Goal: Task Accomplishment & Management: Manage account settings

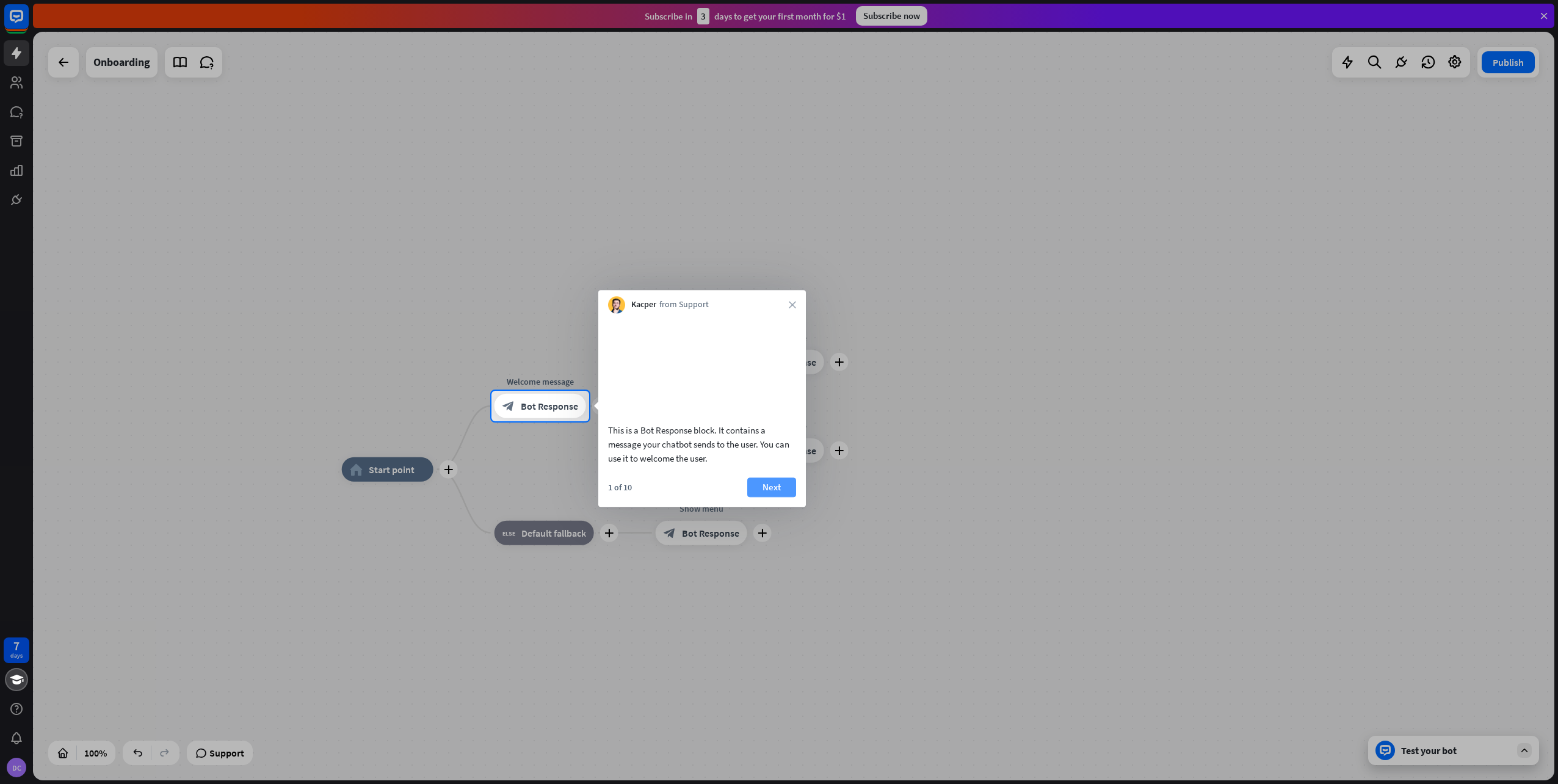
click at [766, 497] on button "Next" at bounding box center [771, 487] width 48 height 19
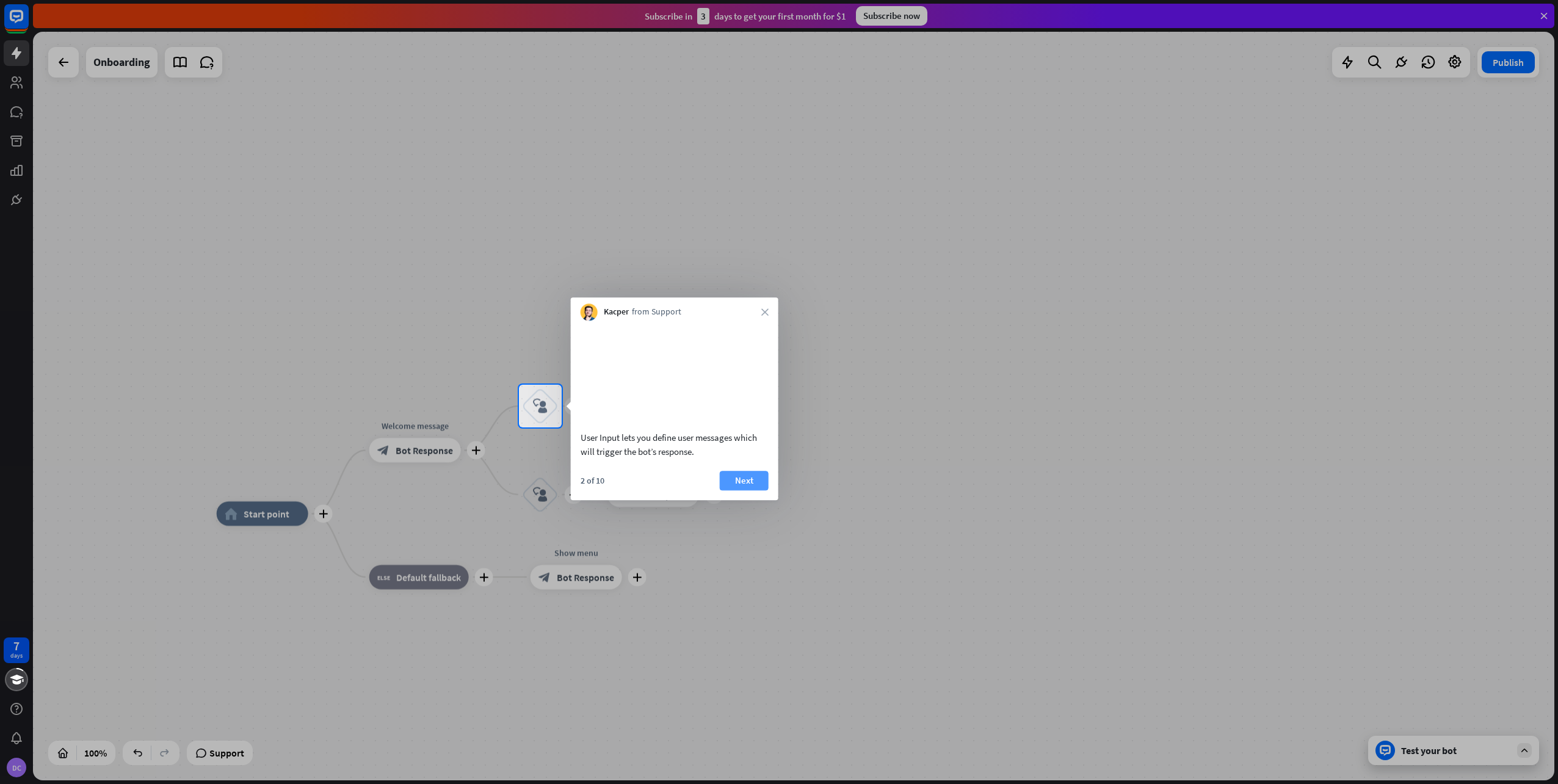
click at [750, 490] on button "Next" at bounding box center [744, 480] width 48 height 19
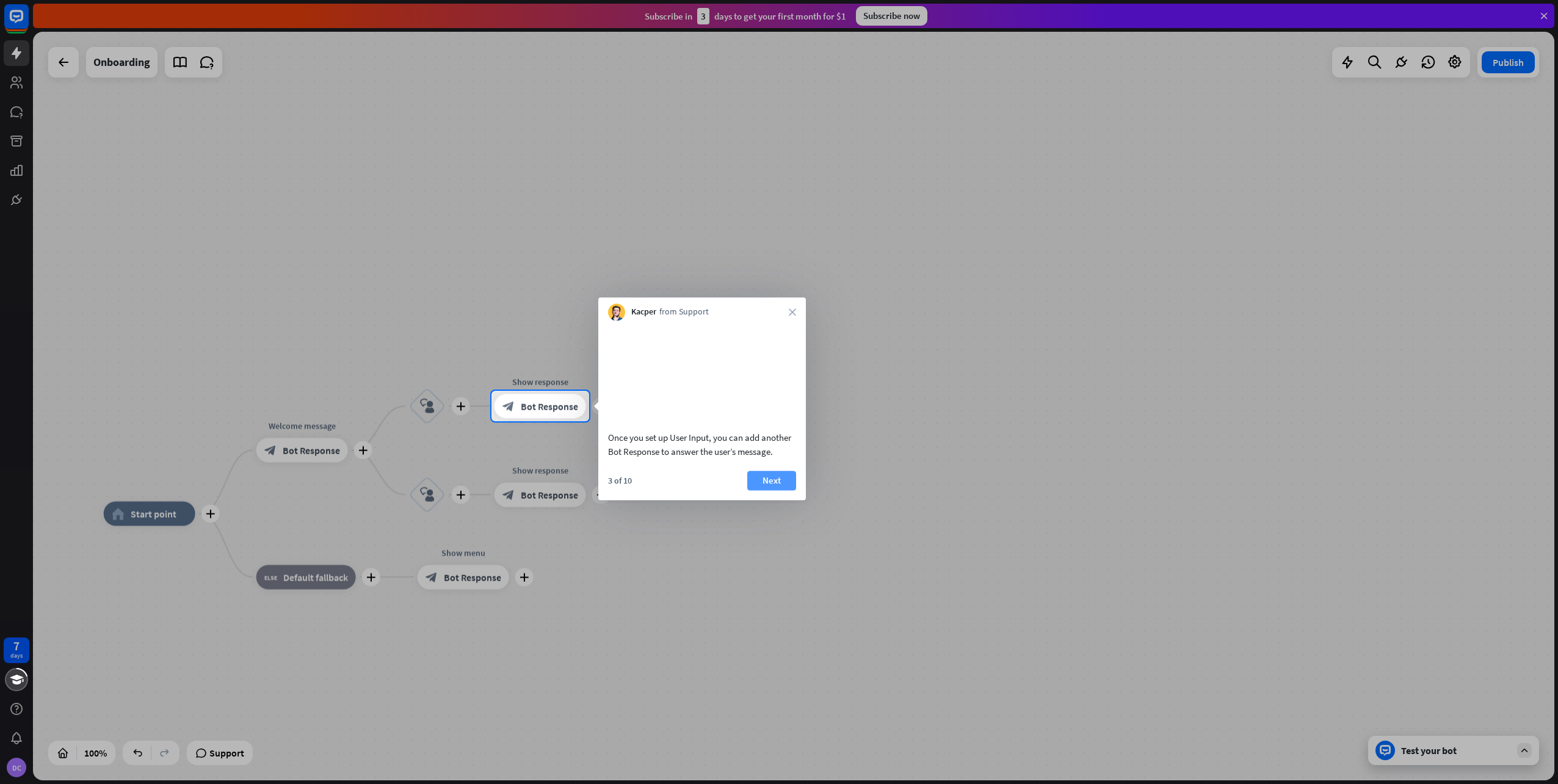
click at [766, 490] on button "Next" at bounding box center [771, 480] width 48 height 19
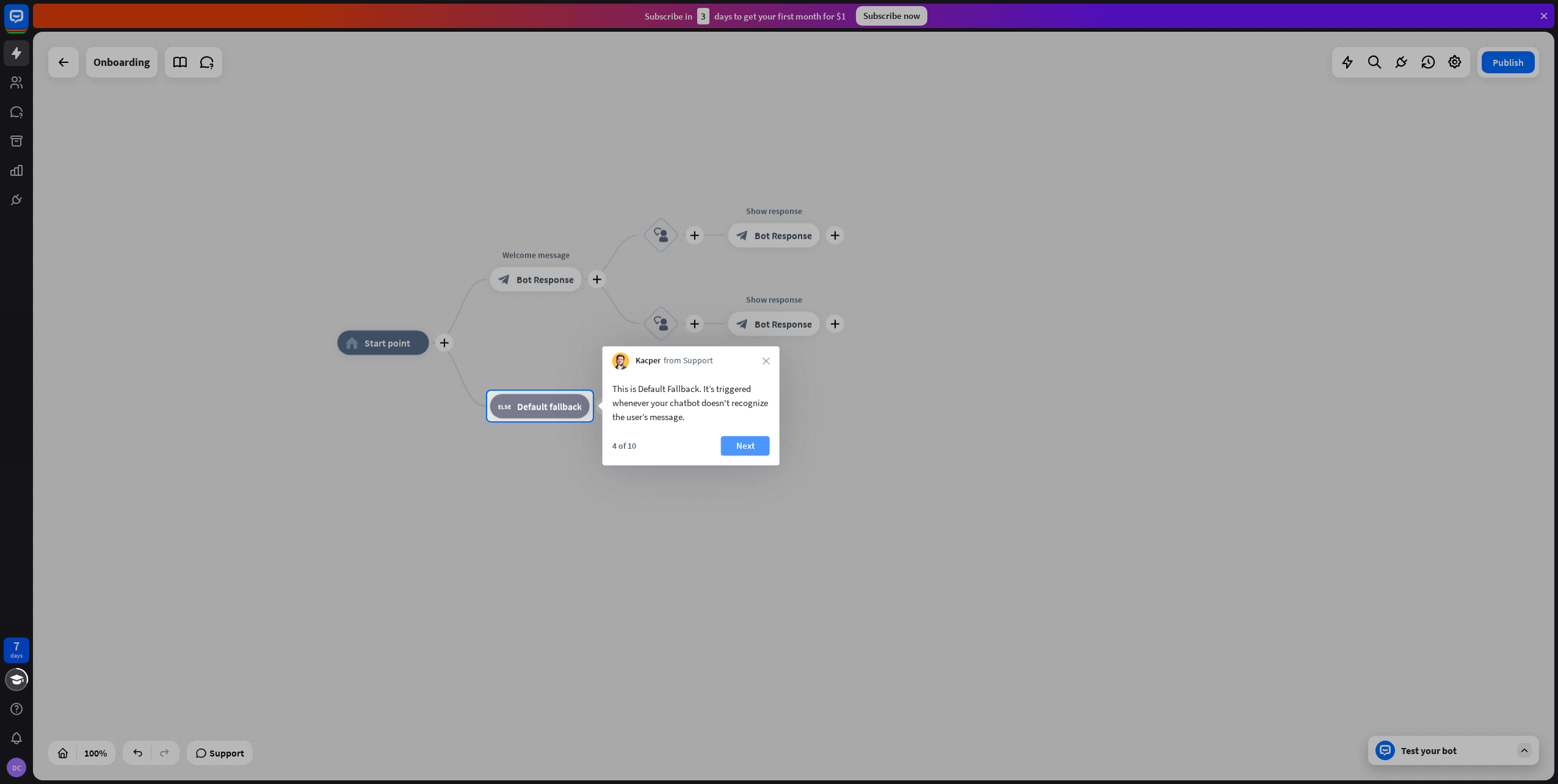
click at [744, 444] on button "Next" at bounding box center [745, 445] width 48 height 19
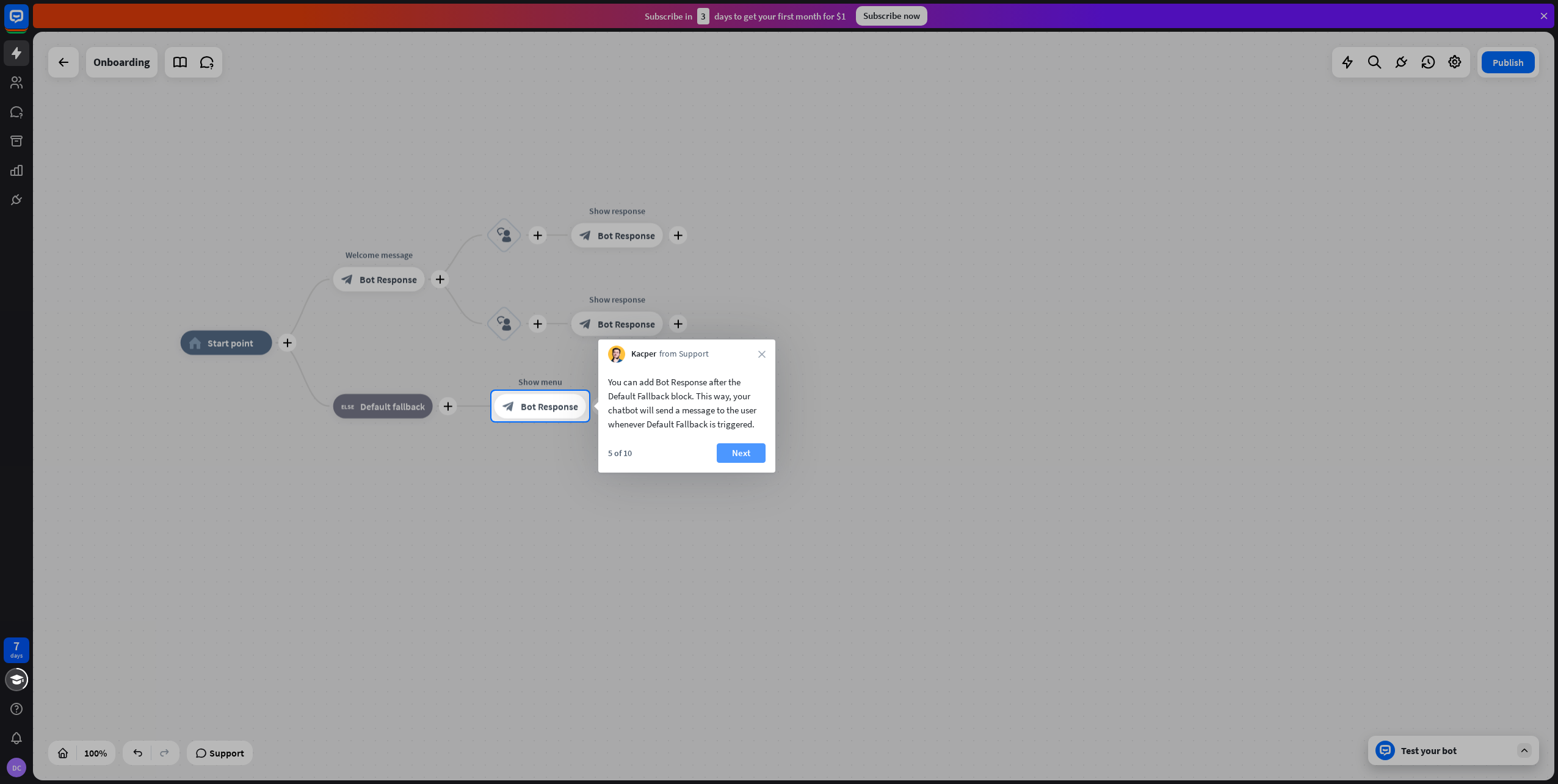
click at [739, 452] on button "Next" at bounding box center [741, 453] width 48 height 19
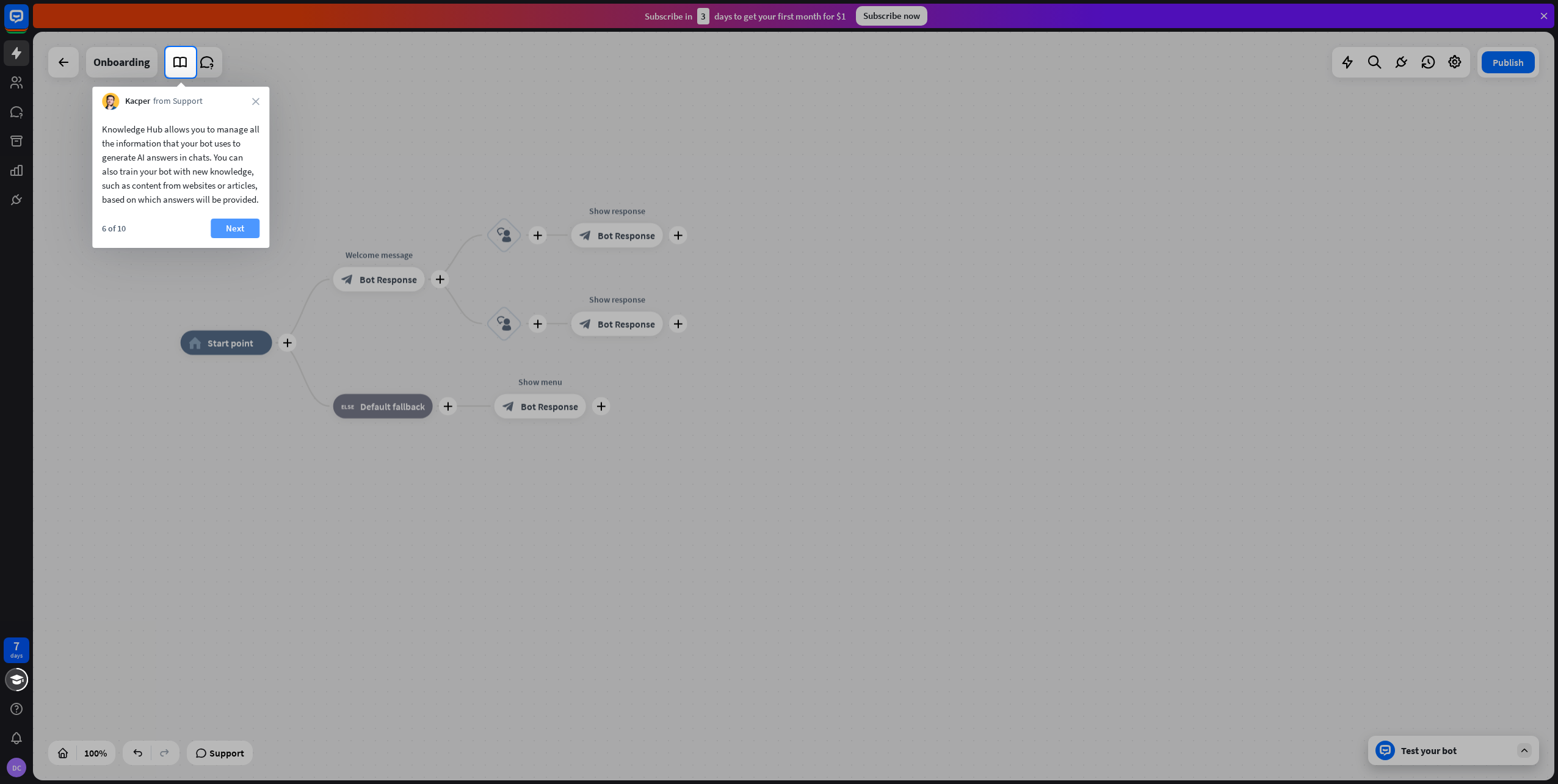
click at [235, 238] on button "Next" at bounding box center [235, 228] width 48 height 19
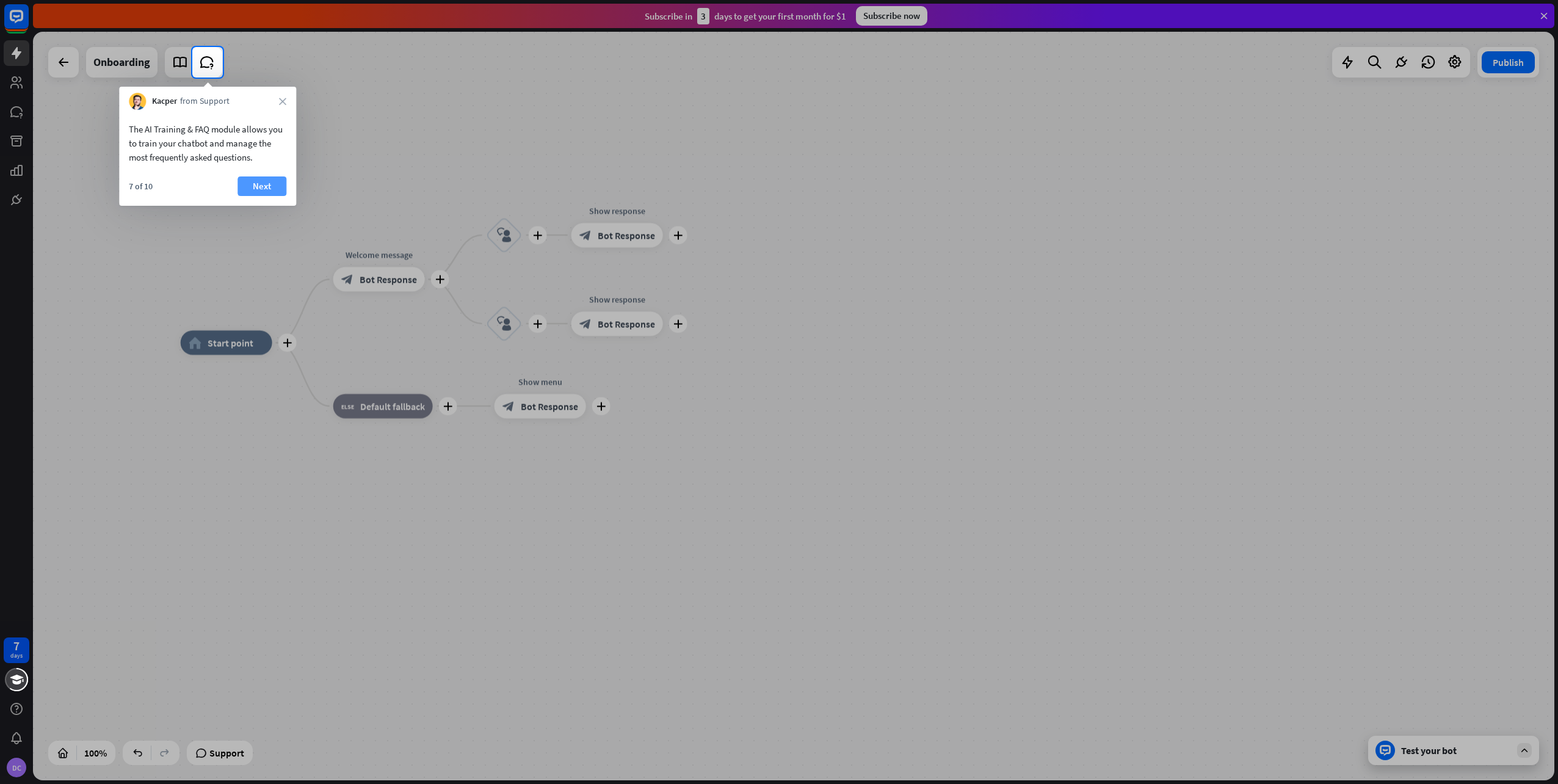
click at [260, 184] on button "Next" at bounding box center [261, 185] width 48 height 19
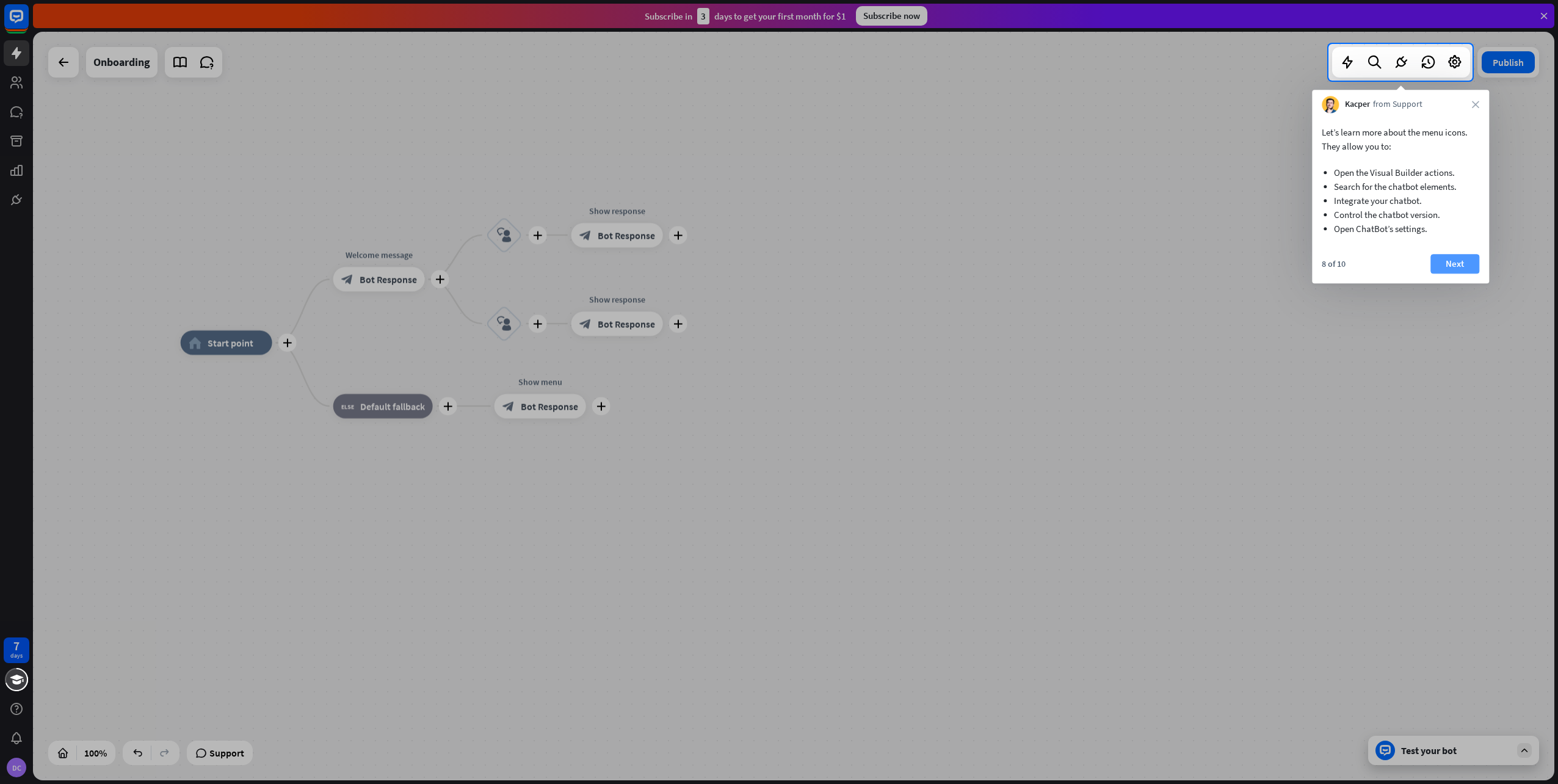
click at [1454, 264] on button "Next" at bounding box center [1454, 263] width 48 height 19
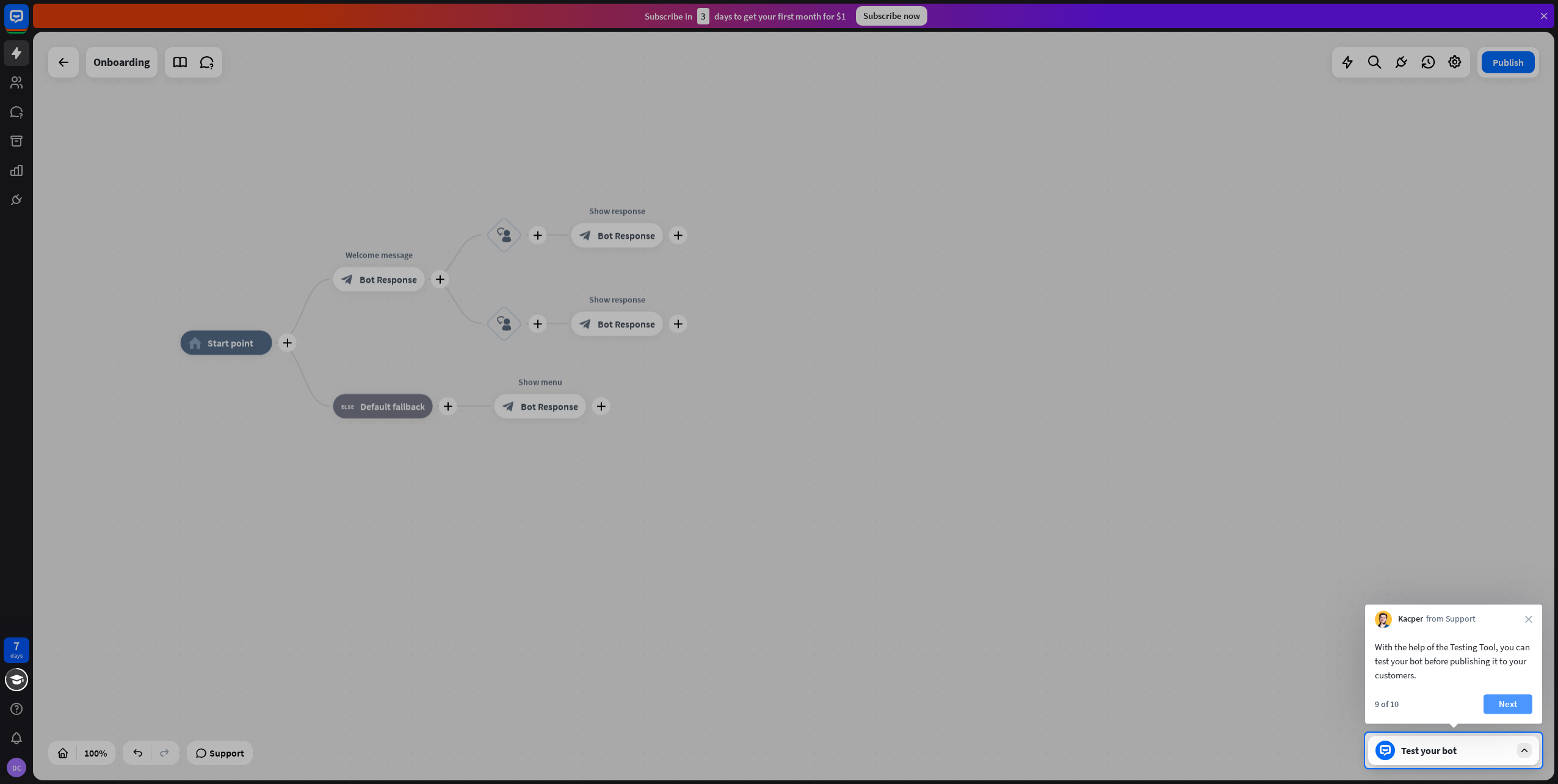
click at [1502, 703] on button "Next" at bounding box center [1508, 703] width 48 height 19
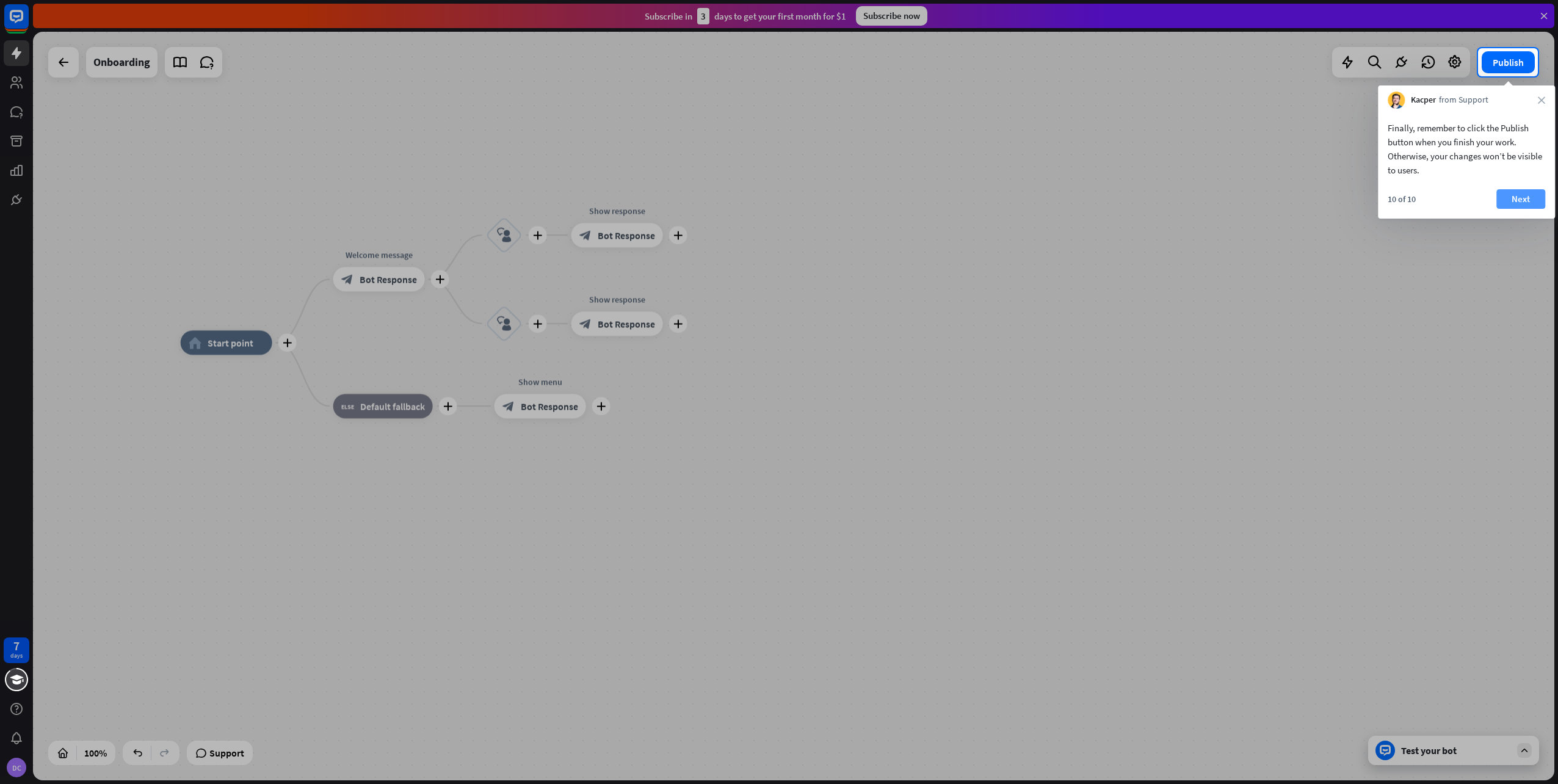
click at [1514, 199] on button "Next" at bounding box center [1520, 199] width 48 height 19
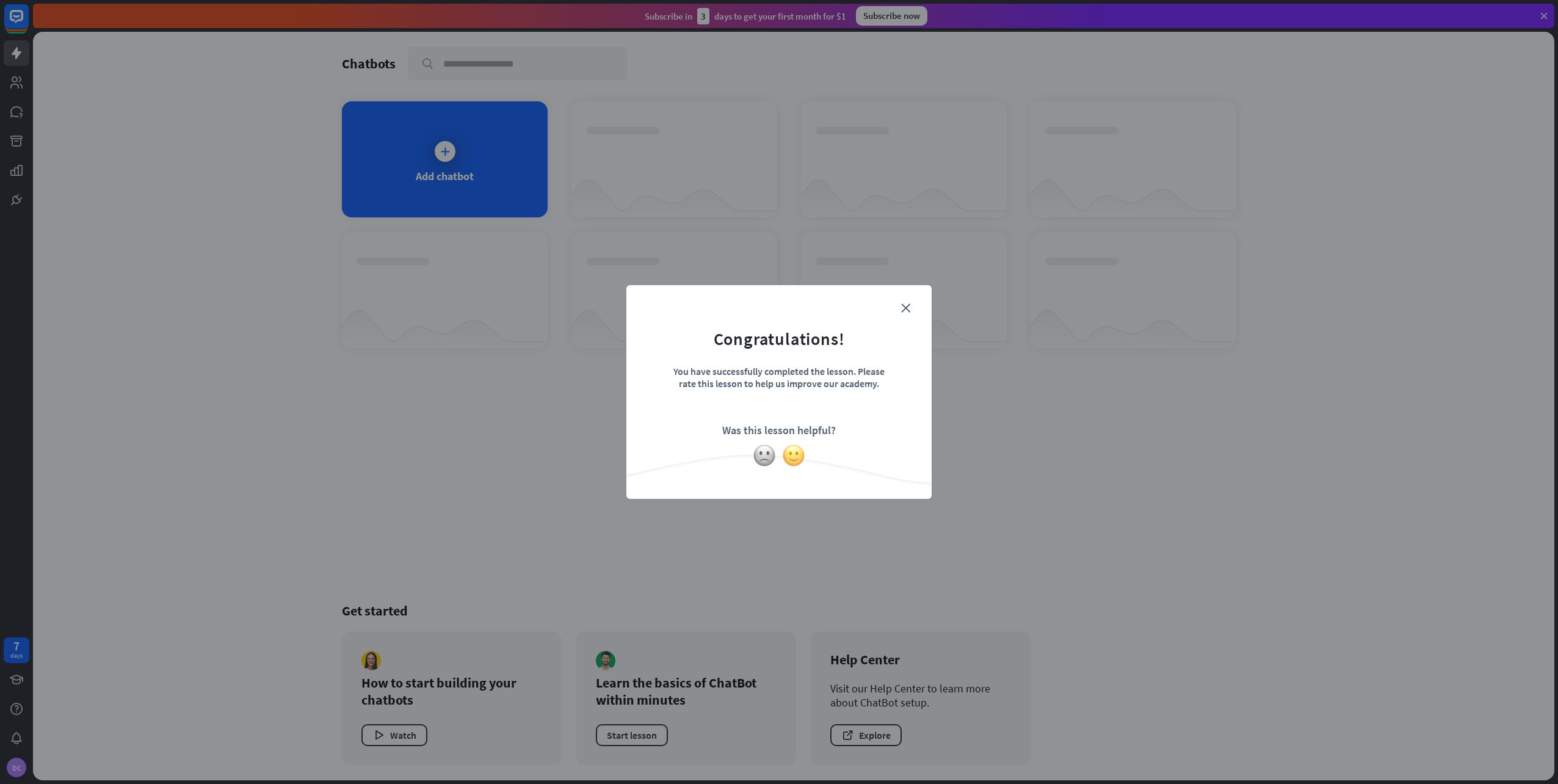
click at [789, 453] on img at bounding box center [794, 456] width 23 height 23
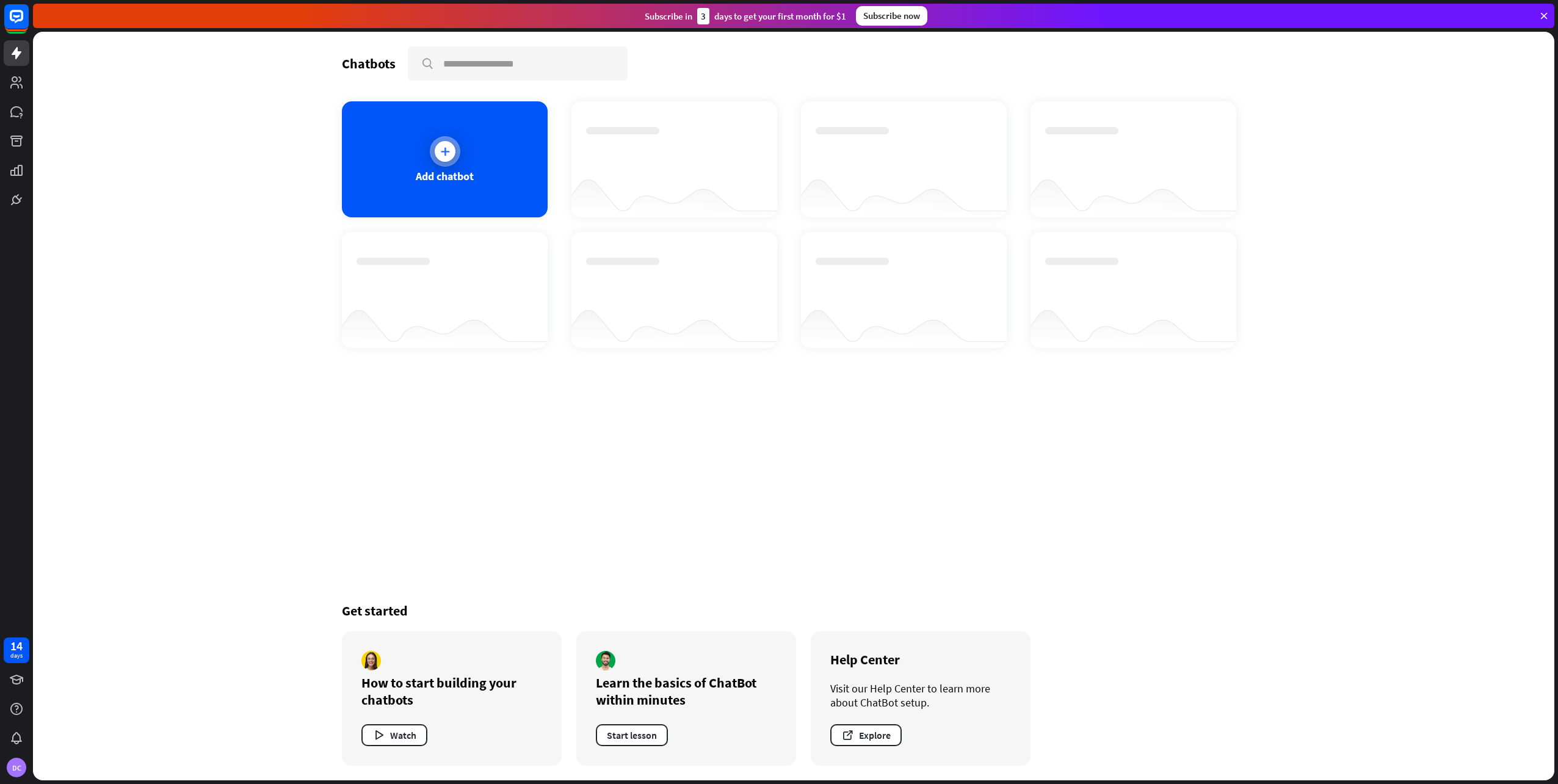
click at [450, 183] on div "Add chatbot" at bounding box center [444, 159] width 205 height 116
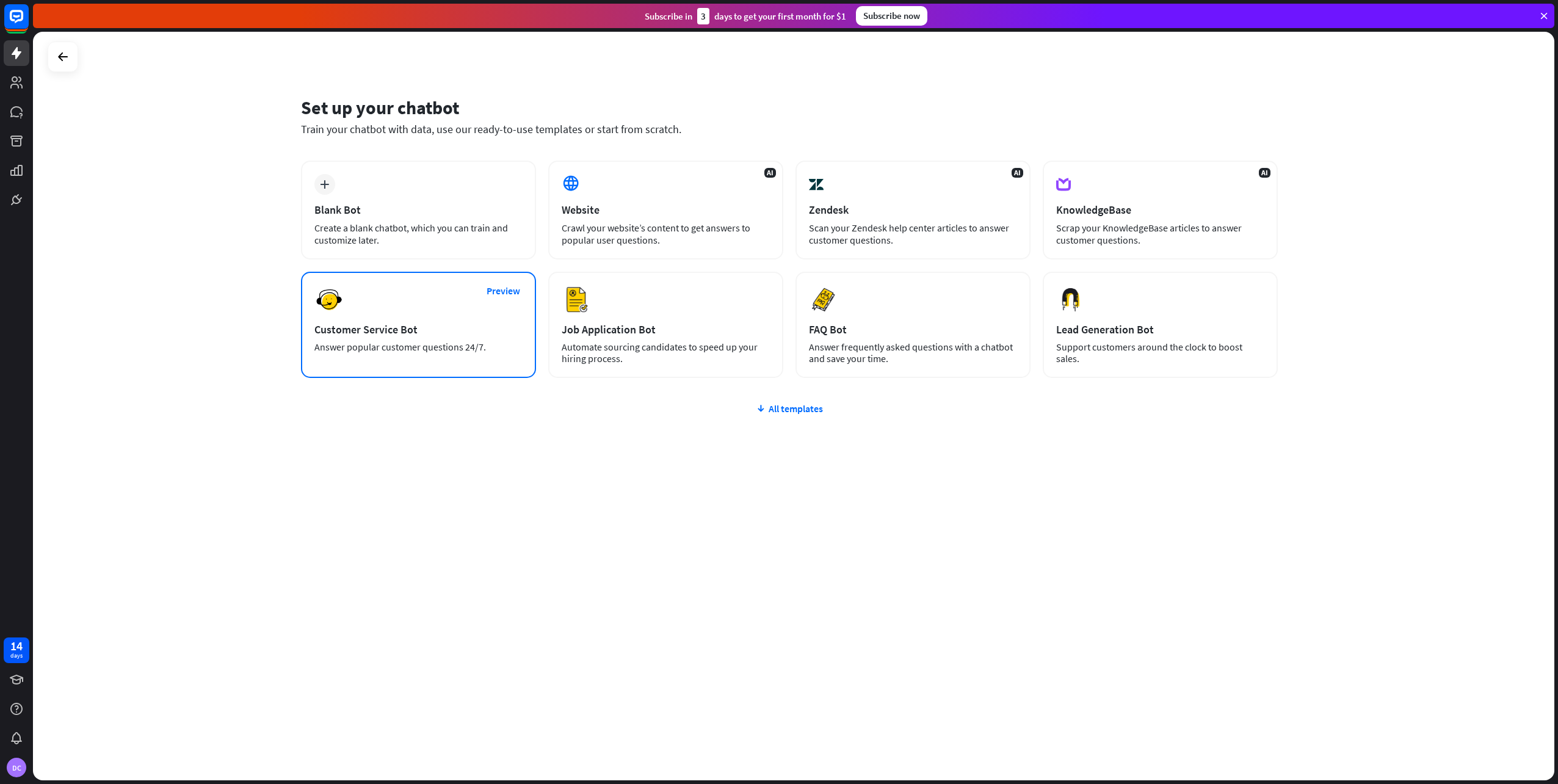
click at [410, 286] on div "Preview Customer Service Bot Answer popular customer questions 24/7." at bounding box center [417, 324] width 235 height 106
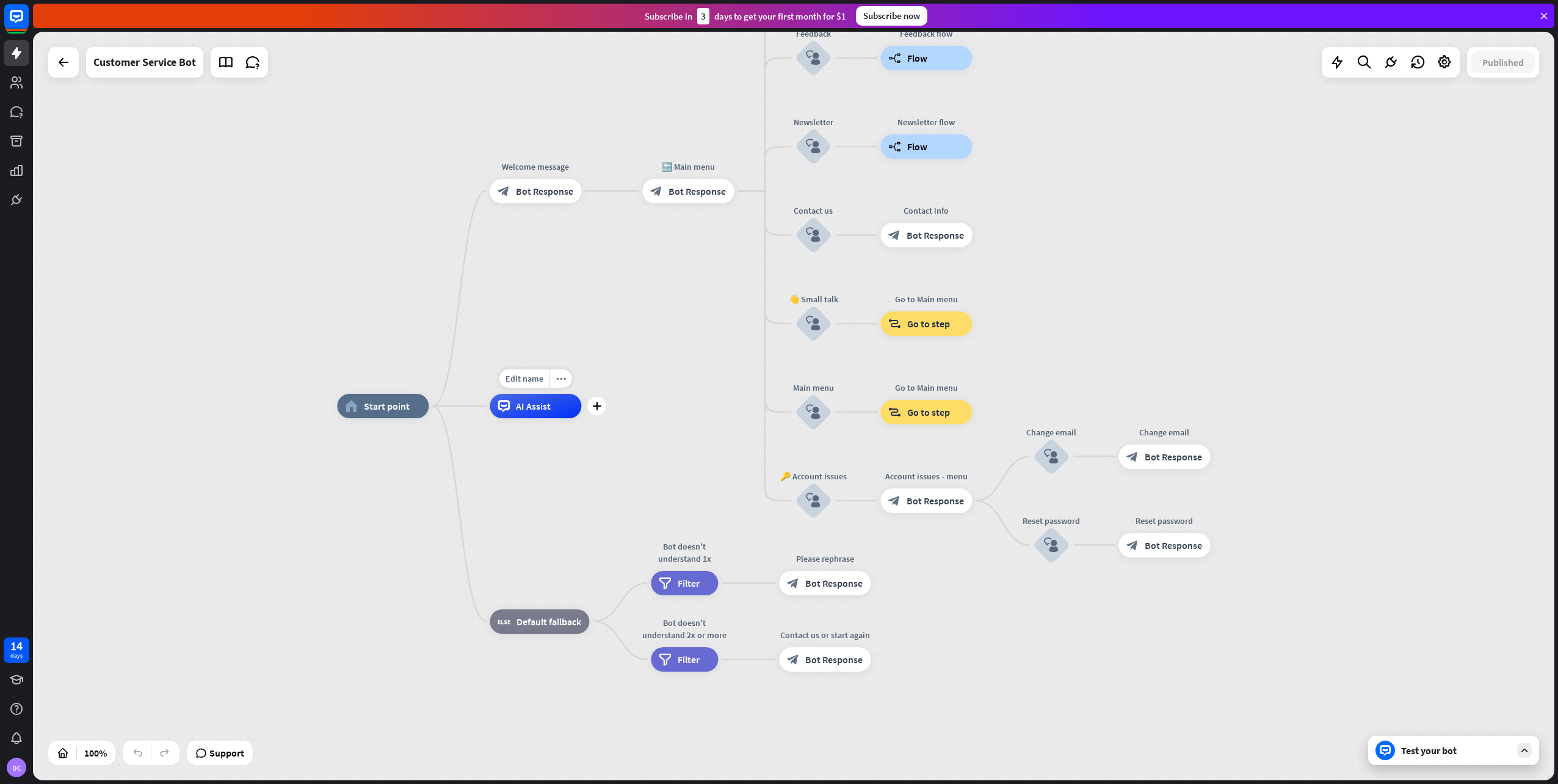
click at [547, 407] on span "AI Assist" at bounding box center [534, 406] width 35 height 13
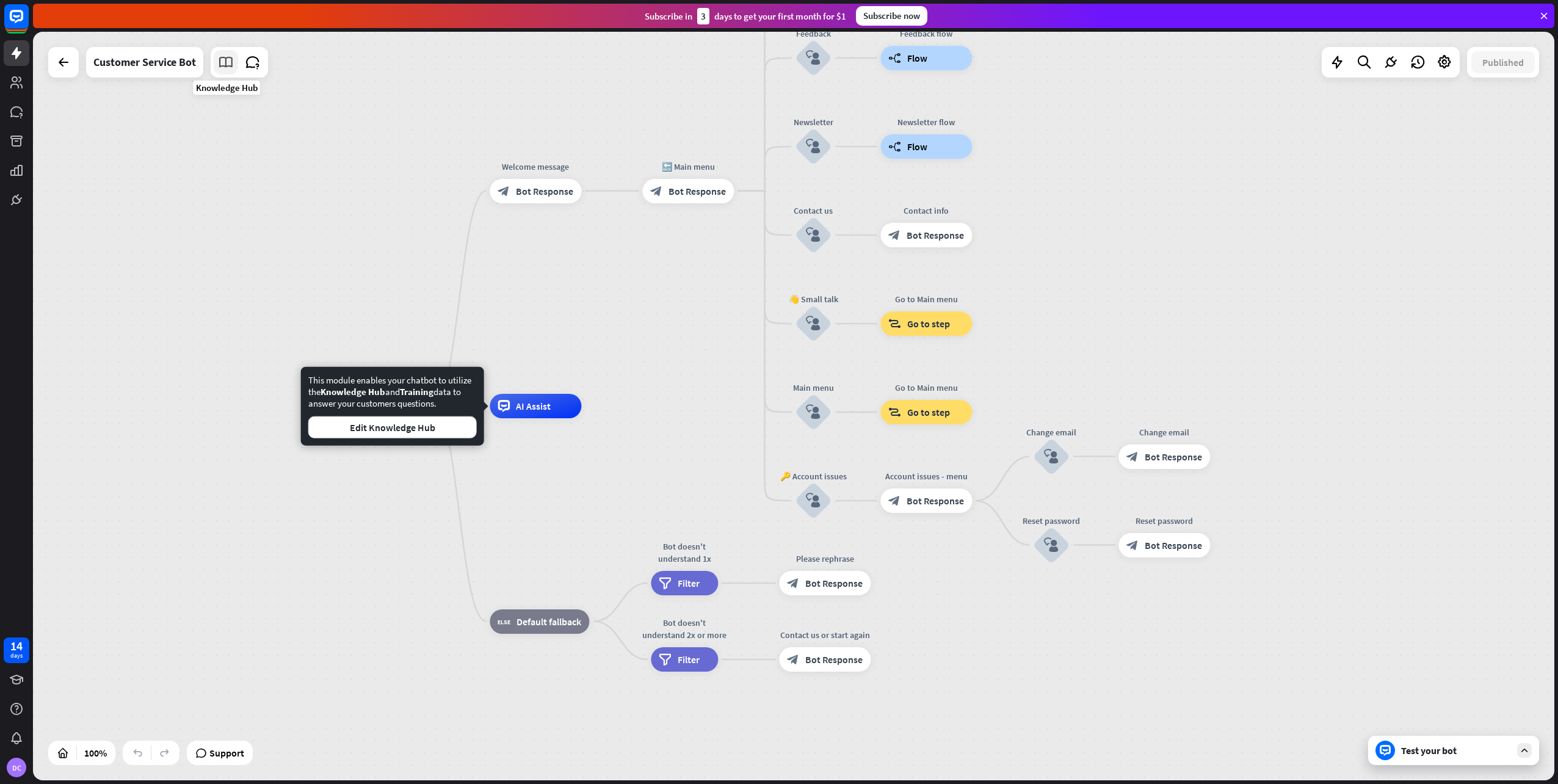
click at [228, 61] on icon at bounding box center [225, 62] width 16 height 16
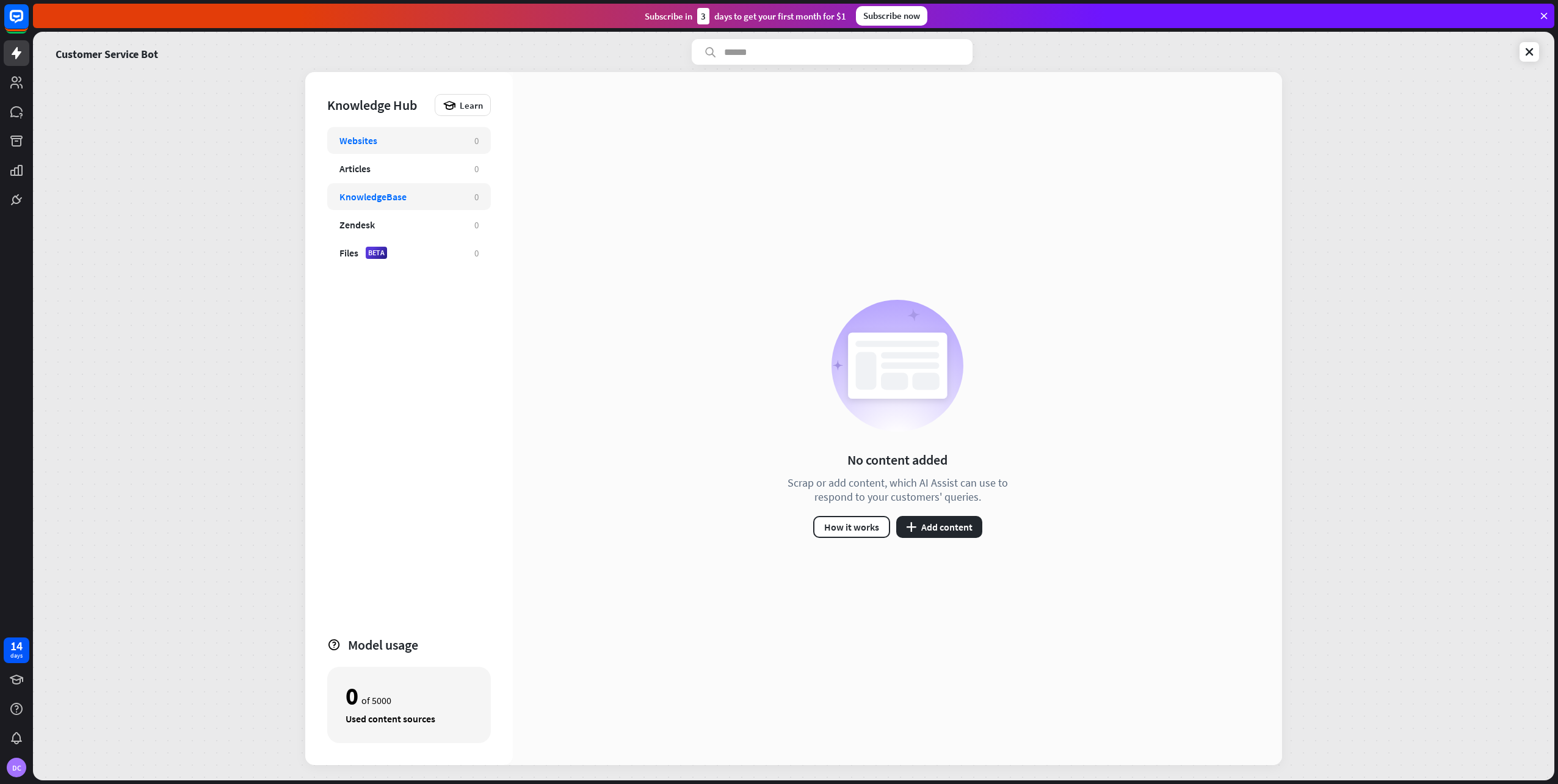
click at [381, 198] on div "KnowledgeBase" at bounding box center [373, 196] width 67 height 13
click at [17, 199] on icon at bounding box center [17, 200] width 8 height 8
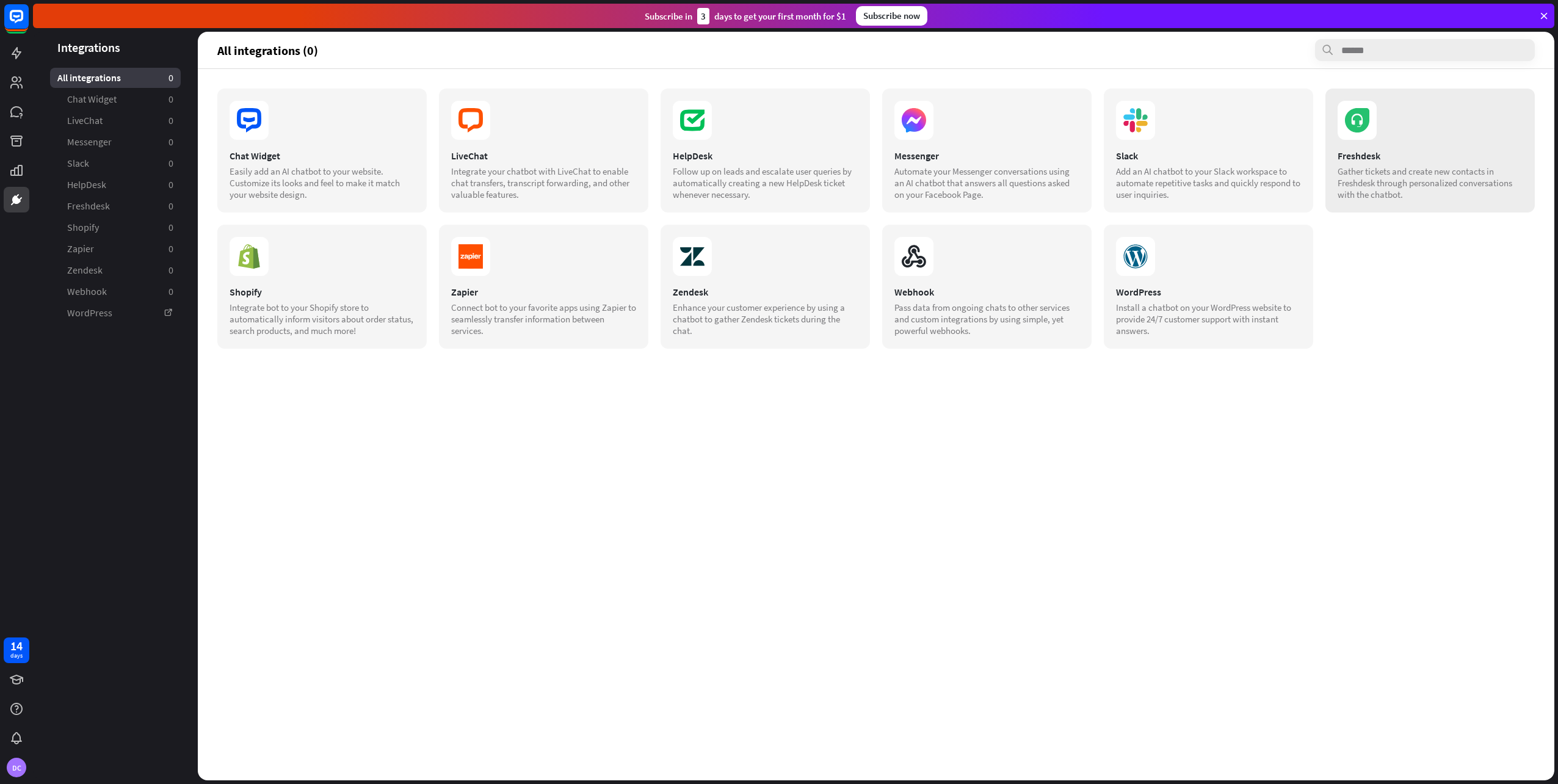
click at [1394, 177] on div "Gather tickets and create new contacts in Freshdesk through personalized conver…" at bounding box center [1430, 183] width 185 height 35
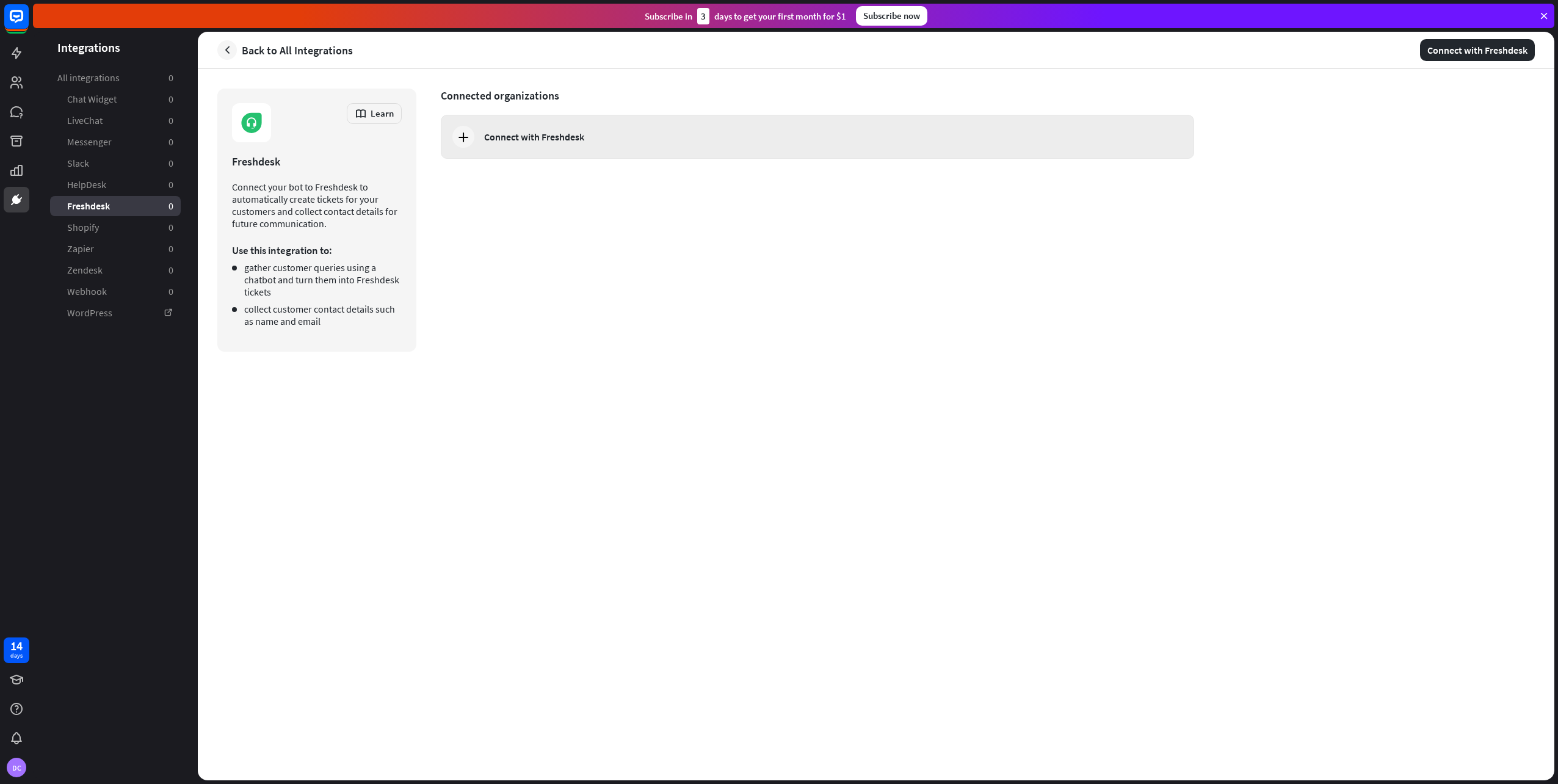
click at [507, 137] on div "Connect with Freshdesk" at bounding box center [534, 136] width 100 height 13
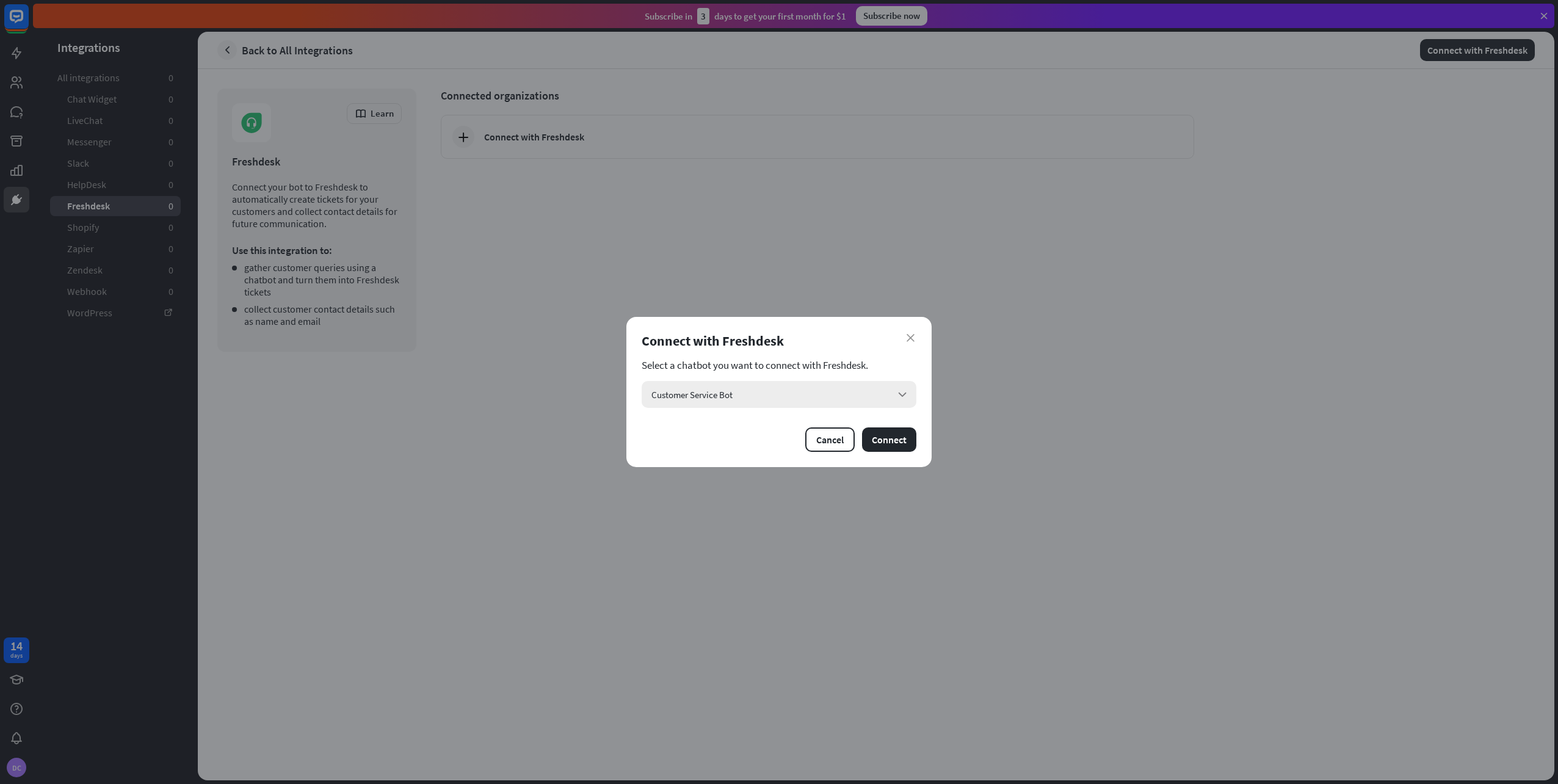
click at [741, 398] on div "Customer Service Bot arrow_down" at bounding box center [778, 394] width 275 height 27
click at [741, 398] on input "search" at bounding box center [770, 394] width 238 height 27
click at [918, 365] on div "close Connect with Freshdesk Select a chatbot you want to connect with Freshdes…" at bounding box center [779, 392] width 306 height 150
click at [895, 438] on button "Connect" at bounding box center [888, 439] width 54 height 24
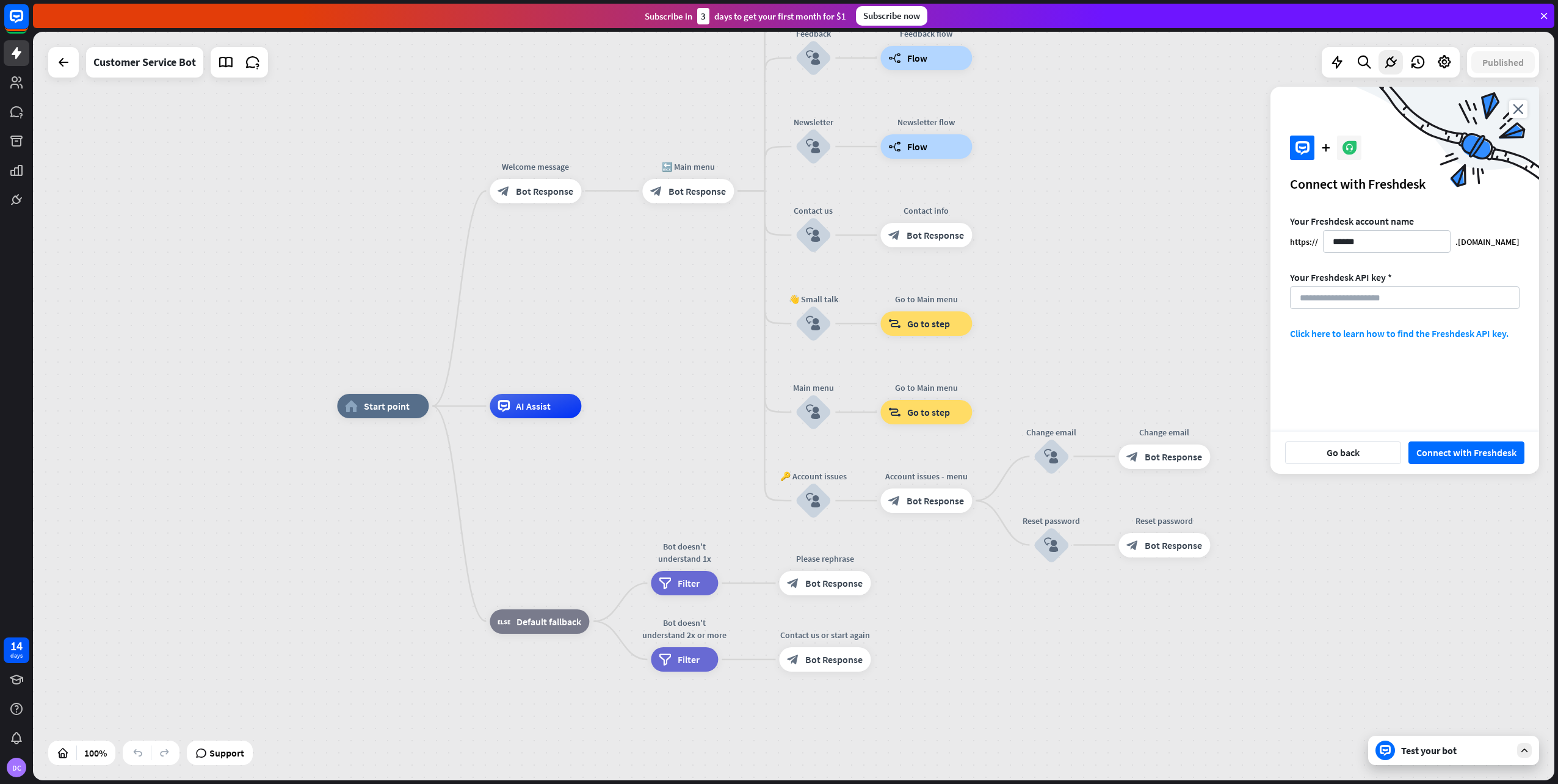
type input "******"
click at [1318, 328] on link "Click here to learn how to find the Freshdesk API key." at bounding box center [1399, 333] width 219 height 13
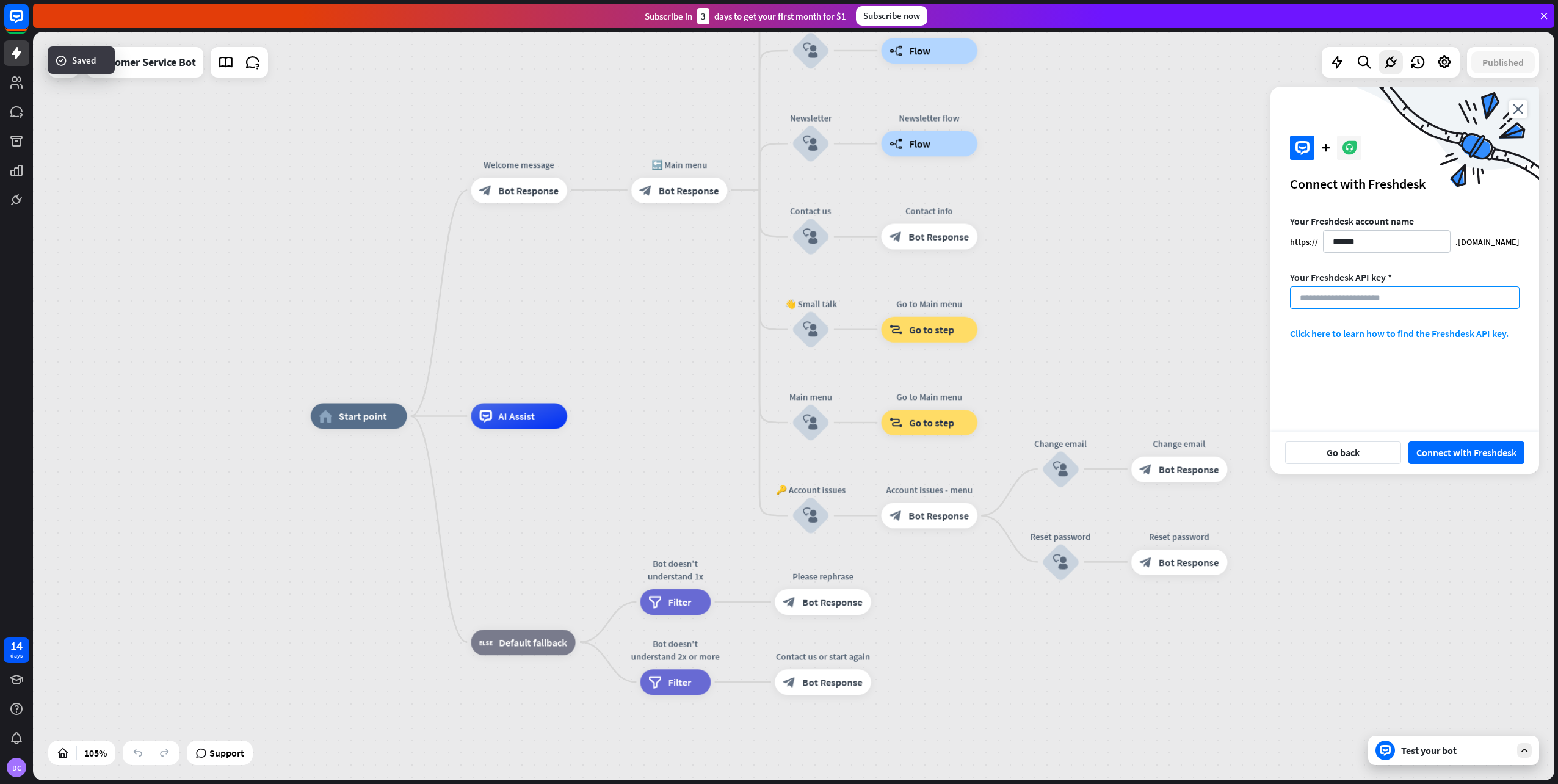
click at [1313, 301] on input at bounding box center [1404, 297] width 230 height 23
paste input "**********"
type input "**********"
click at [1449, 450] on button "Connect with Freshdesk" at bounding box center [1466, 453] width 116 height 23
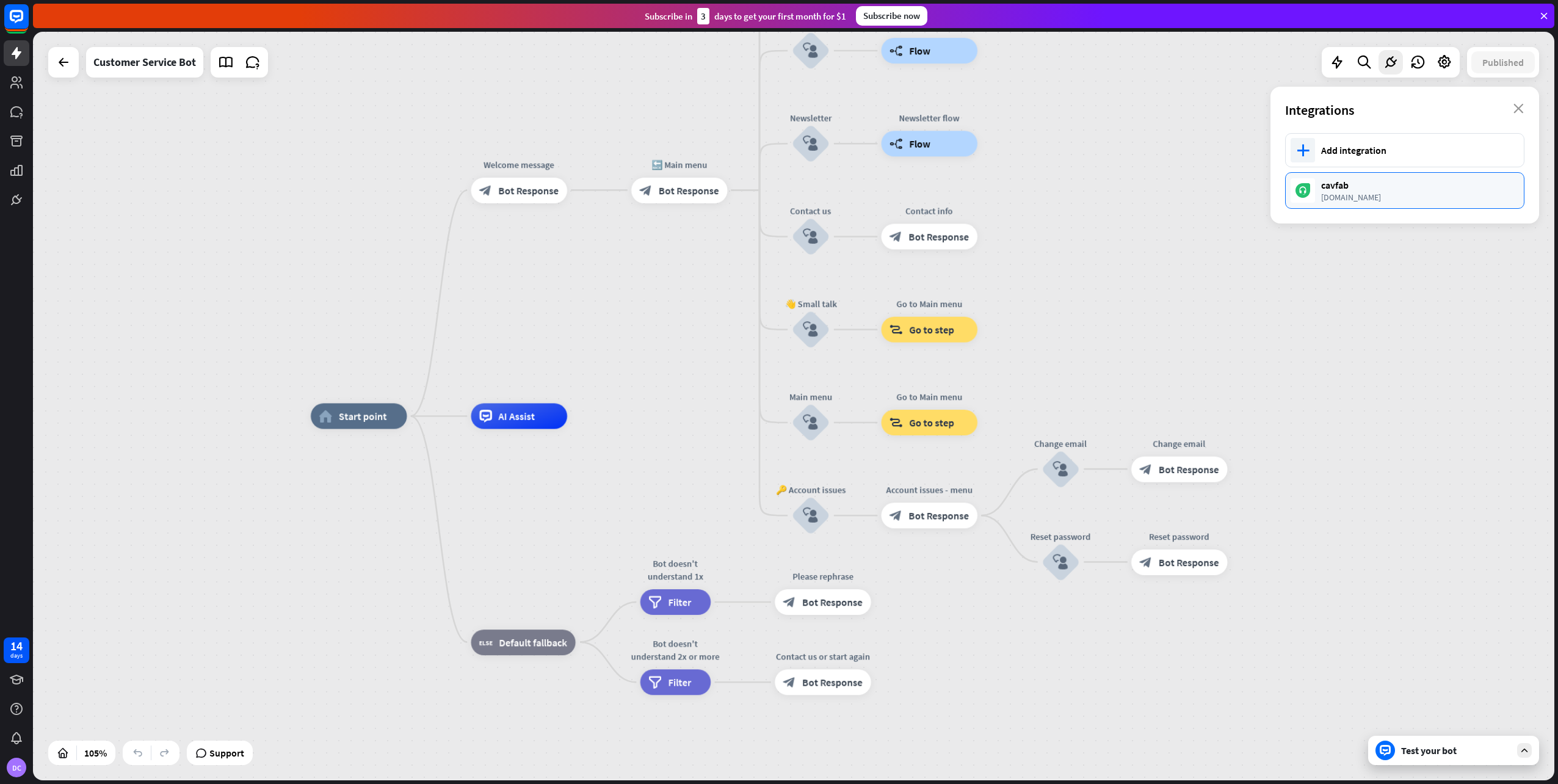
click at [1361, 186] on div "cavfab" at bounding box center [1416, 185] width 190 height 13
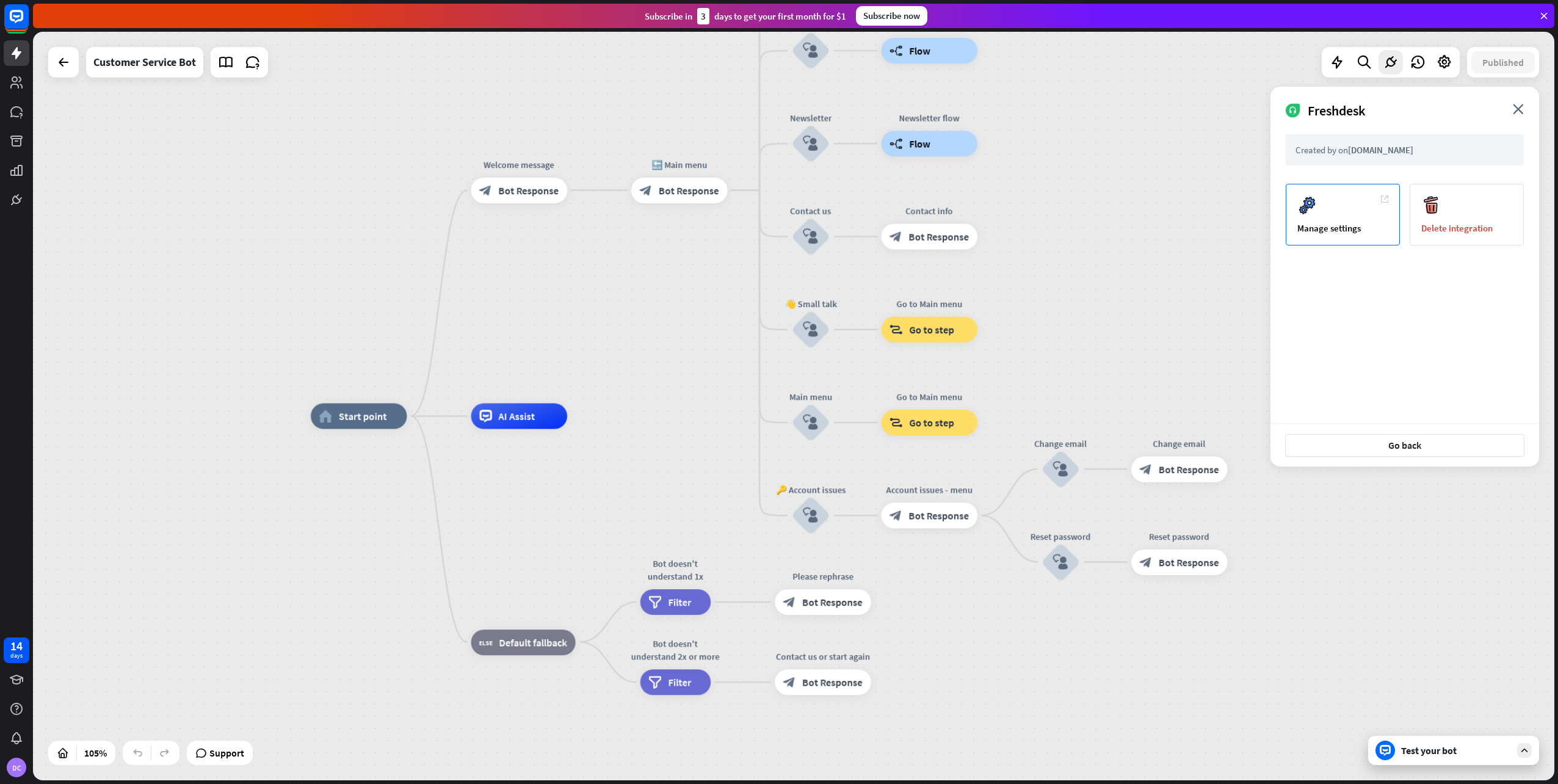
click at [1356, 204] on div "Manage settings" at bounding box center [1343, 215] width 114 height 62
click at [1392, 61] on icon at bounding box center [1390, 62] width 16 height 16
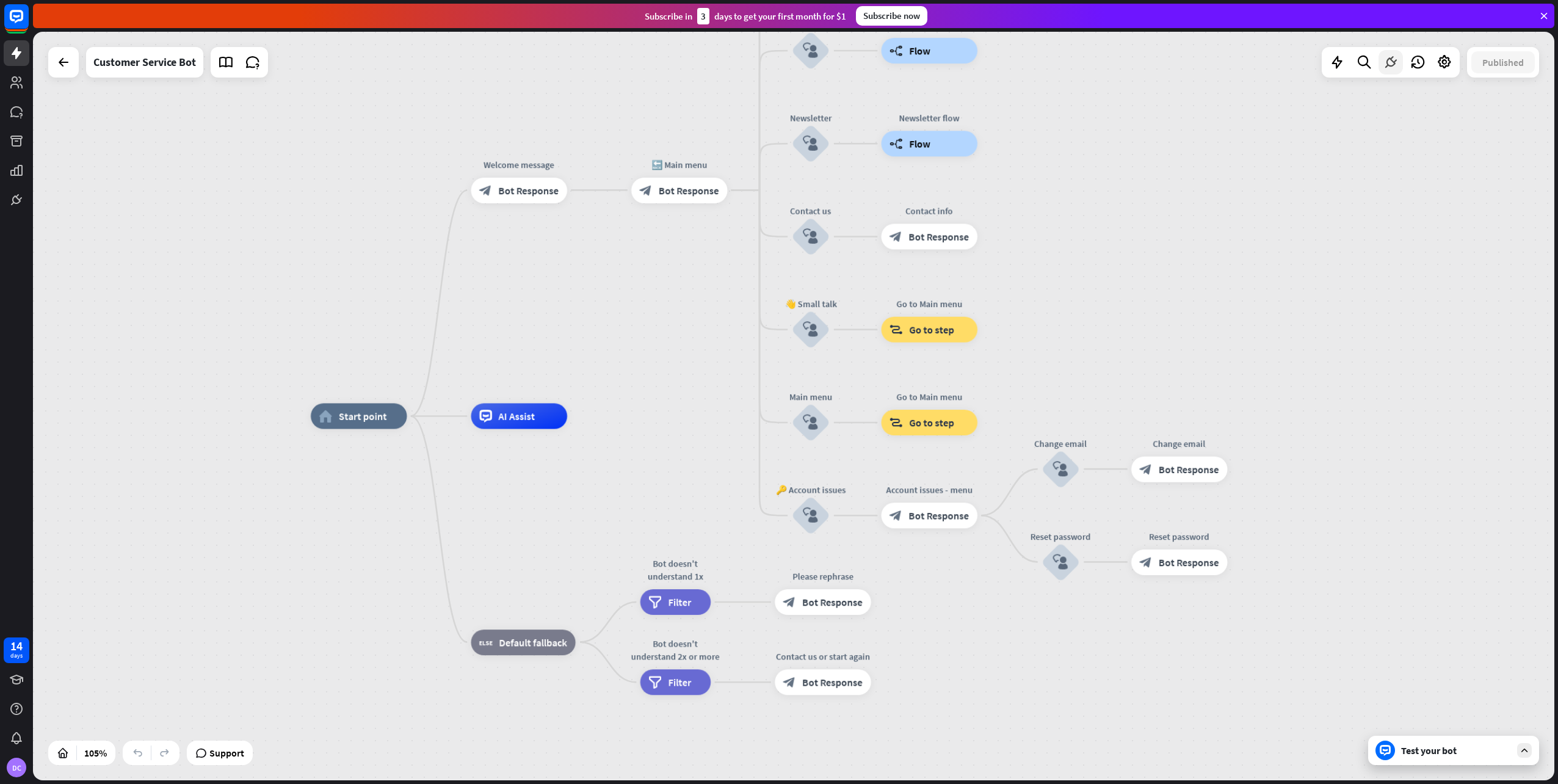
click at [1392, 61] on icon at bounding box center [1390, 62] width 16 height 16
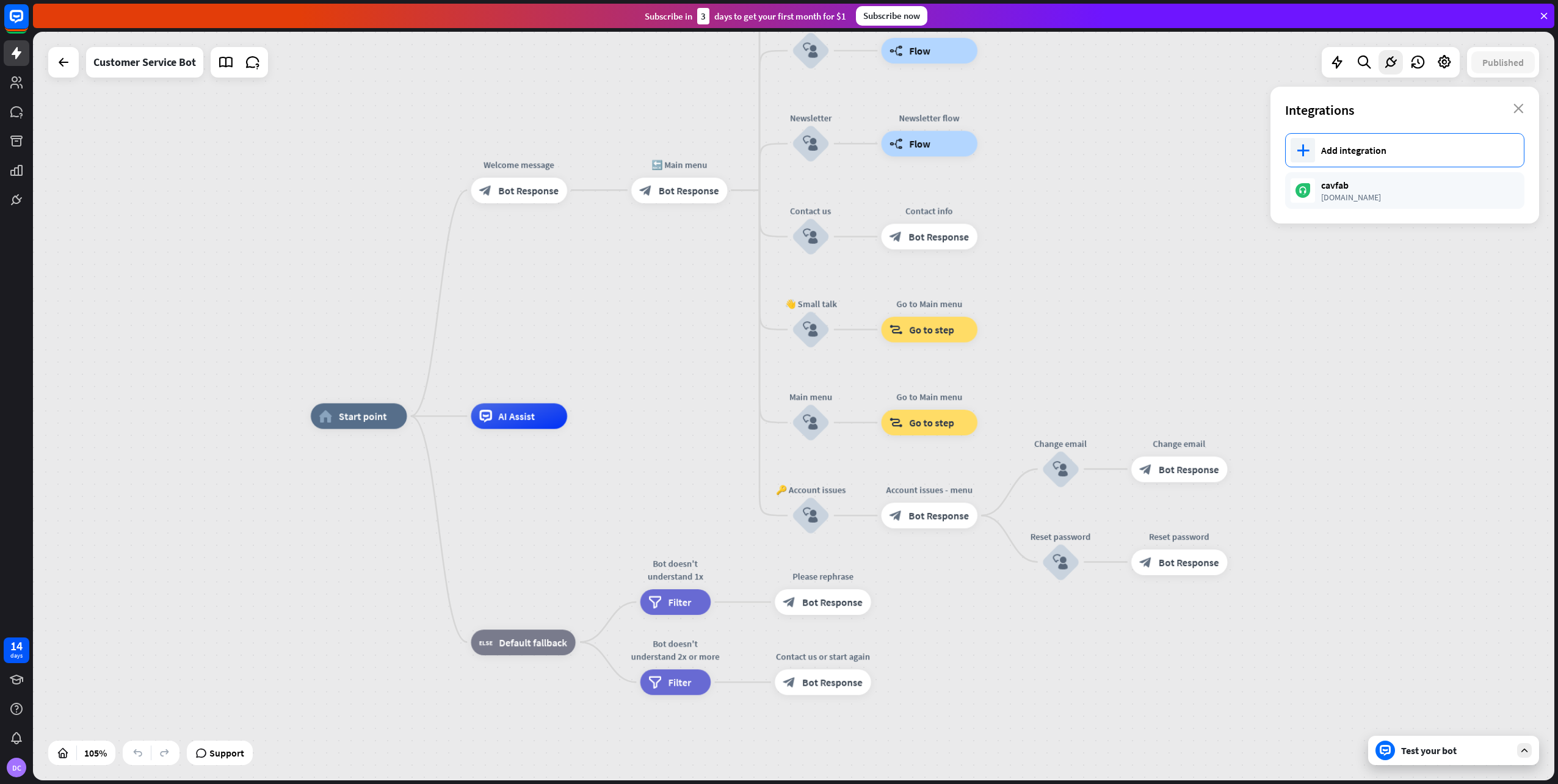
click at [1387, 139] on div "plus Add integration" at bounding box center [1404, 149] width 240 height 34
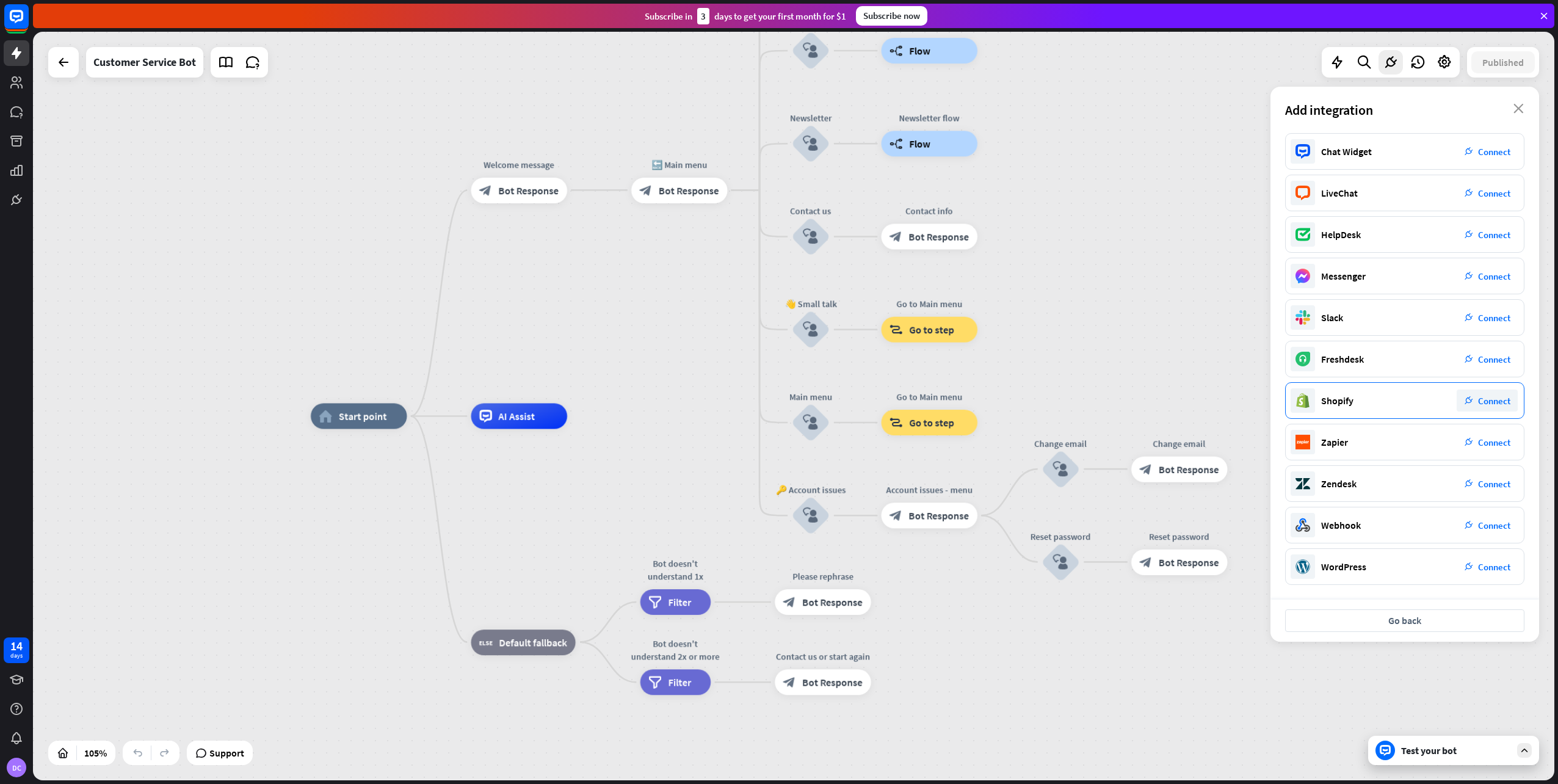
click at [1481, 398] on span "Connect" at bounding box center [1494, 401] width 33 height 12
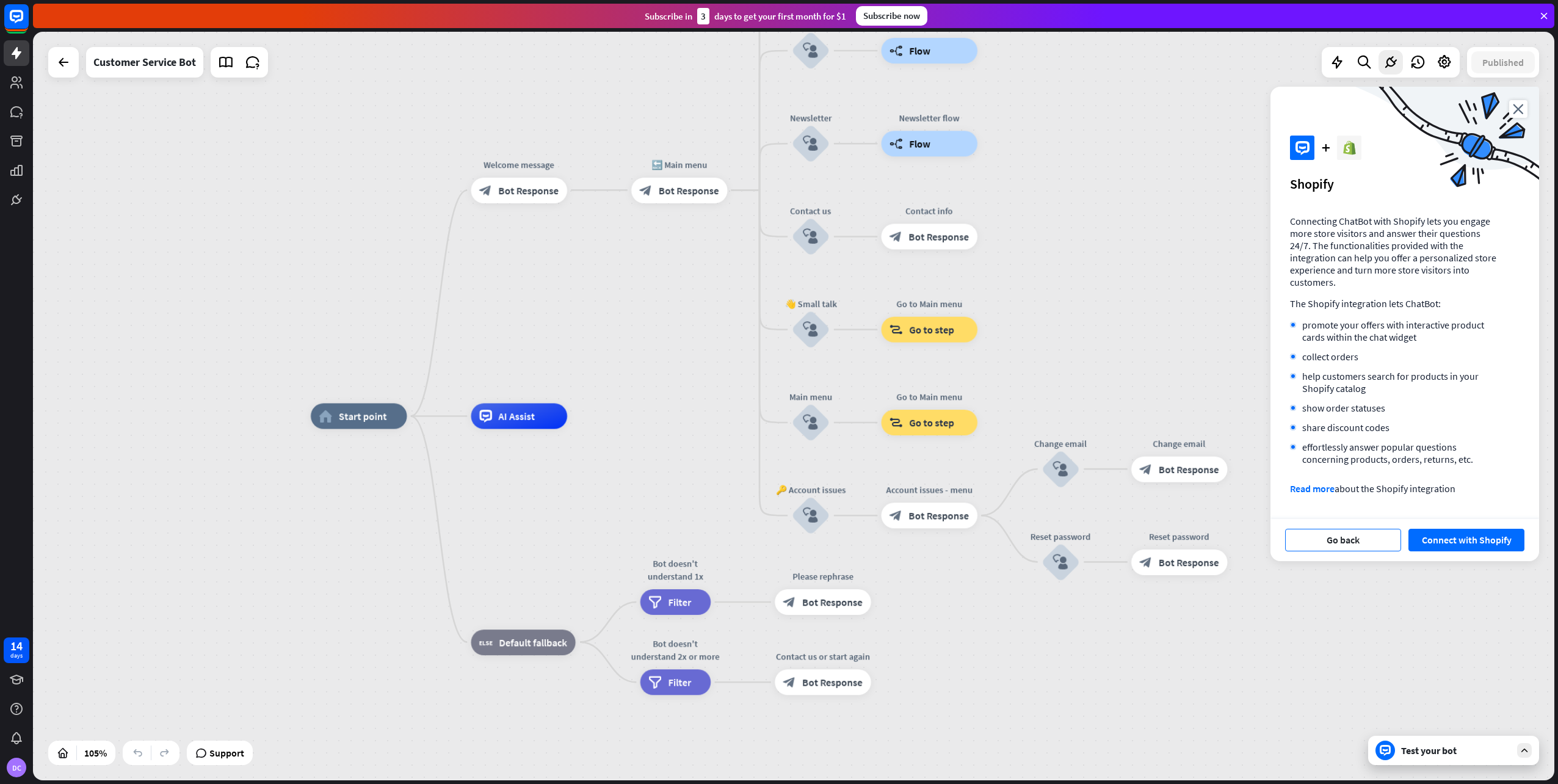
click at [1361, 530] on button "Go back" at bounding box center [1343, 539] width 116 height 23
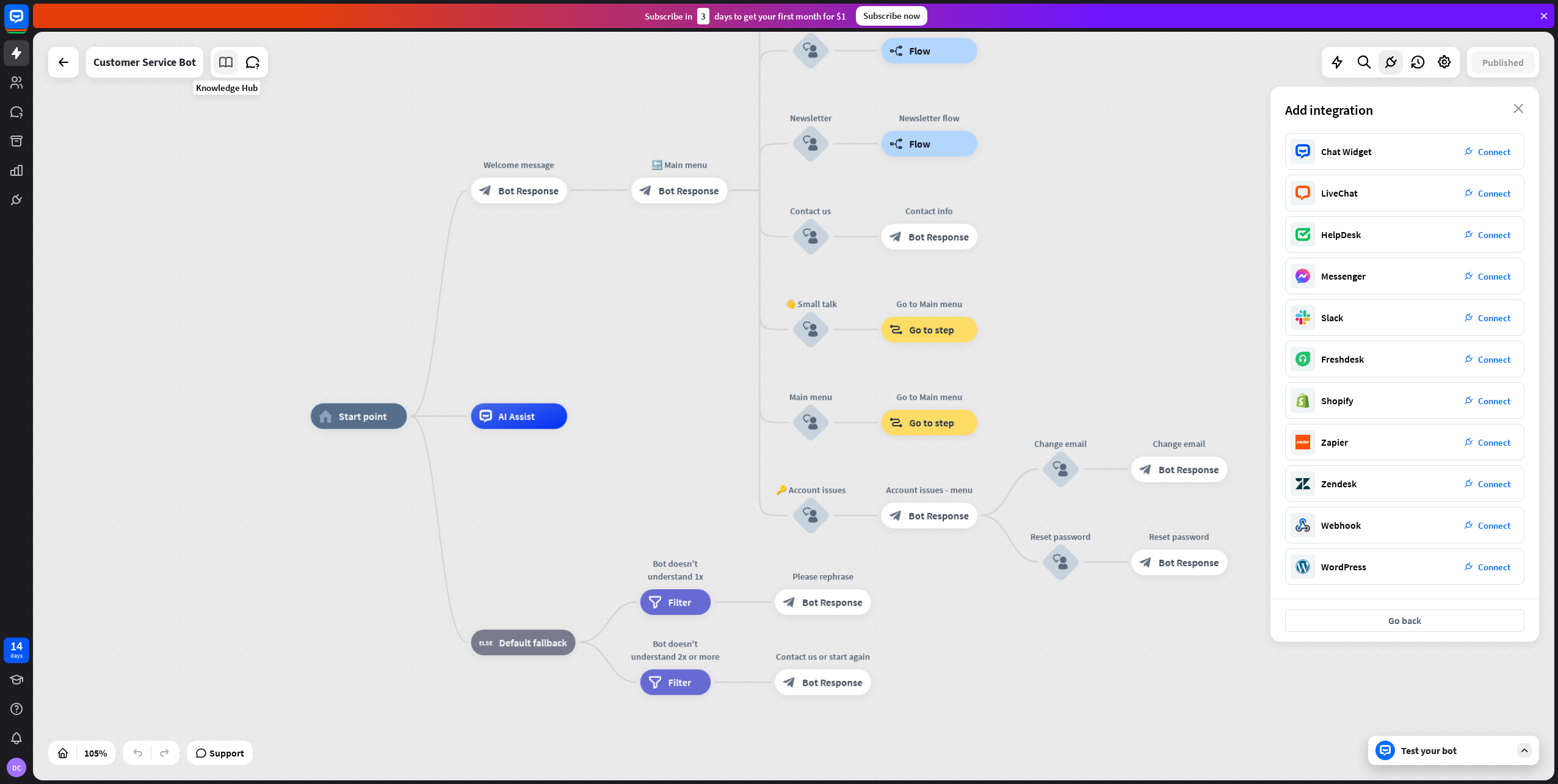
click at [228, 60] on icon at bounding box center [225, 62] width 16 height 16
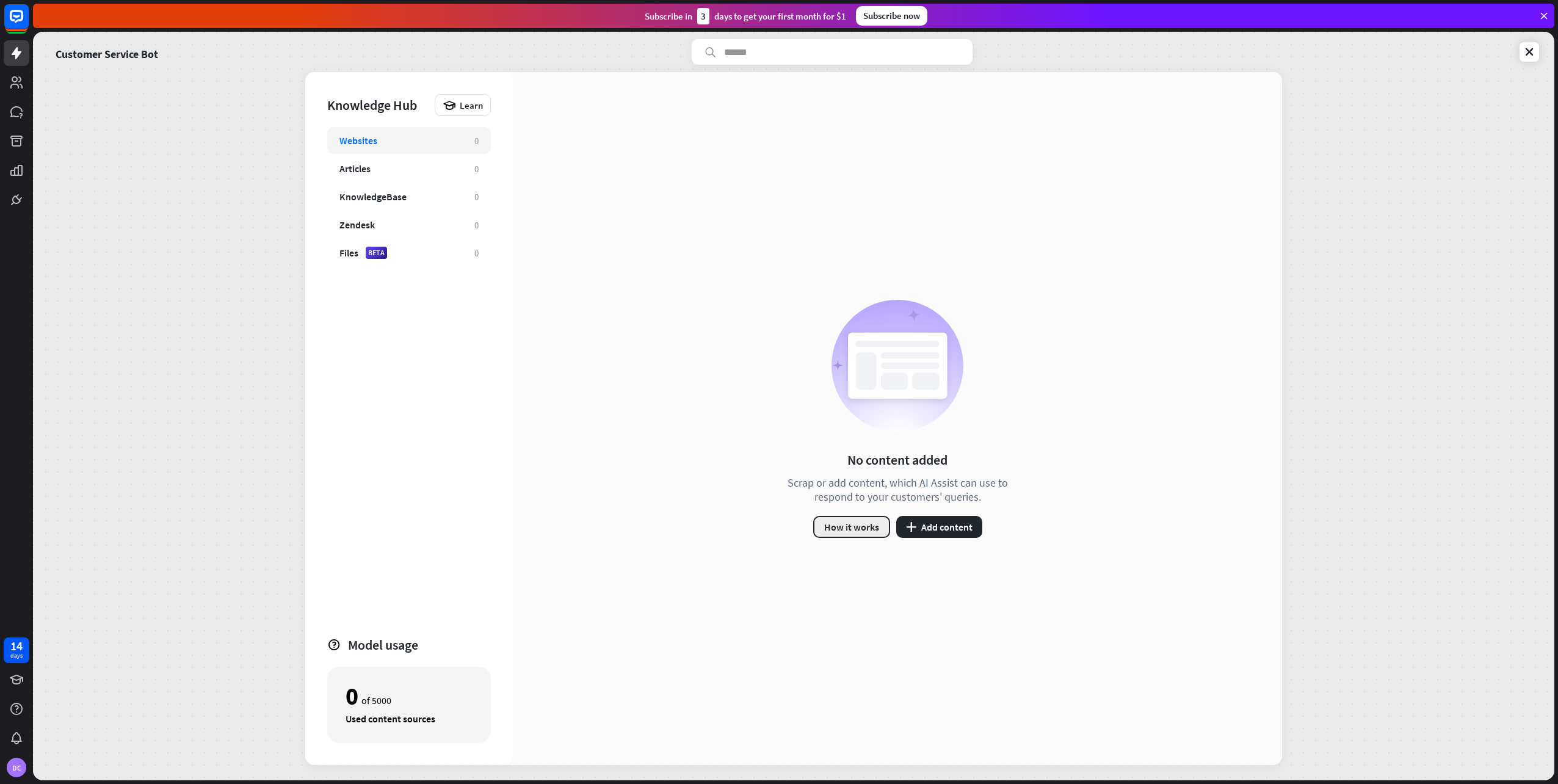
click at [867, 529] on button "How it works" at bounding box center [852, 527] width 77 height 22
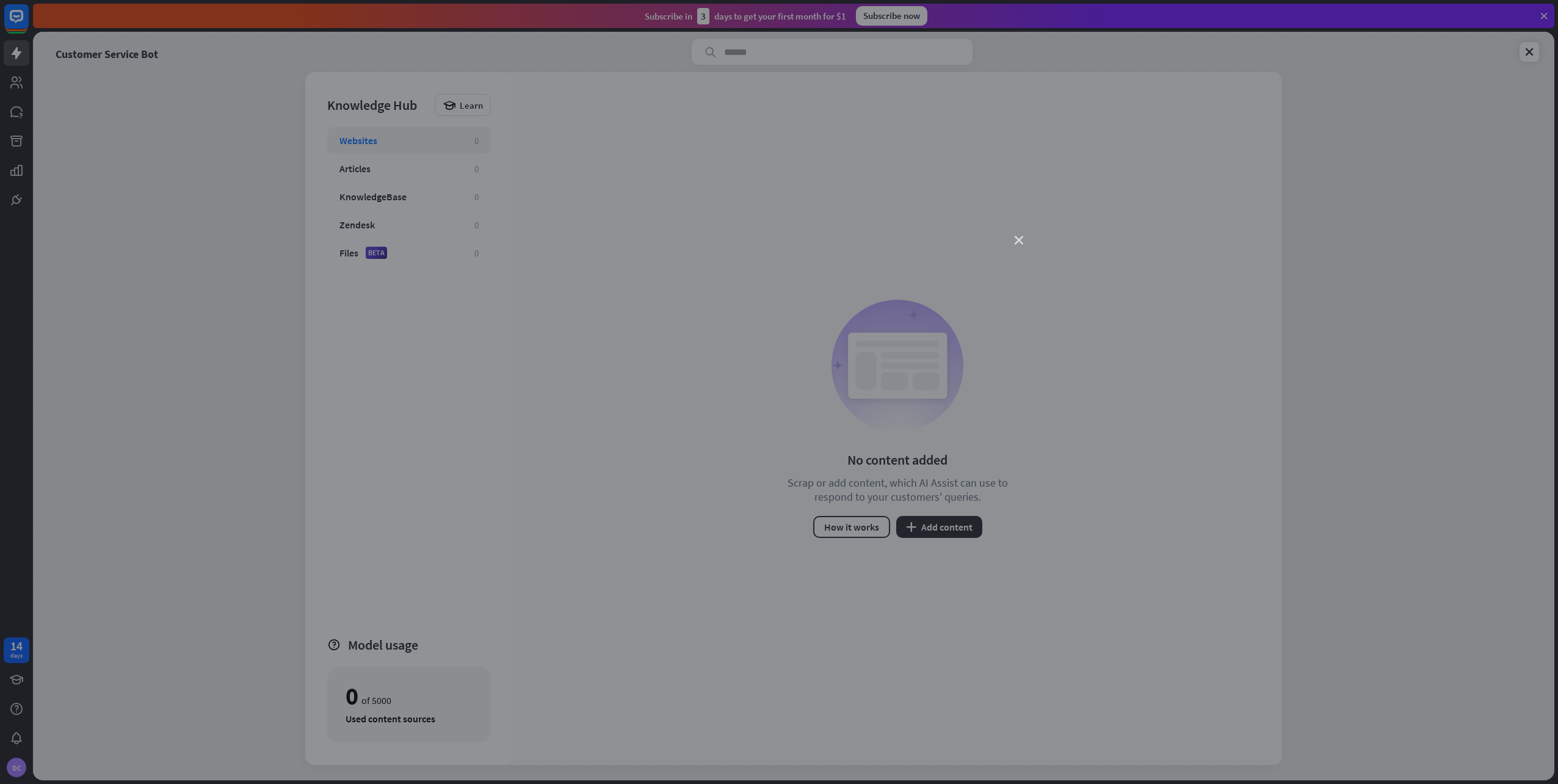
click at [1018, 240] on icon "close" at bounding box center [1019, 240] width 8 height 8
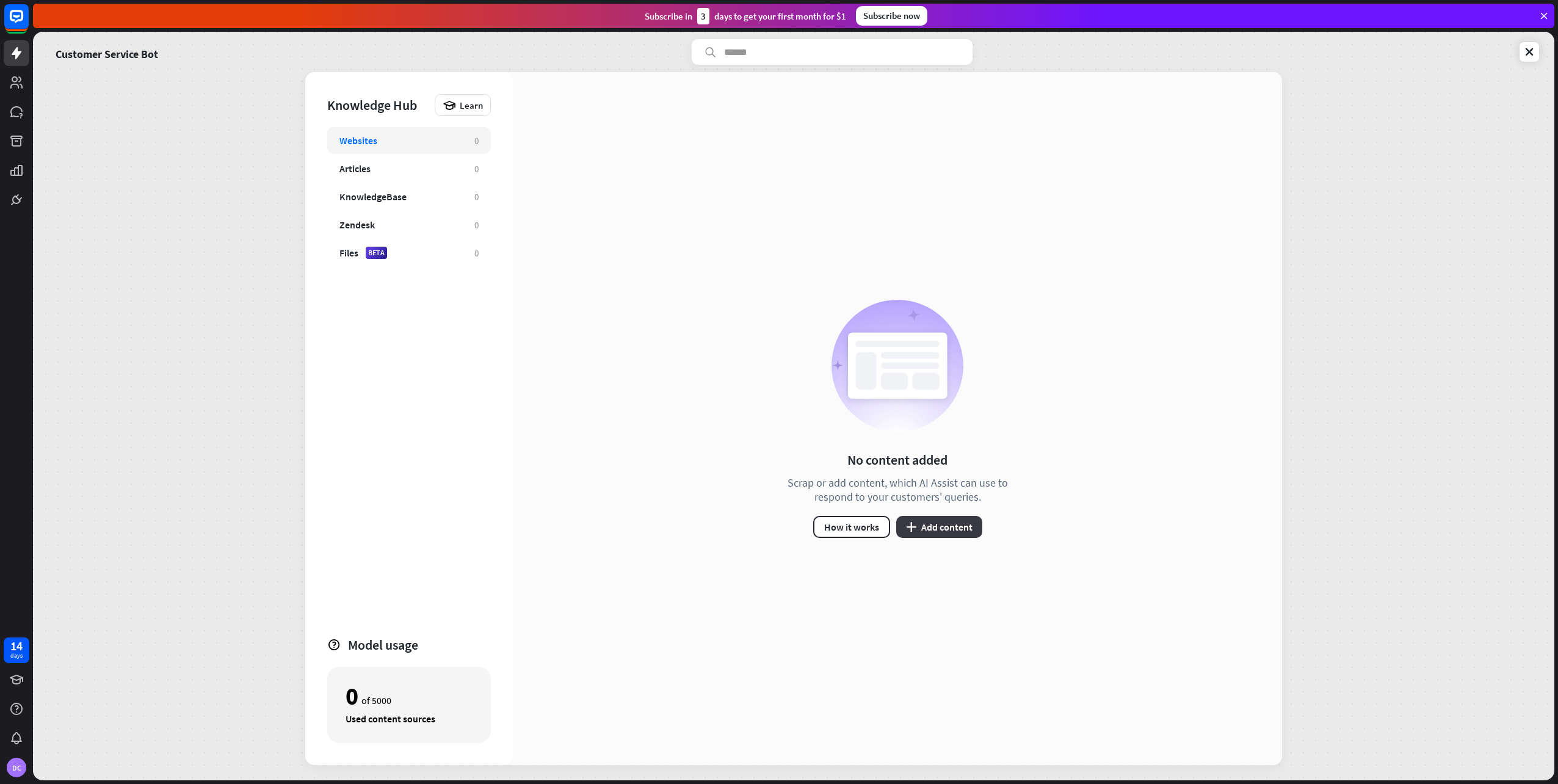
click at [946, 526] on button "plus Add content" at bounding box center [938, 527] width 86 height 22
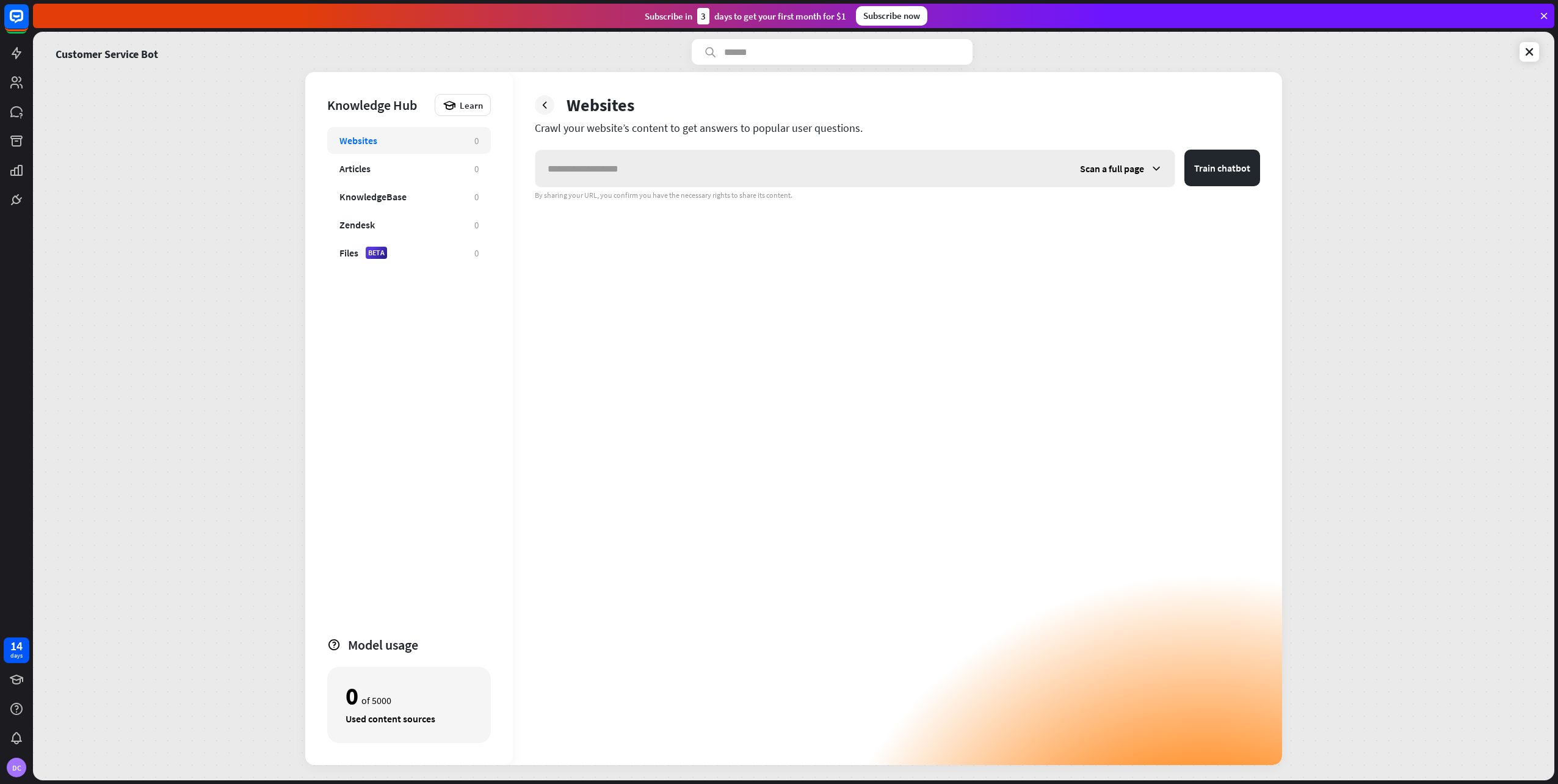
click at [873, 178] on input "text" at bounding box center [802, 169] width 533 height 37
type input "**********"
click at [1123, 162] on span "Scan a full page" at bounding box center [1111, 168] width 64 height 13
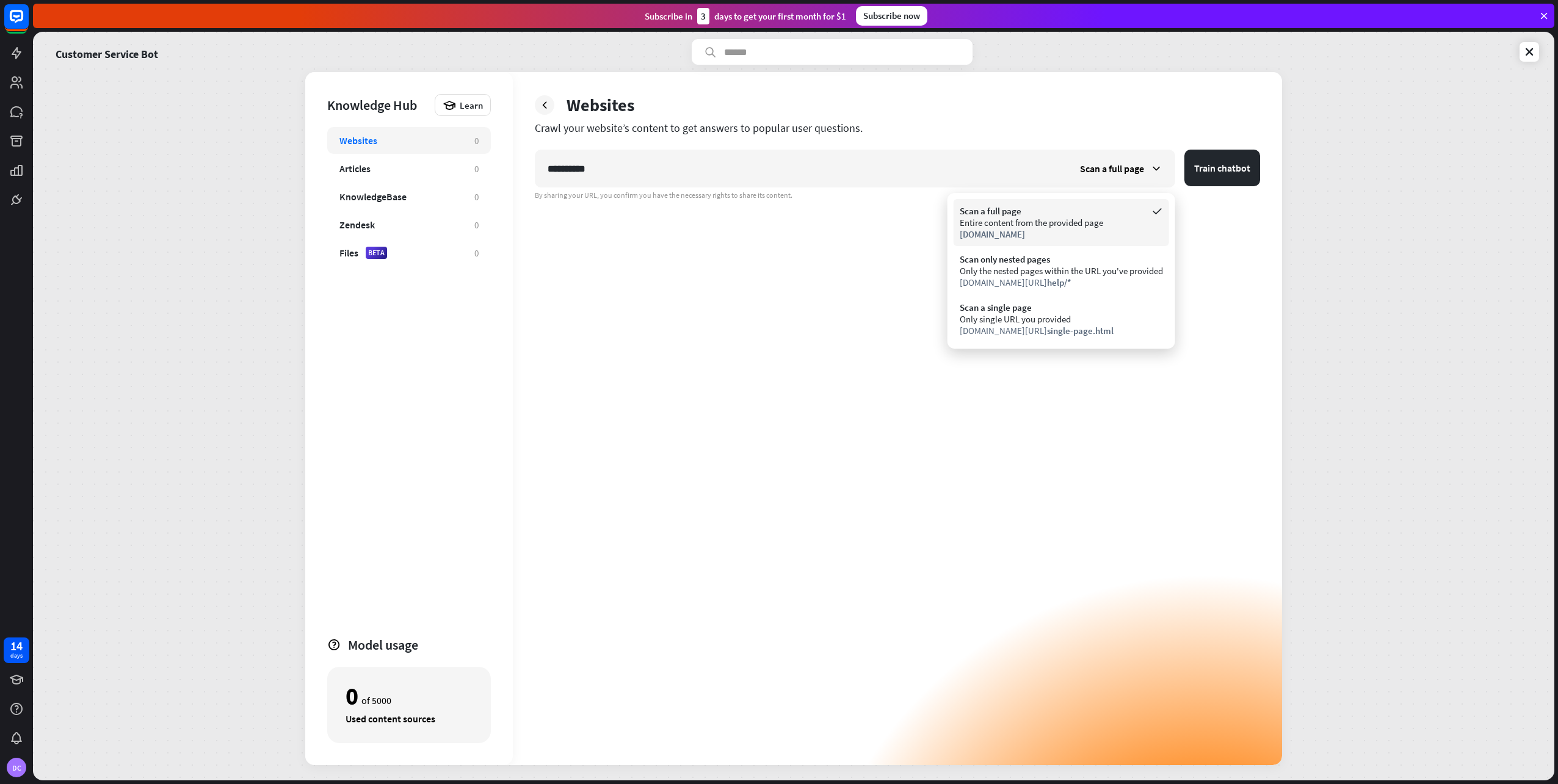
click at [1102, 238] on div "[DOMAIN_NAME]" at bounding box center [1060, 234] width 203 height 12
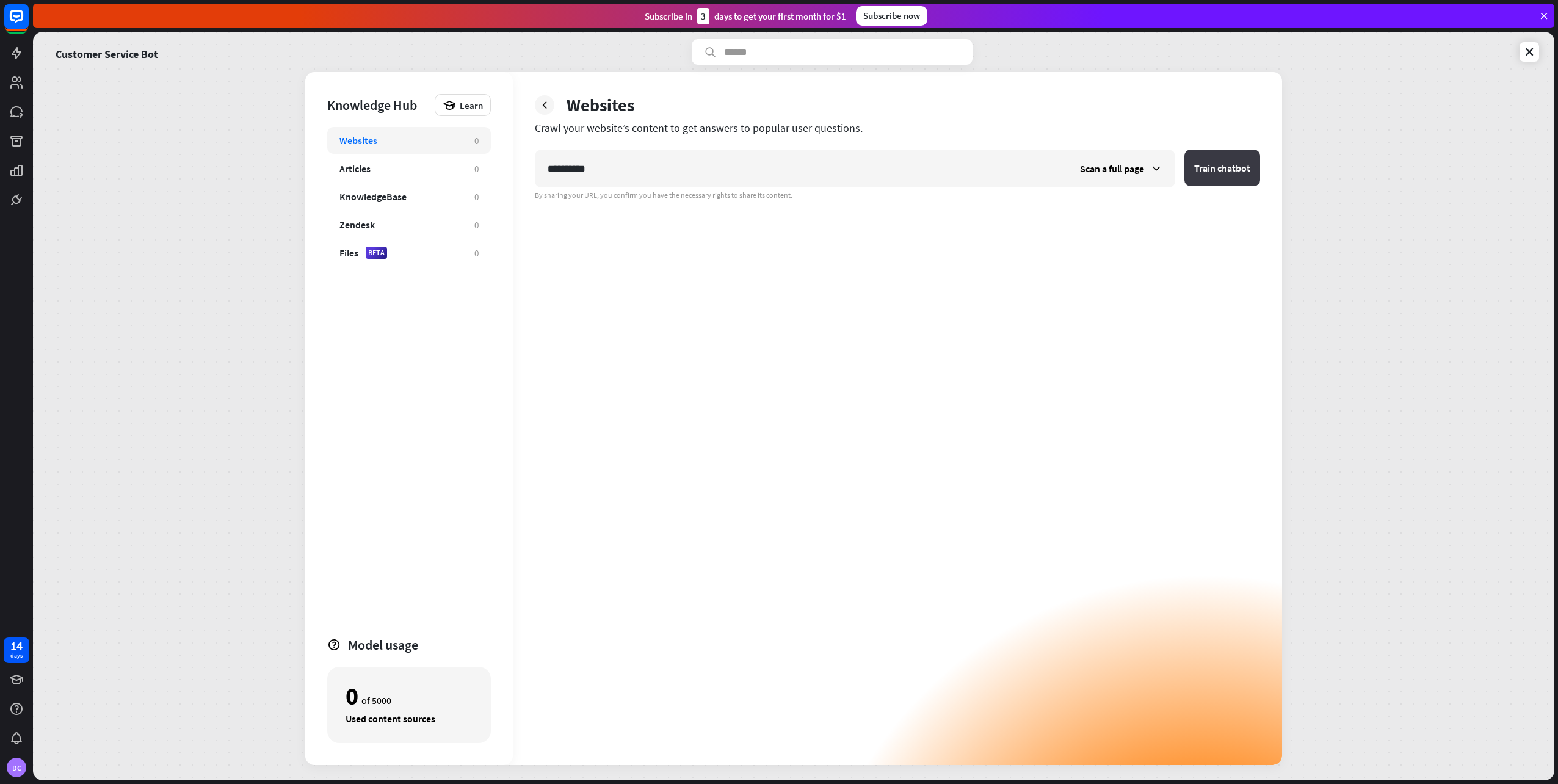
click at [1218, 166] on button "Train chatbot" at bounding box center [1222, 168] width 76 height 37
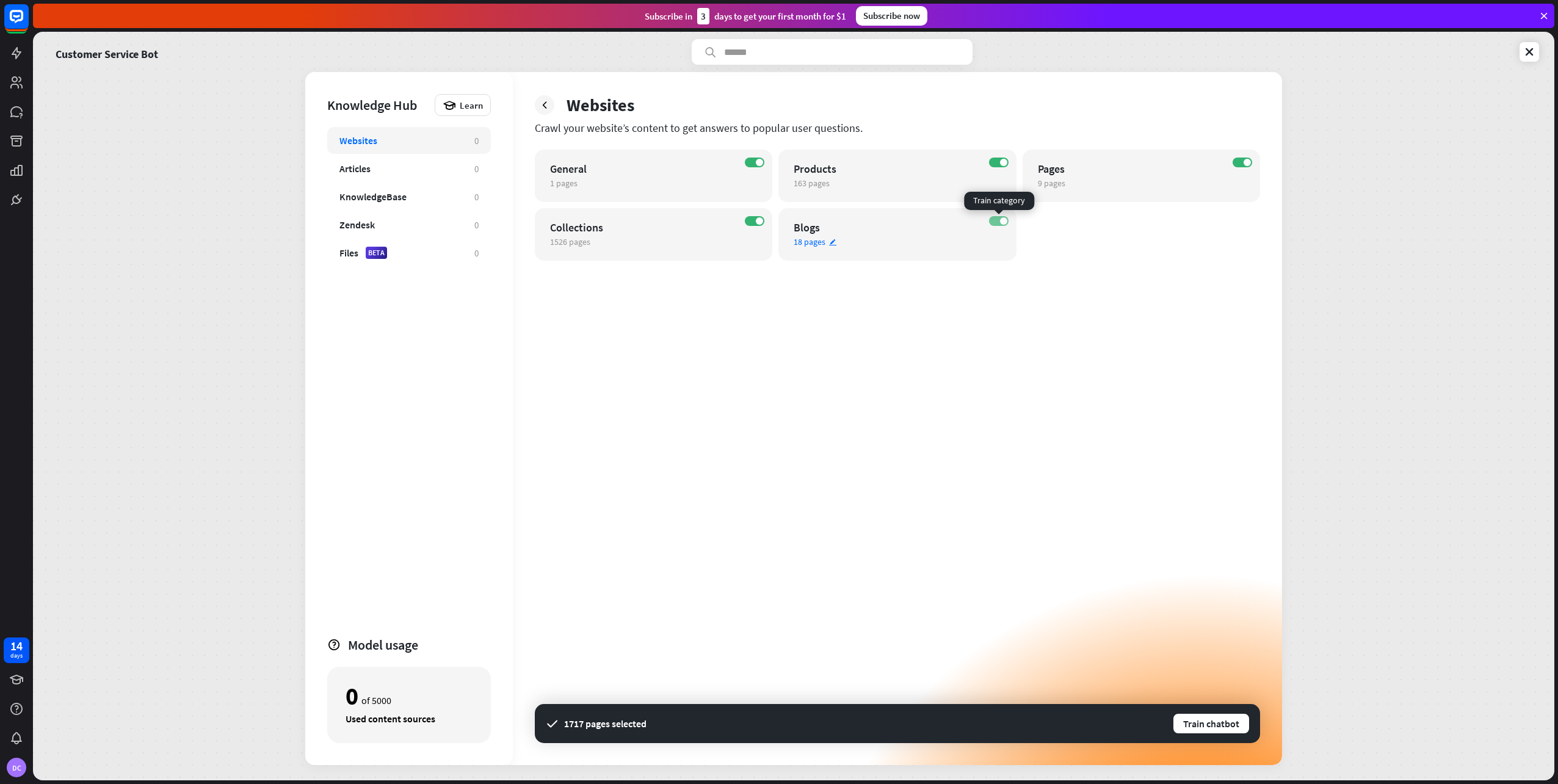
click at [1003, 219] on span at bounding box center [1004, 220] width 8 height 8
click at [1106, 184] on div "9 pages edit" at bounding box center [1131, 183] width 185 height 11
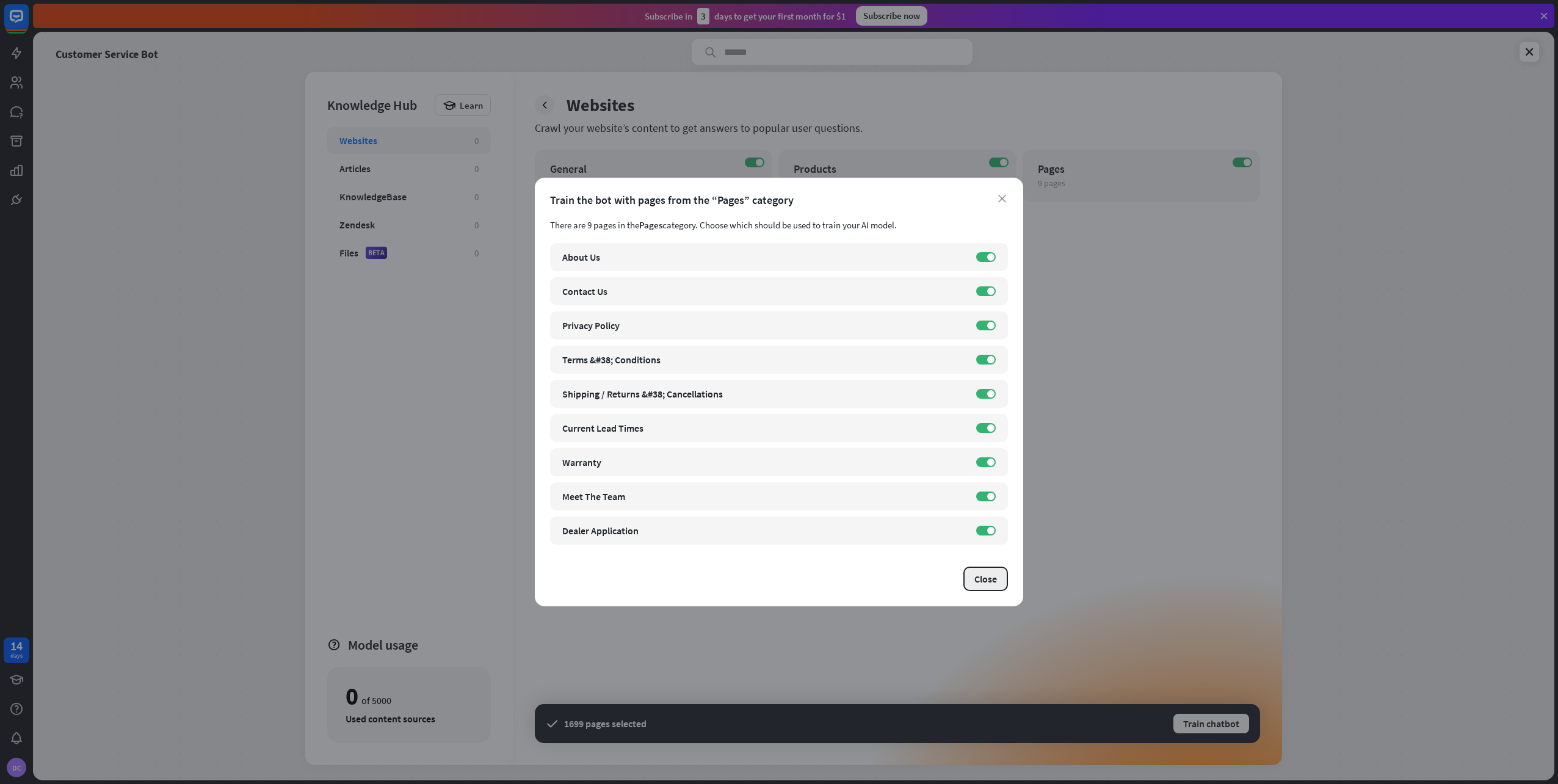
click at [984, 579] on button "Close" at bounding box center [985, 579] width 44 height 24
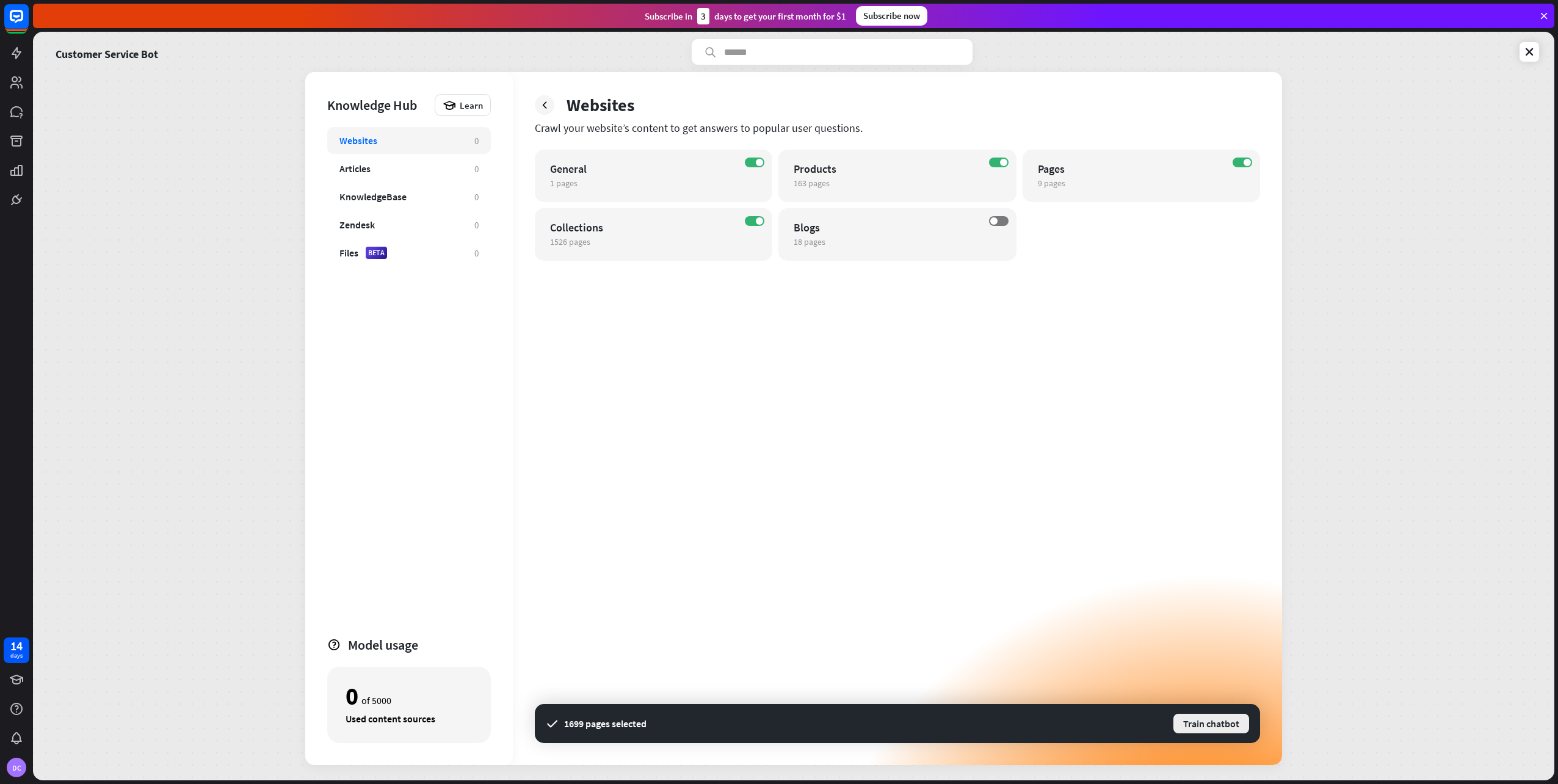
click at [1187, 728] on button "Train chatbot" at bounding box center [1211, 723] width 78 height 22
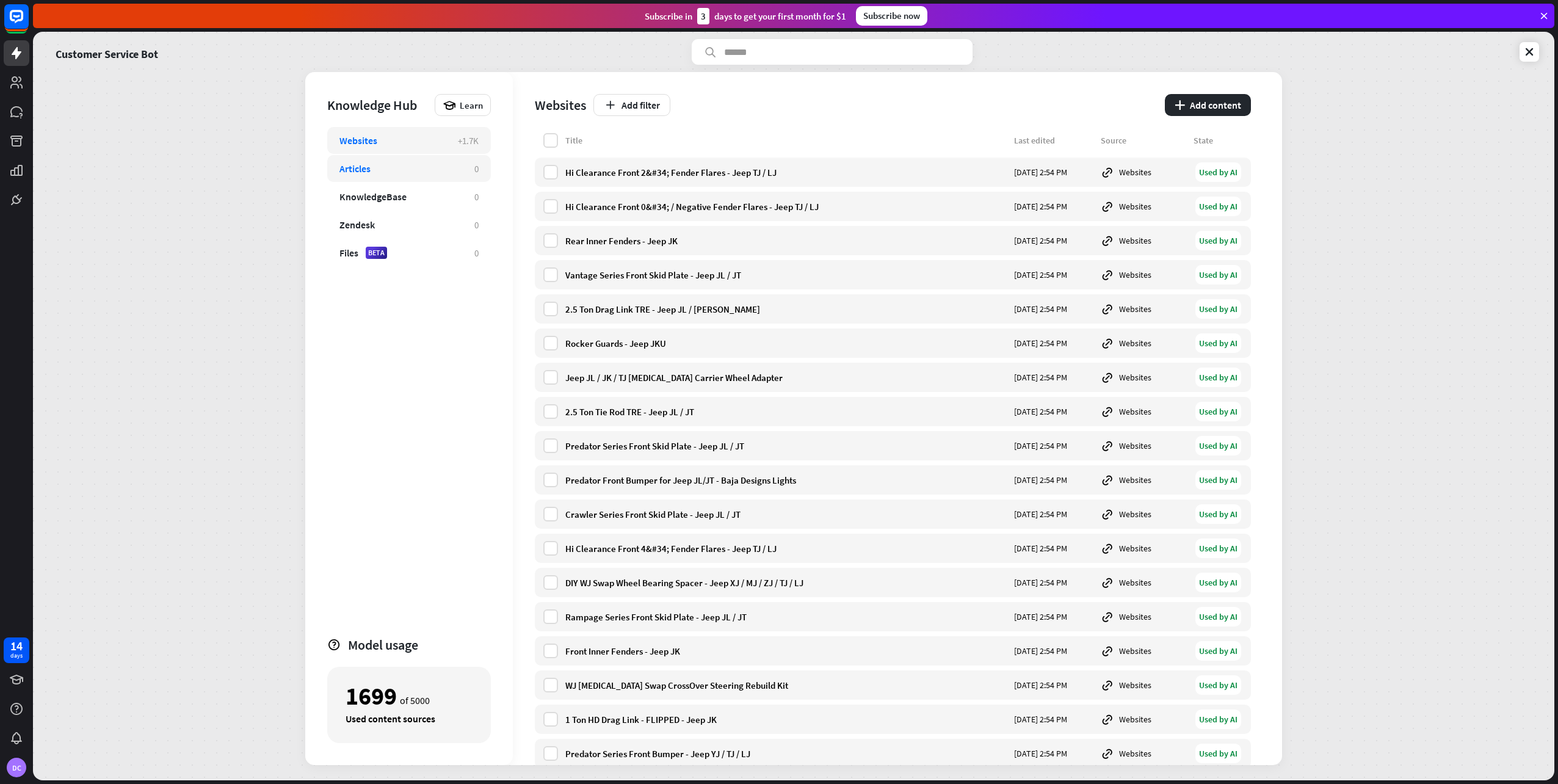
click at [435, 159] on div "Articles 0" at bounding box center [409, 169] width 164 height 27
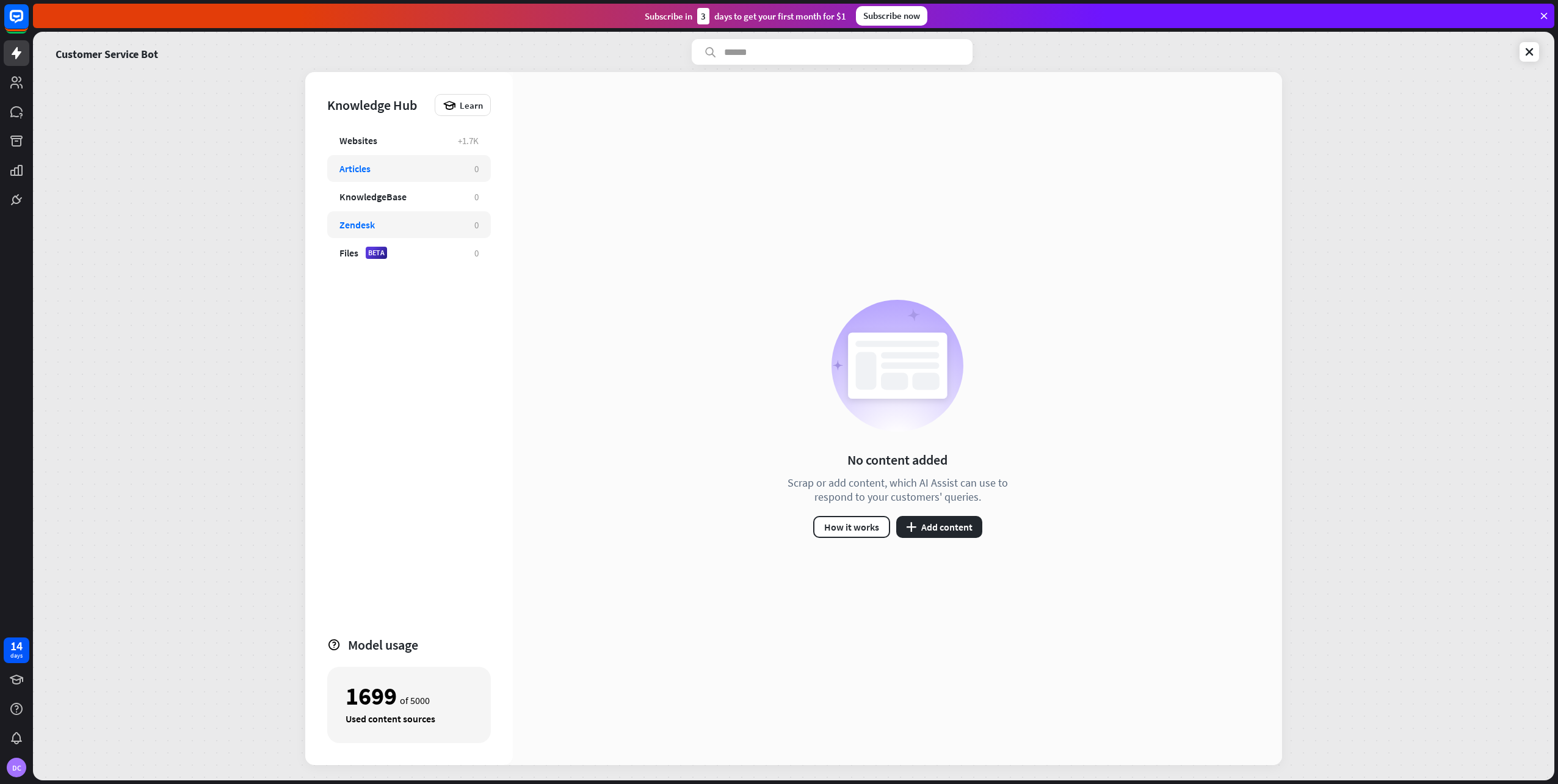
click at [420, 221] on div "Zendesk" at bounding box center [401, 225] width 123 height 13
click at [422, 195] on div "KnowledgeBase" at bounding box center [401, 196] width 123 height 13
click at [950, 534] on button "plus Add content" at bounding box center [938, 527] width 86 height 22
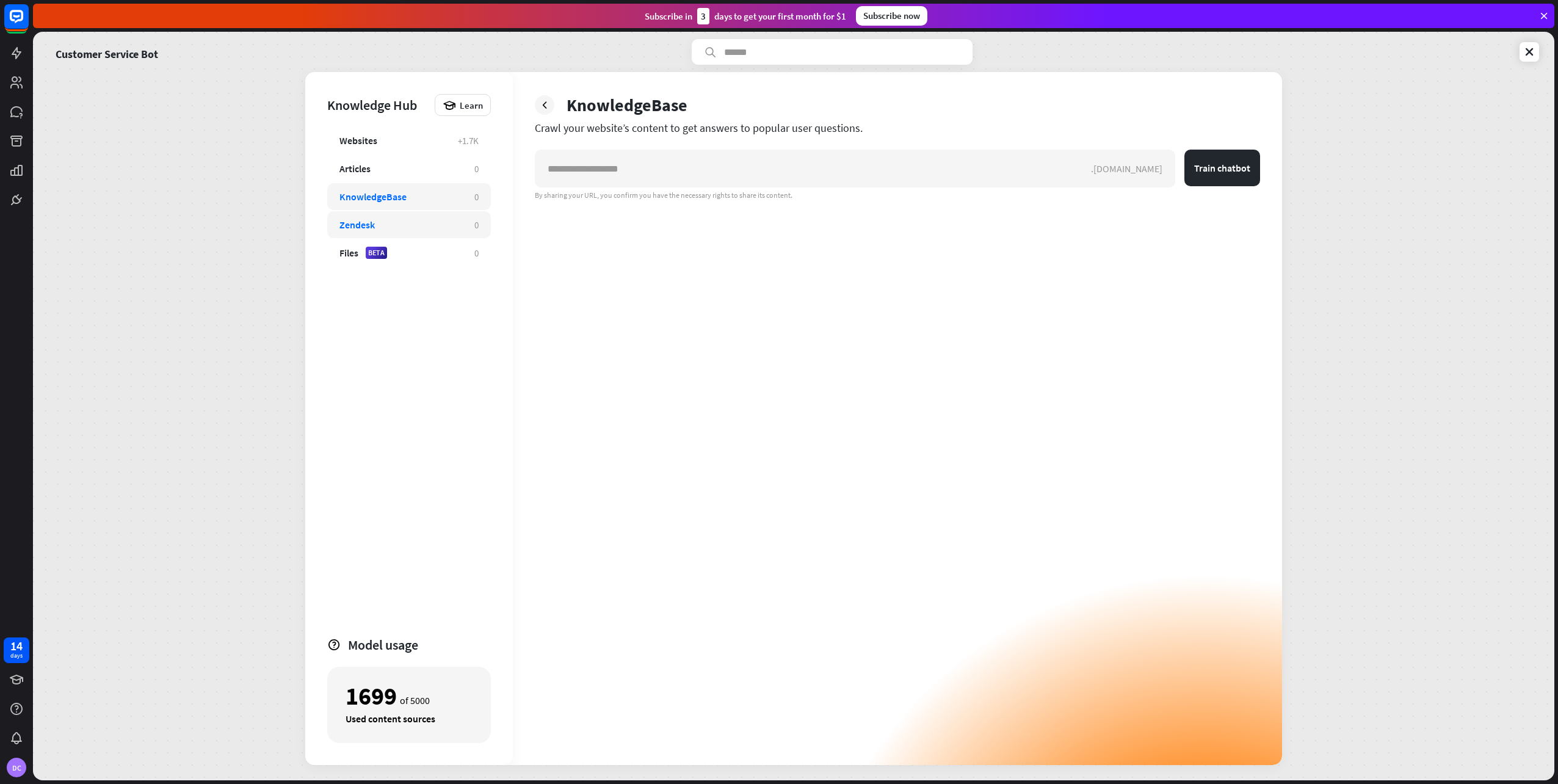
click at [417, 217] on div "Zendesk 0" at bounding box center [409, 225] width 164 height 27
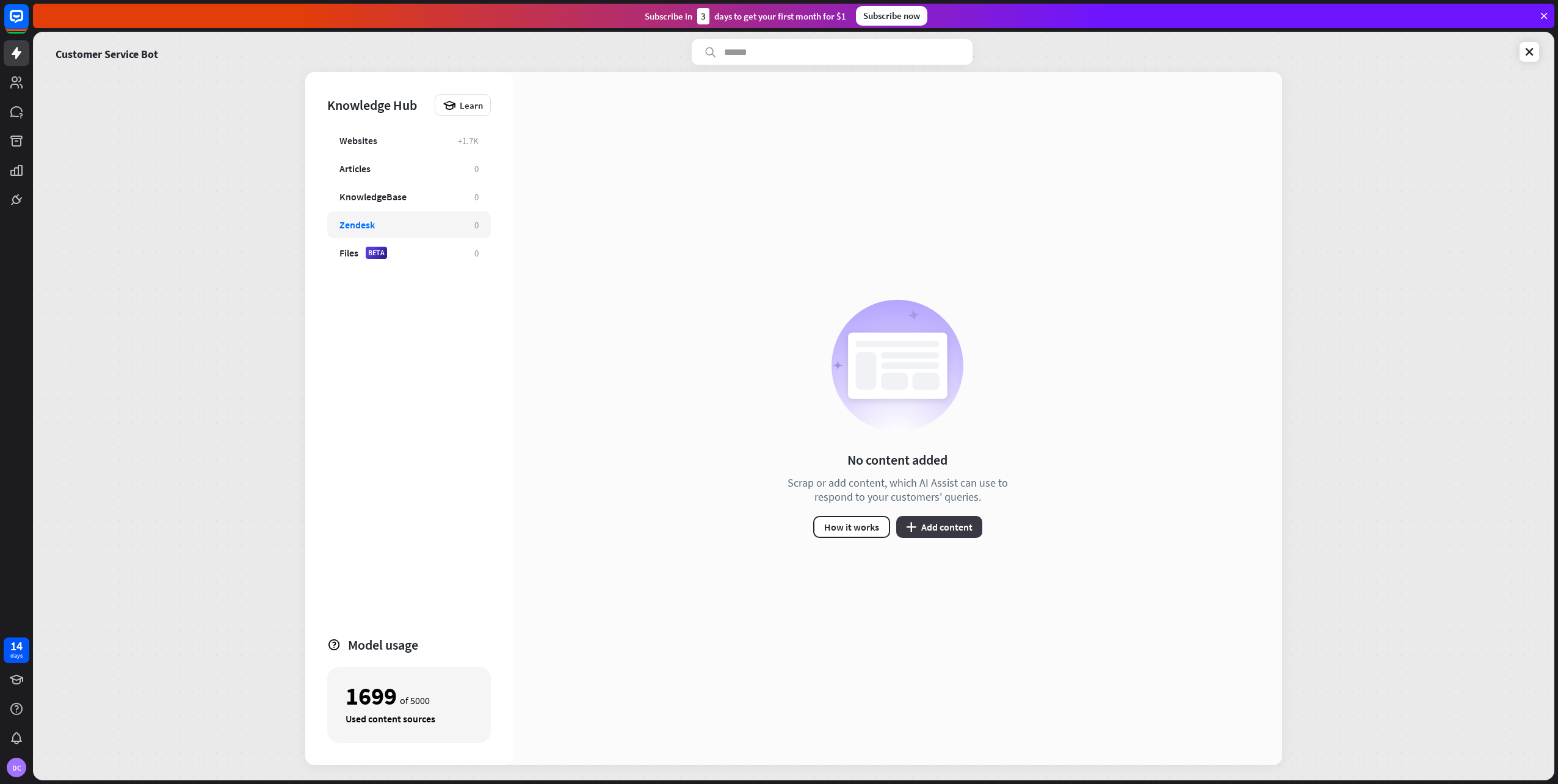
click at [943, 526] on button "plus Add content" at bounding box center [938, 527] width 86 height 22
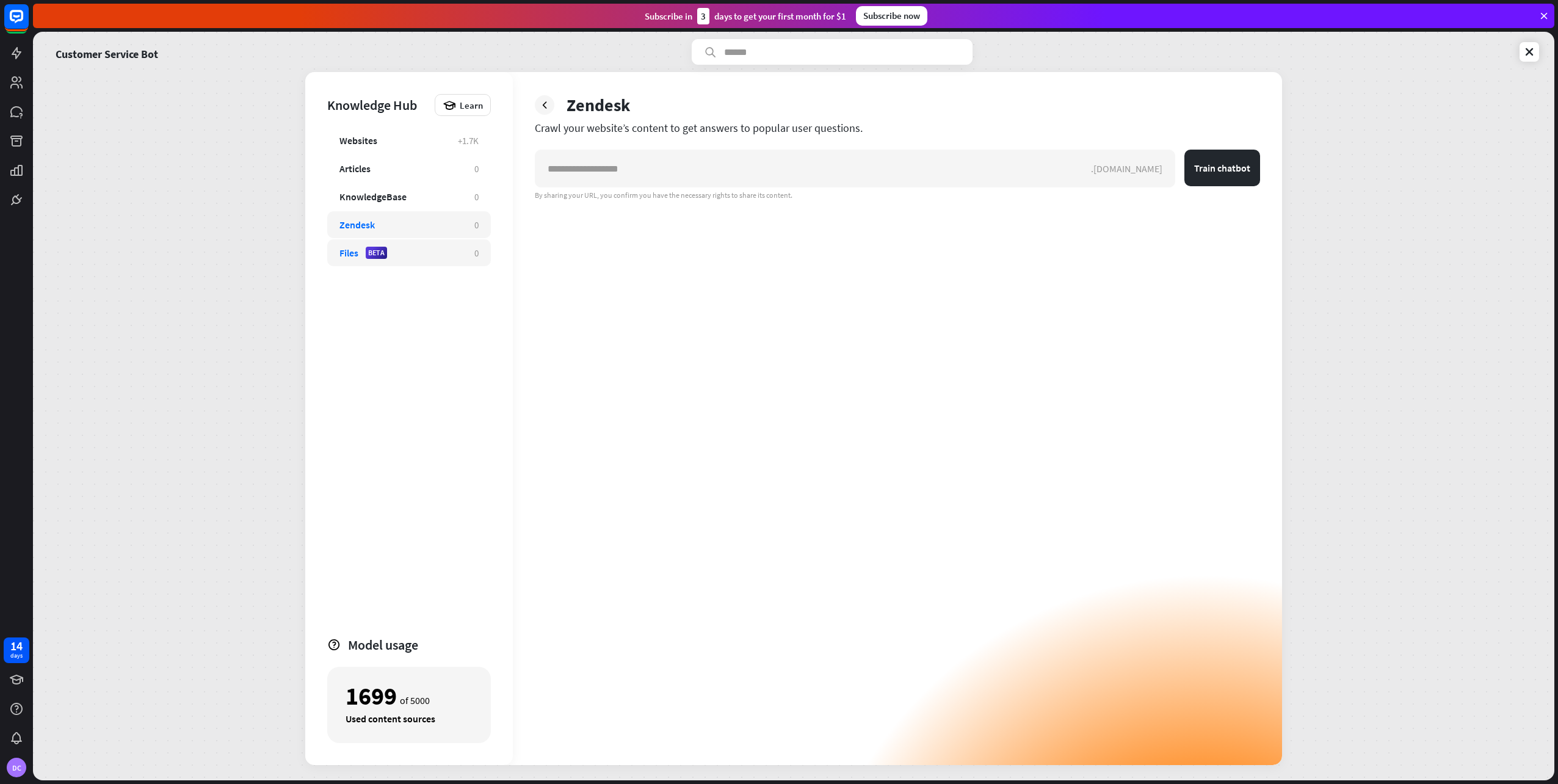
click at [404, 255] on div "Files BETA" at bounding box center [401, 252] width 123 height 13
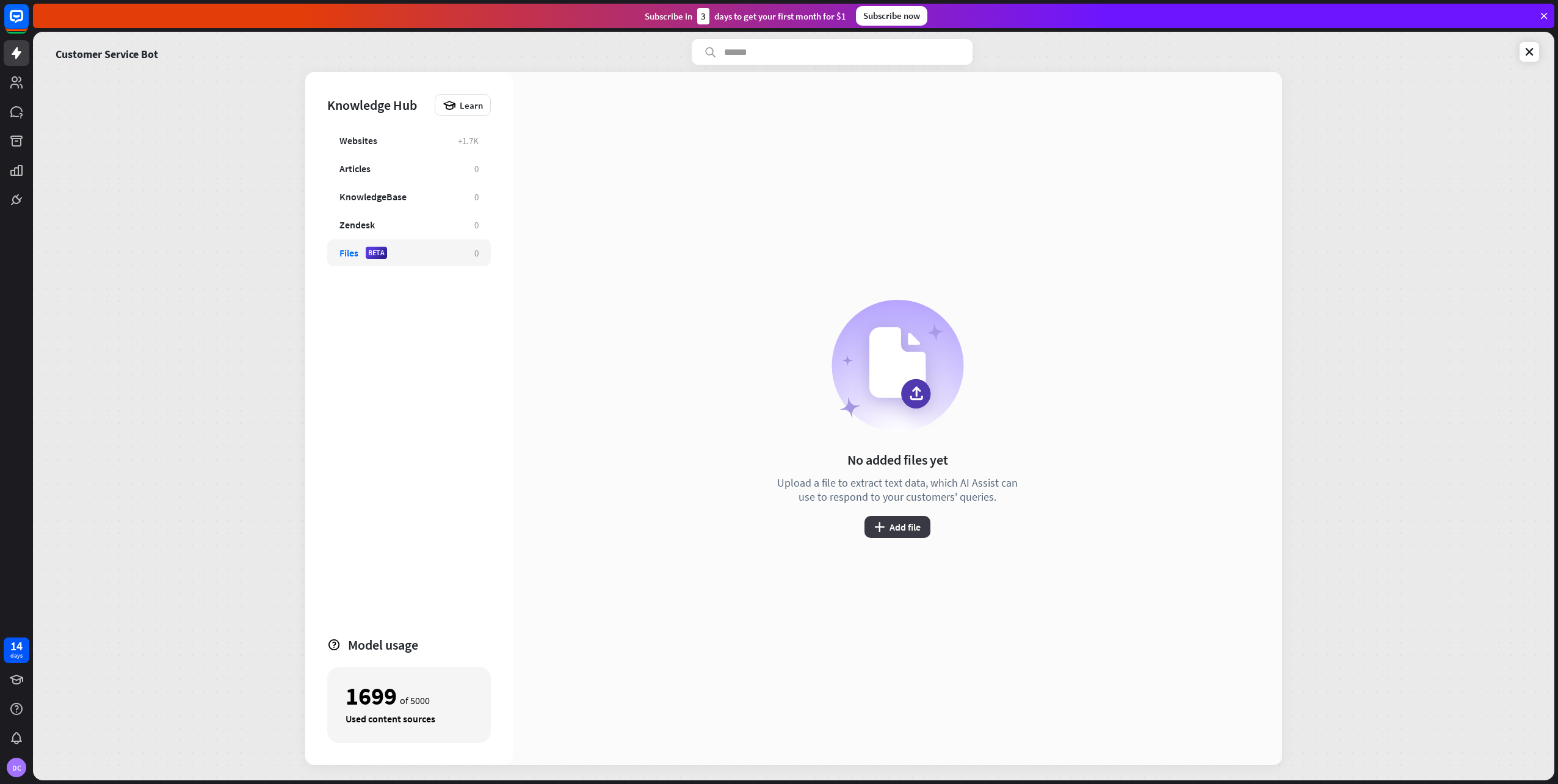
click at [907, 530] on button "plus Add file" at bounding box center [897, 527] width 66 height 22
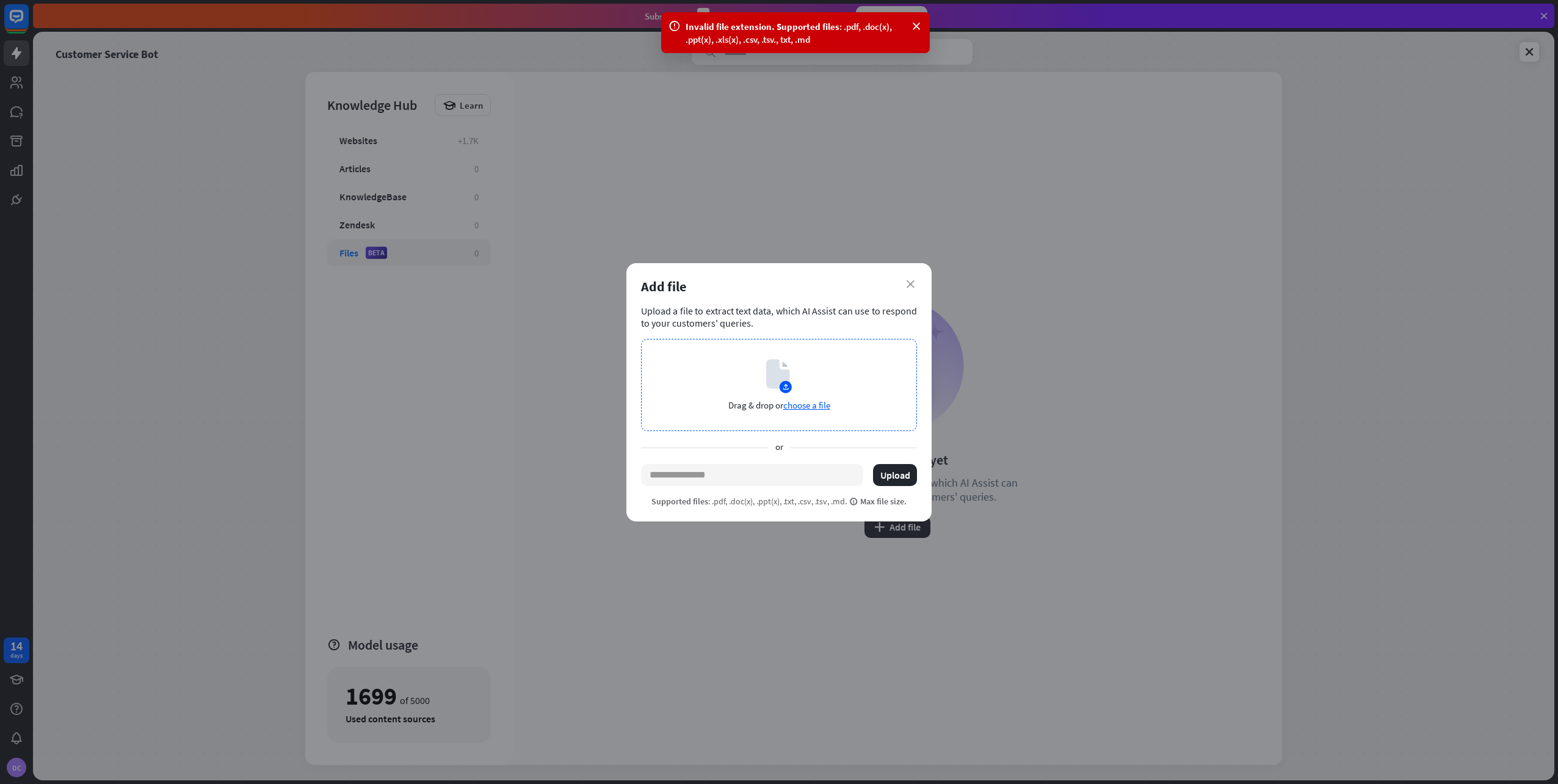
click at [781, 365] on icon at bounding box center [779, 376] width 26 height 34
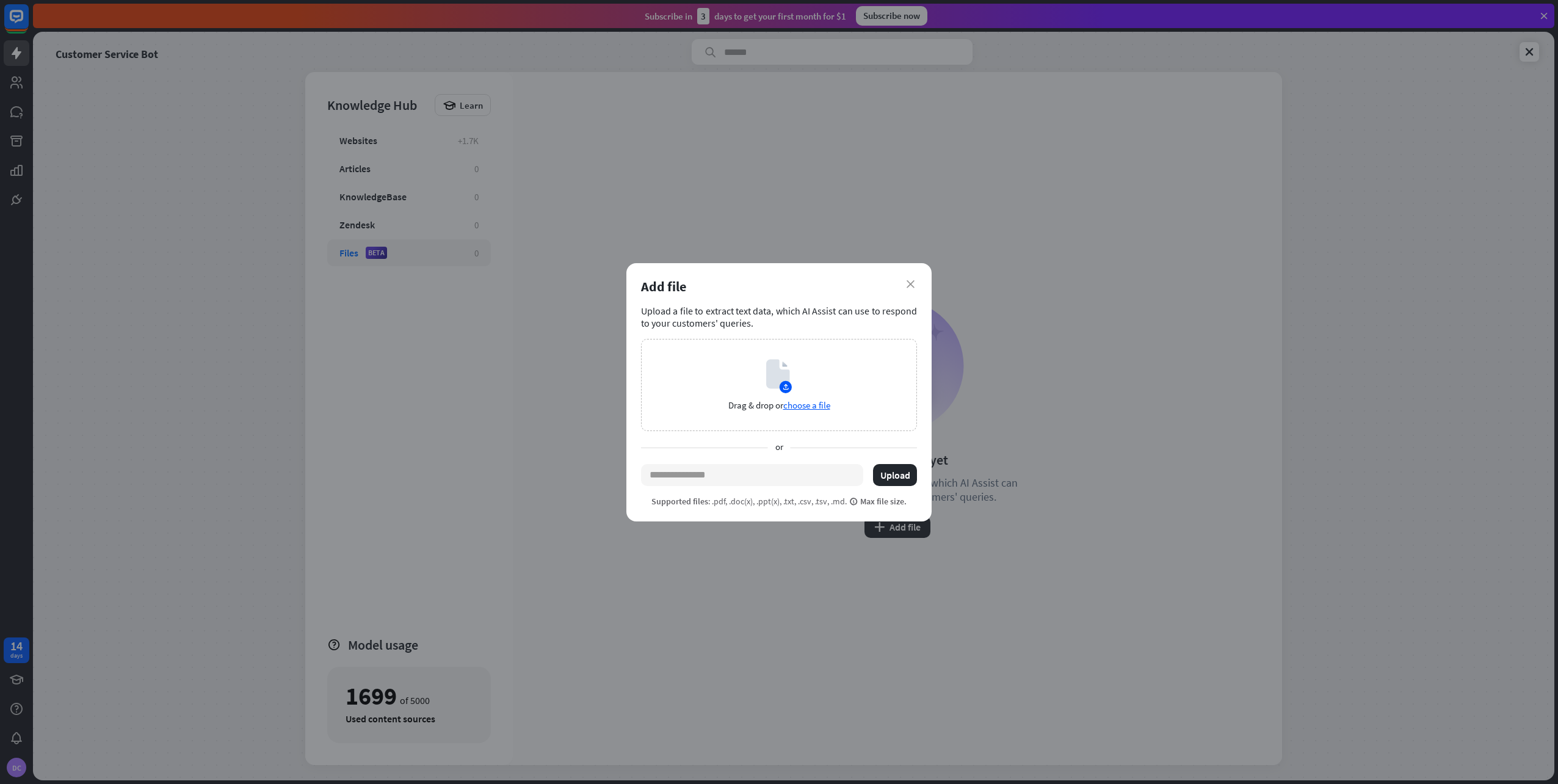
click at [914, 285] on div "Add file" at bounding box center [779, 286] width 276 height 17
click at [913, 284] on icon "close" at bounding box center [911, 285] width 8 height 8
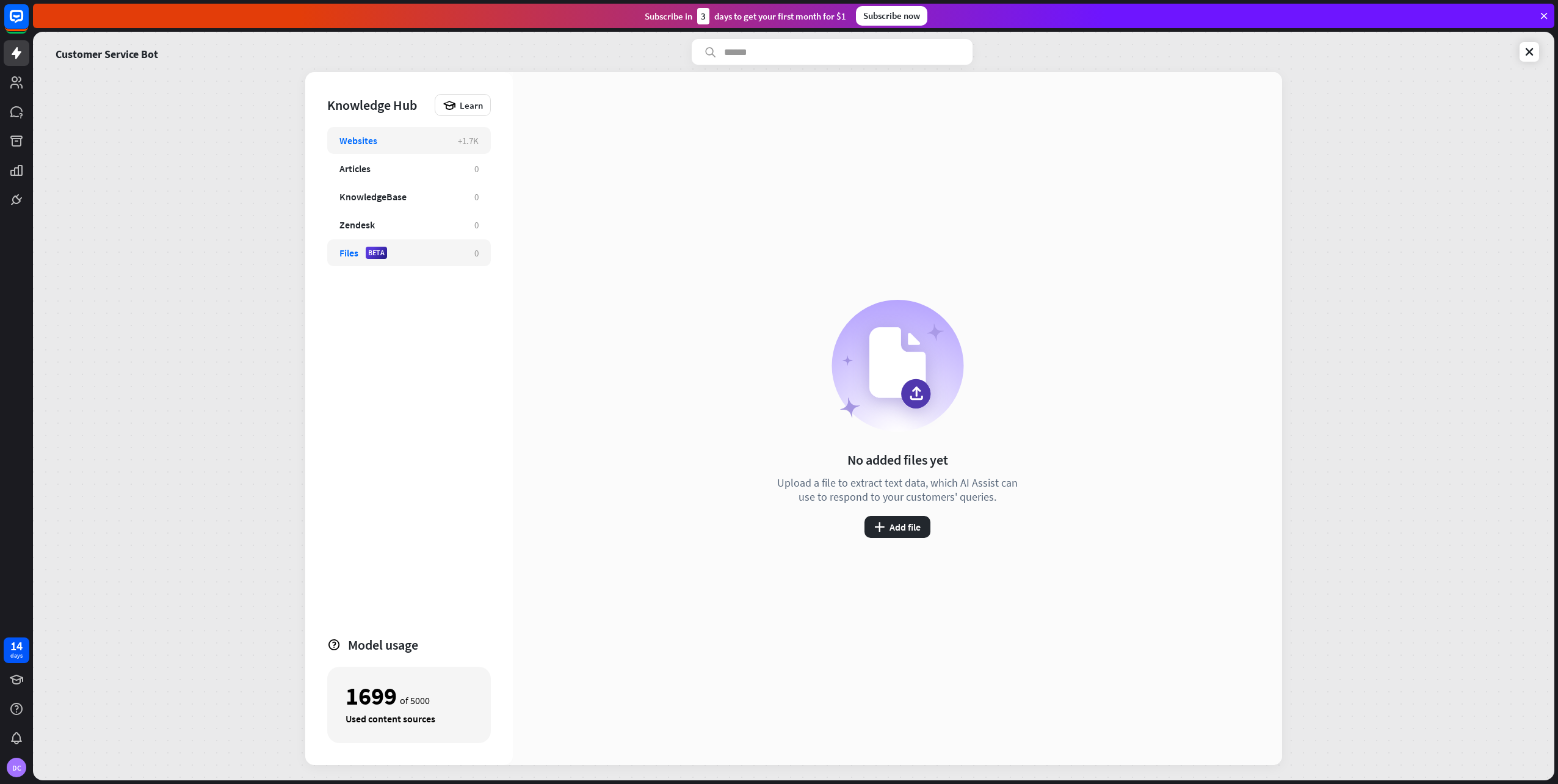
click at [397, 138] on div "Websites" at bounding box center [392, 140] width 106 height 13
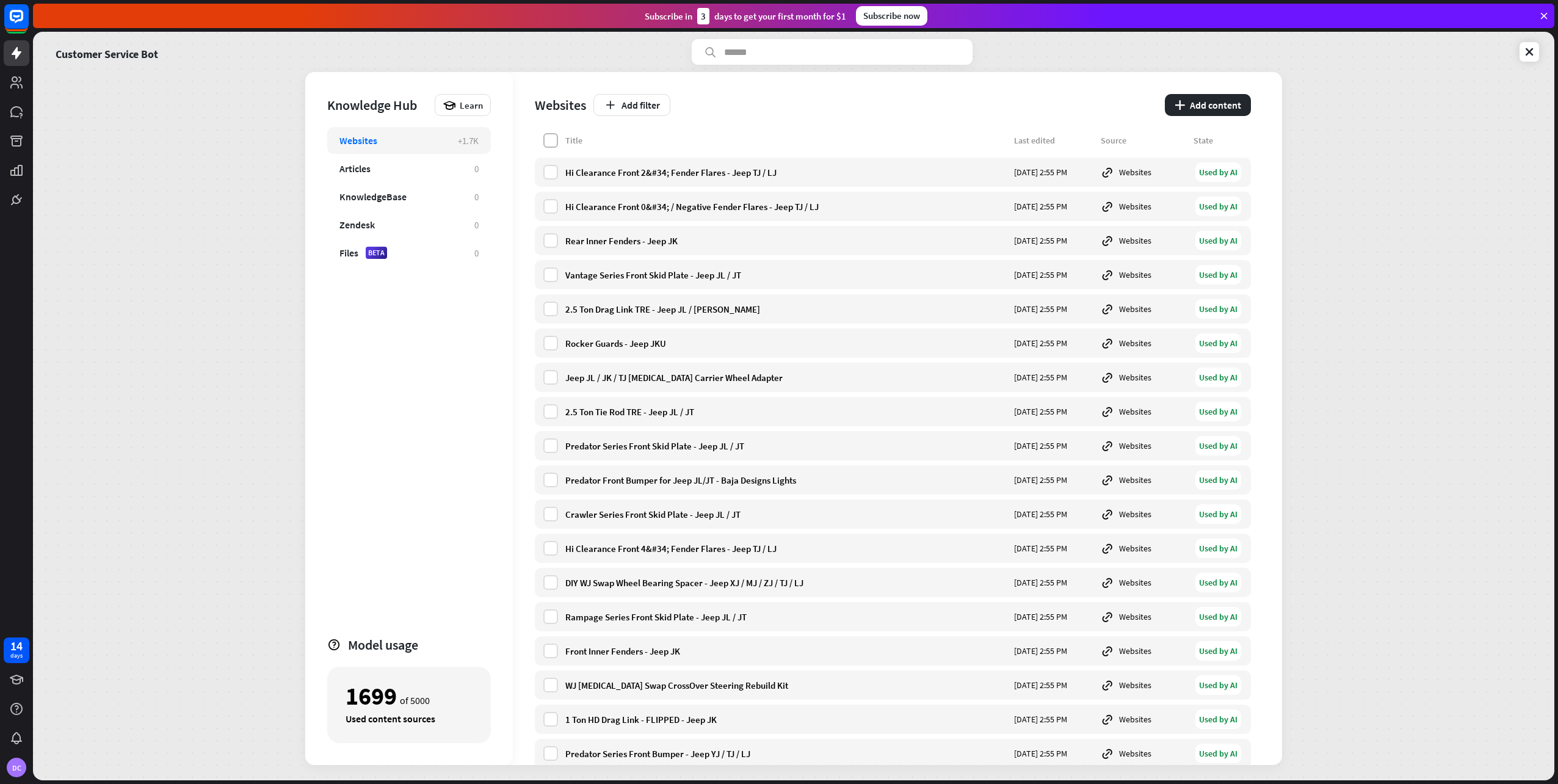
click at [547, 137] on label at bounding box center [551, 140] width 15 height 15
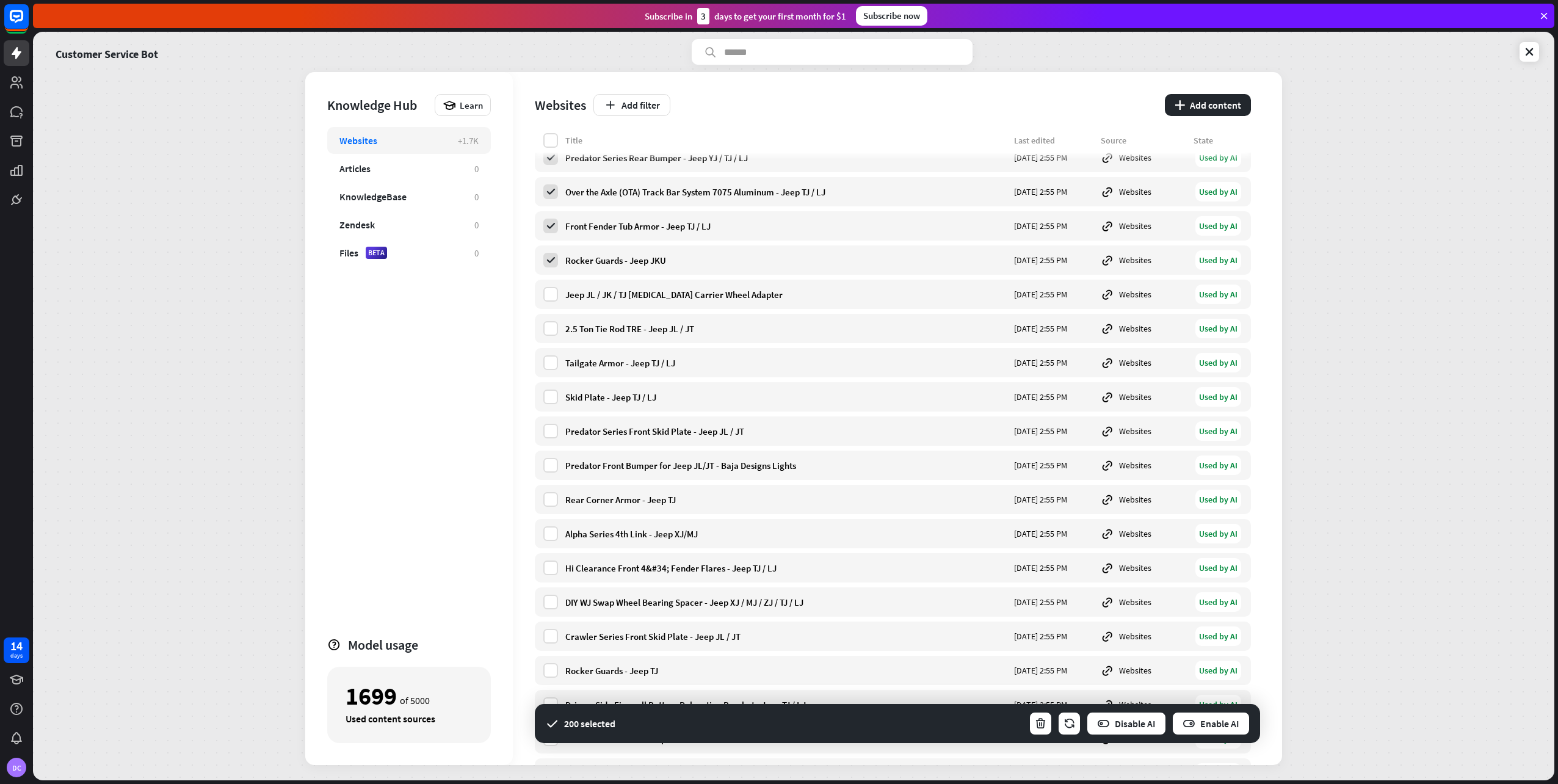
scroll to position [7081, 0]
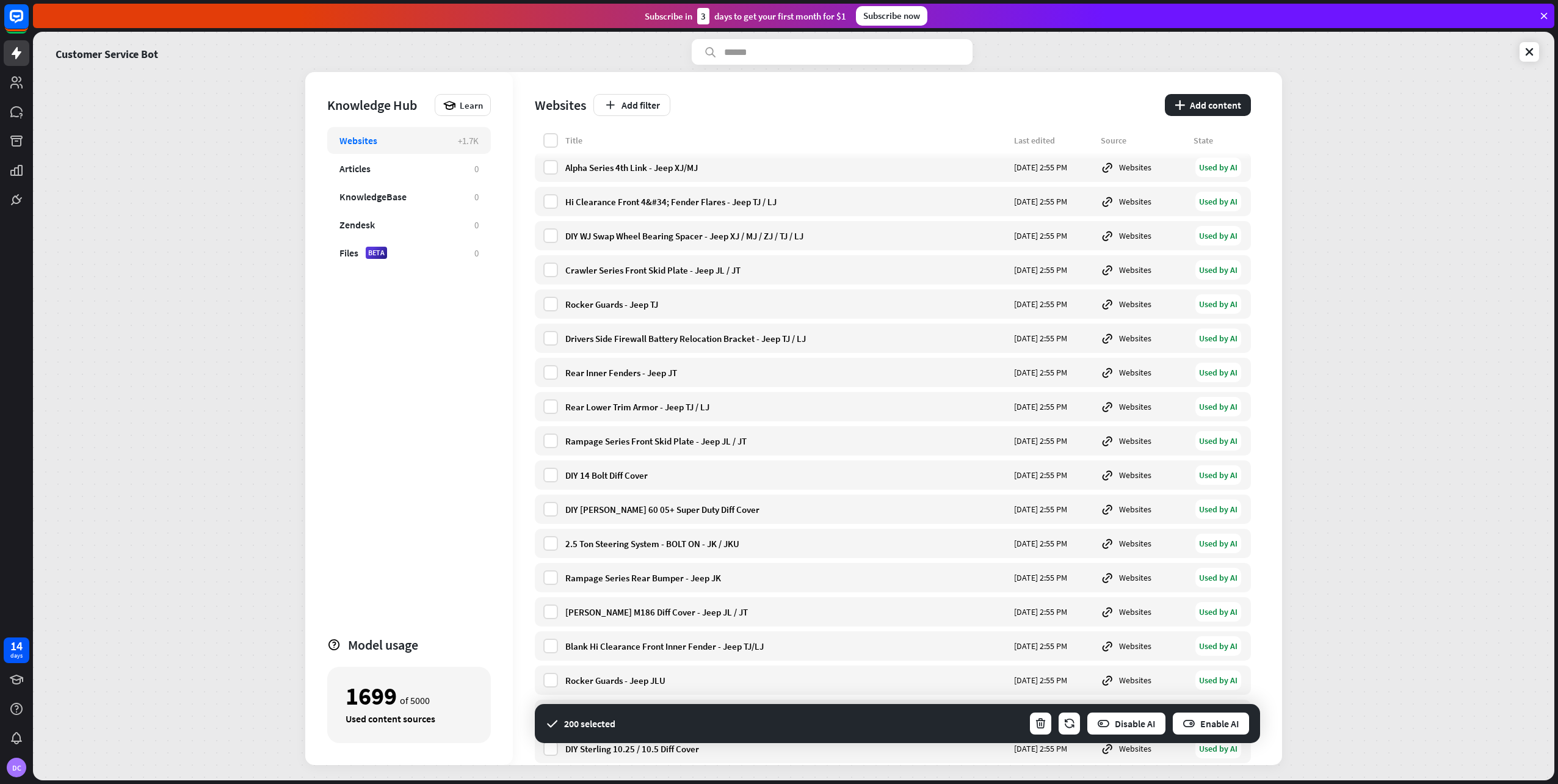
click at [1257, 552] on div "Websites Add filter plus Add content Title Last edited Source State [US_STATE] …" at bounding box center [897, 418] width 769 height 693
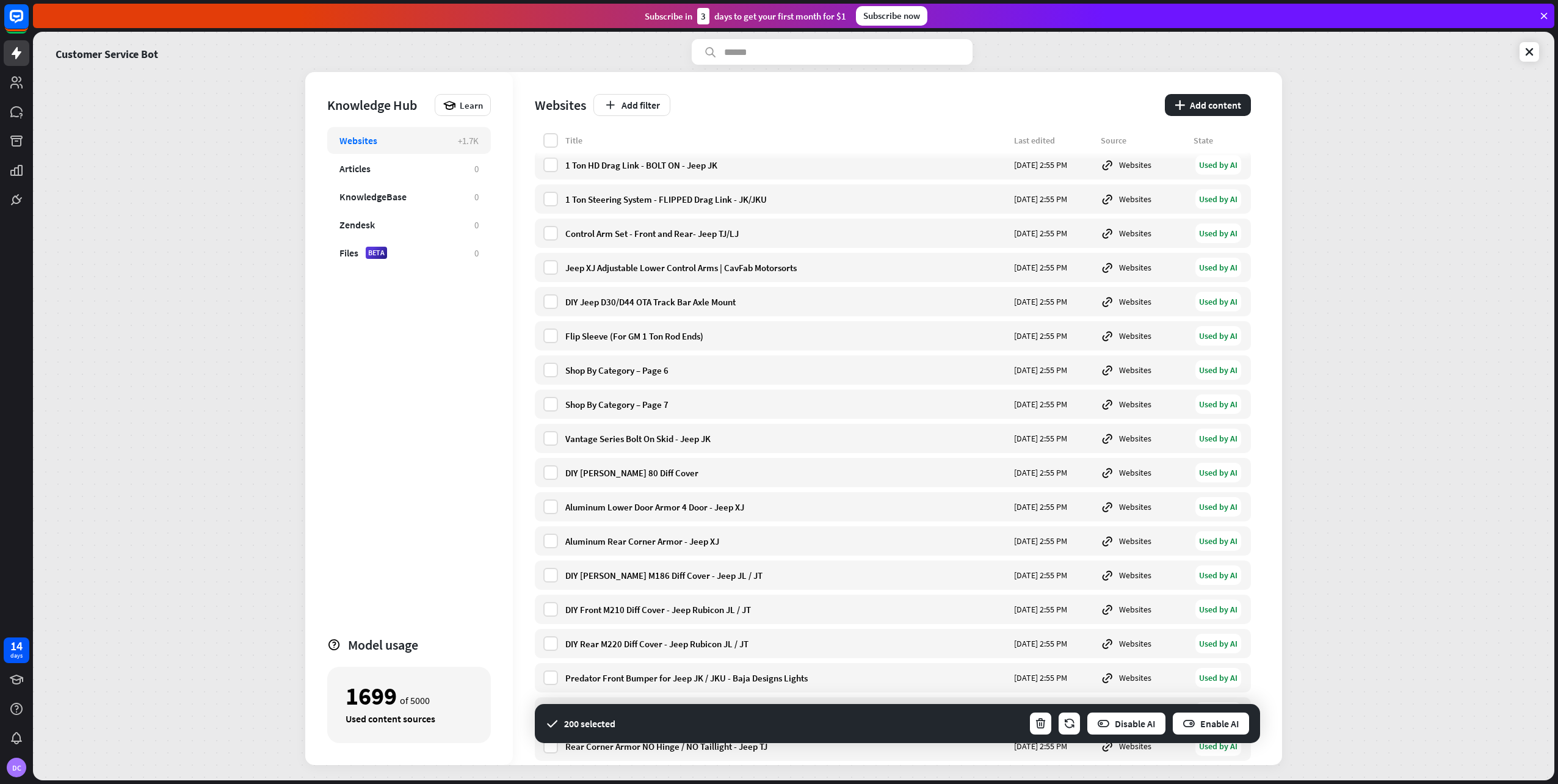
scroll to position [13125, 0]
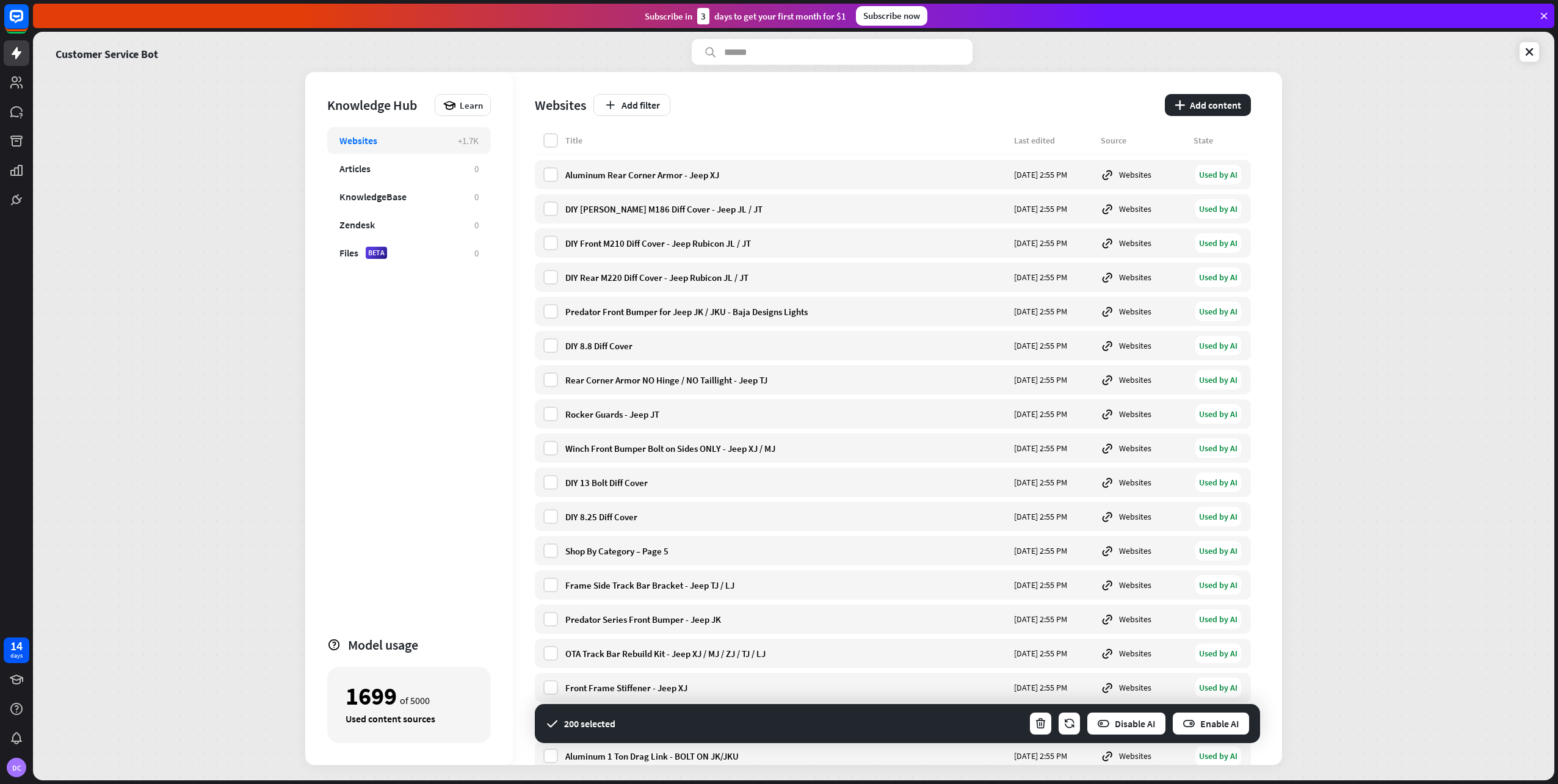
click at [1359, 402] on div "Customer Service Bot Knowledge Hub Learn Websites +1.7K Articles 0 KnowledgeBas…" at bounding box center [793, 406] width 1521 height 748
click at [1395, 611] on div "Customer Service Bot Knowledge Hub Learn Websites +1.7K Articles 0 KnowledgeBas…" at bounding box center [793, 406] width 1521 height 748
click at [13, 114] on icon at bounding box center [16, 111] width 13 height 11
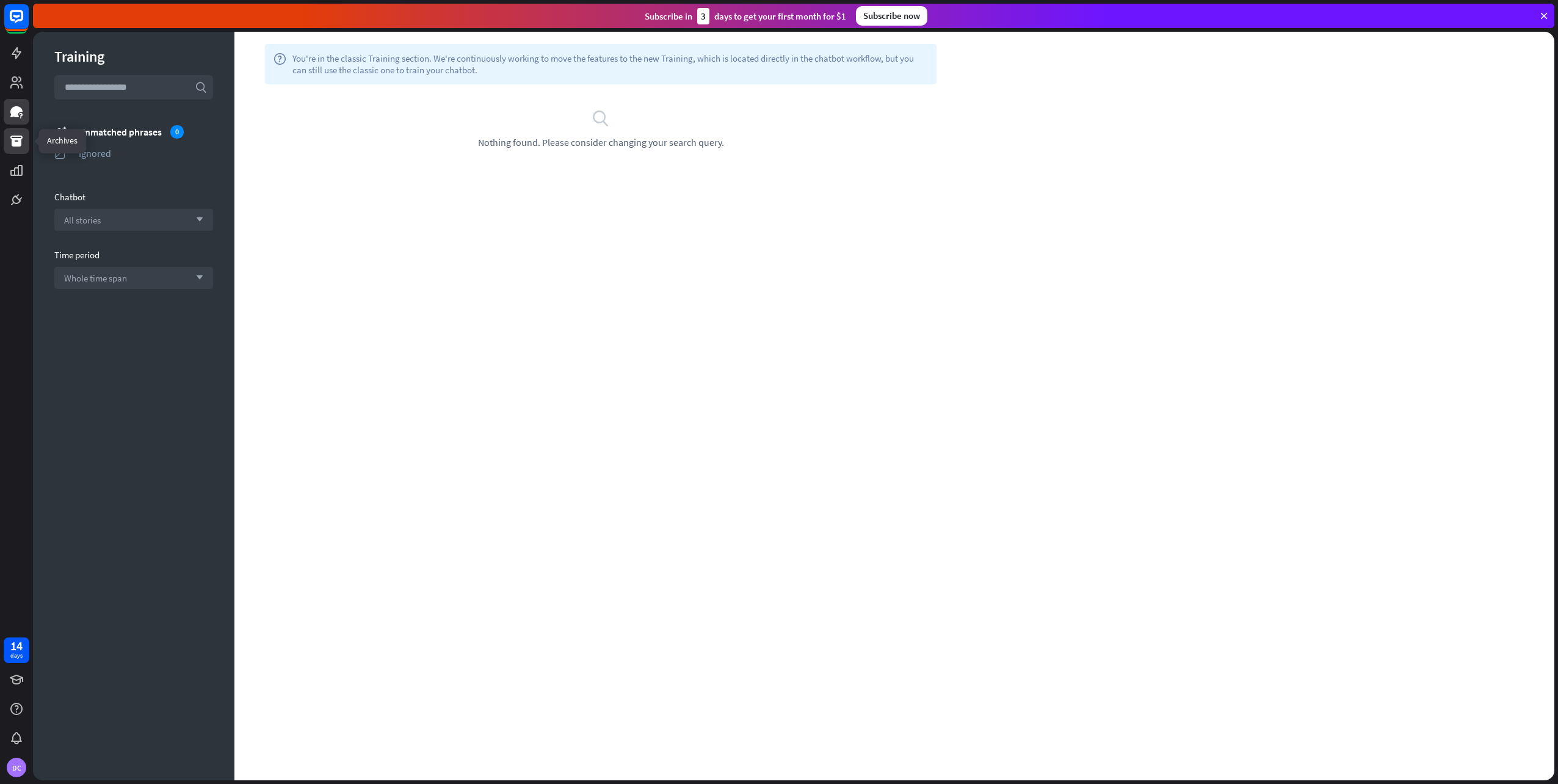
click at [15, 146] on icon at bounding box center [17, 141] width 15 height 15
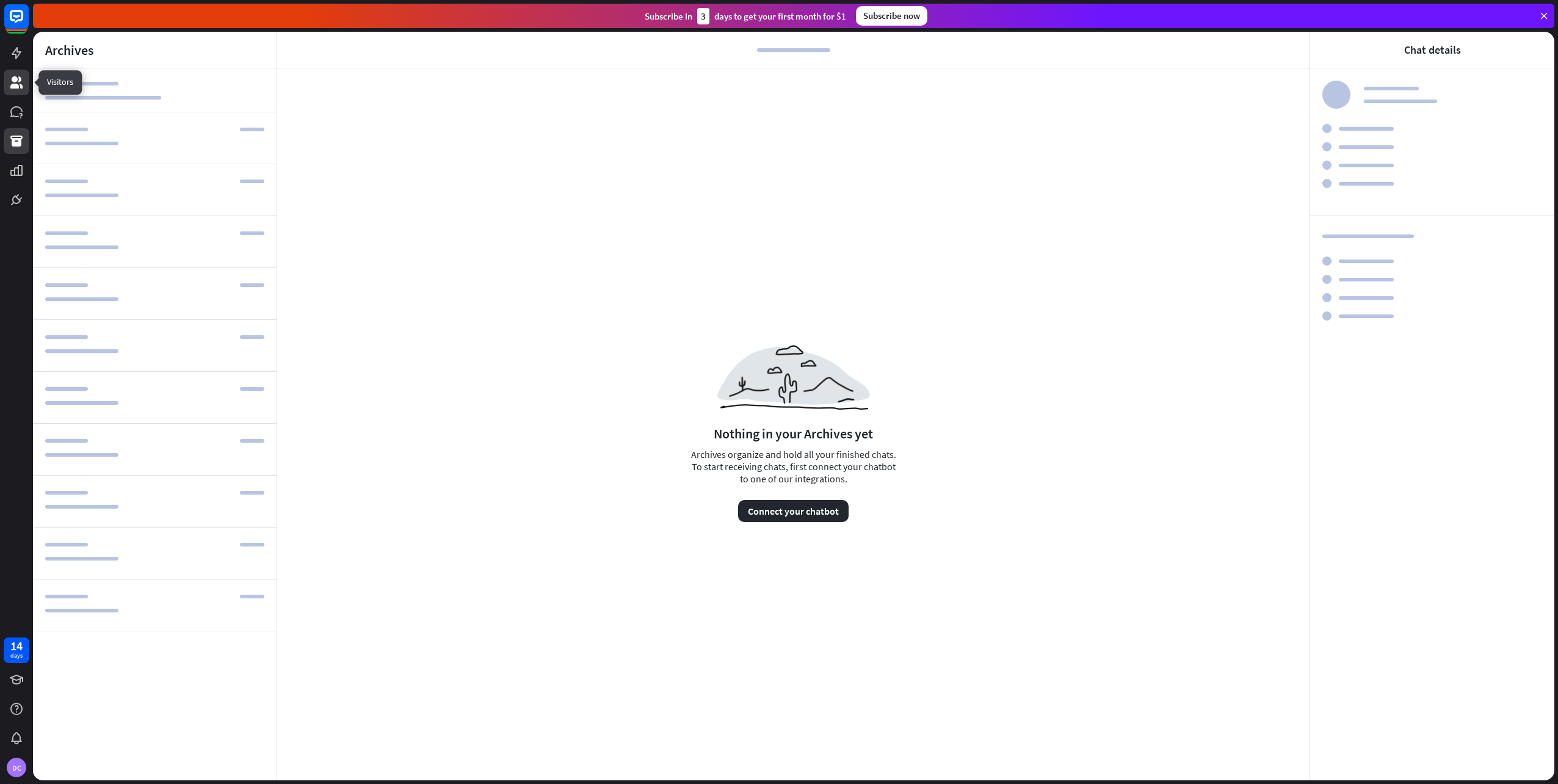
click at [18, 88] on icon at bounding box center [16, 82] width 13 height 13
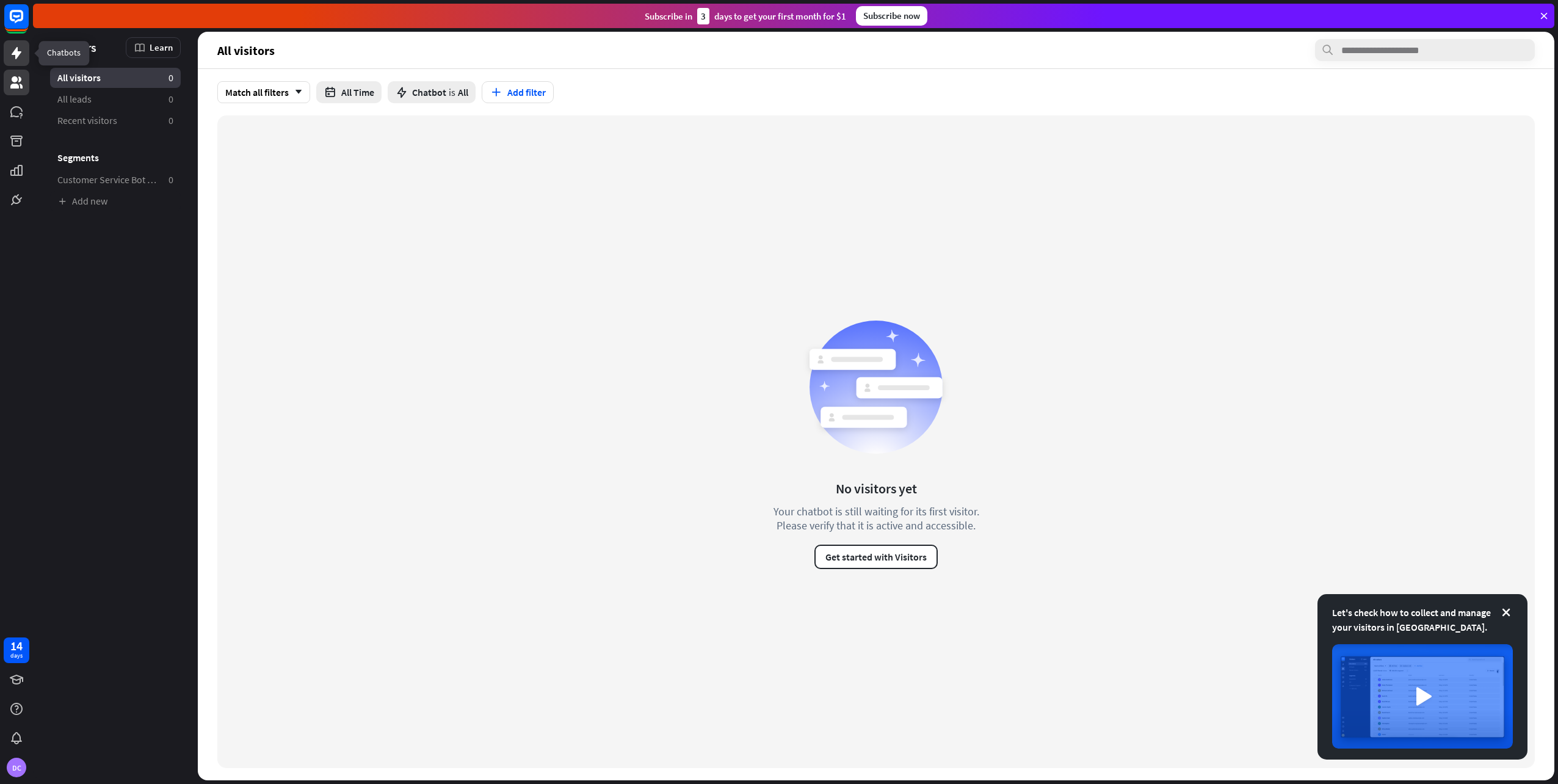
click at [20, 52] on icon at bounding box center [17, 53] width 10 height 13
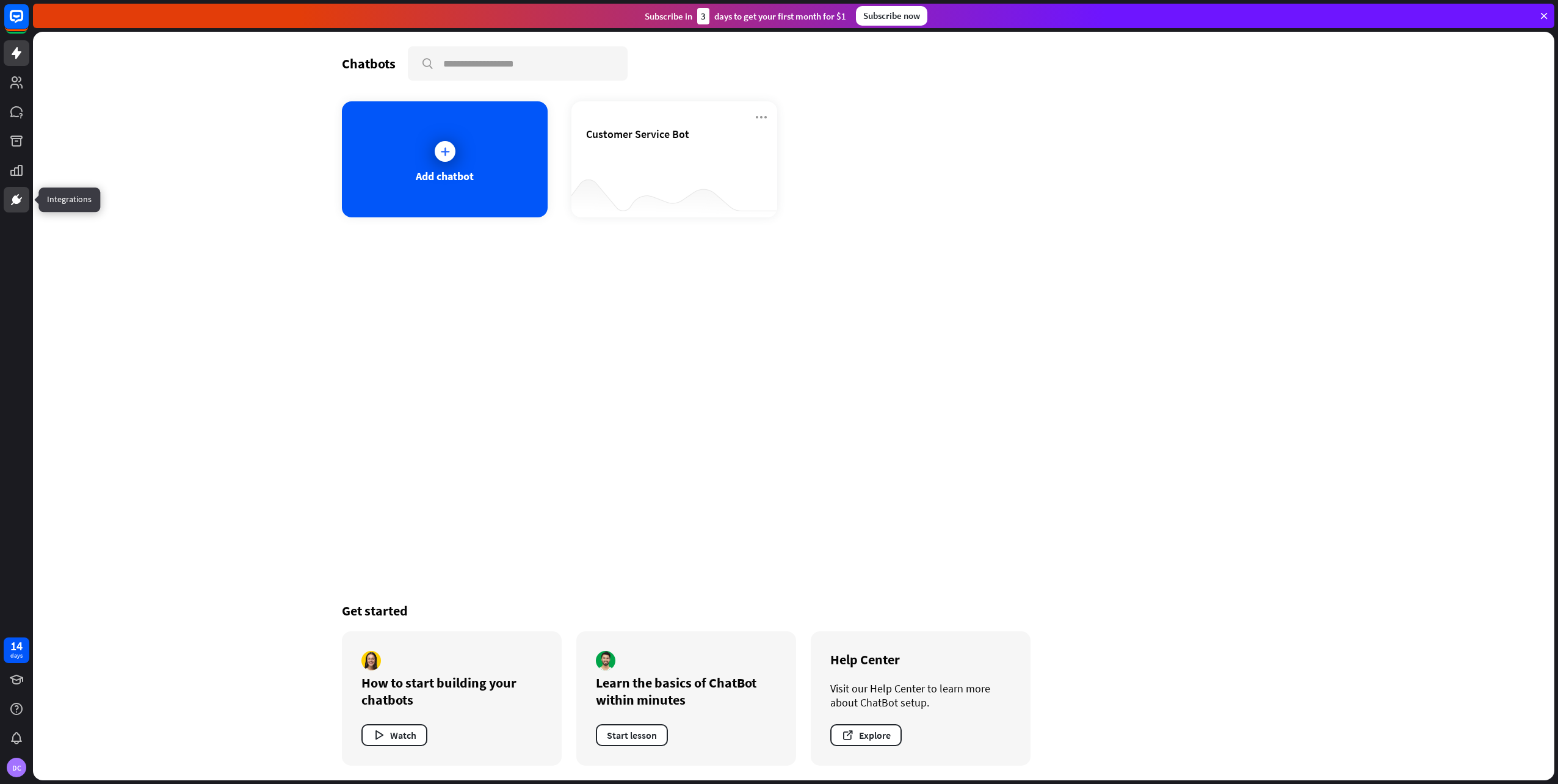
click at [18, 205] on icon at bounding box center [17, 200] width 15 height 15
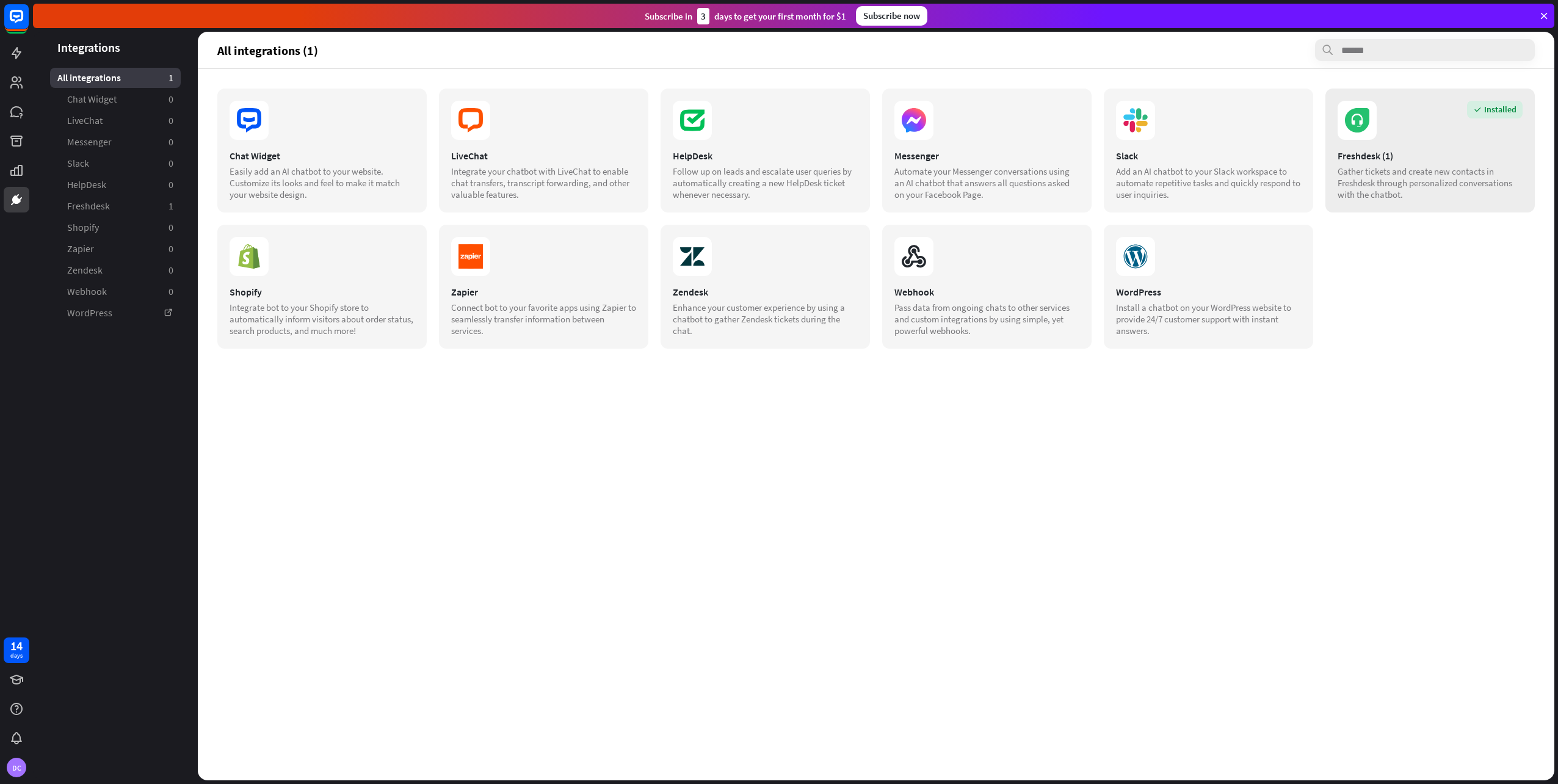
click at [1439, 169] on div "Gather tickets and create new contacts in Freshdesk through personalized conver…" at bounding box center [1430, 183] width 185 height 35
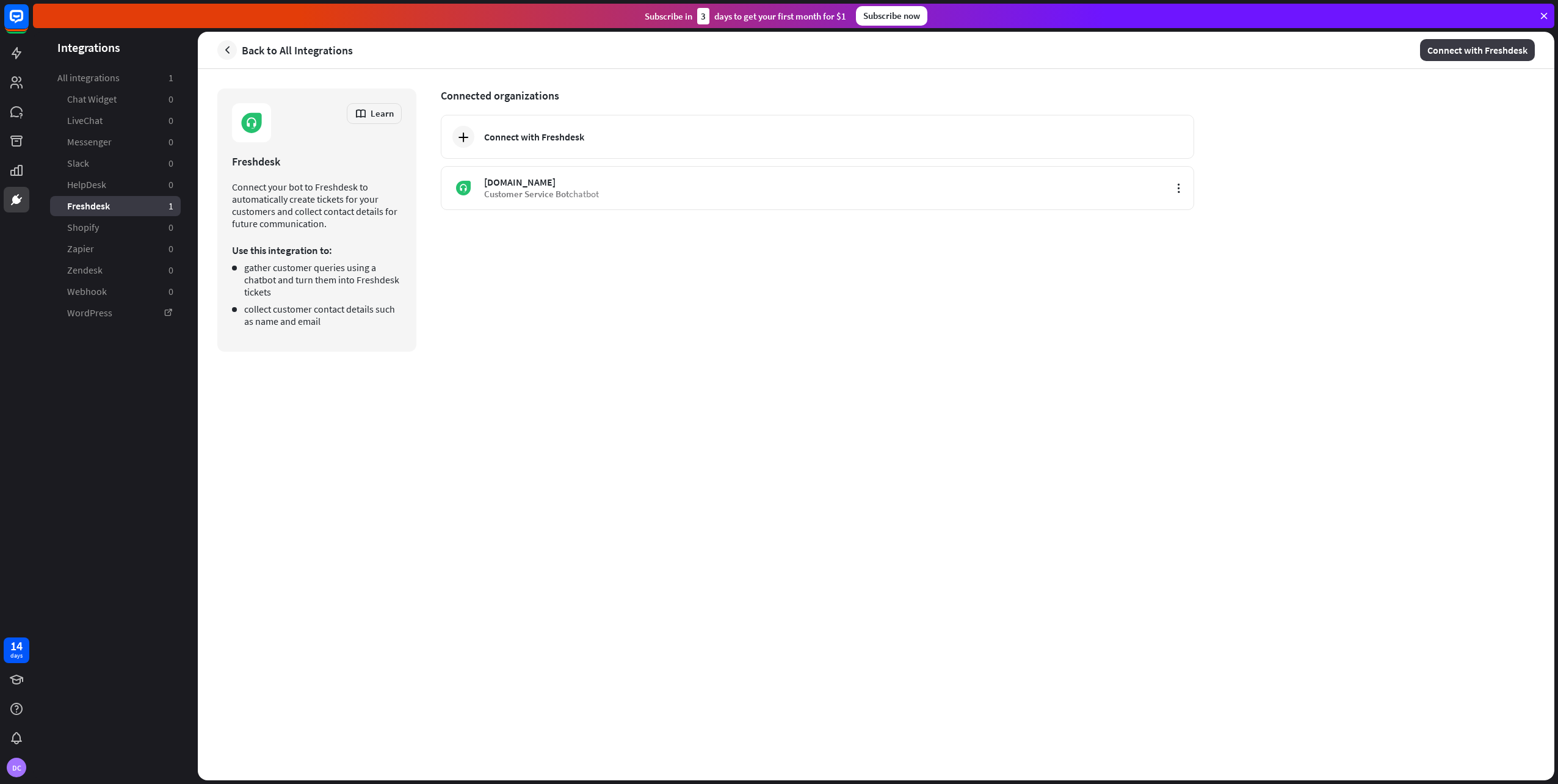
click at [1489, 44] on button "Connect with Freshdesk" at bounding box center [1477, 50] width 114 height 22
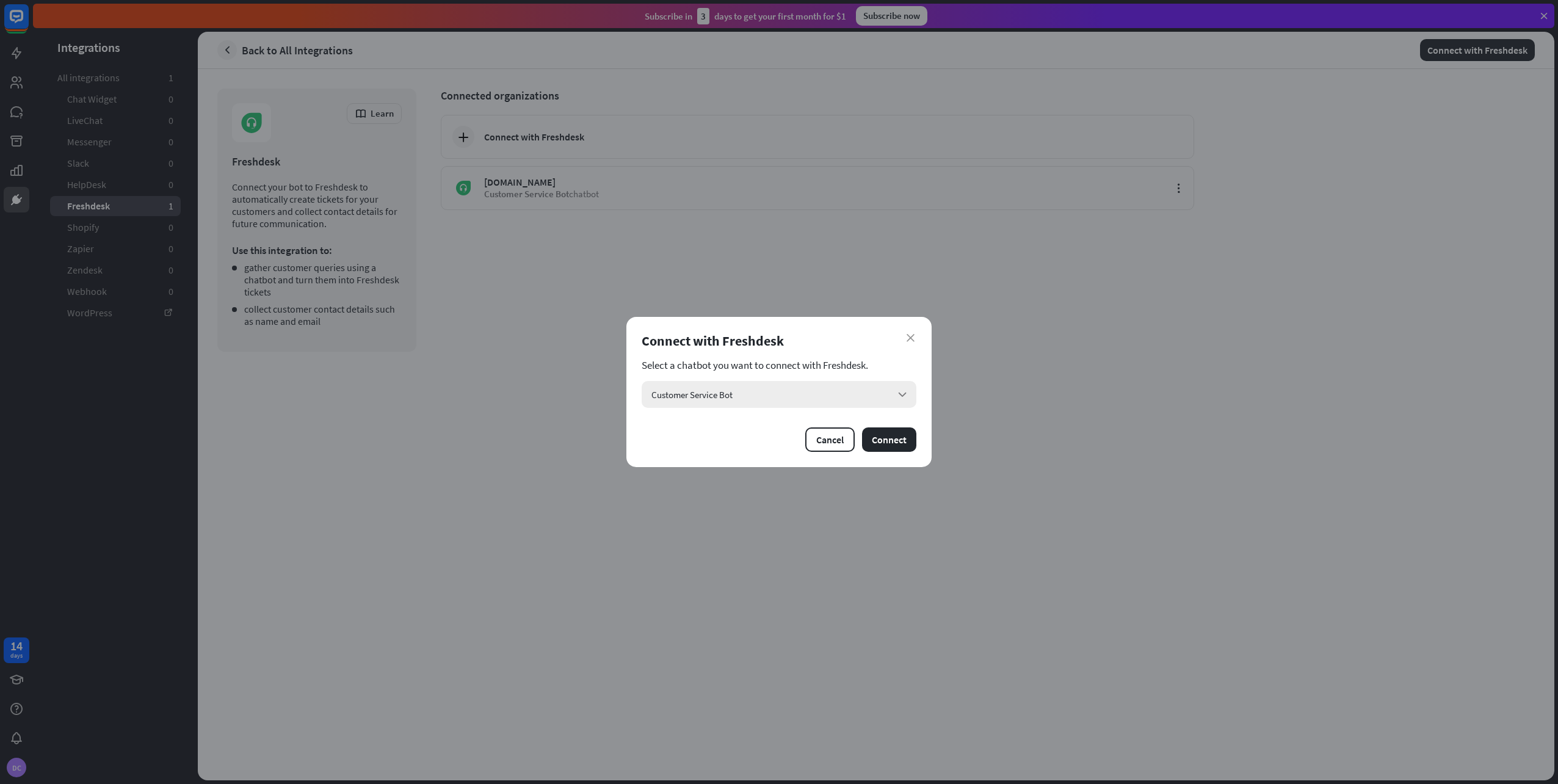
click at [789, 390] on div "Customer Service Bot arrow_down" at bounding box center [778, 394] width 275 height 27
click at [789, 390] on input "search" at bounding box center [770, 394] width 238 height 27
click at [948, 416] on div "close Connect with Freshdesk Select a chatbot you want to connect with Freshdes…" at bounding box center [779, 392] width 1558 height 784
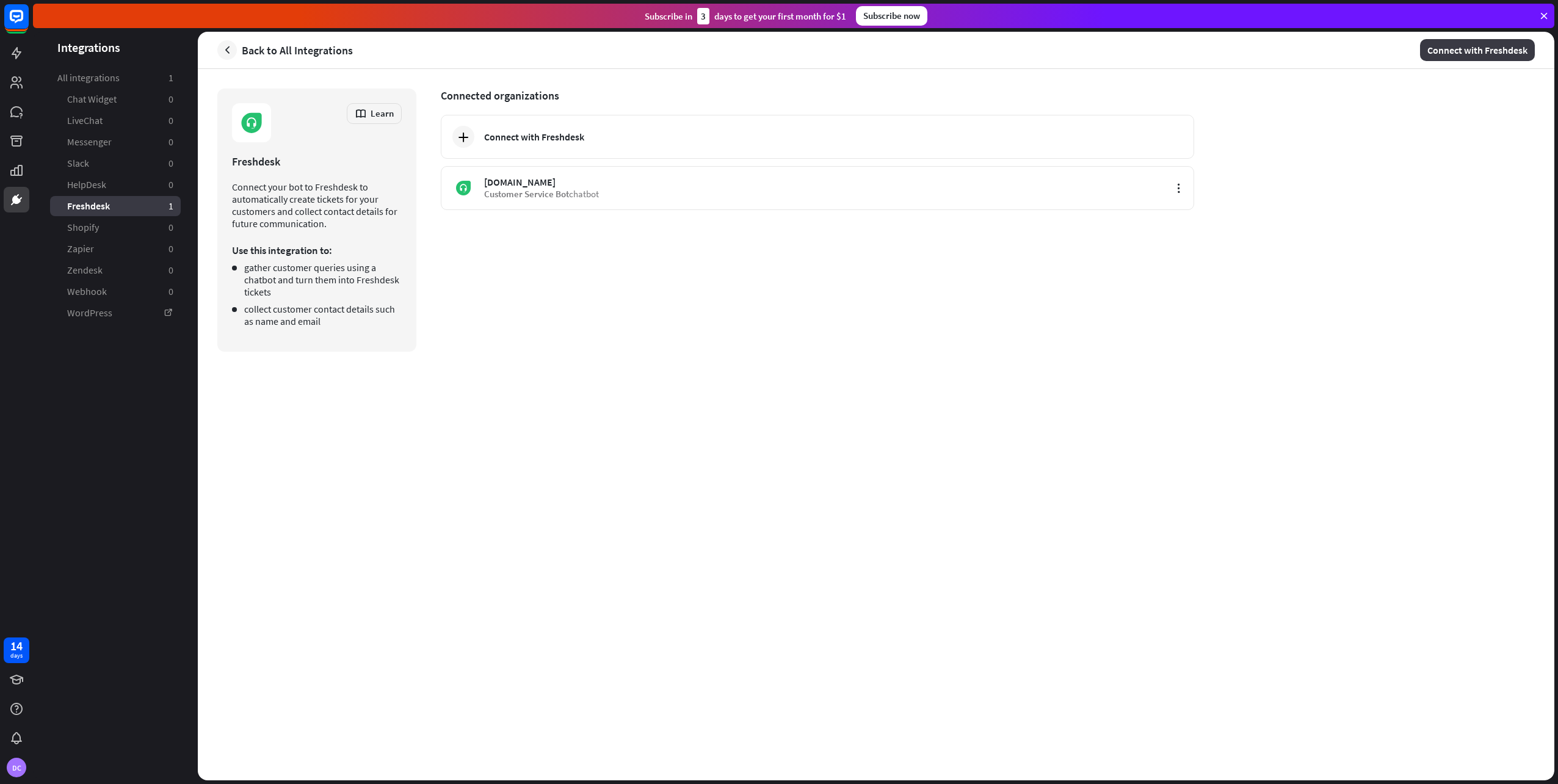
click at [1441, 49] on button "Connect with Freshdesk" at bounding box center [1477, 50] width 114 height 22
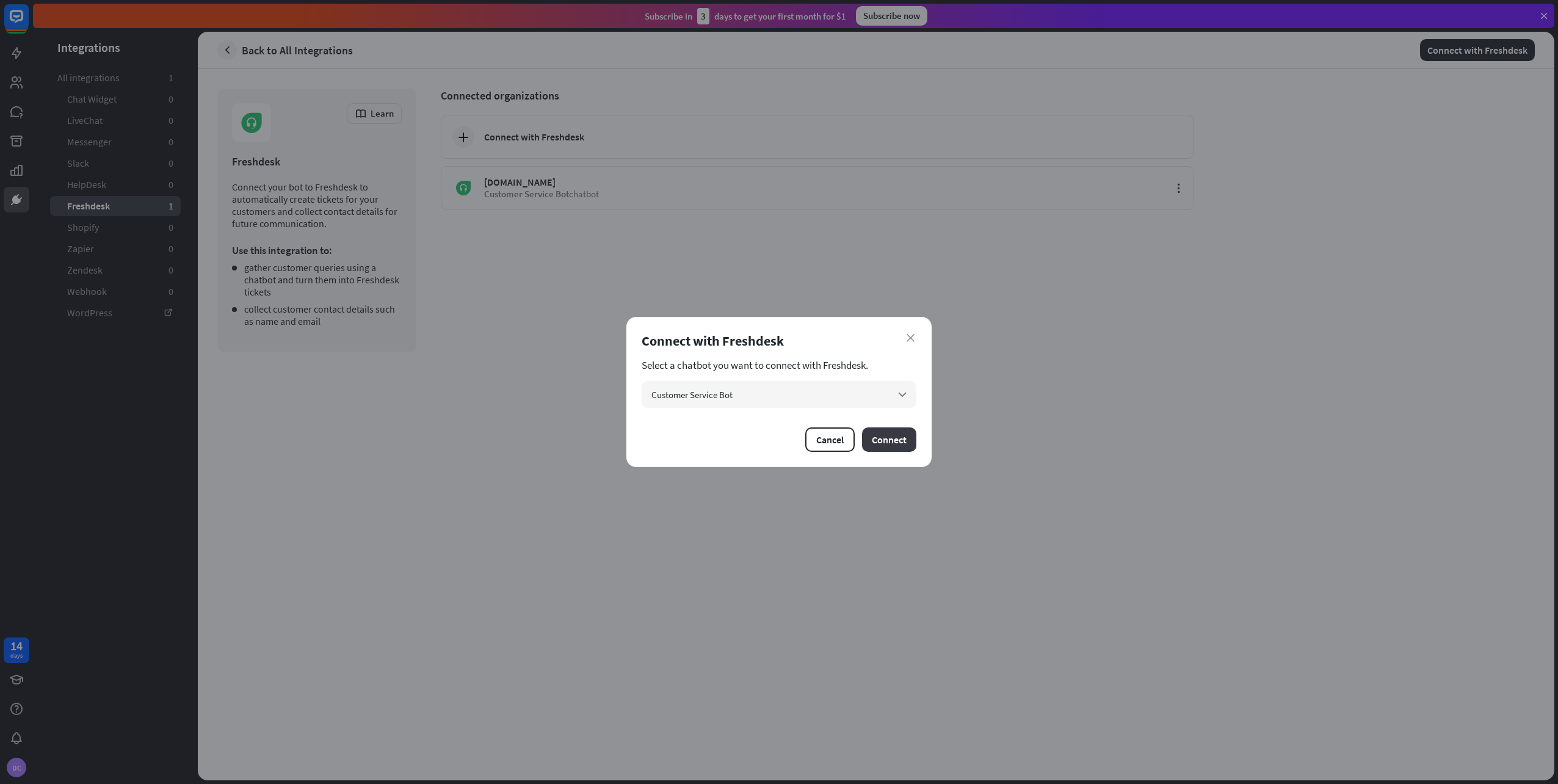
click at [903, 432] on button "Connect" at bounding box center [888, 439] width 54 height 24
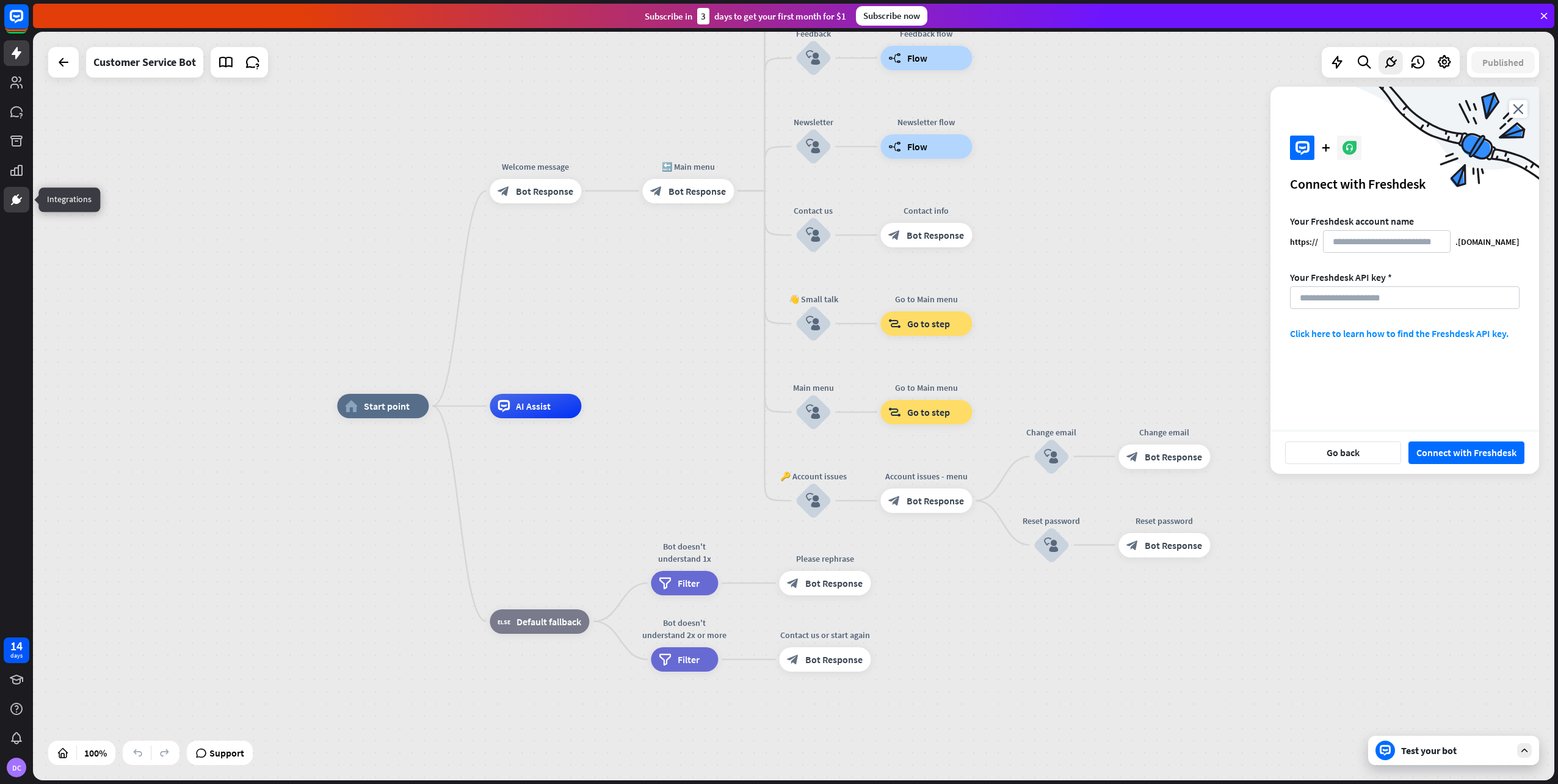
click at [17, 203] on icon at bounding box center [17, 200] width 8 height 8
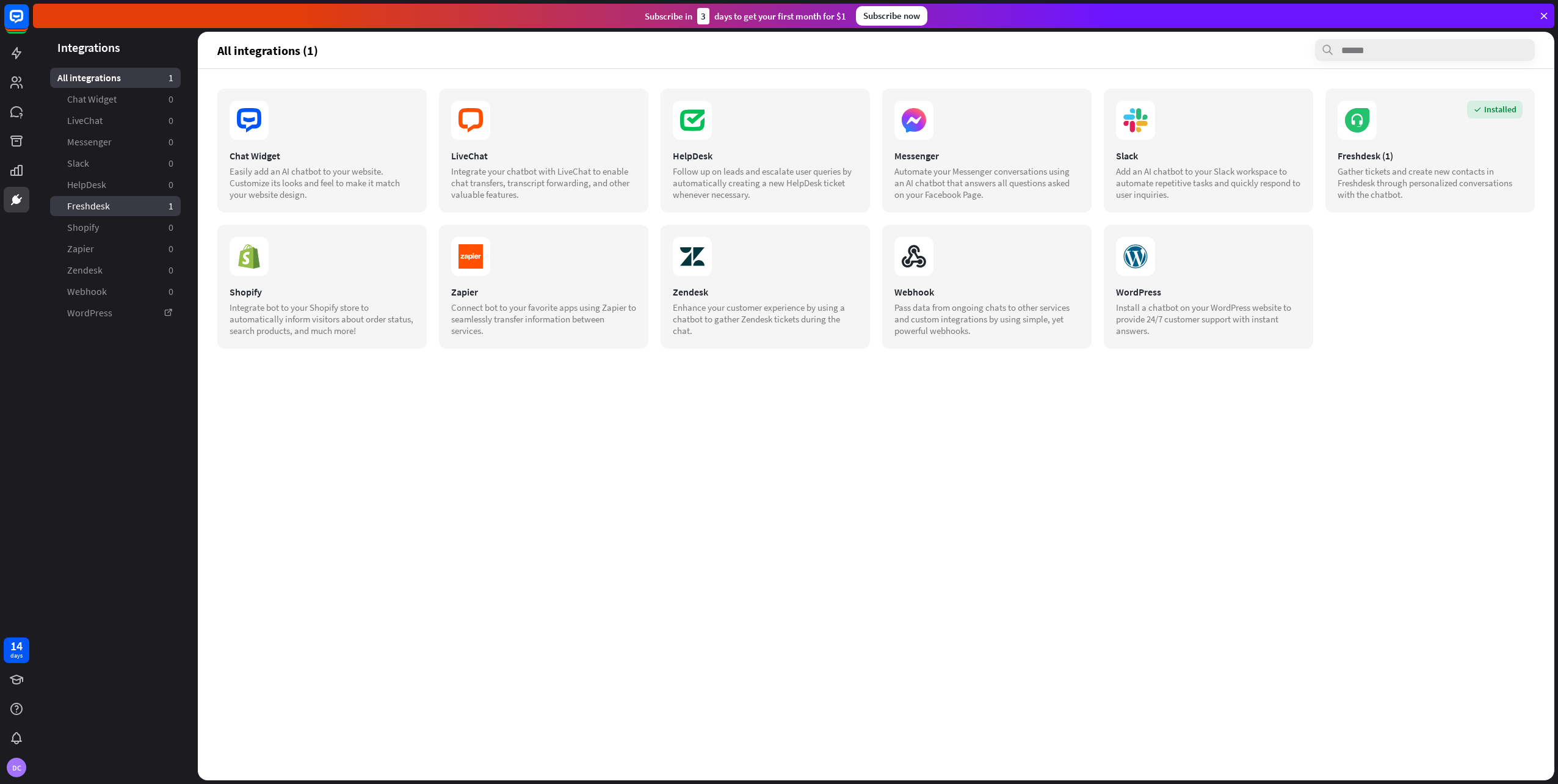
click at [97, 206] on span "Freshdesk" at bounding box center [88, 205] width 43 height 13
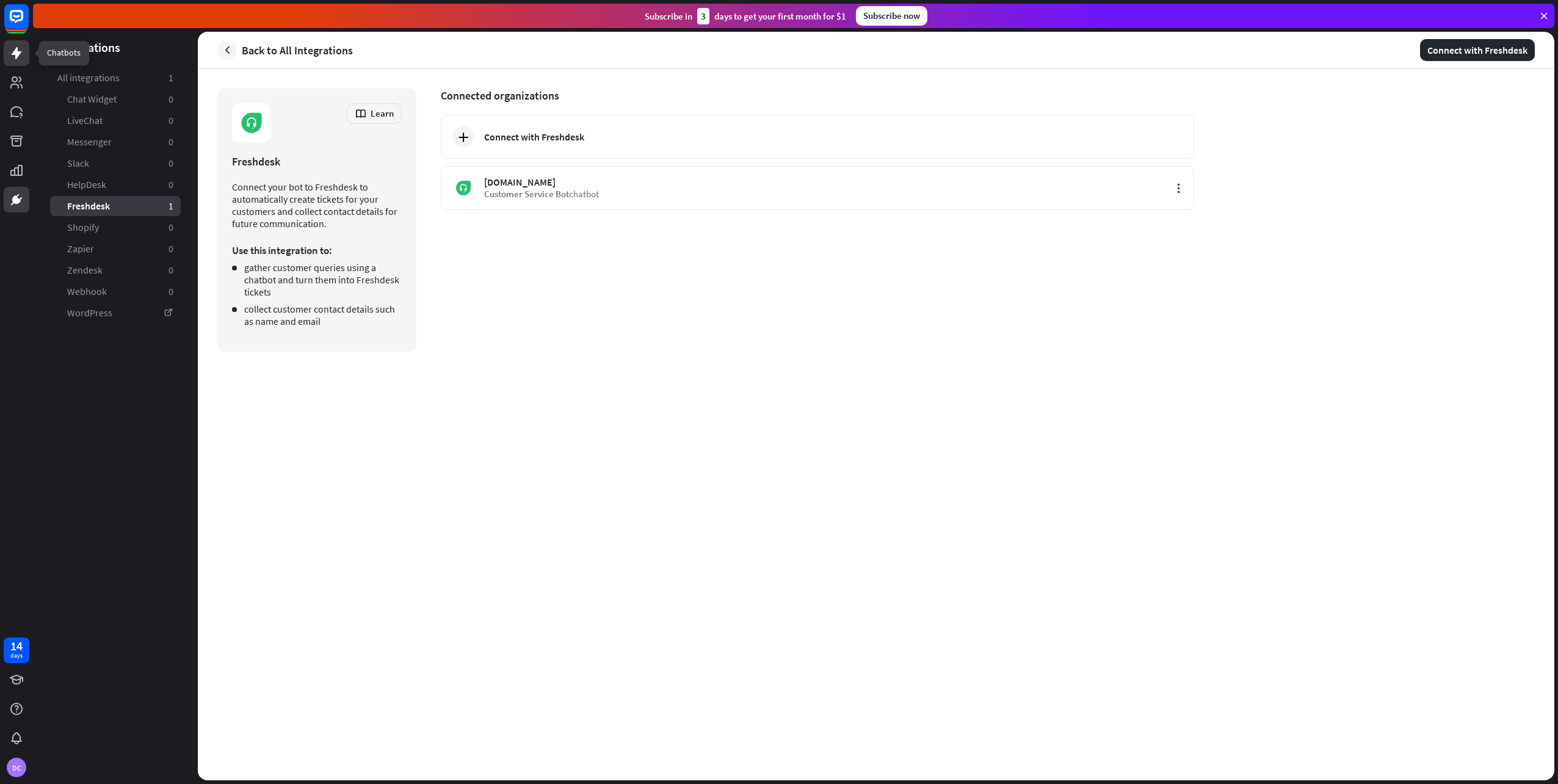
click at [21, 50] on icon at bounding box center [17, 53] width 15 height 15
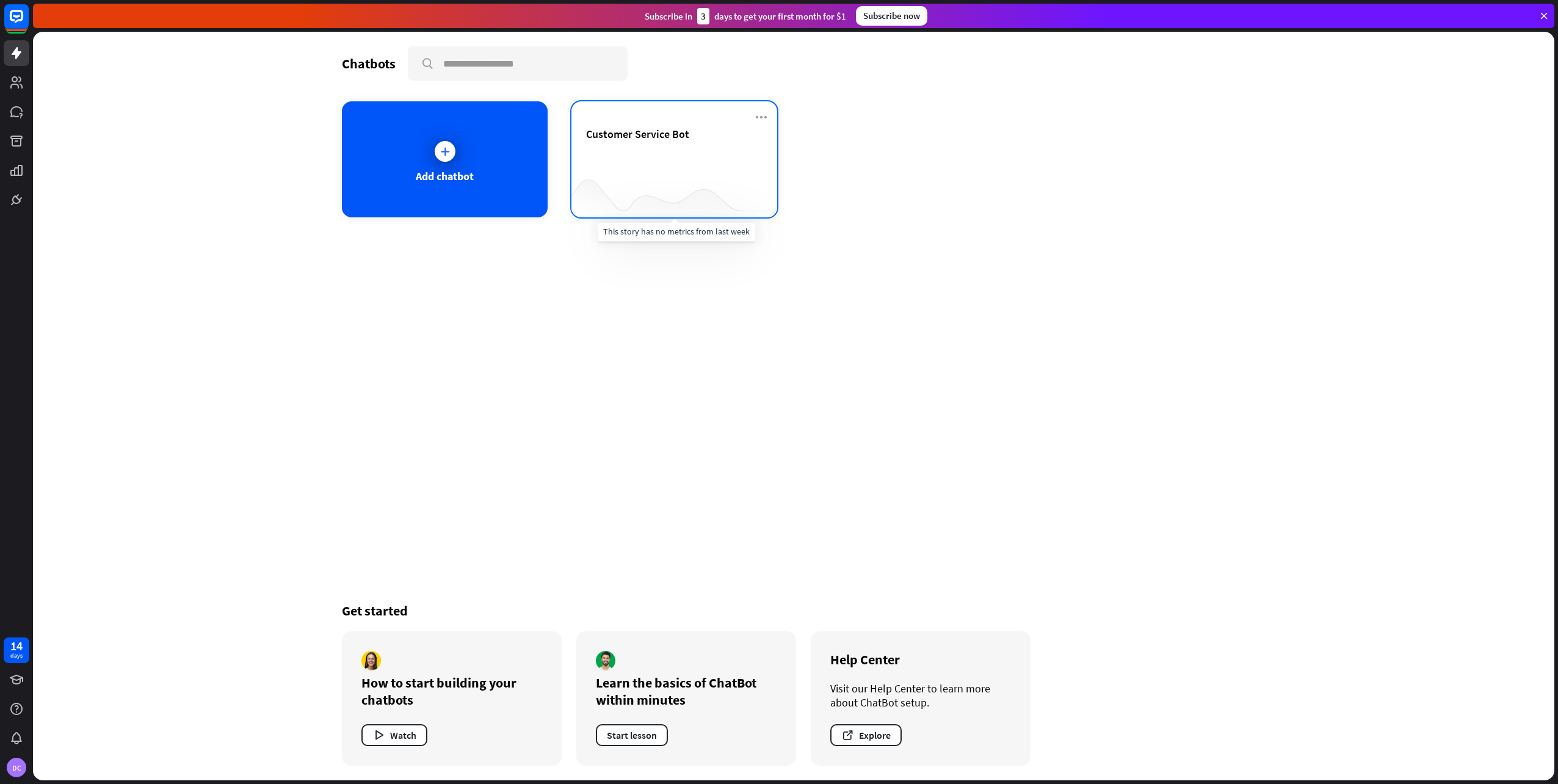
click at [657, 177] on div at bounding box center [674, 193] width 205 height 47
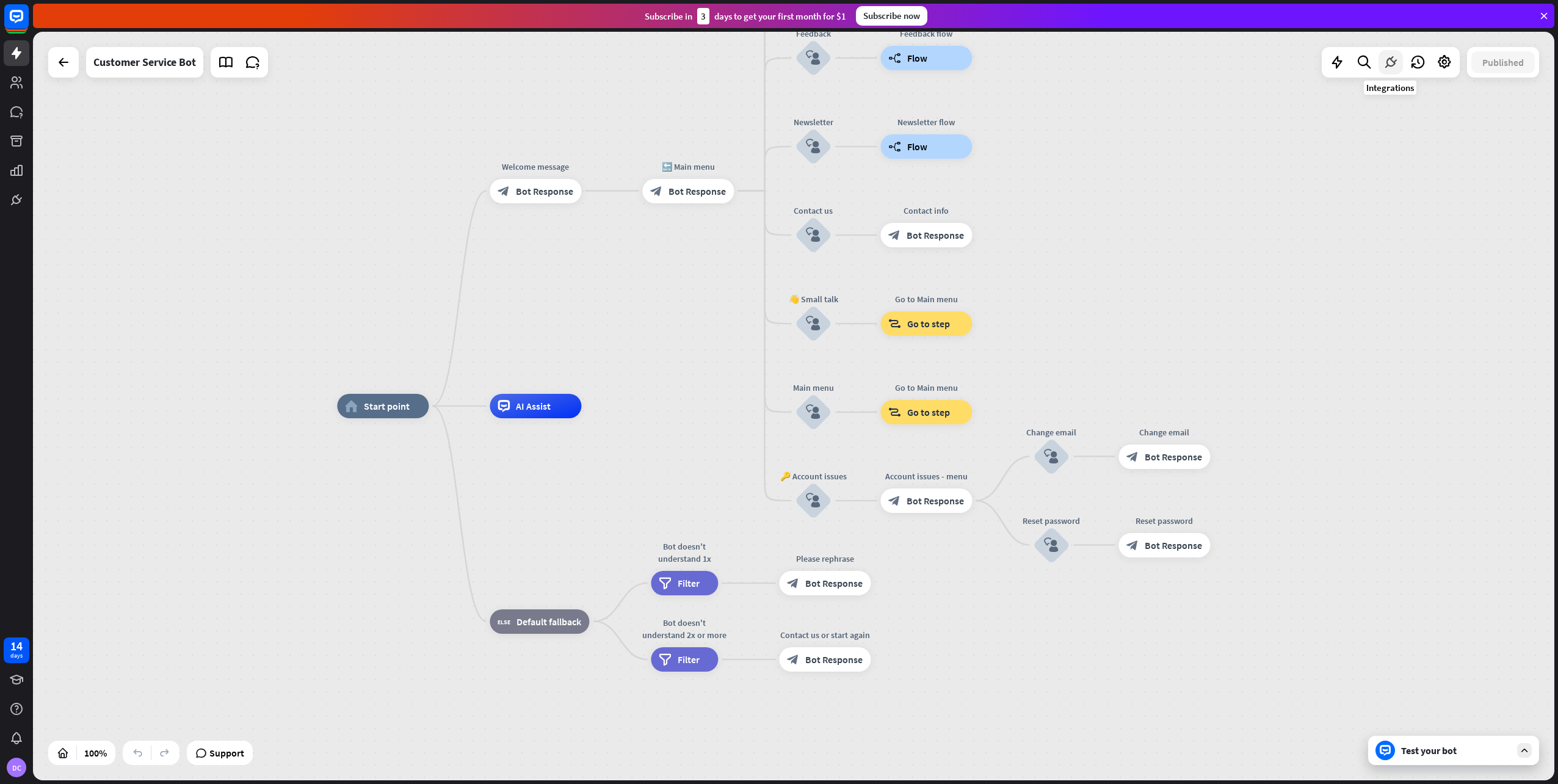
click at [1391, 60] on icon at bounding box center [1390, 62] width 16 height 16
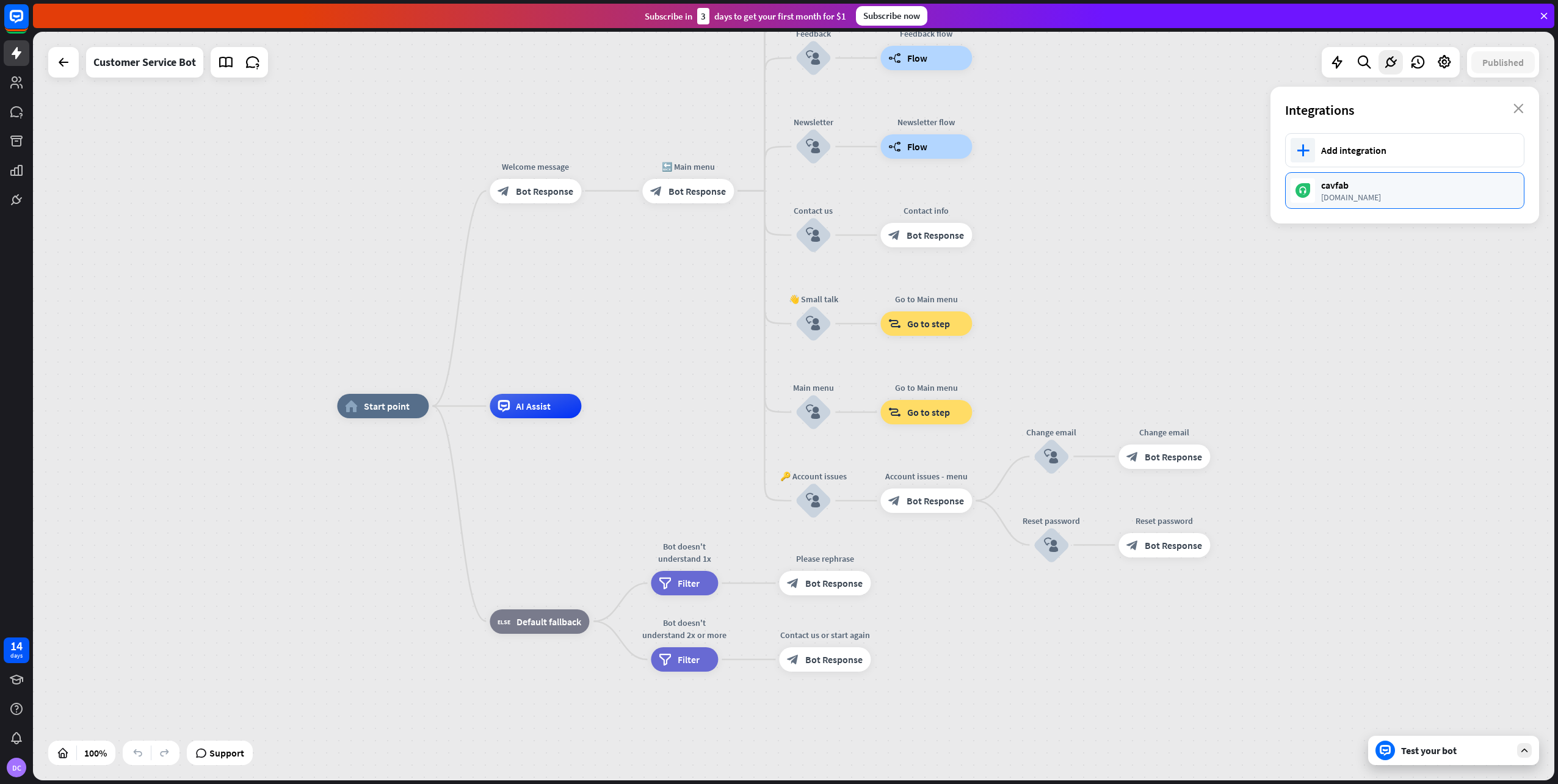
click at [1379, 183] on div "cavfab" at bounding box center [1416, 185] width 190 height 13
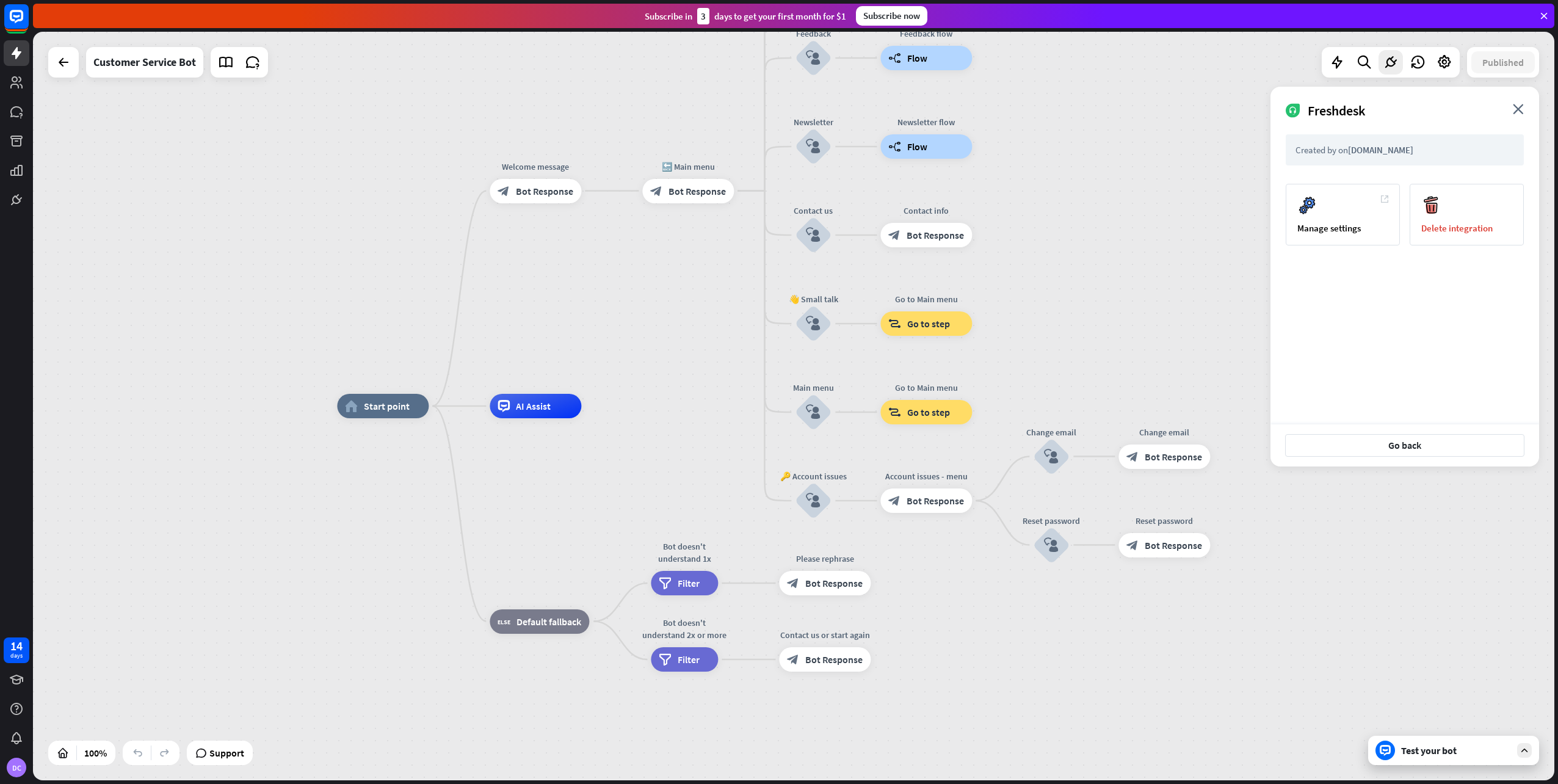
click at [1442, 757] on div "Test your bot" at bounding box center [1454, 750] width 171 height 29
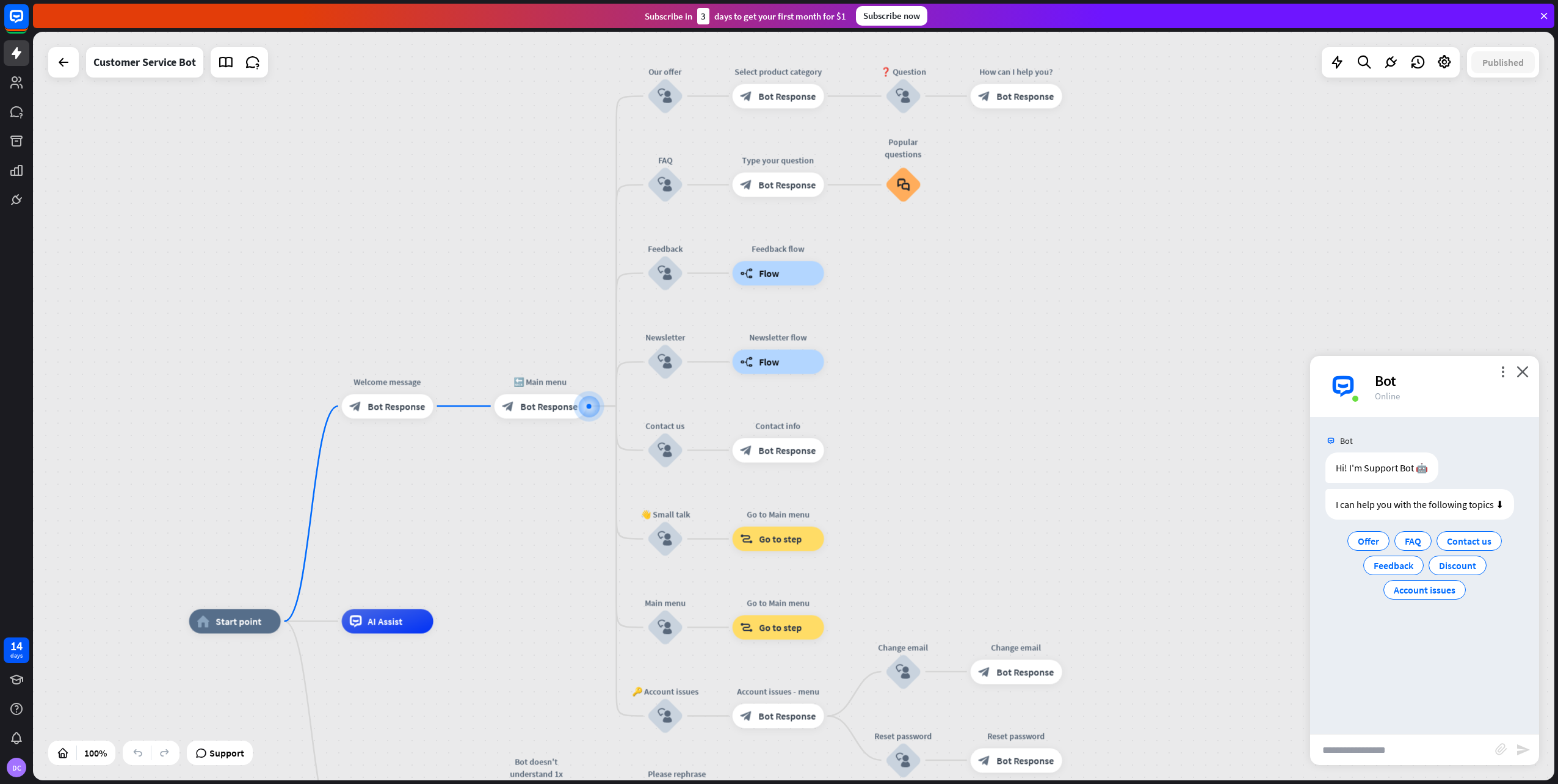
click at [1427, 752] on input "text" at bounding box center [1403, 750] width 185 height 31
type input "**********"
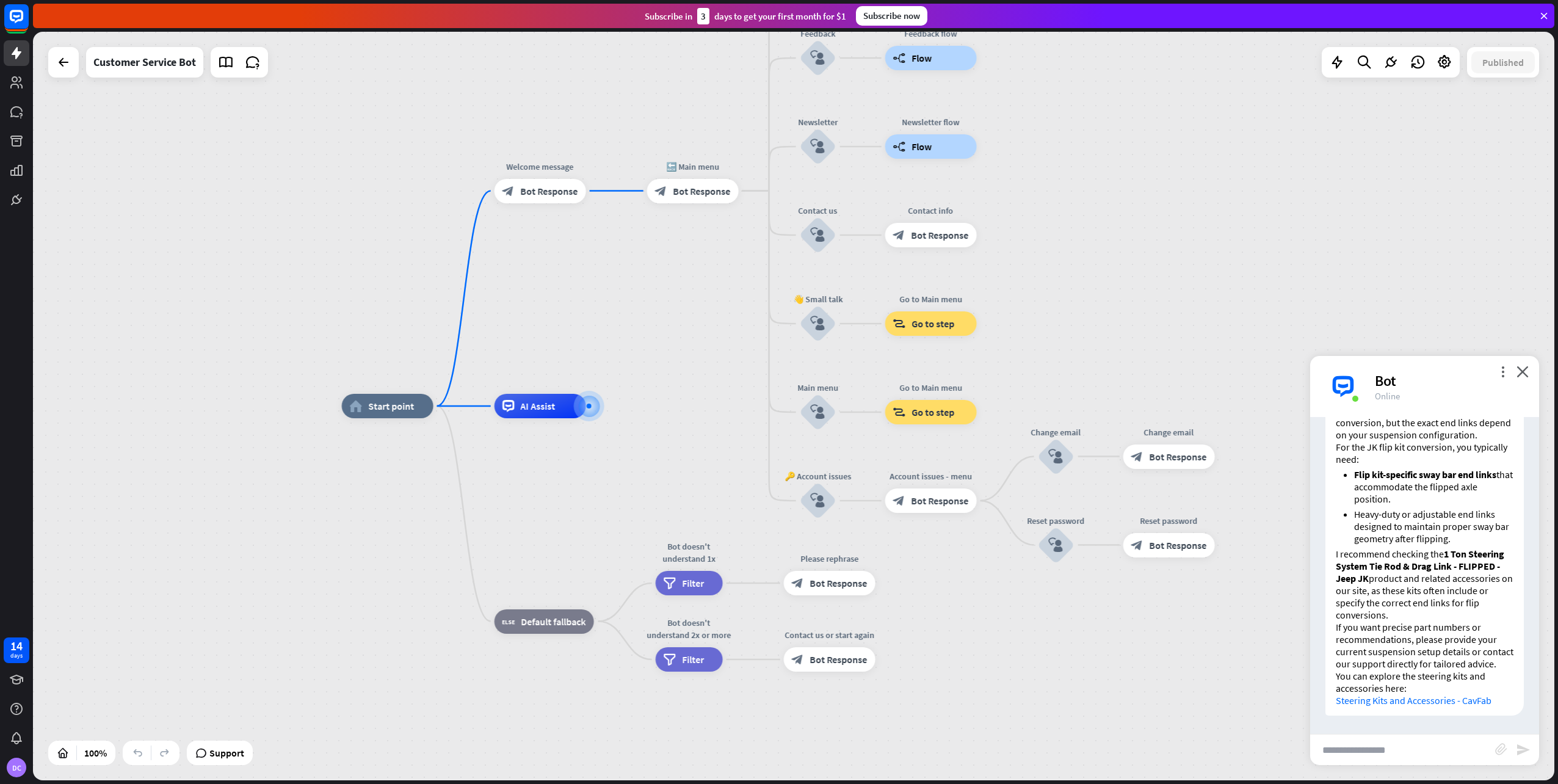
scroll to position [42, 0]
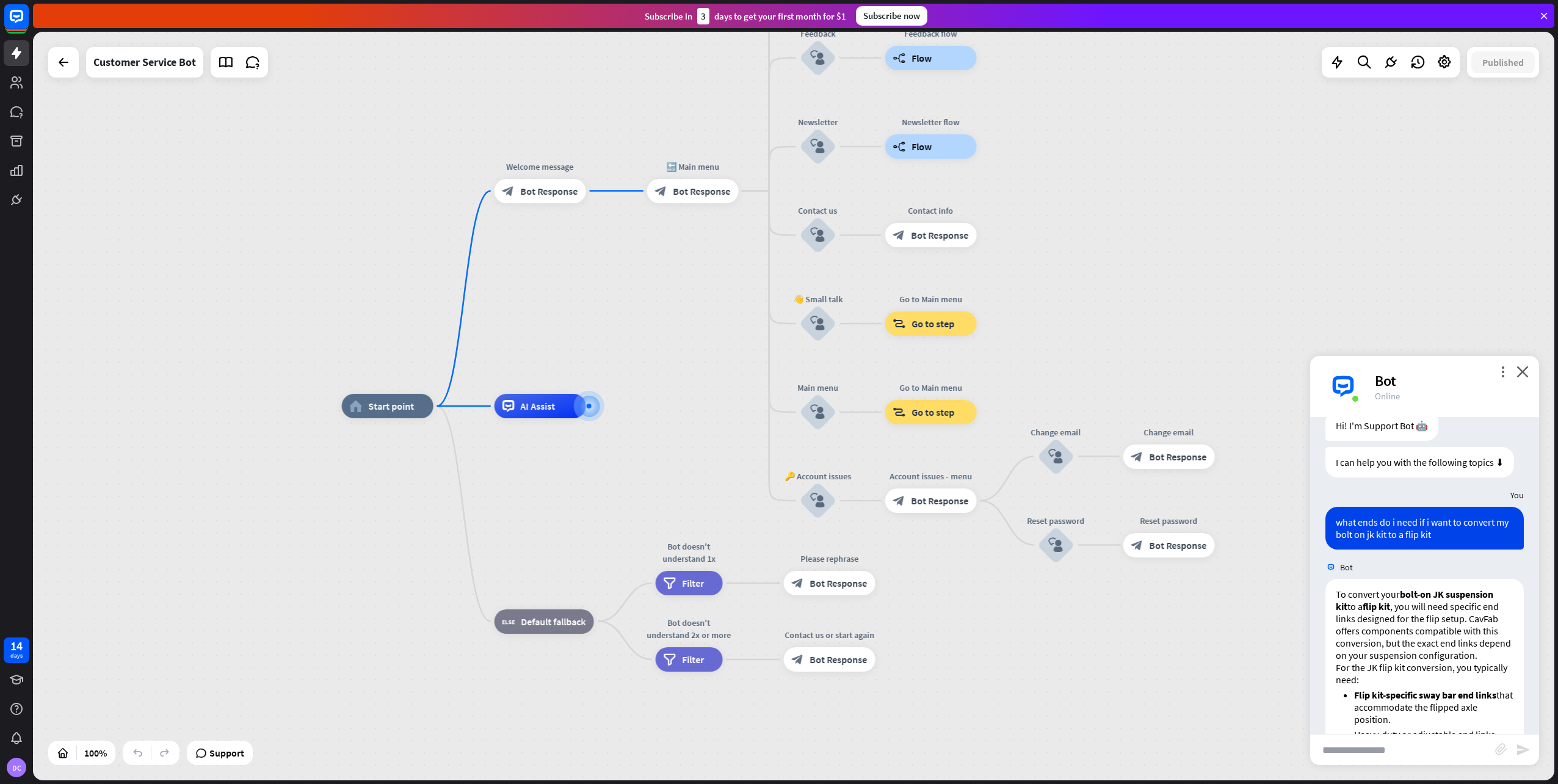
click at [1425, 751] on input "text" at bounding box center [1403, 750] width 185 height 31
type input "**********"
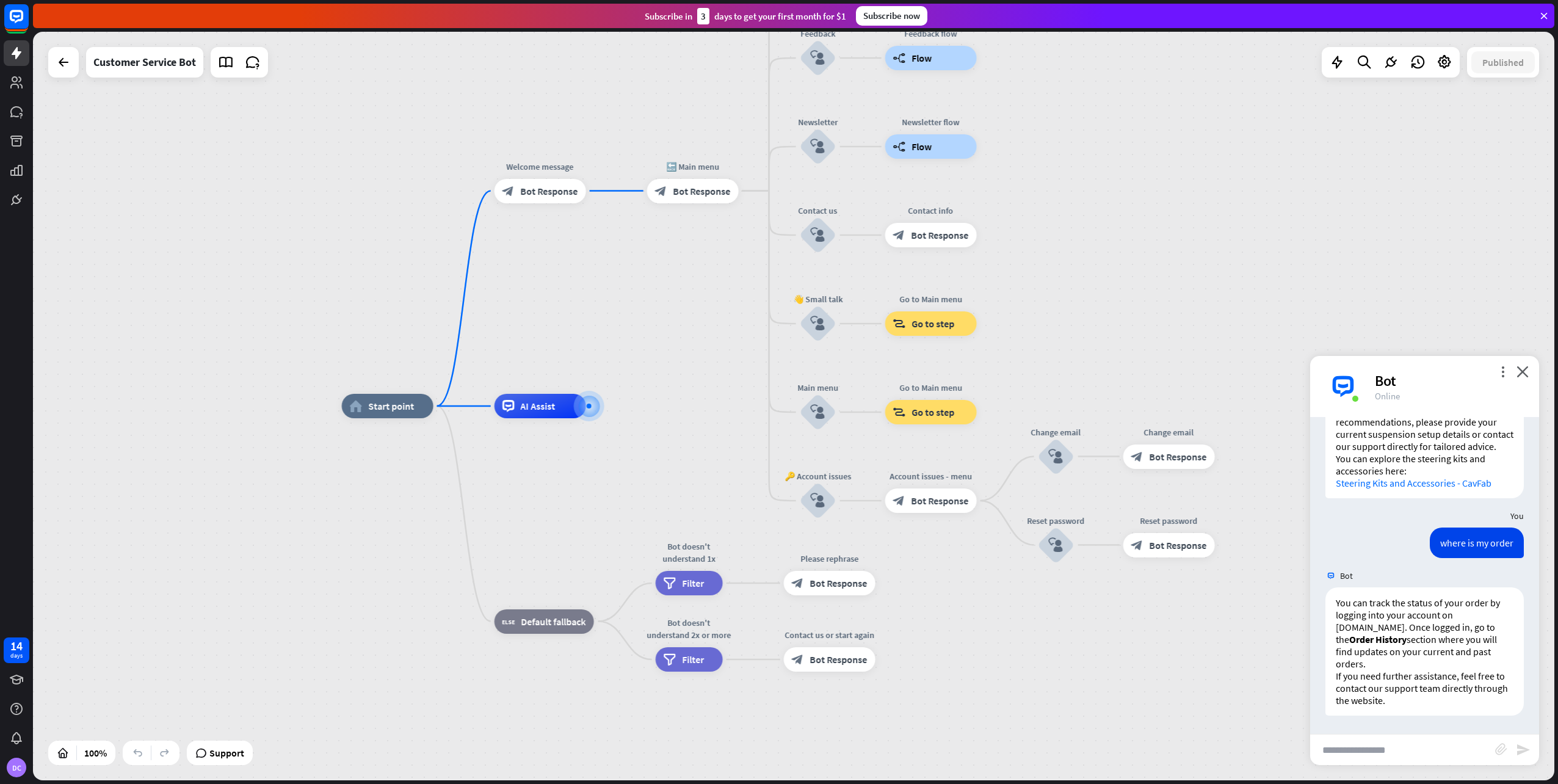
scroll to position [492, 0]
click at [1424, 758] on input "text" at bounding box center [1403, 750] width 185 height 31
type input "**********"
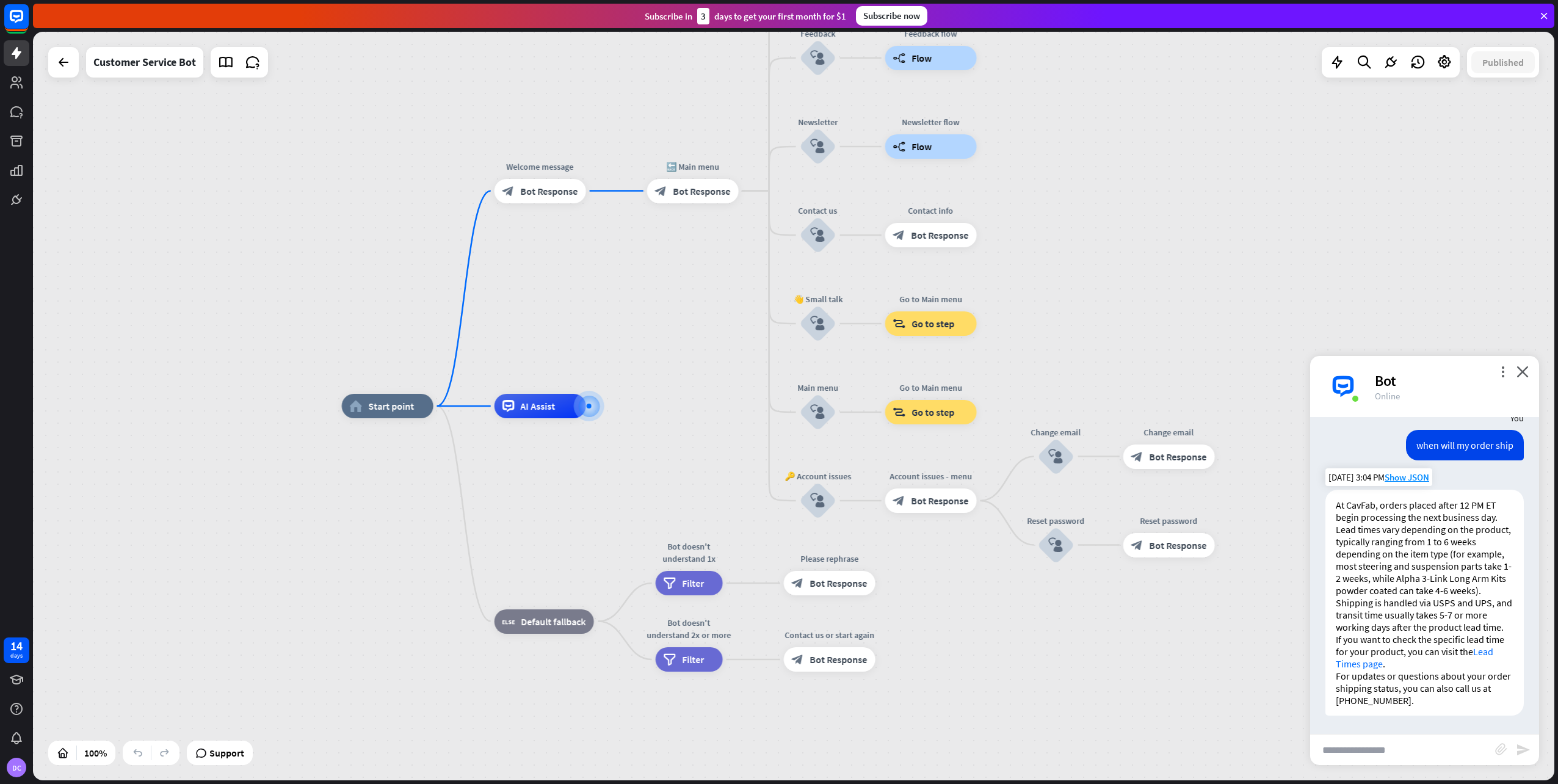
scroll to position [818, 0]
click at [1453, 747] on input "text" at bounding box center [1403, 750] width 185 height 31
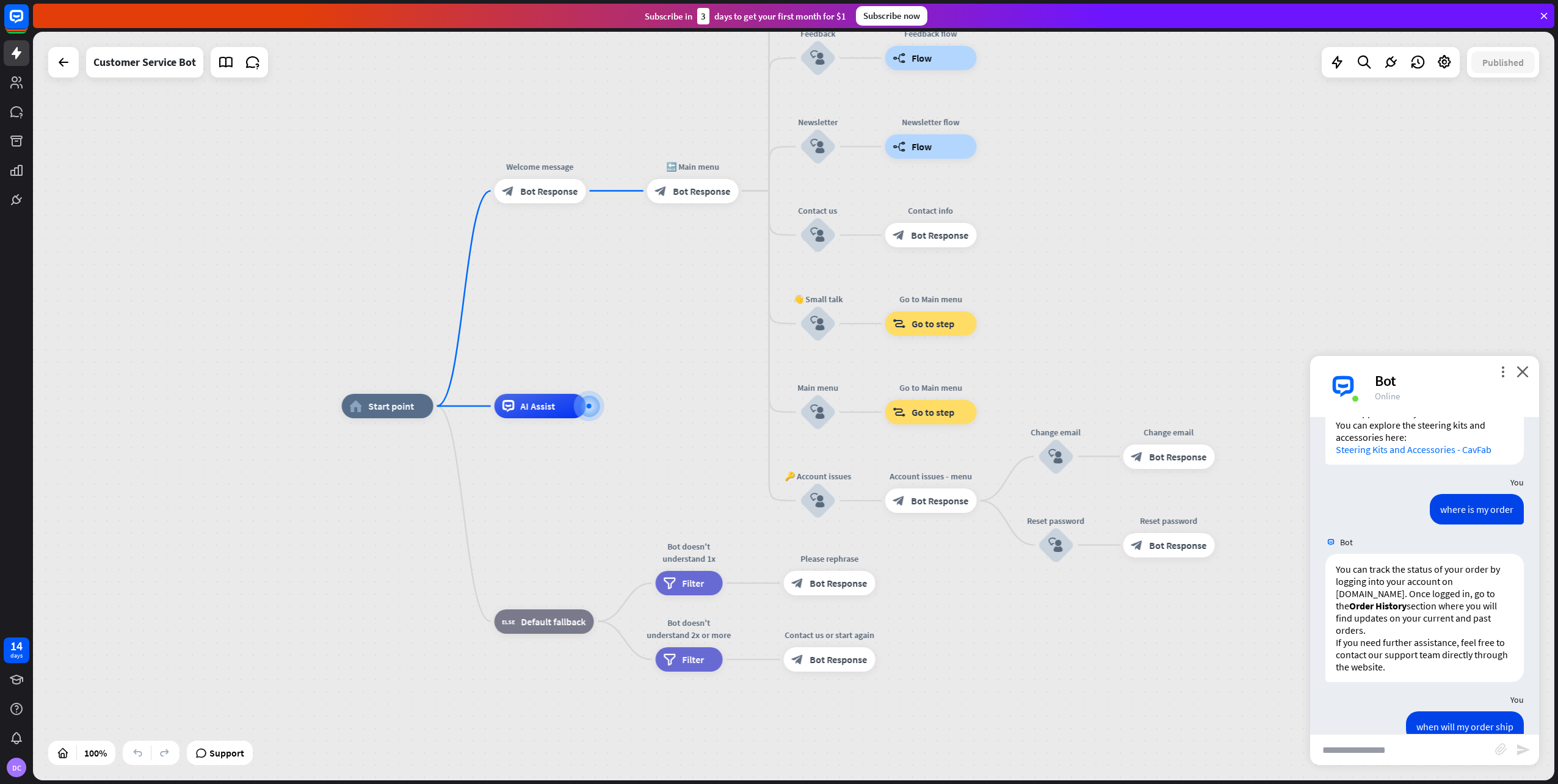
scroll to position [86, 0]
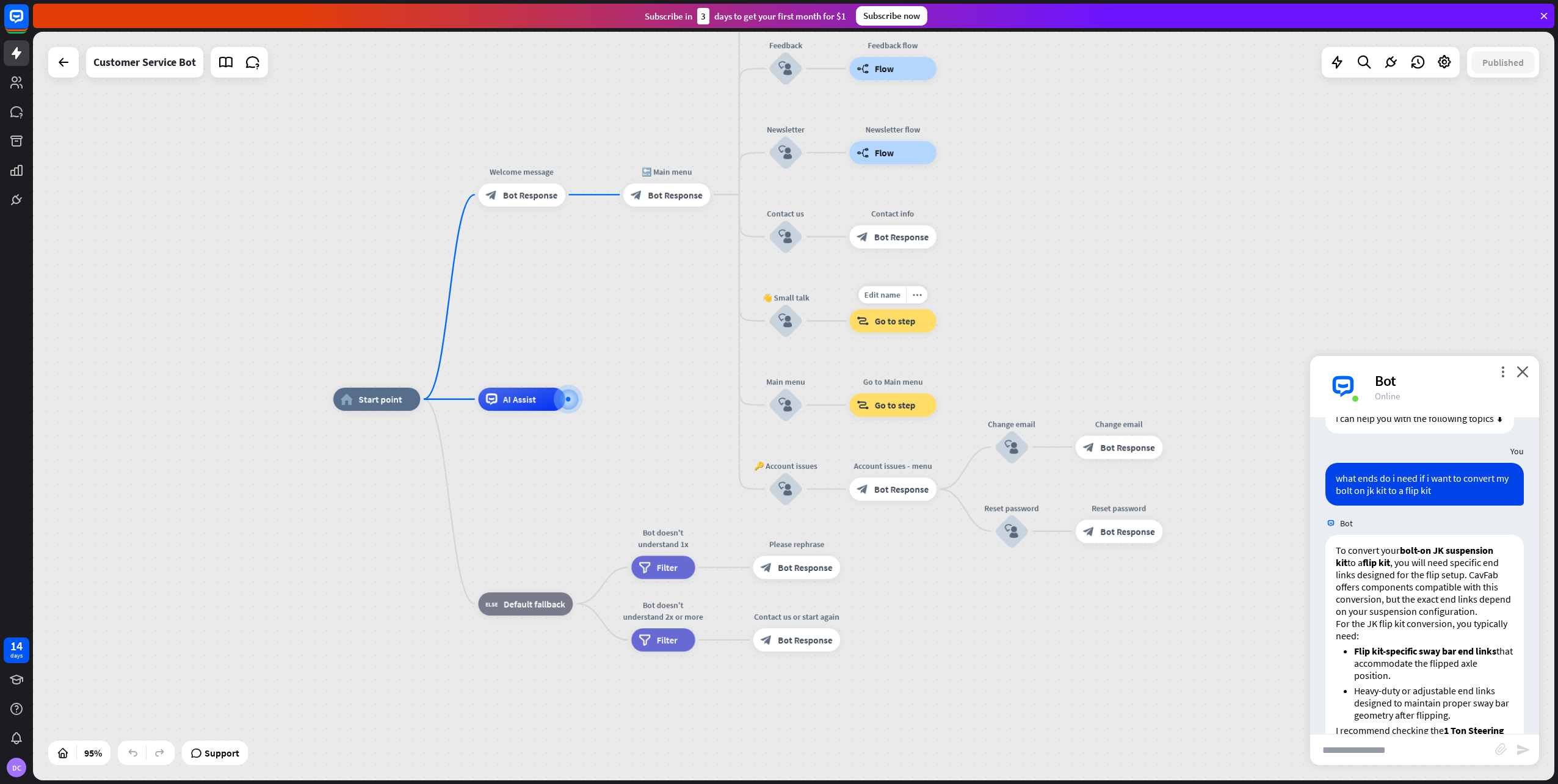
click at [878, 322] on span "Go to step" at bounding box center [895, 321] width 41 height 12
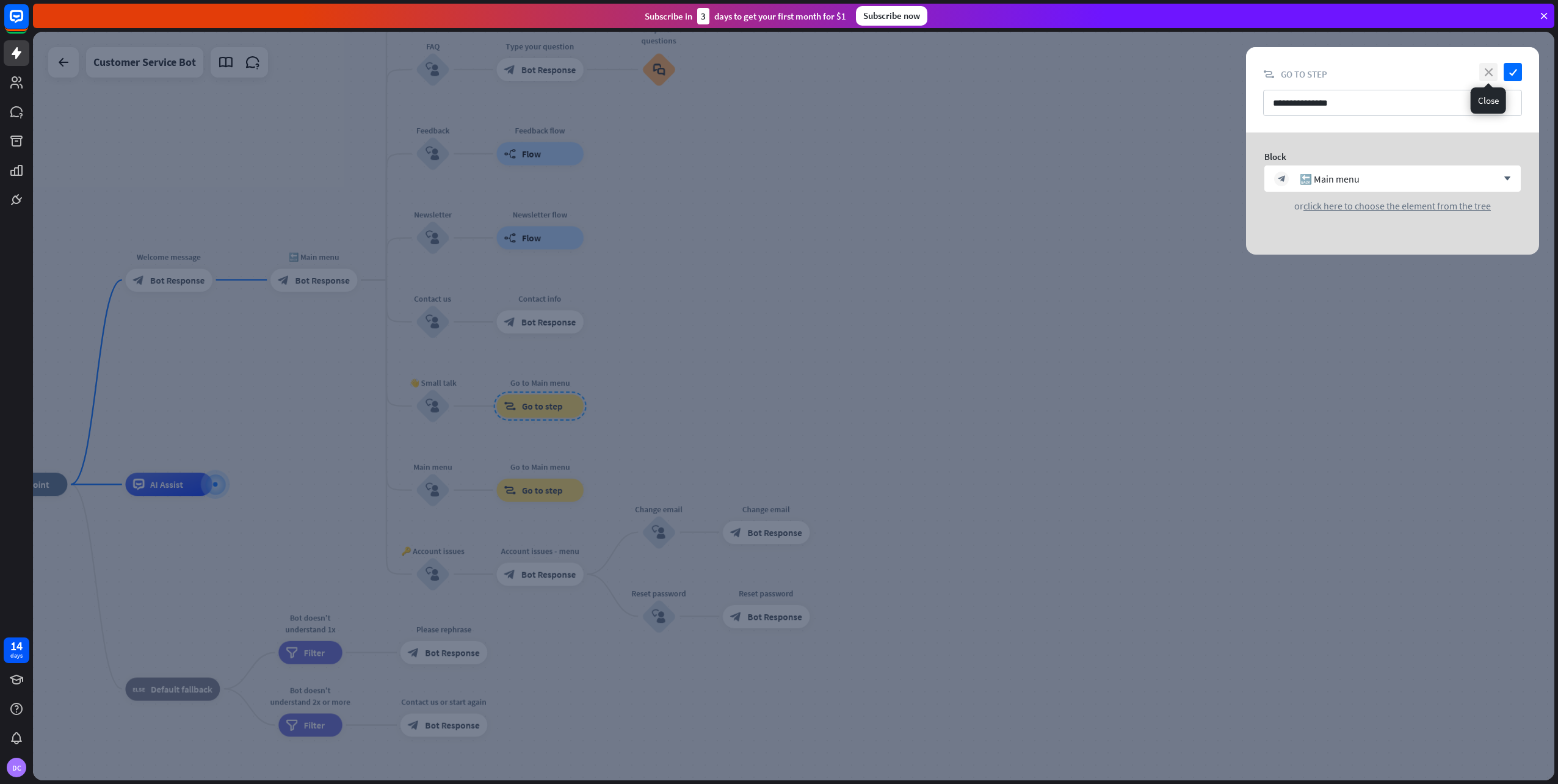
click at [1494, 72] on icon "close" at bounding box center [1489, 72] width 18 height 18
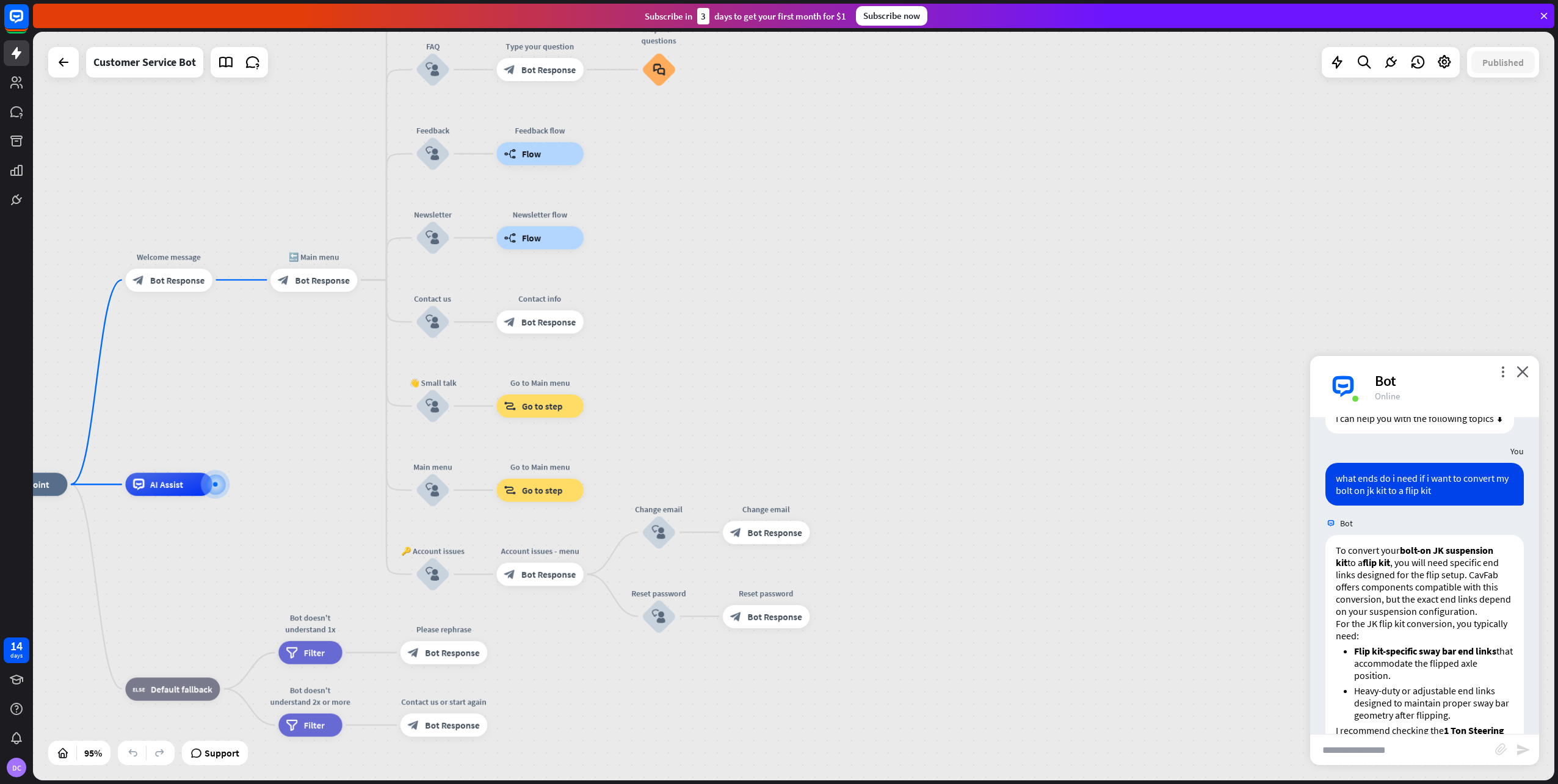
click at [1384, 754] on input "text" at bounding box center [1403, 750] width 185 height 31
type input "********"
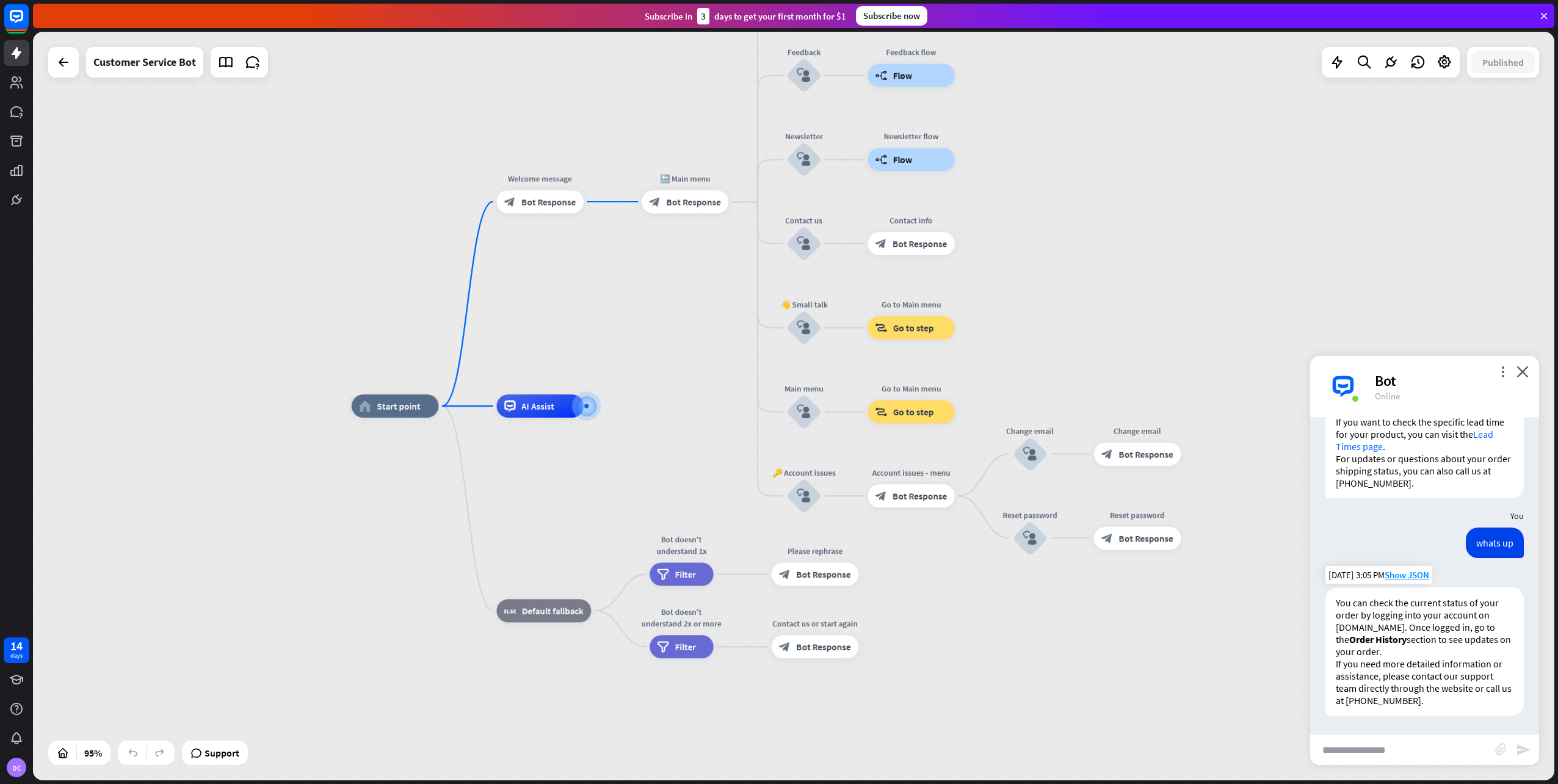
scroll to position [670, 0]
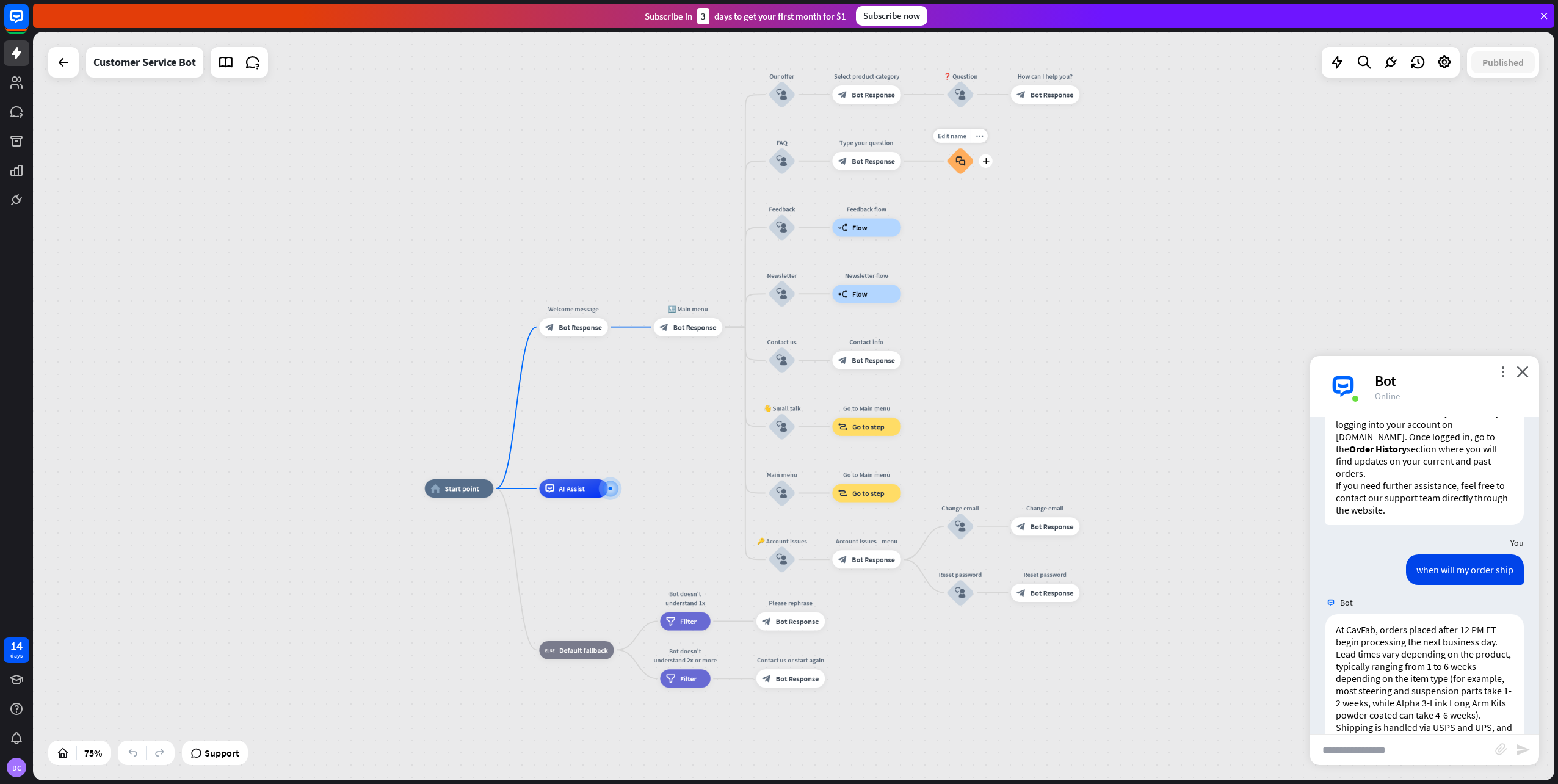
click at [957, 166] on div "block_faq" at bounding box center [960, 160] width 28 height 28
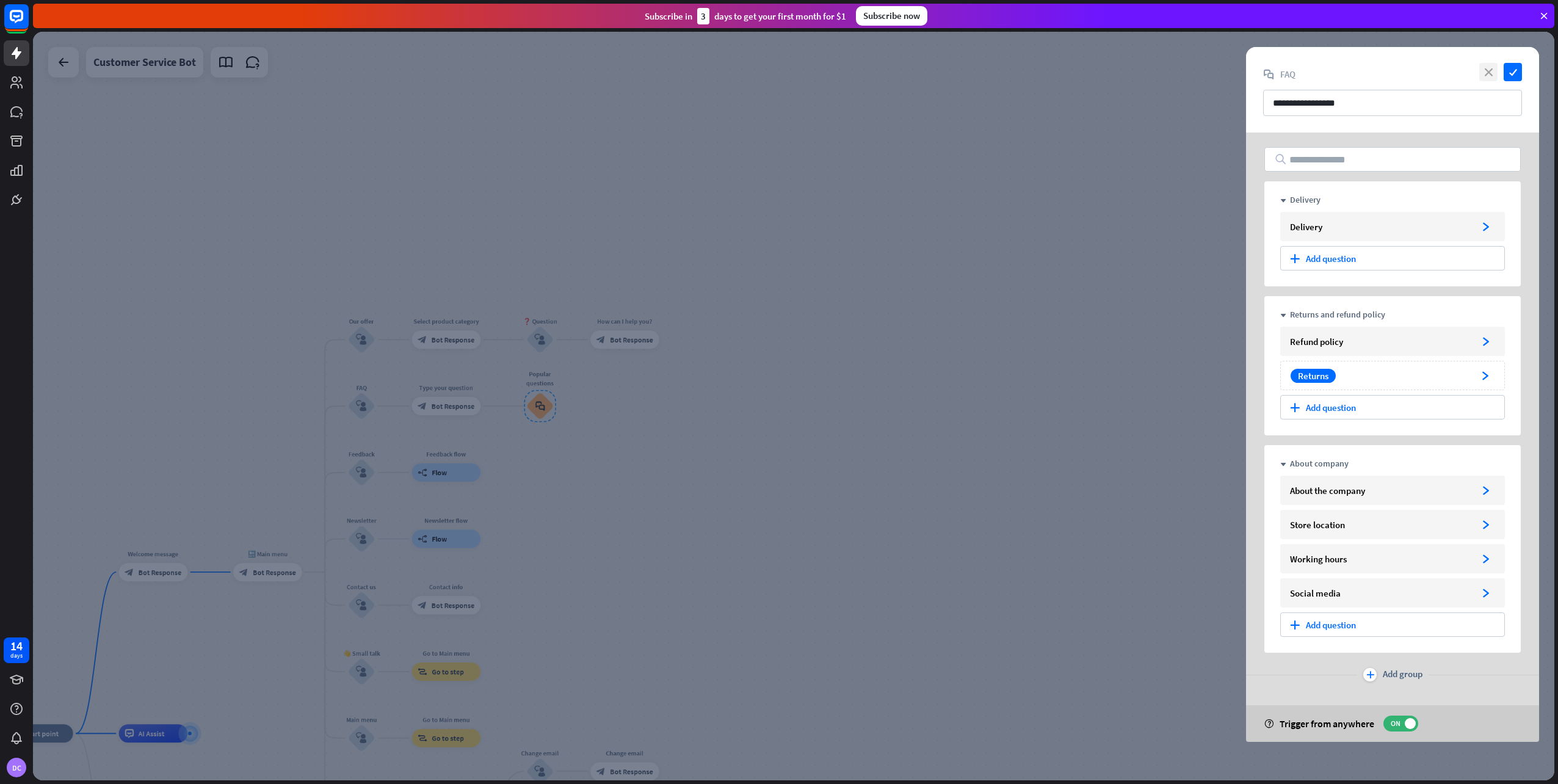
click at [1495, 73] on icon "close" at bounding box center [1489, 72] width 18 height 18
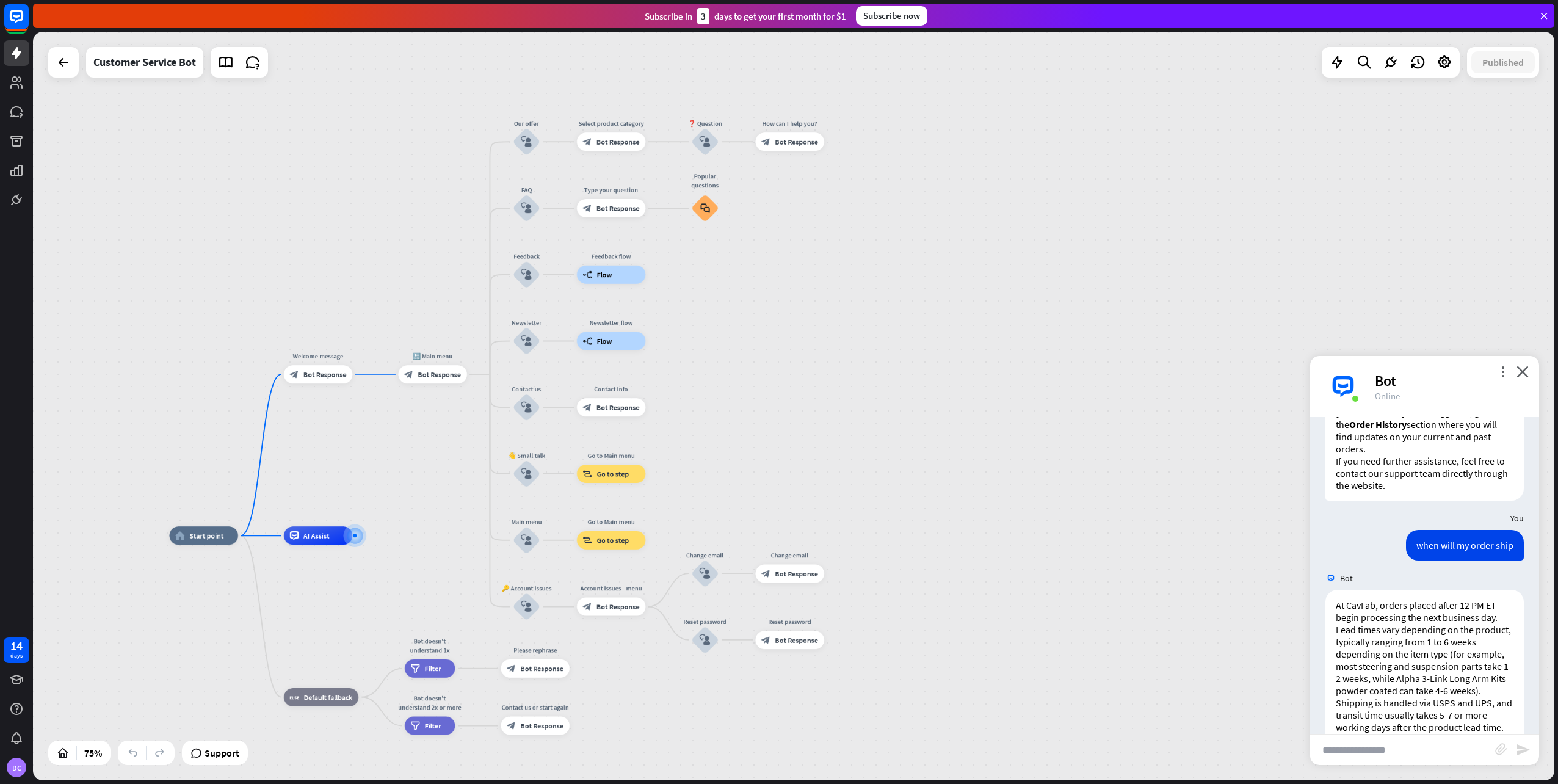
drag, startPoint x: 616, startPoint y: 139, endPoint x: 665, endPoint y: 78, distance: 78.2
click at [685, 53] on div "home_2 Start point Welcome message block_bot_response Bot Response 🔙 Main menu …" at bounding box center [793, 406] width 1521 height 748
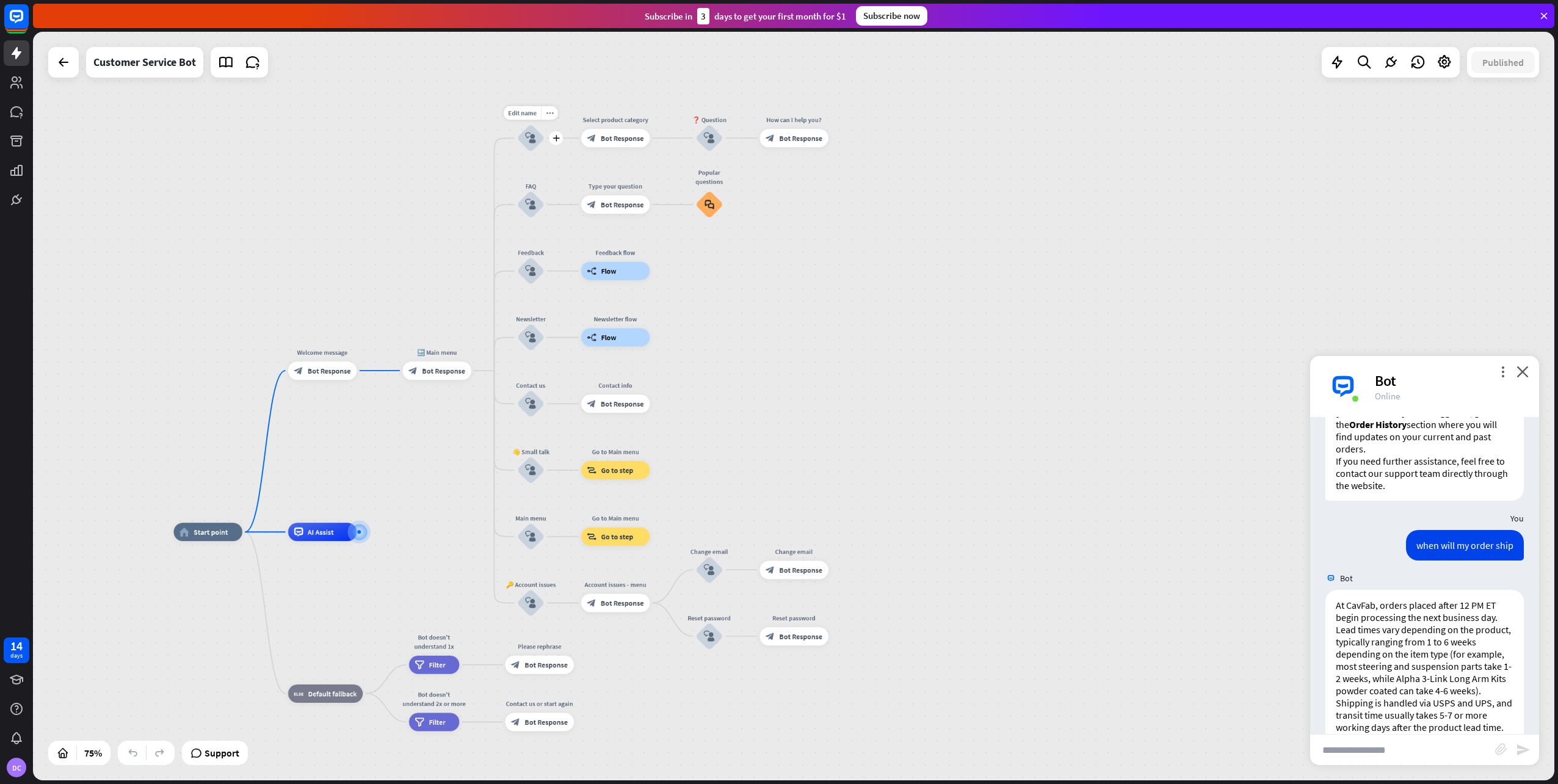
click at [524, 142] on div "block_user_input" at bounding box center [530, 138] width 28 height 28
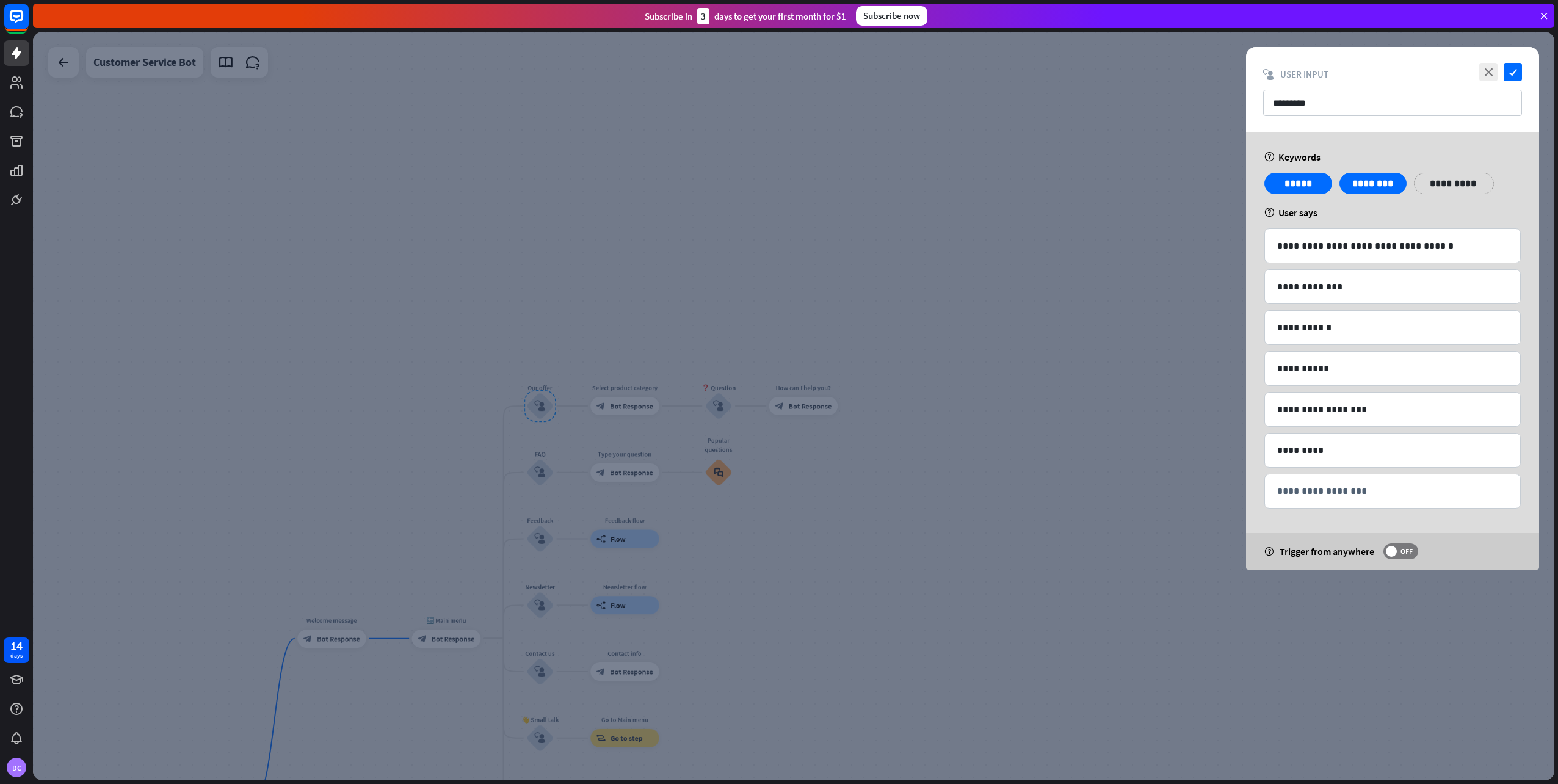
click at [480, 211] on div at bounding box center [793, 406] width 1521 height 748
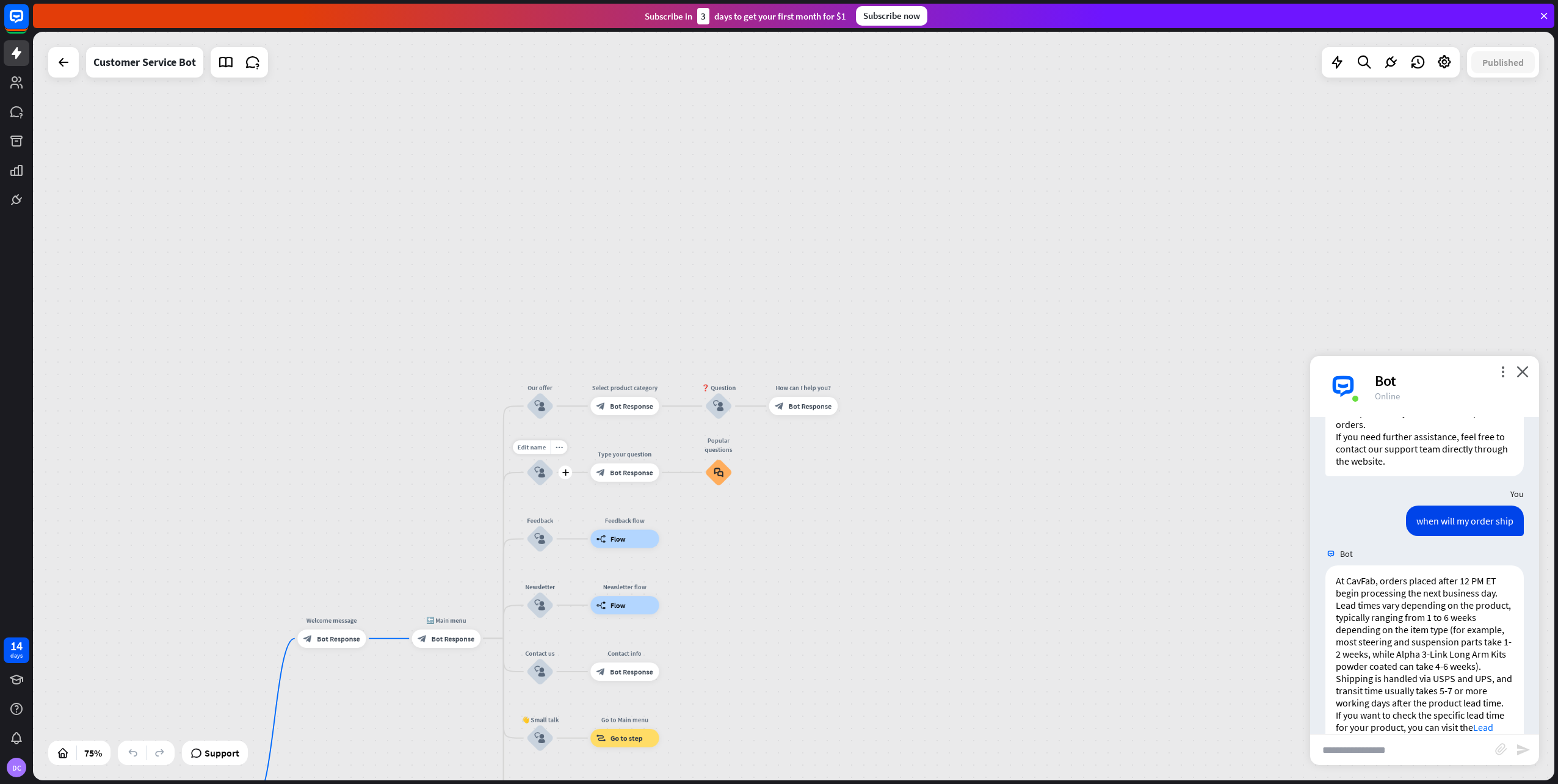
click at [534, 471] on div "block_user_input" at bounding box center [539, 472] width 28 height 28
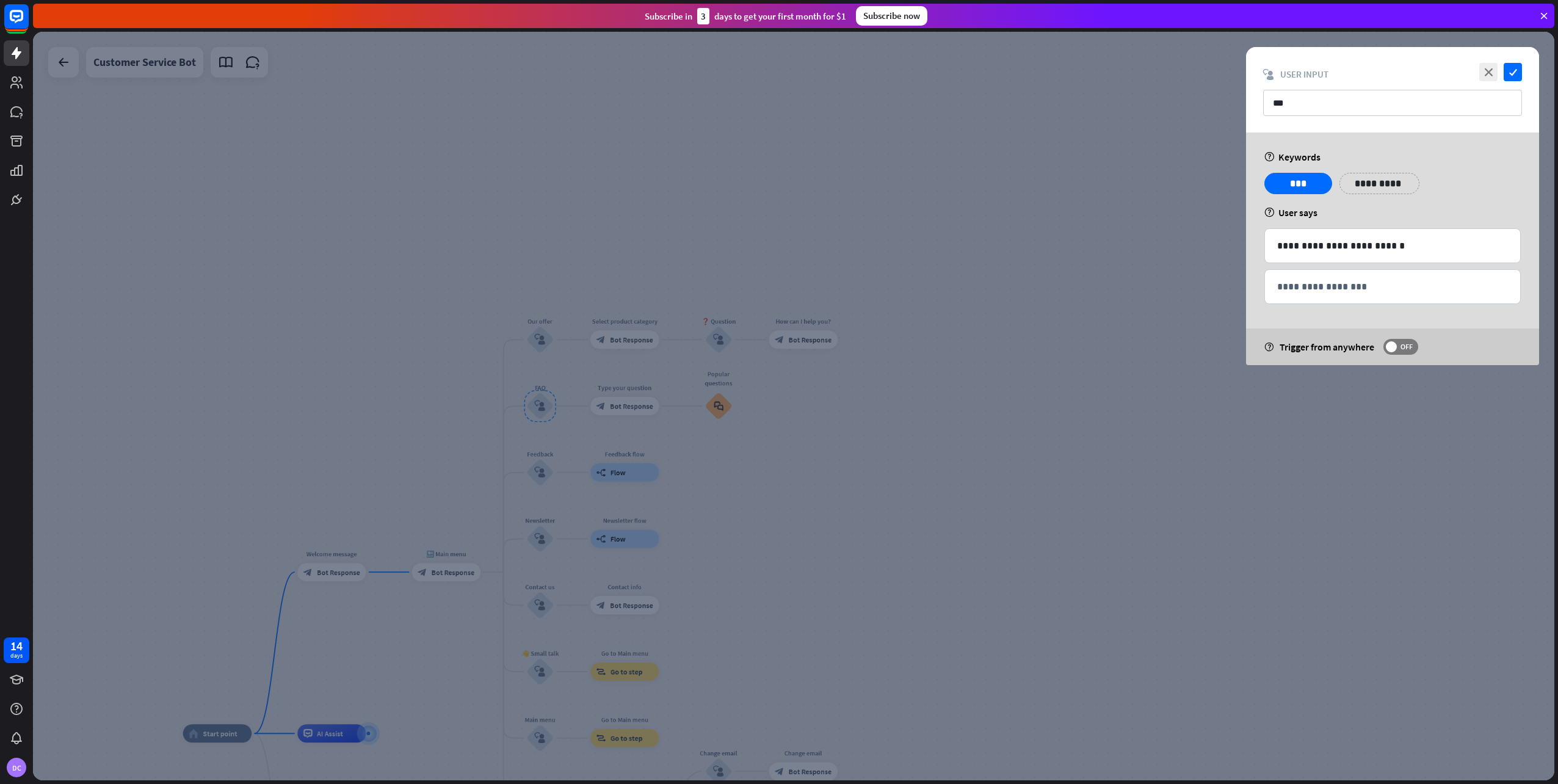
click at [1013, 393] on div at bounding box center [793, 406] width 1521 height 748
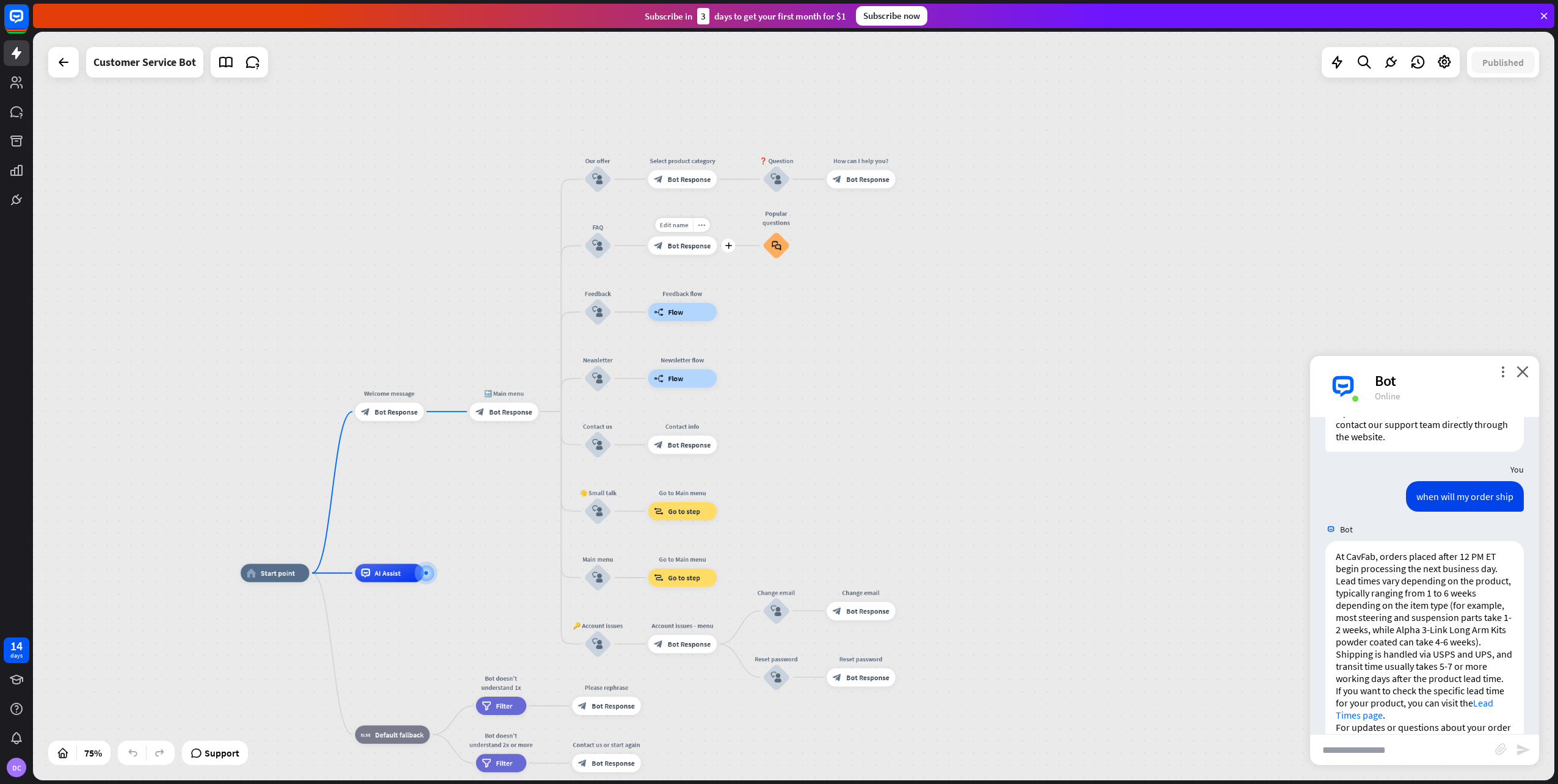
click at [673, 244] on span "Bot Response" at bounding box center [690, 245] width 43 height 9
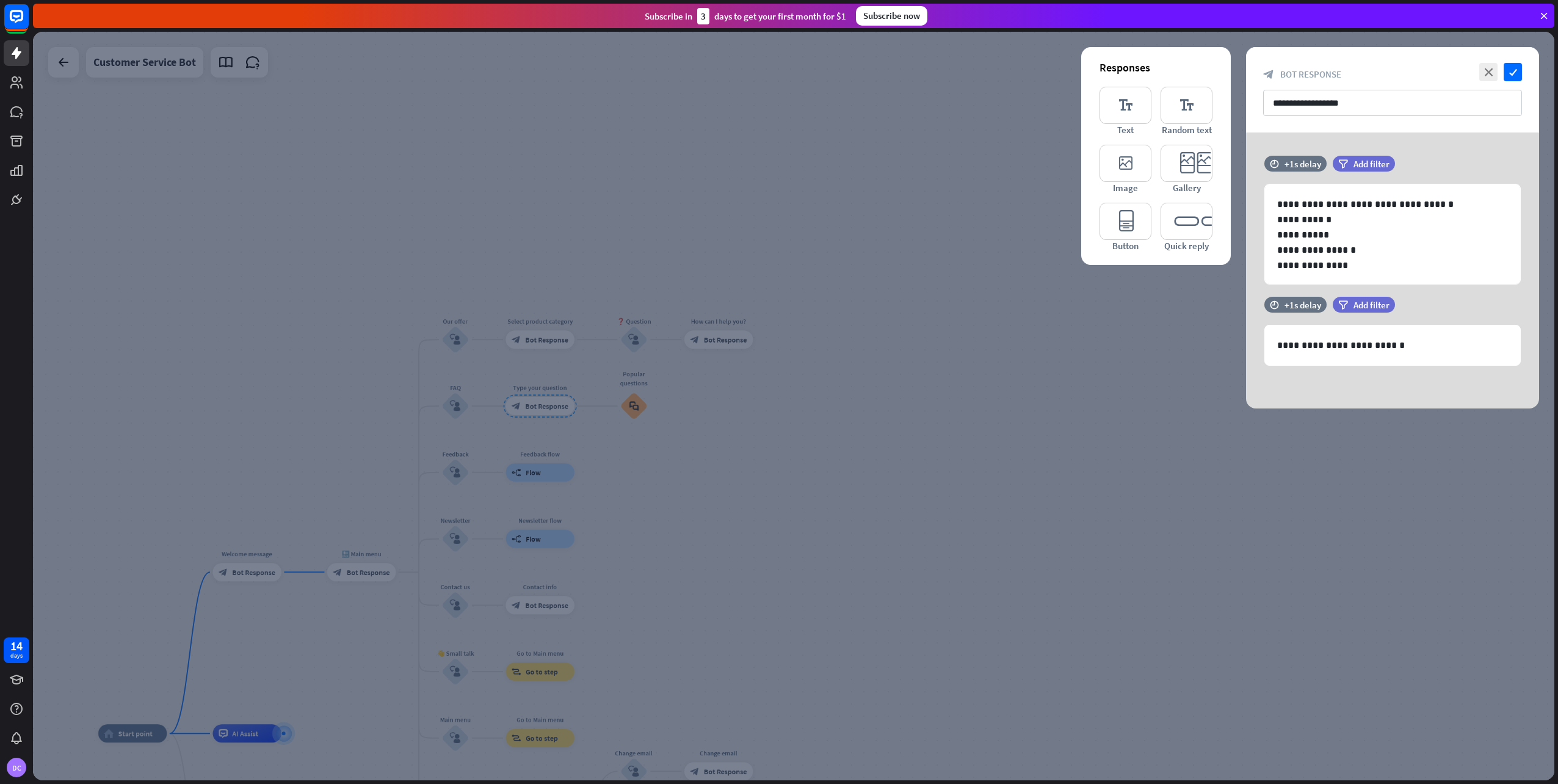
click at [1034, 372] on div at bounding box center [793, 406] width 1521 height 748
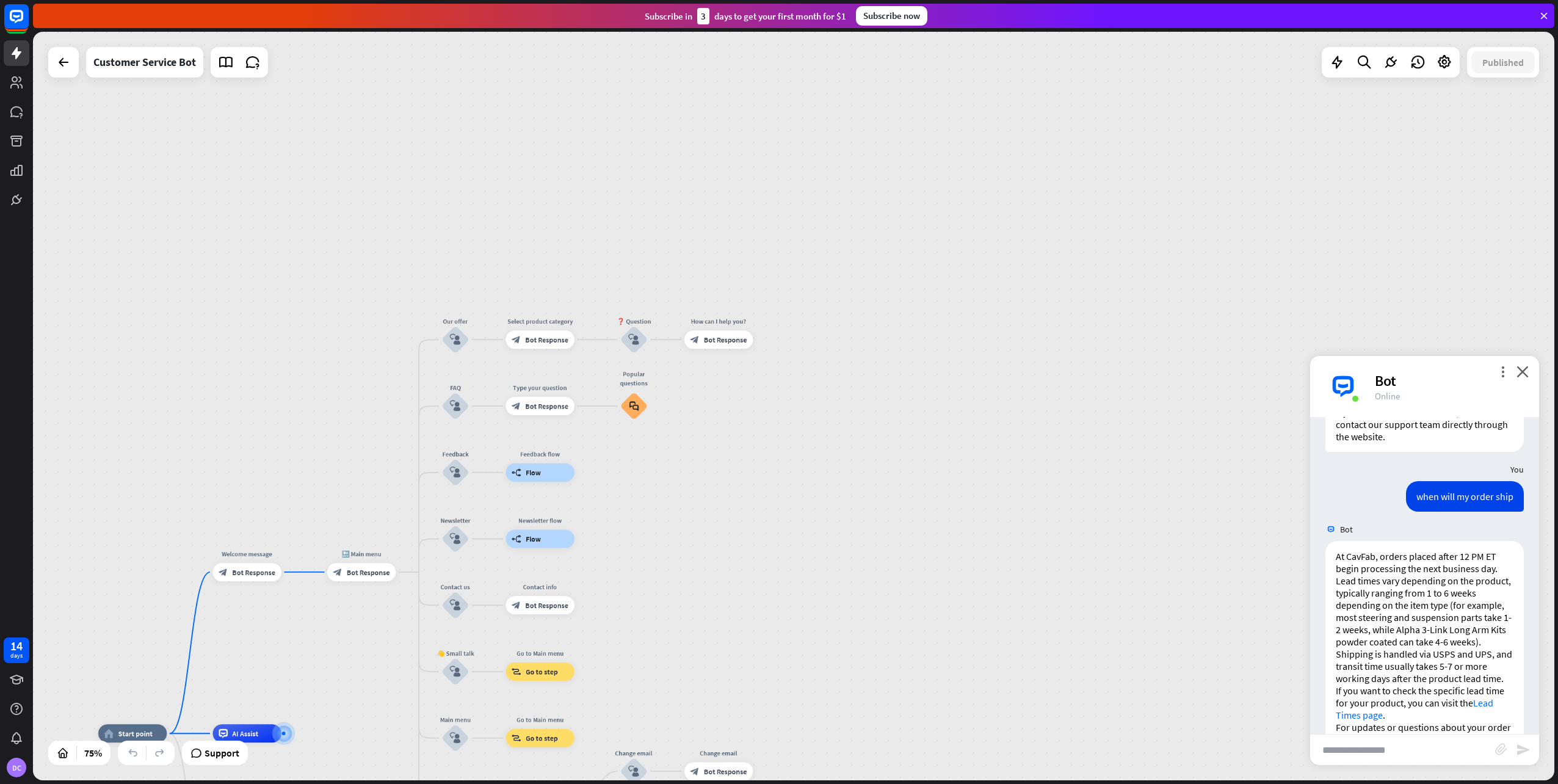
scroll to position [768, 0]
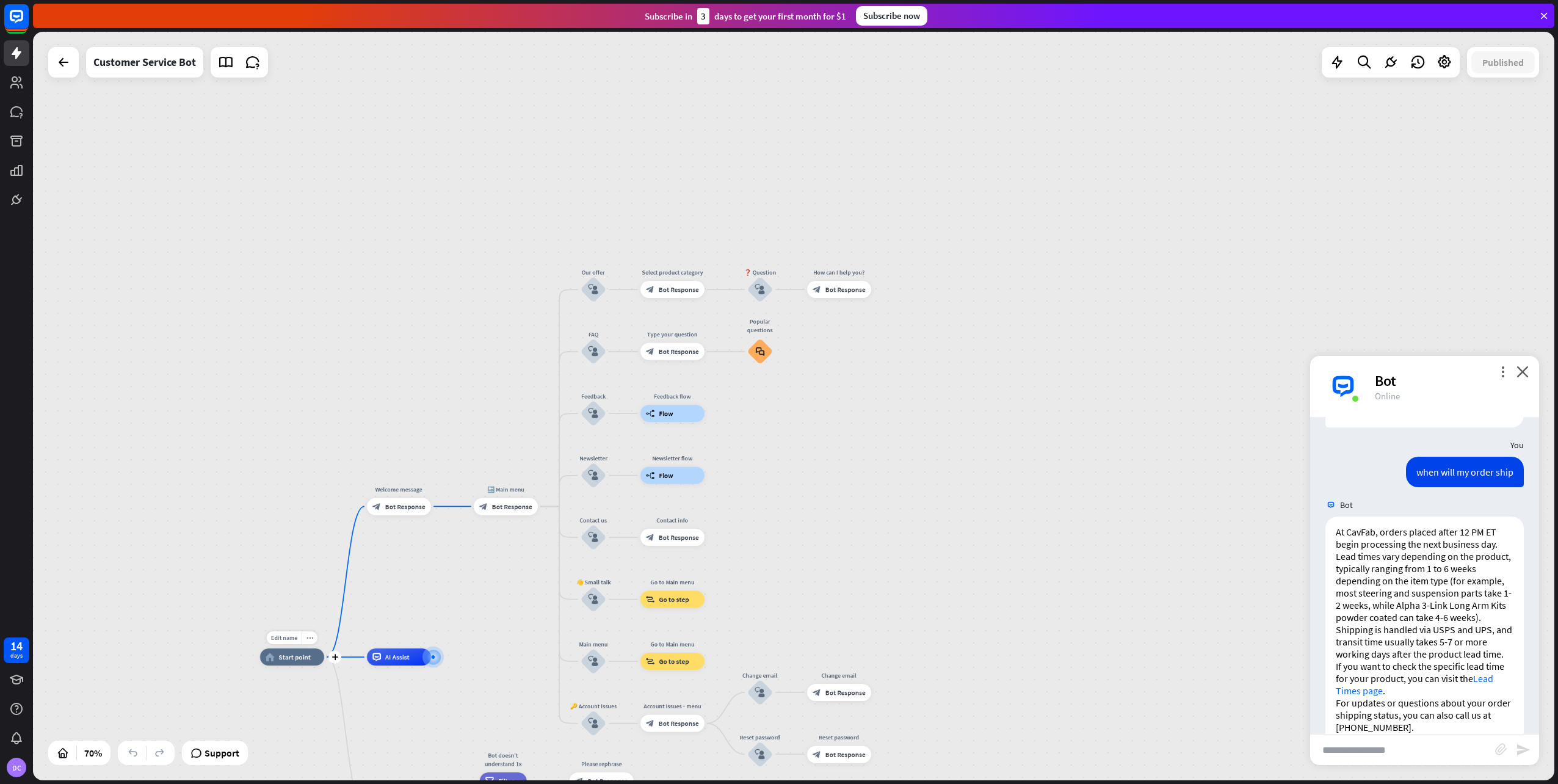
click at [291, 654] on span "Start point" at bounding box center [295, 657] width 33 height 8
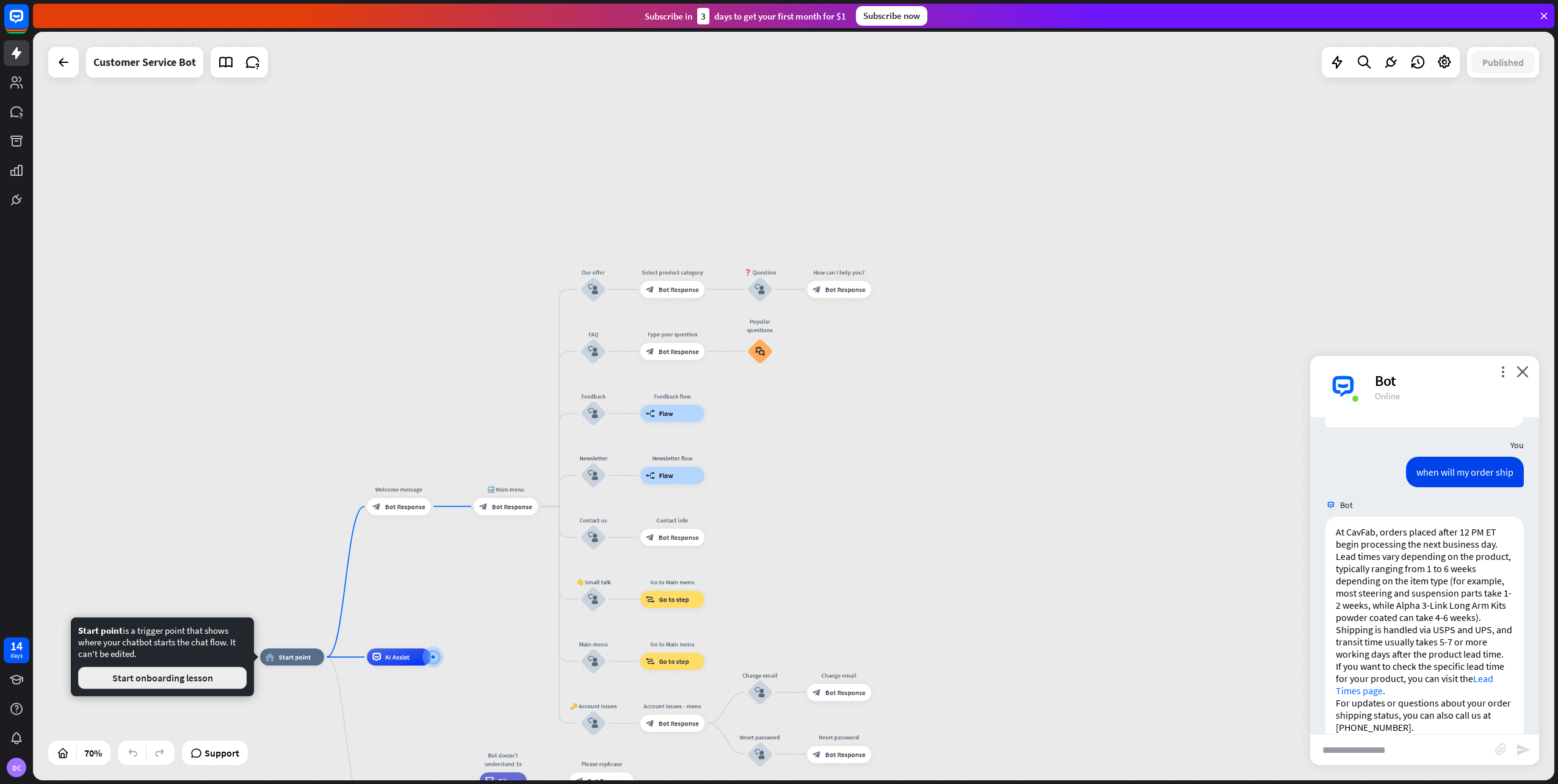
click at [205, 678] on button "Start onboarding lesson" at bounding box center [163, 677] width 169 height 22
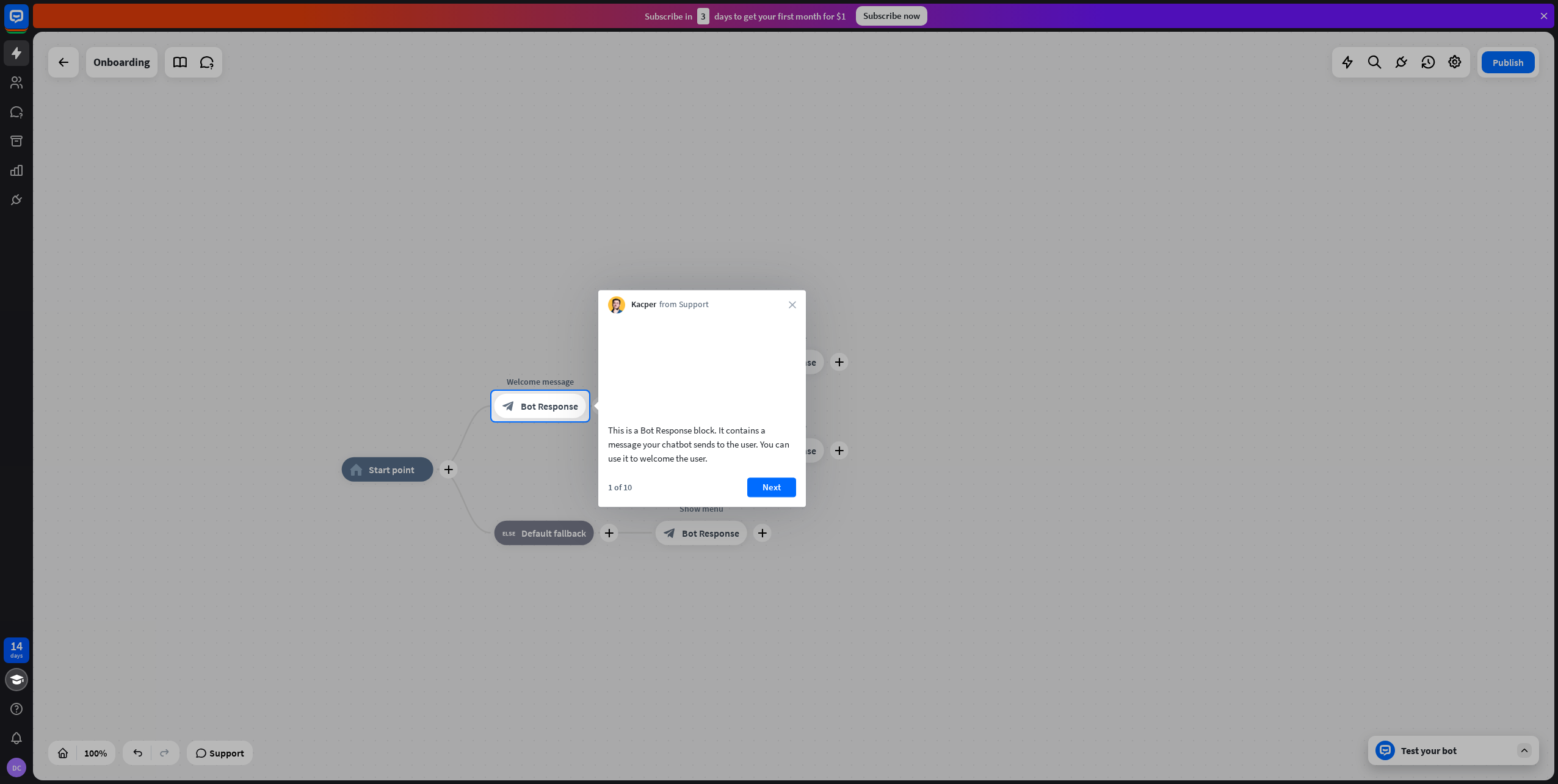
click at [797, 298] on div "Kacper from Support close" at bounding box center [702, 301] width 208 height 23
click at [790, 302] on icon "close" at bounding box center [792, 304] width 8 height 8
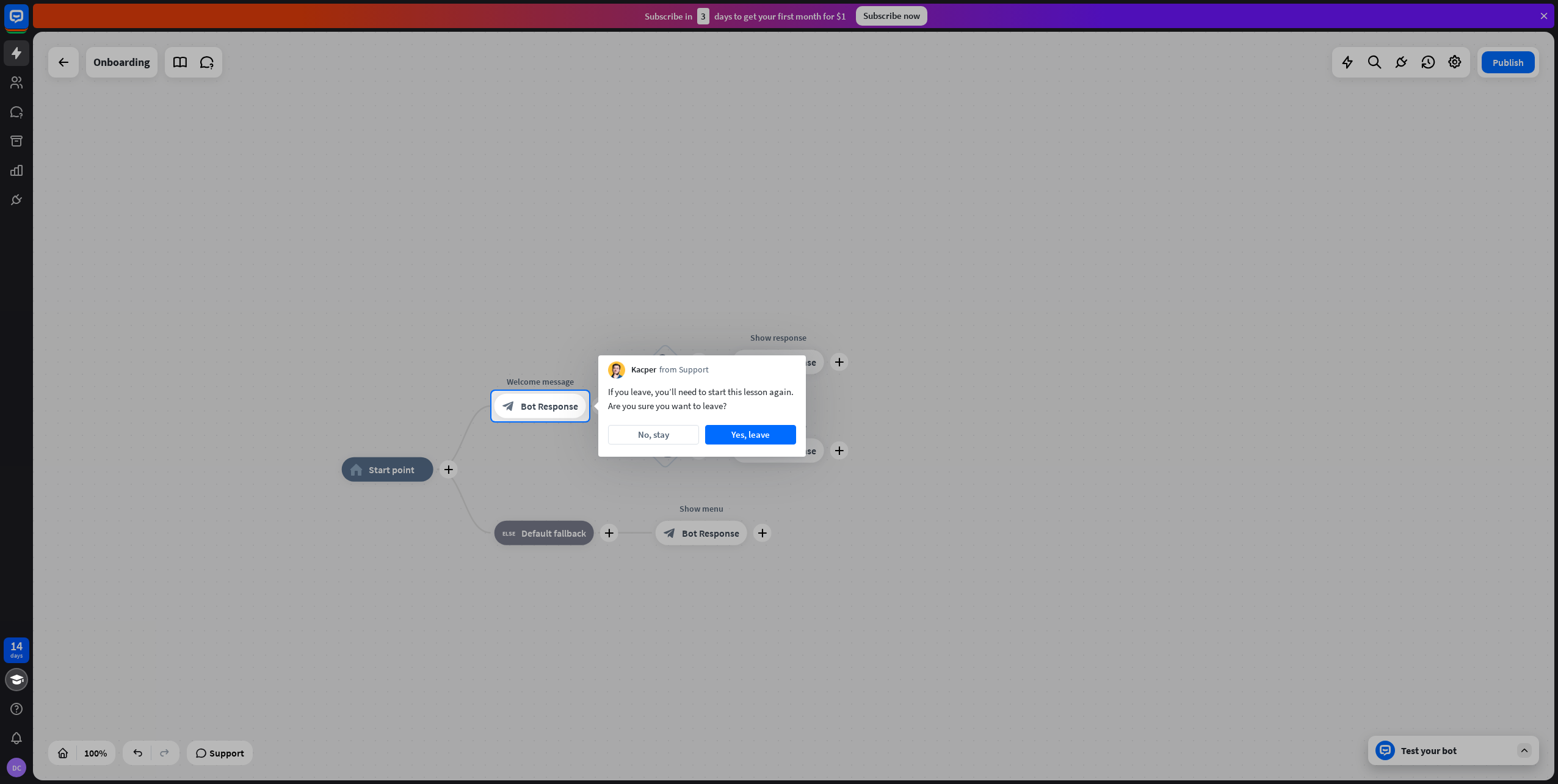
click at [790, 302] on div at bounding box center [779, 195] width 1558 height 391
click at [735, 432] on button "Yes, leave" at bounding box center [750, 434] width 91 height 19
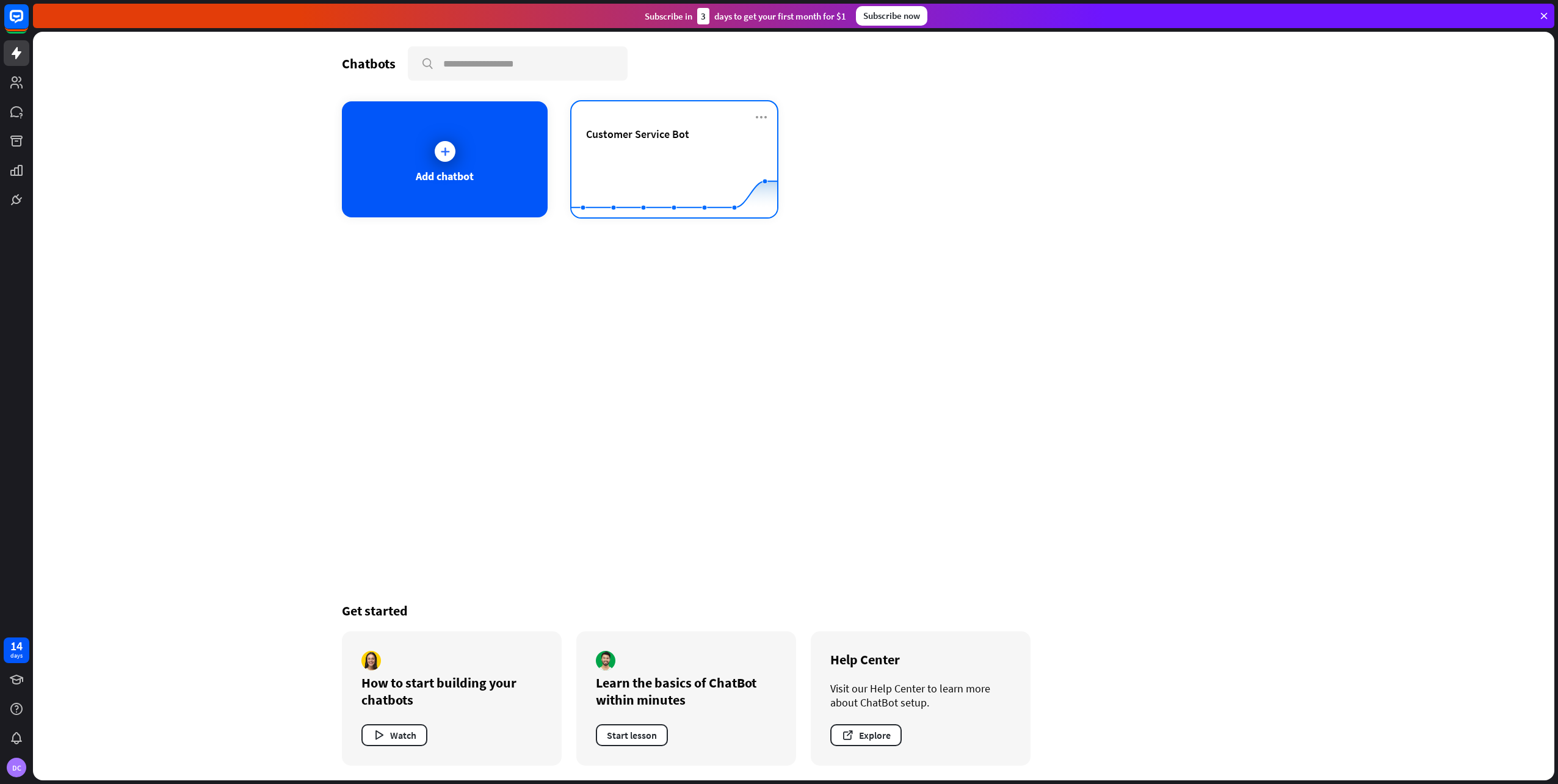
click at [640, 151] on rect at bounding box center [674, 186] width 205 height 76
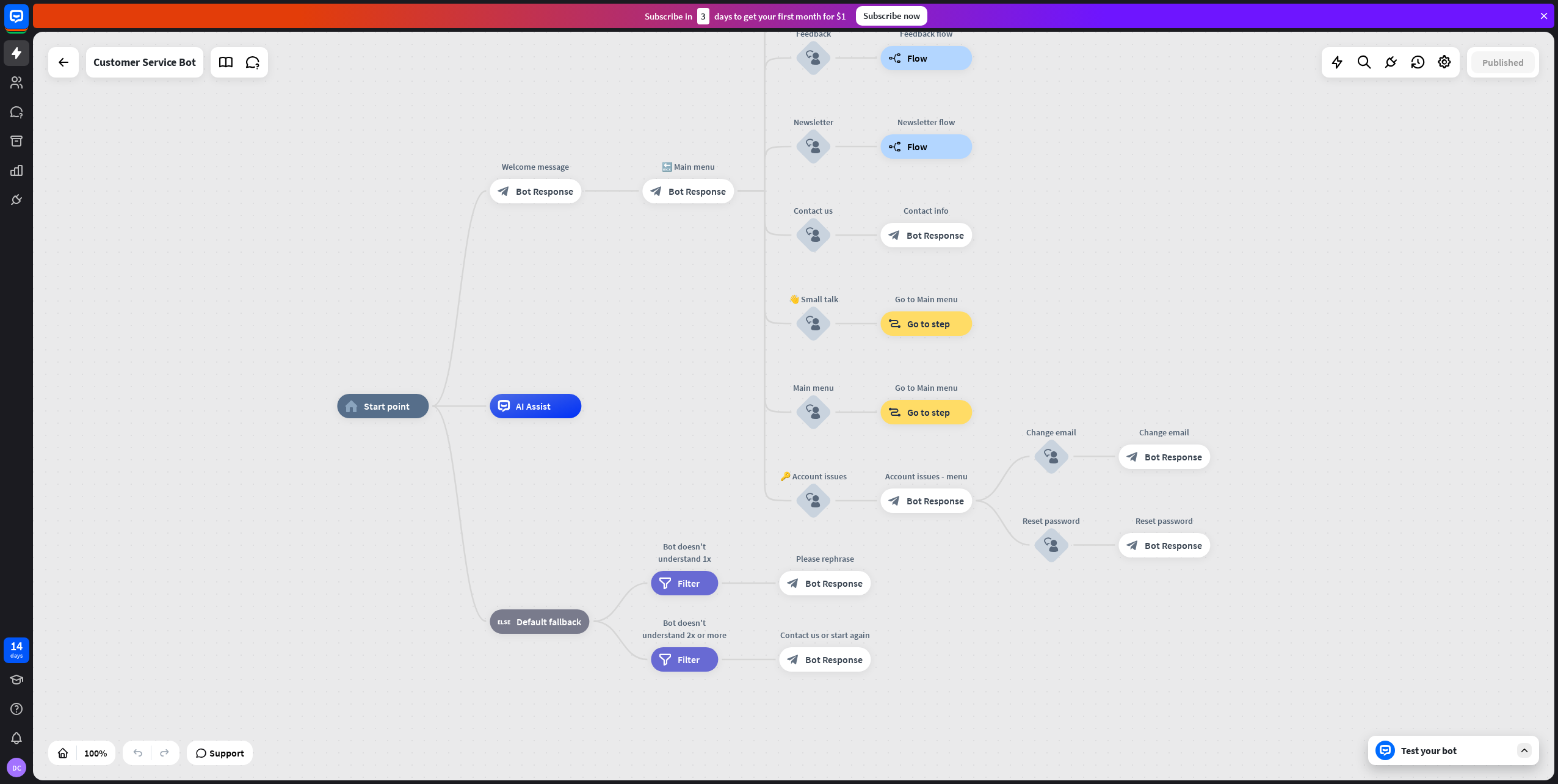
click at [1522, 750] on icon at bounding box center [1524, 750] width 11 height 11
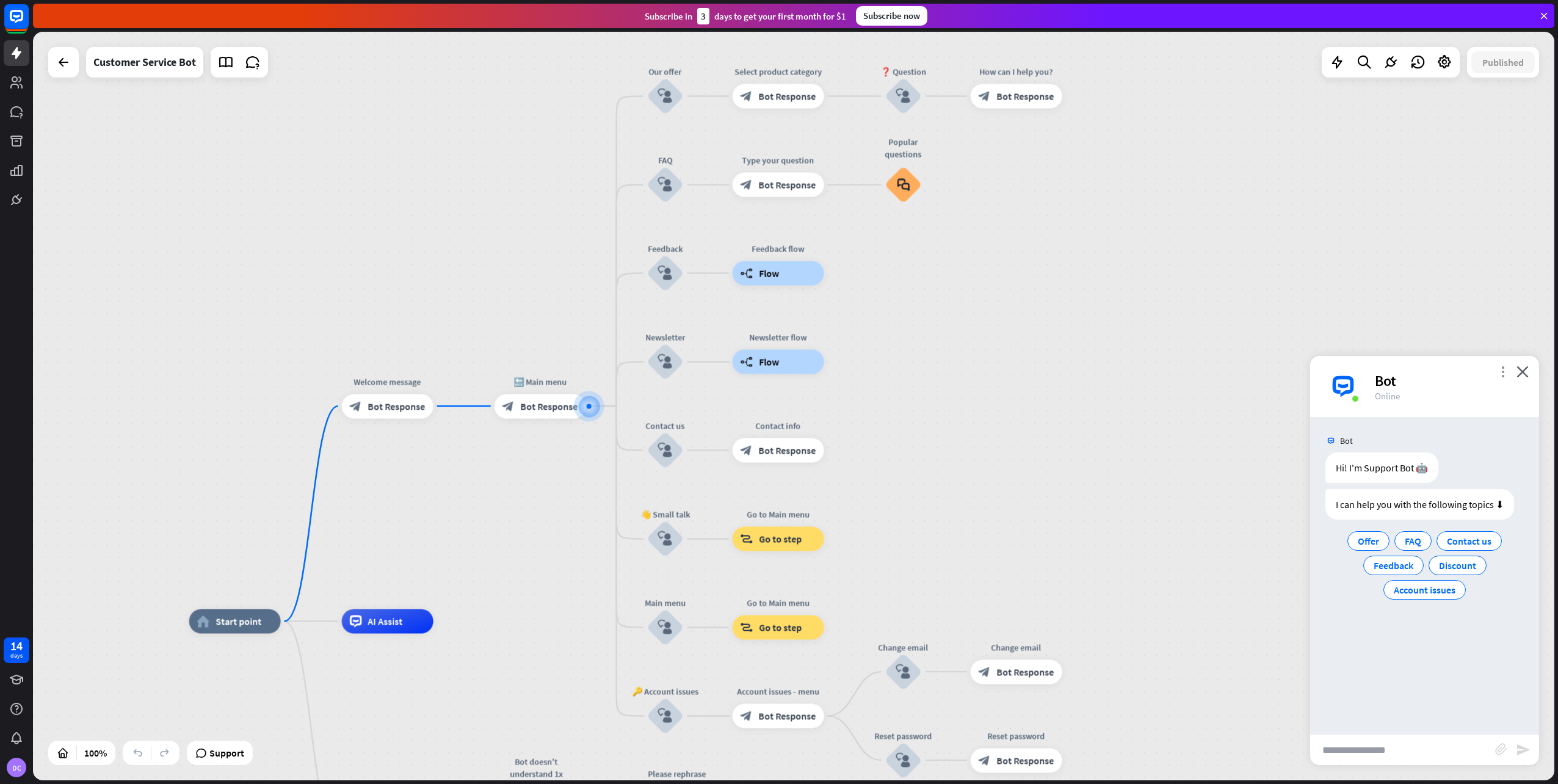
click at [1506, 367] on icon "more_vert" at bounding box center [1503, 372] width 12 height 12
click at [1159, 423] on div "home_2 Start point Welcome message block_bot_response Bot Response 🔙 Main menu …" at bounding box center [793, 406] width 1521 height 748
click at [1391, 64] on icon at bounding box center [1390, 62] width 16 height 16
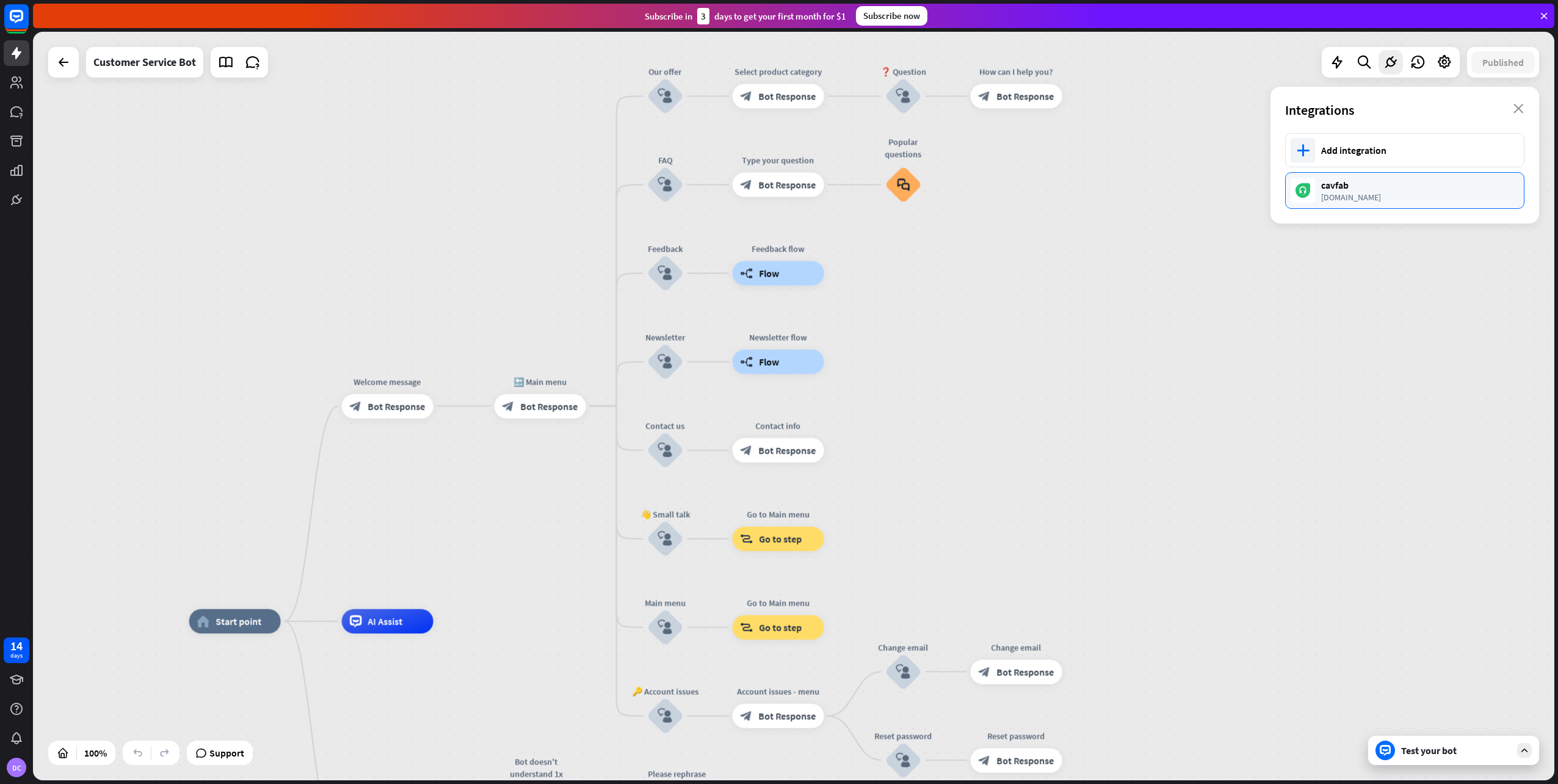
click at [1373, 184] on div "cavfab" at bounding box center [1416, 185] width 190 height 13
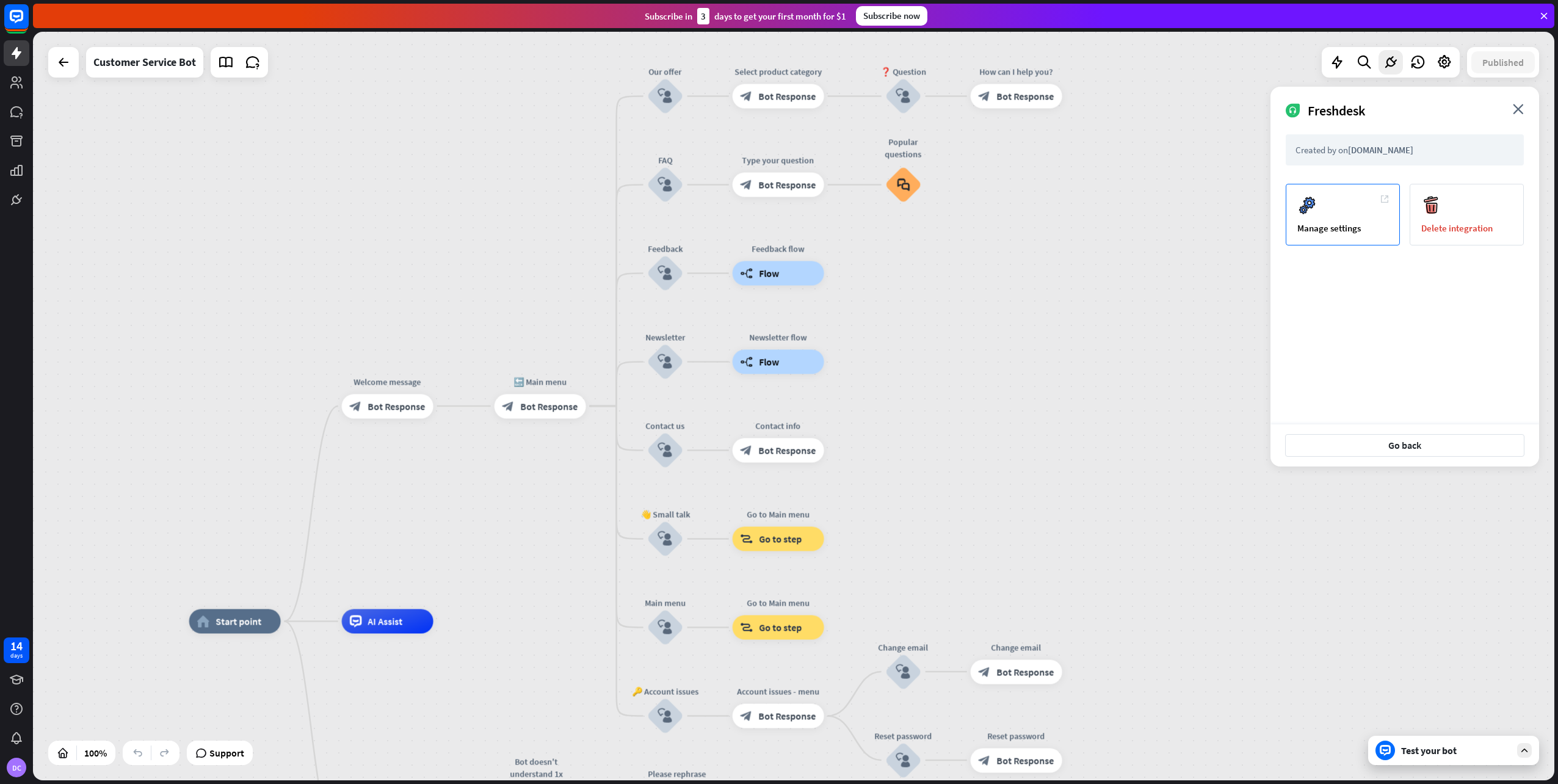
click at [1368, 208] on div "Manage settings" at bounding box center [1343, 215] width 114 height 62
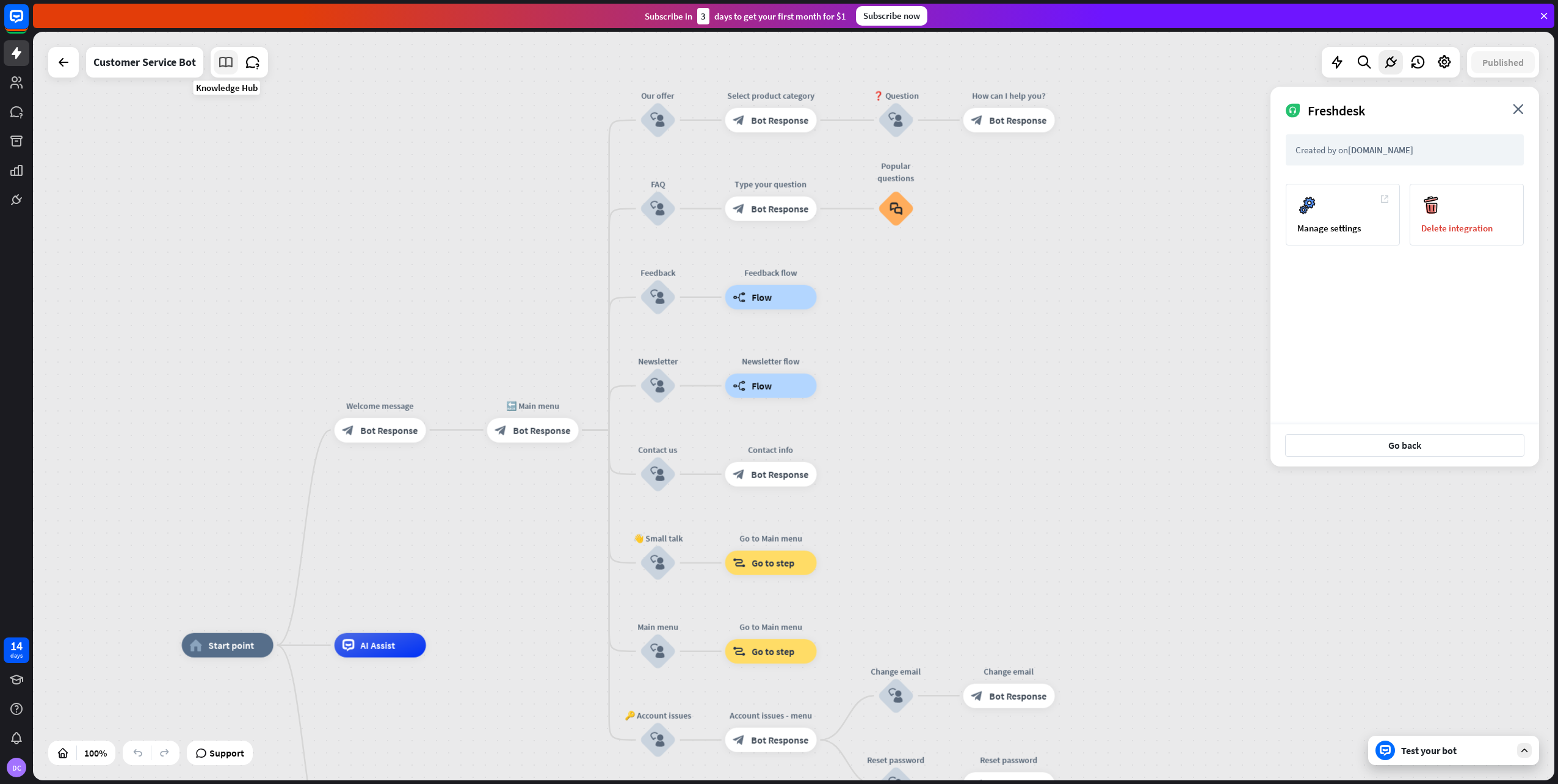
click at [233, 62] on icon at bounding box center [225, 62] width 16 height 16
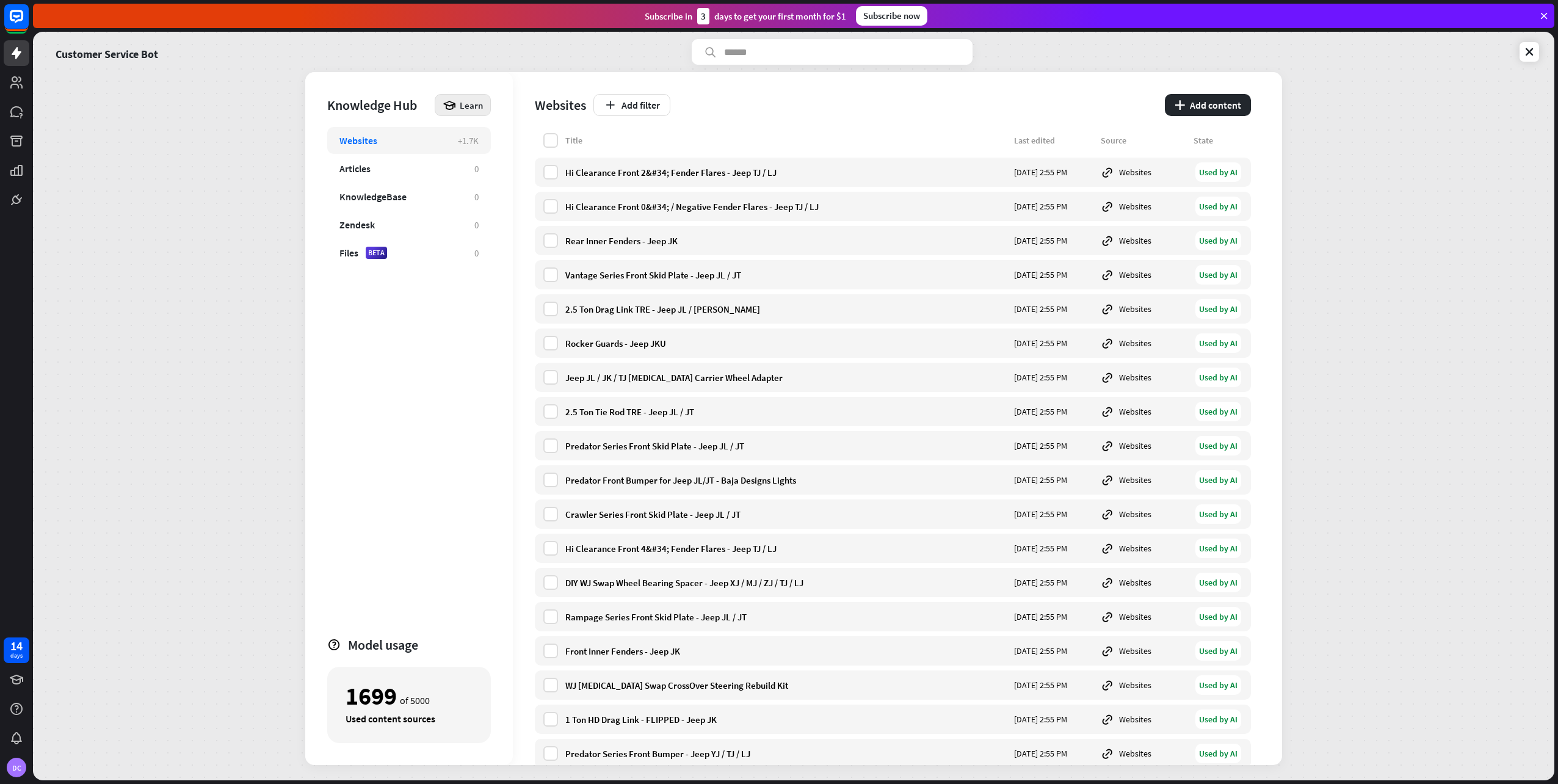
click at [468, 111] on div "Learn" at bounding box center [463, 105] width 56 height 22
click at [492, 138] on div "Get started with Knowledge Hub" at bounding box center [515, 138] width 139 height 24
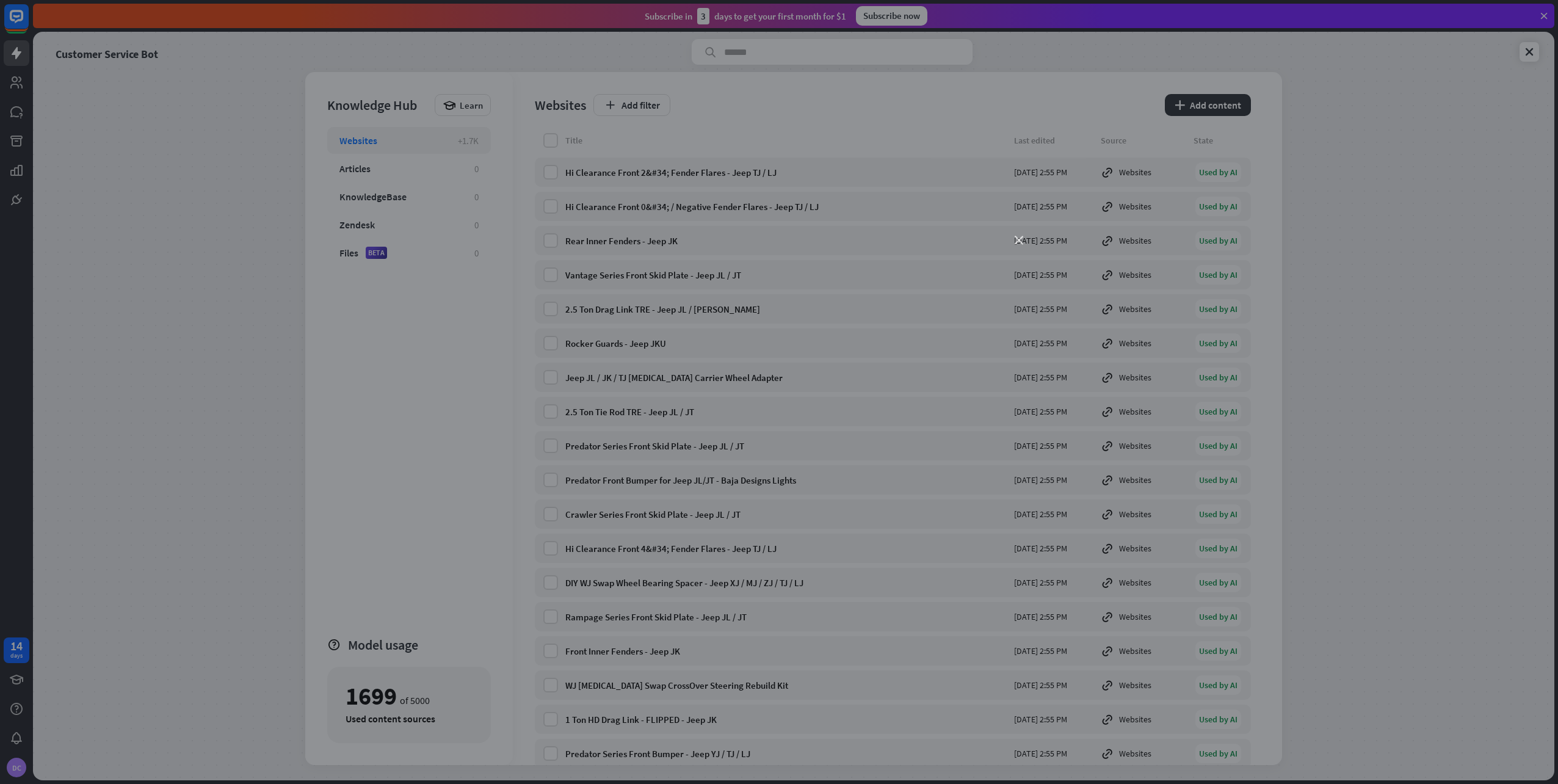
click at [1017, 242] on icon "close" at bounding box center [1019, 240] width 8 height 8
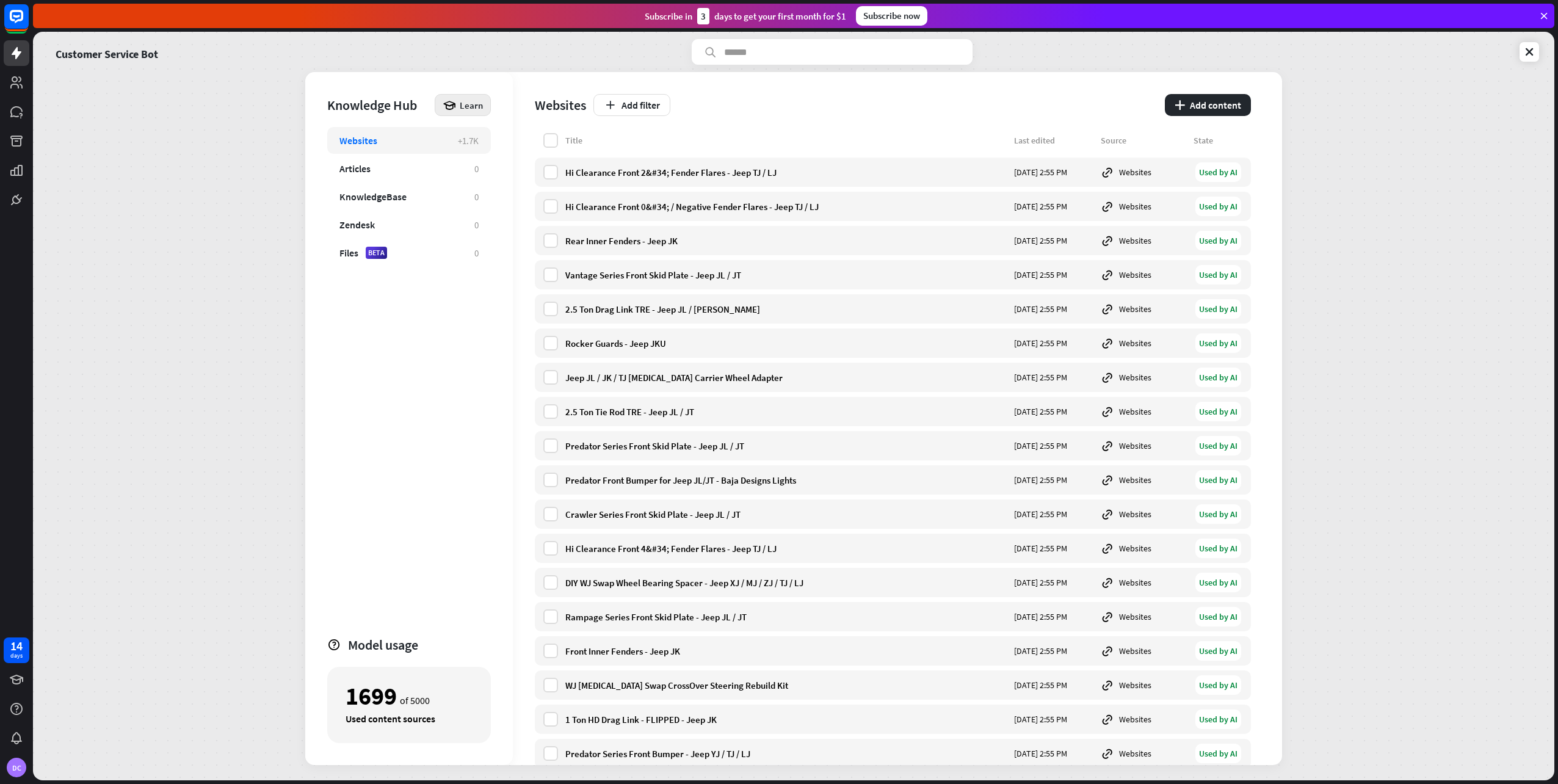
click at [469, 108] on span "Learn" at bounding box center [472, 105] width 23 height 12
click at [497, 138] on div "Get started with Knowledge Hub" at bounding box center [515, 138] width 139 height 24
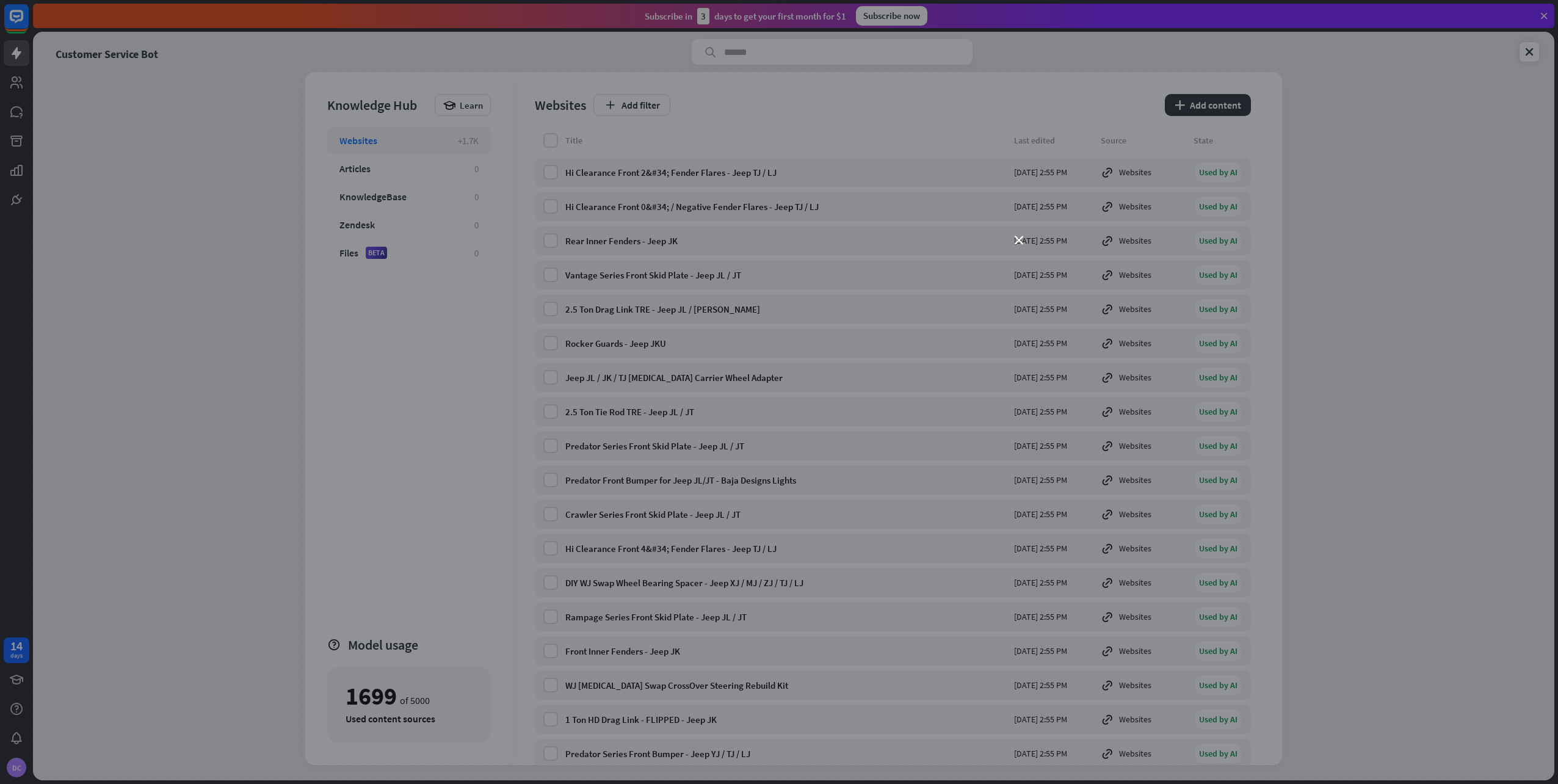
click at [684, 206] on div "close" at bounding box center [779, 392] width 1558 height 784
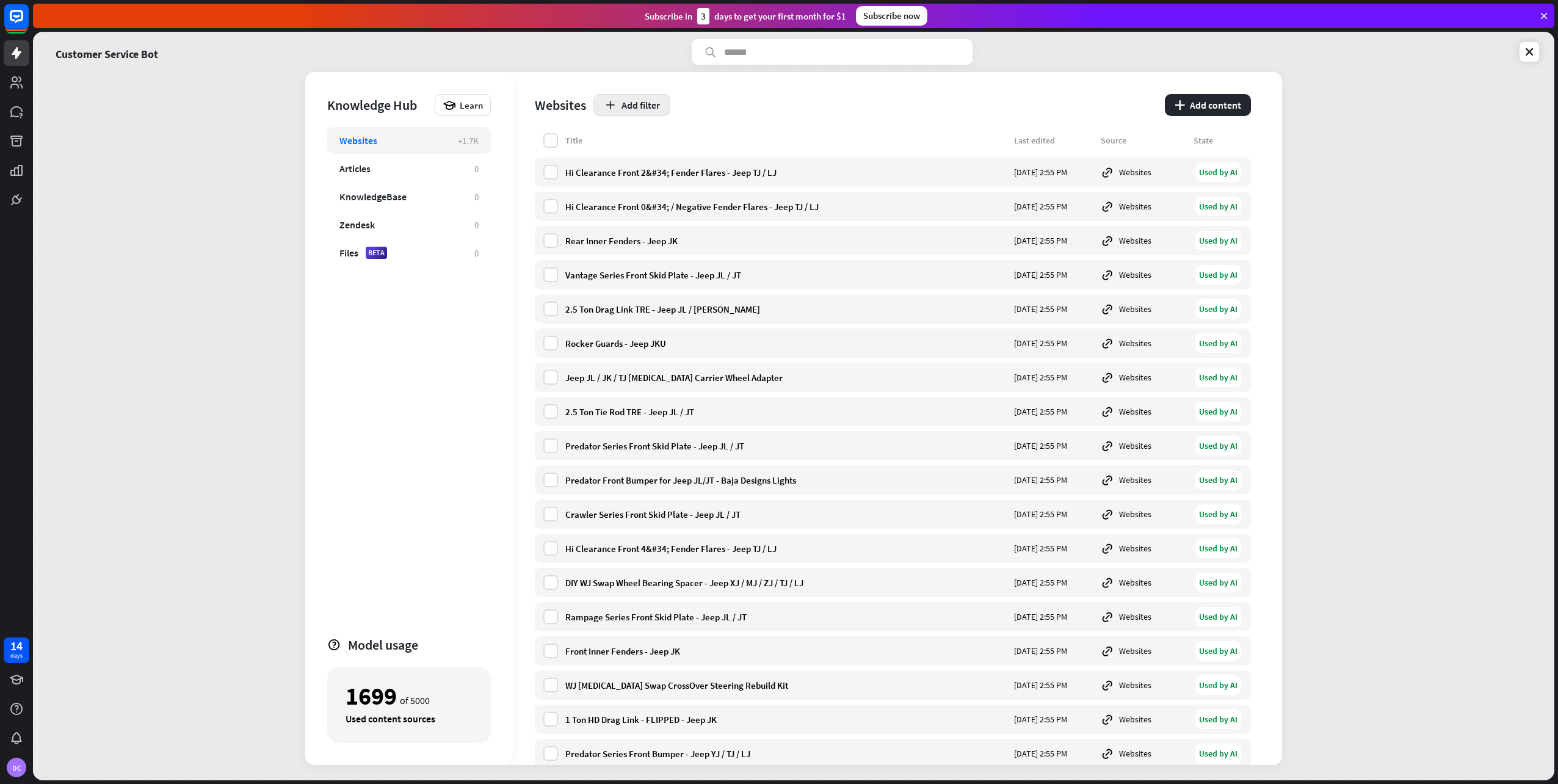
click at [630, 104] on button "Add filter" at bounding box center [632, 105] width 77 height 22
click at [645, 133] on div "globe Status" at bounding box center [638, 135] width 53 height 22
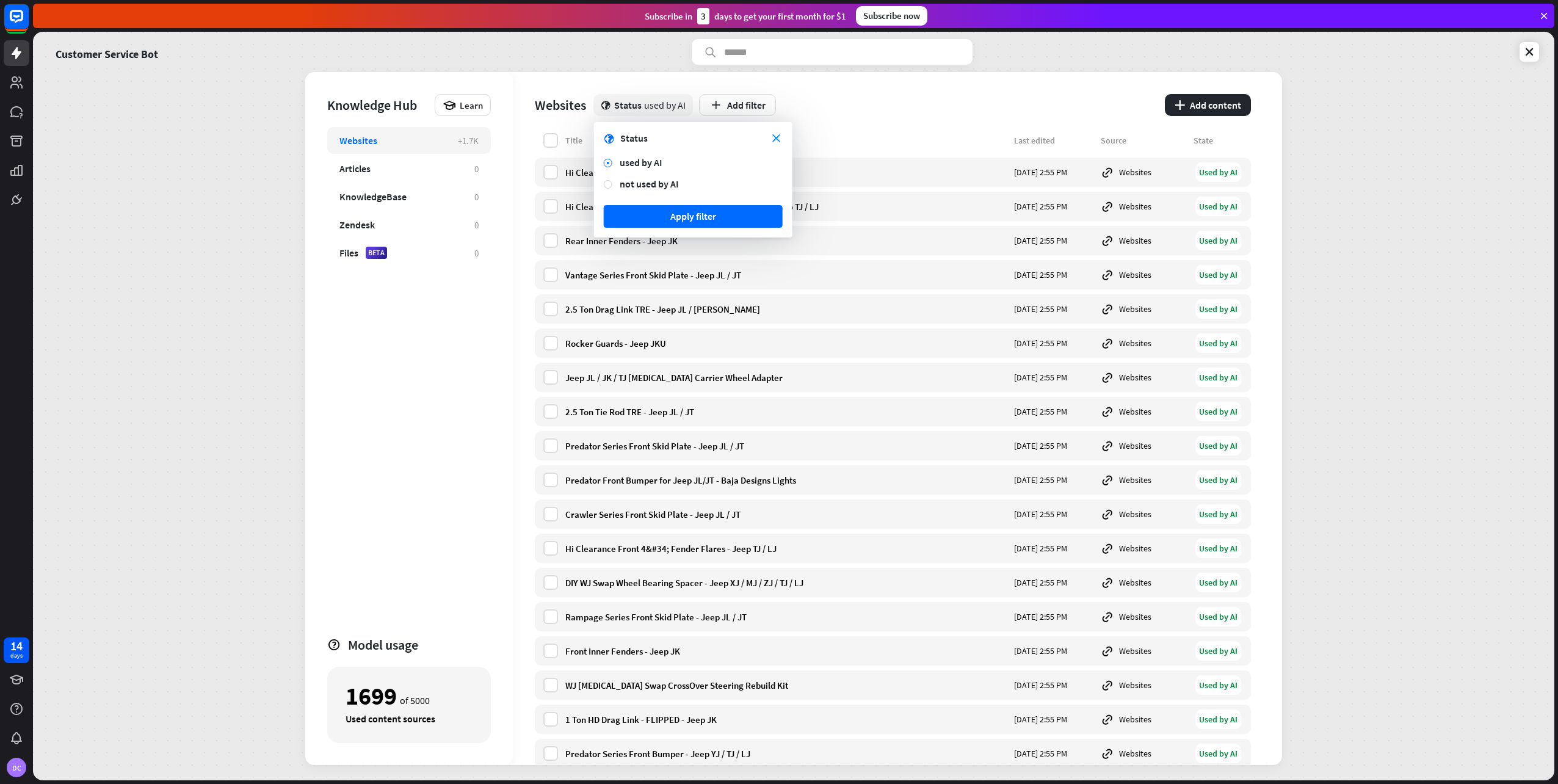
click at [780, 134] on div "close globe Status" at bounding box center [693, 138] width 179 height 13
click at [771, 134] on div "close globe Status" at bounding box center [693, 138] width 179 height 13
click at [776, 134] on icon "close" at bounding box center [776, 139] width 8 height 8
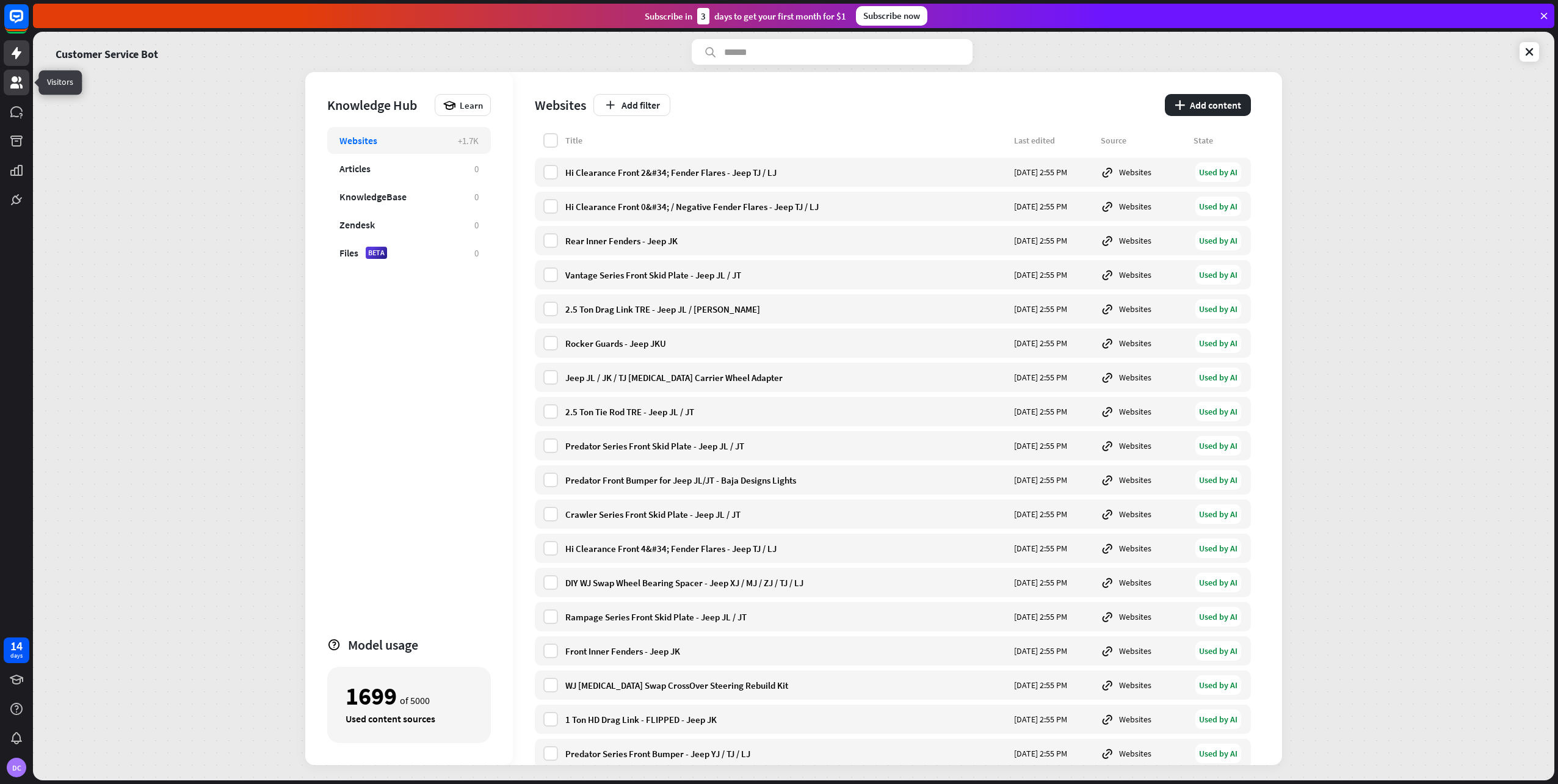
click at [19, 81] on icon at bounding box center [16, 82] width 13 height 13
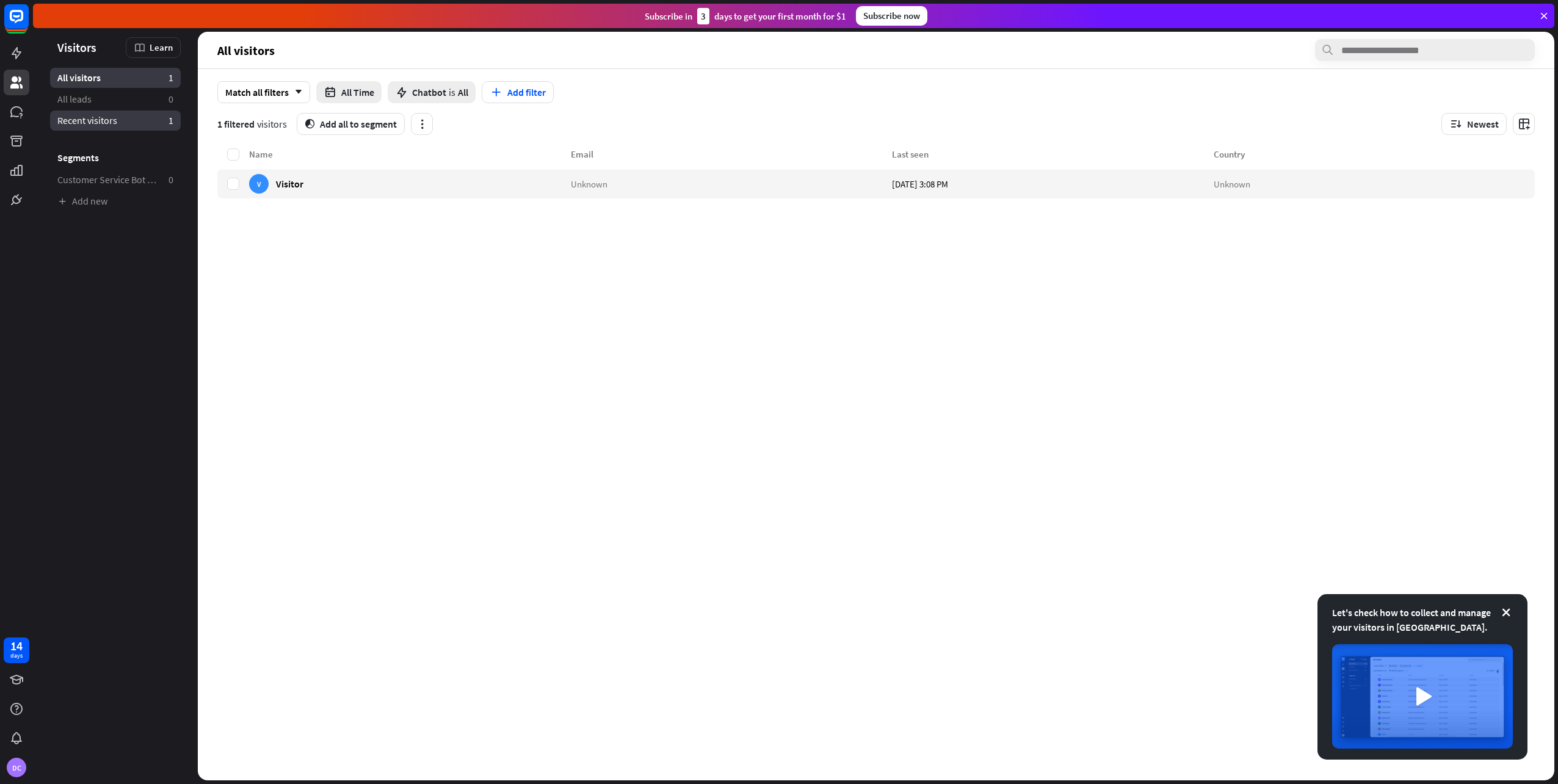
click at [73, 119] on span "Recent visitors" at bounding box center [88, 120] width 60 height 13
click at [348, 178] on div "V Visitor" at bounding box center [409, 184] width 321 height 29
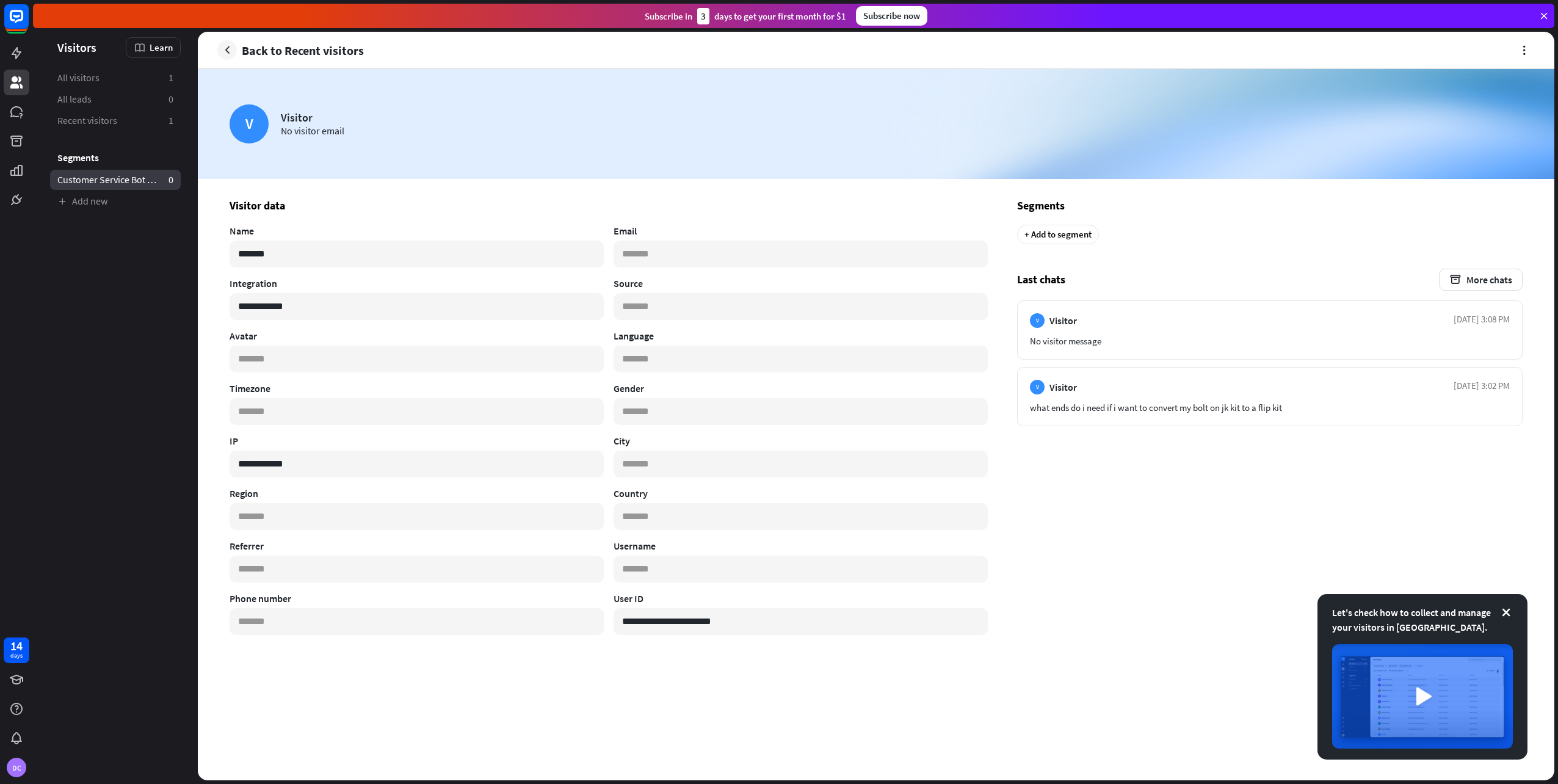
click at [94, 174] on span "Customer Service Bot — Newsletter" at bounding box center [108, 180] width 101 height 13
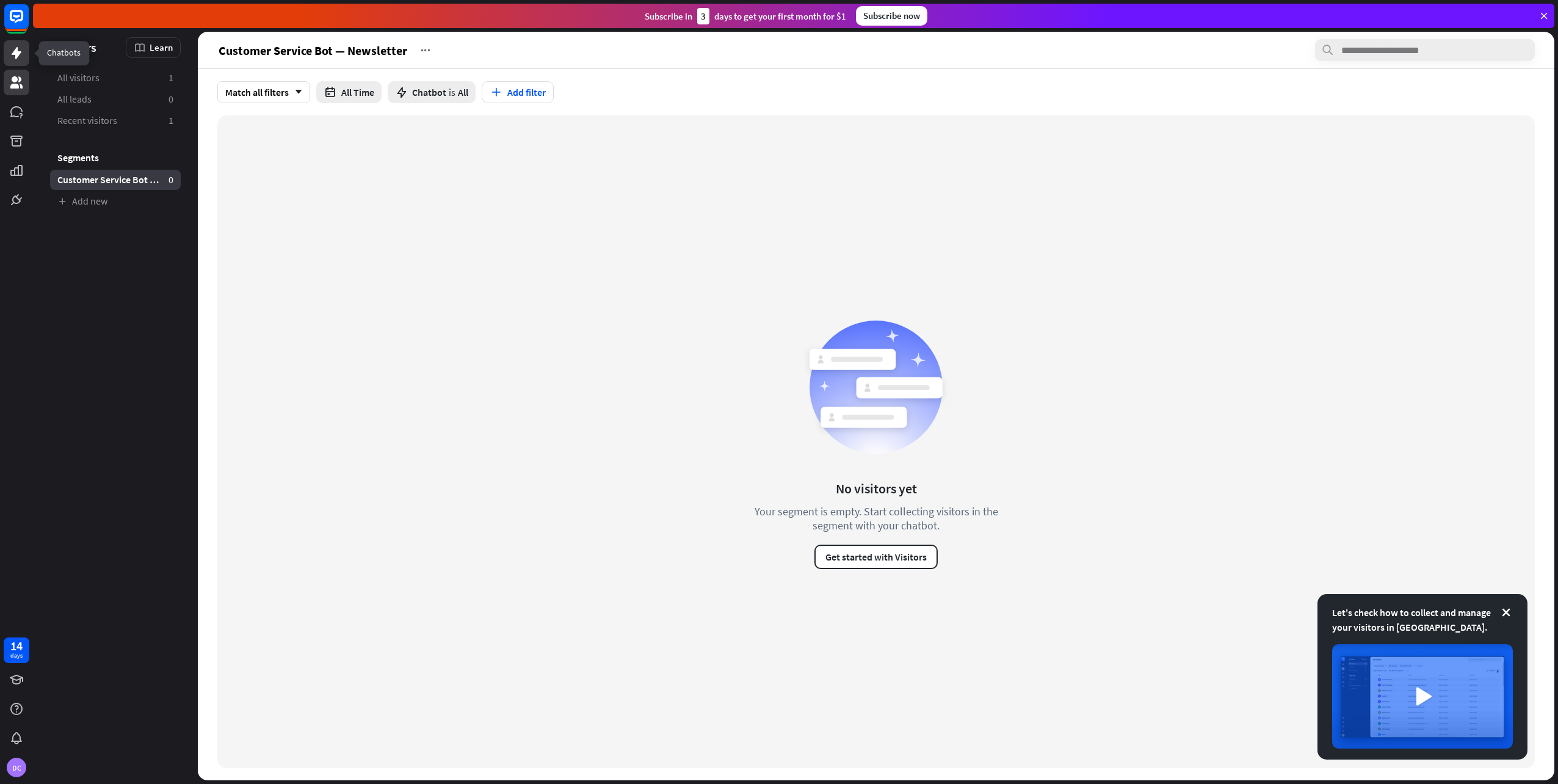
click at [17, 55] on icon at bounding box center [17, 53] width 10 height 13
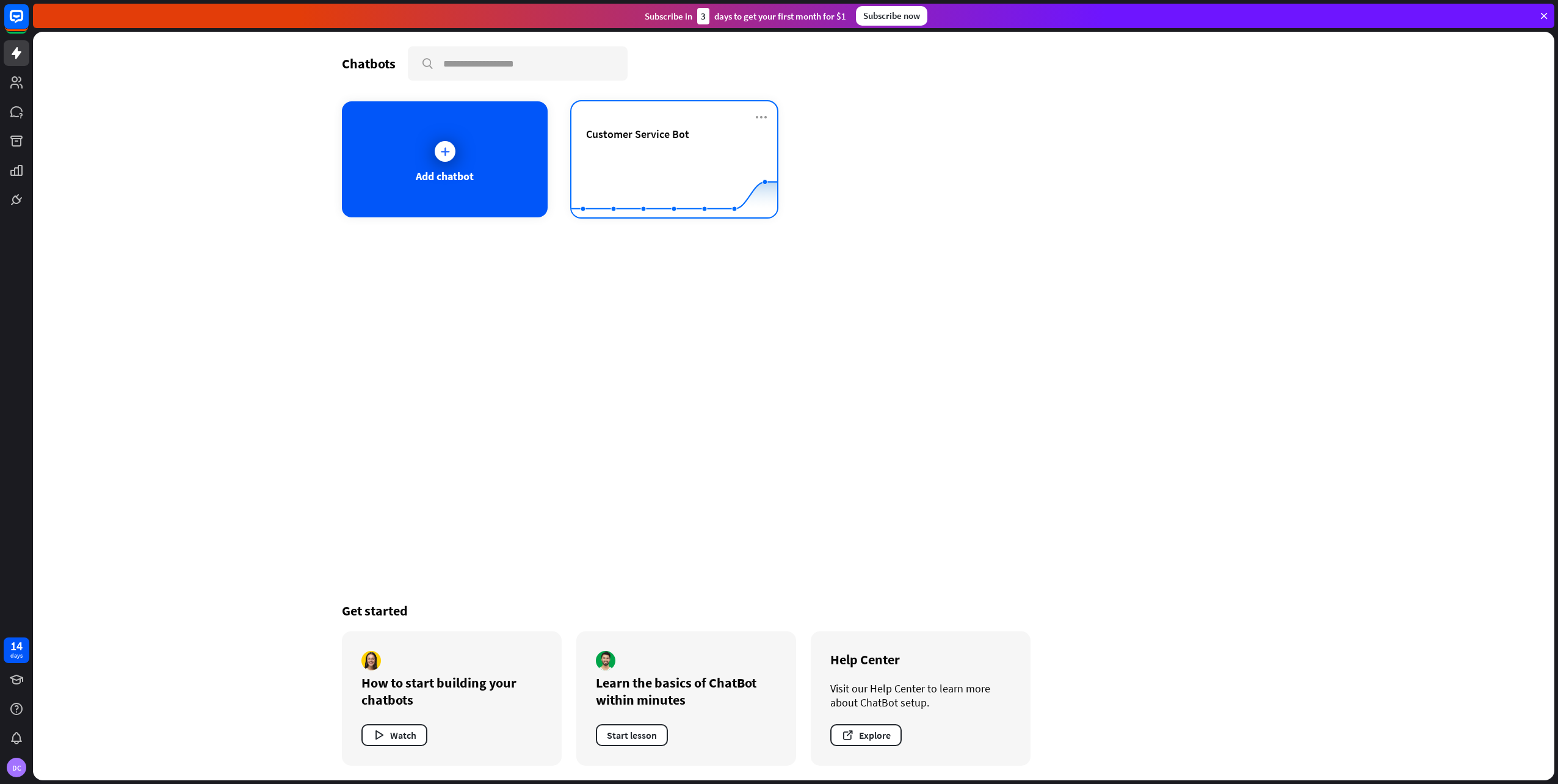
click at [677, 145] on div "Customer Service Bot" at bounding box center [674, 148] width 176 height 43
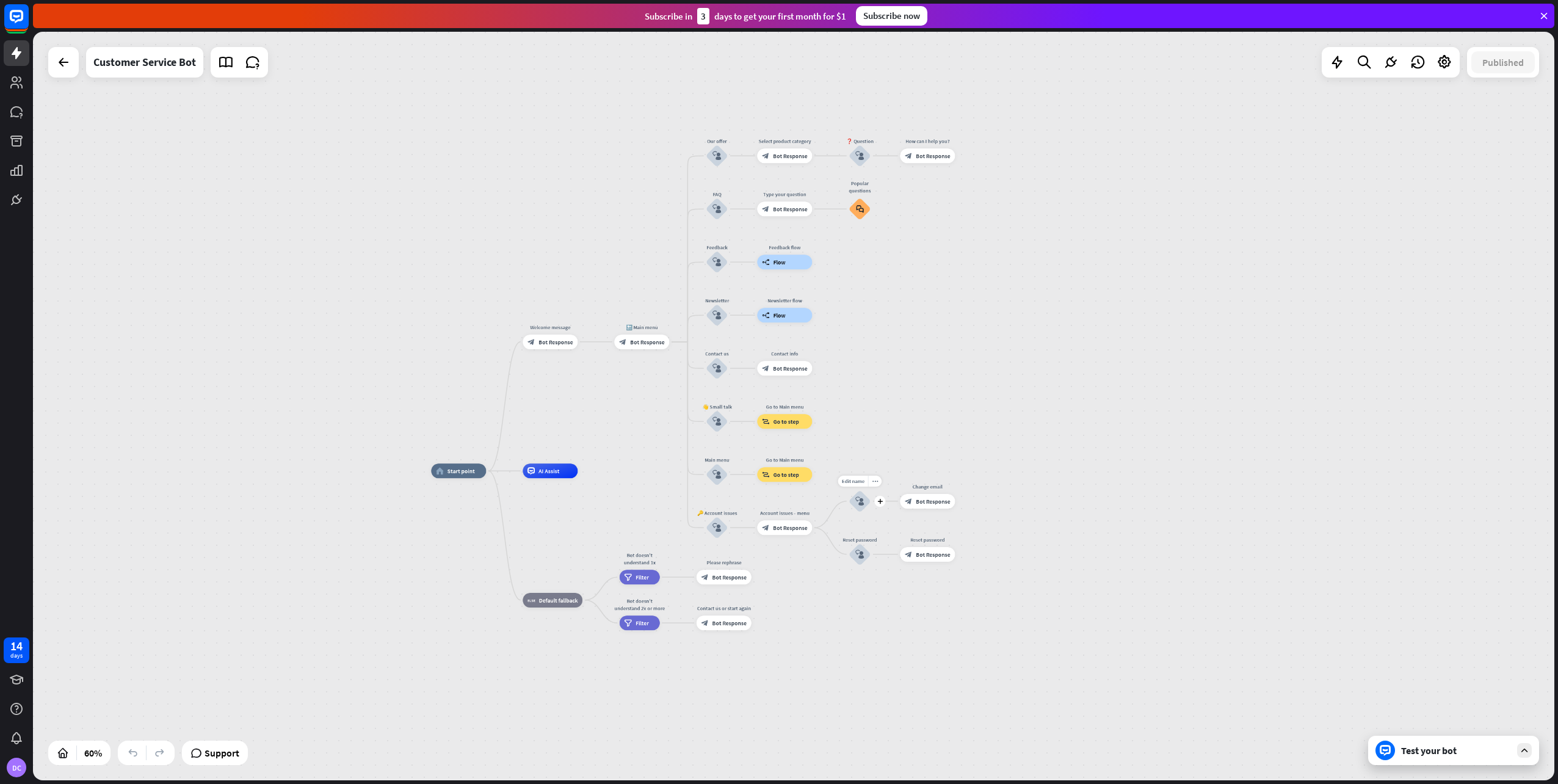
click at [858, 502] on icon "block_user_input" at bounding box center [859, 501] width 8 height 8
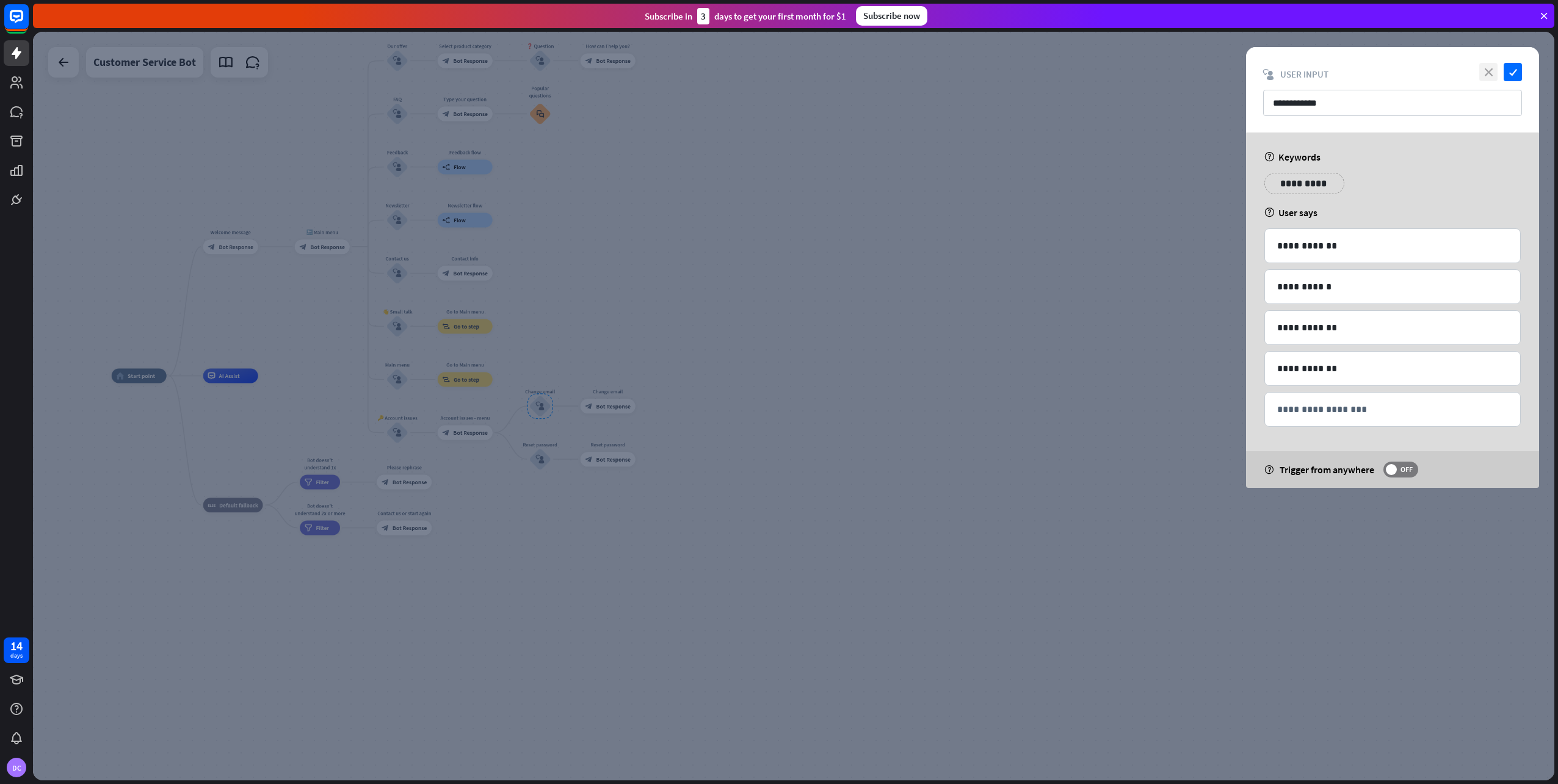
click at [1484, 66] on icon "close" at bounding box center [1489, 72] width 18 height 18
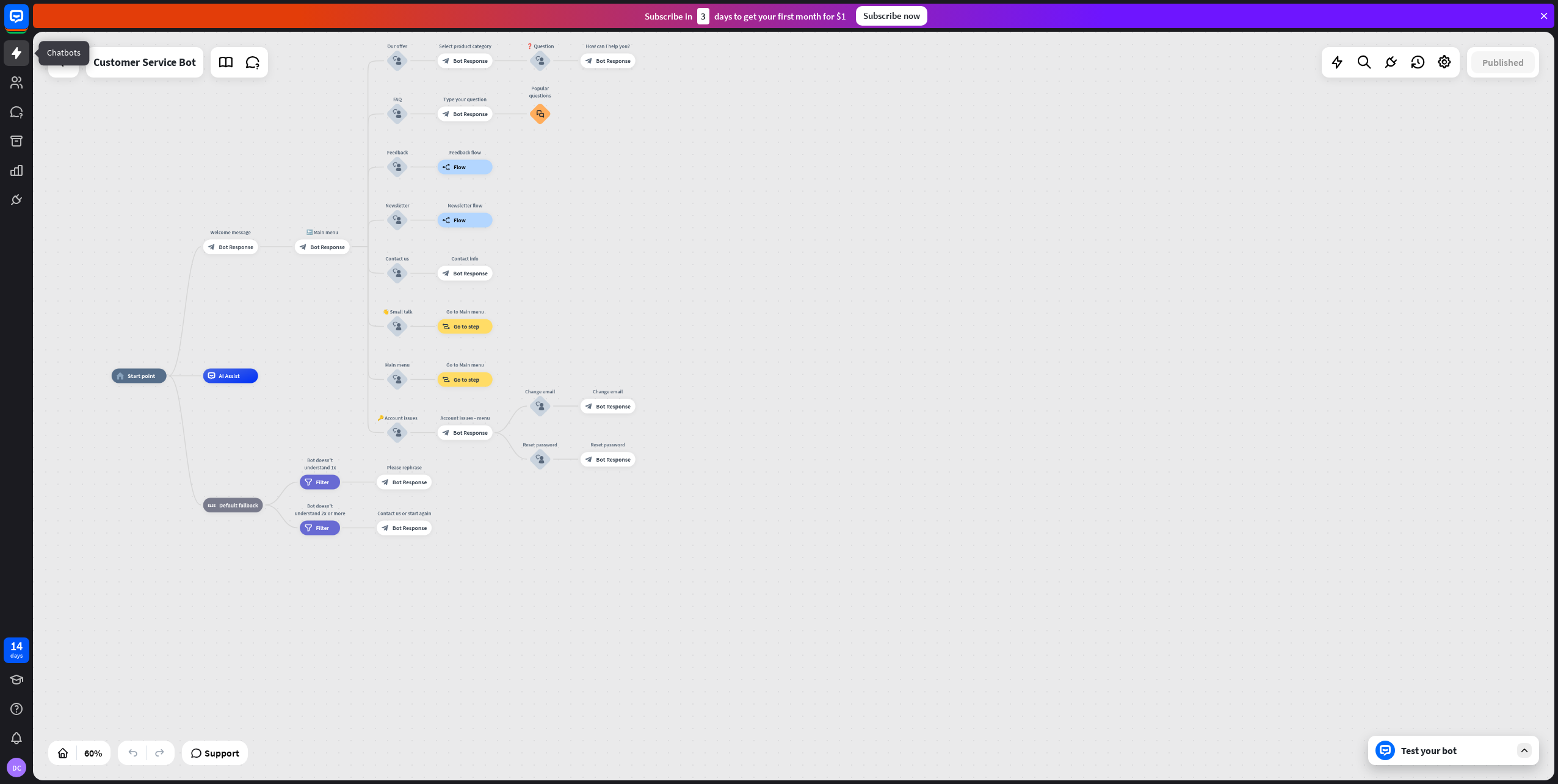
click at [19, 53] on icon at bounding box center [17, 53] width 10 height 13
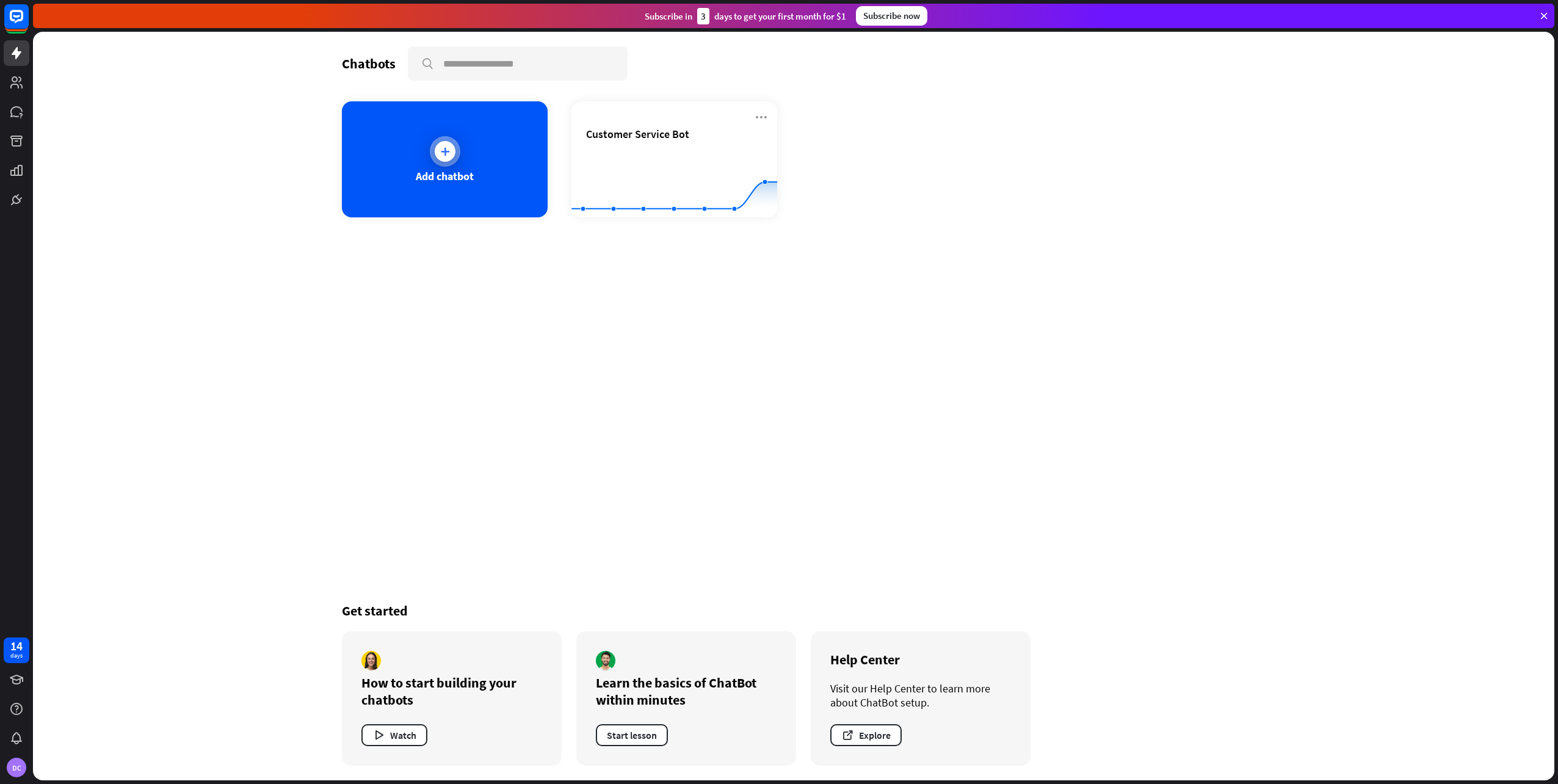
click at [432, 146] on div at bounding box center [445, 151] width 31 height 31
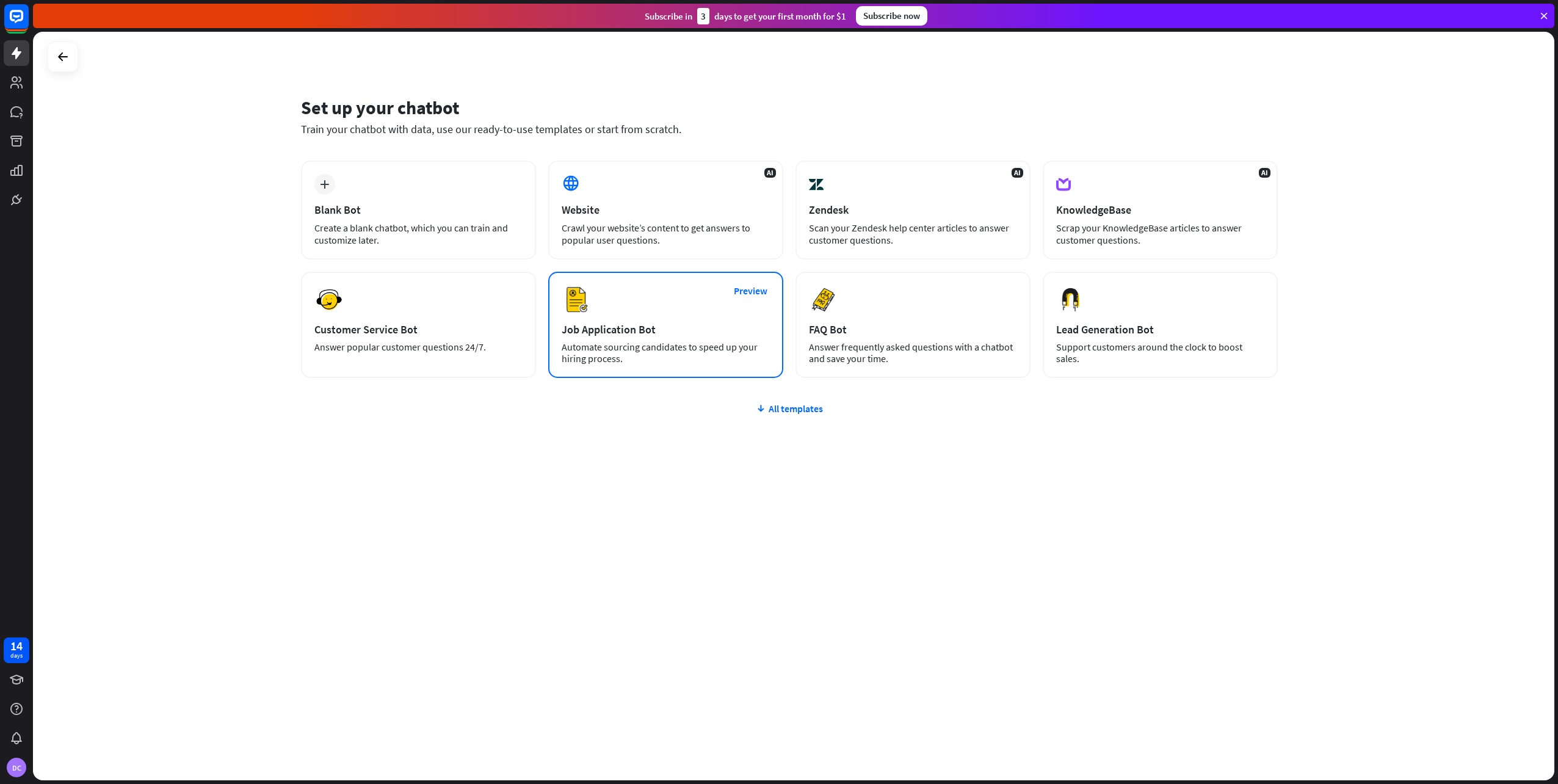
click at [713, 340] on div "Preview Job Application Bot Automate sourcing candidates to speed up your hirin…" at bounding box center [665, 324] width 235 height 106
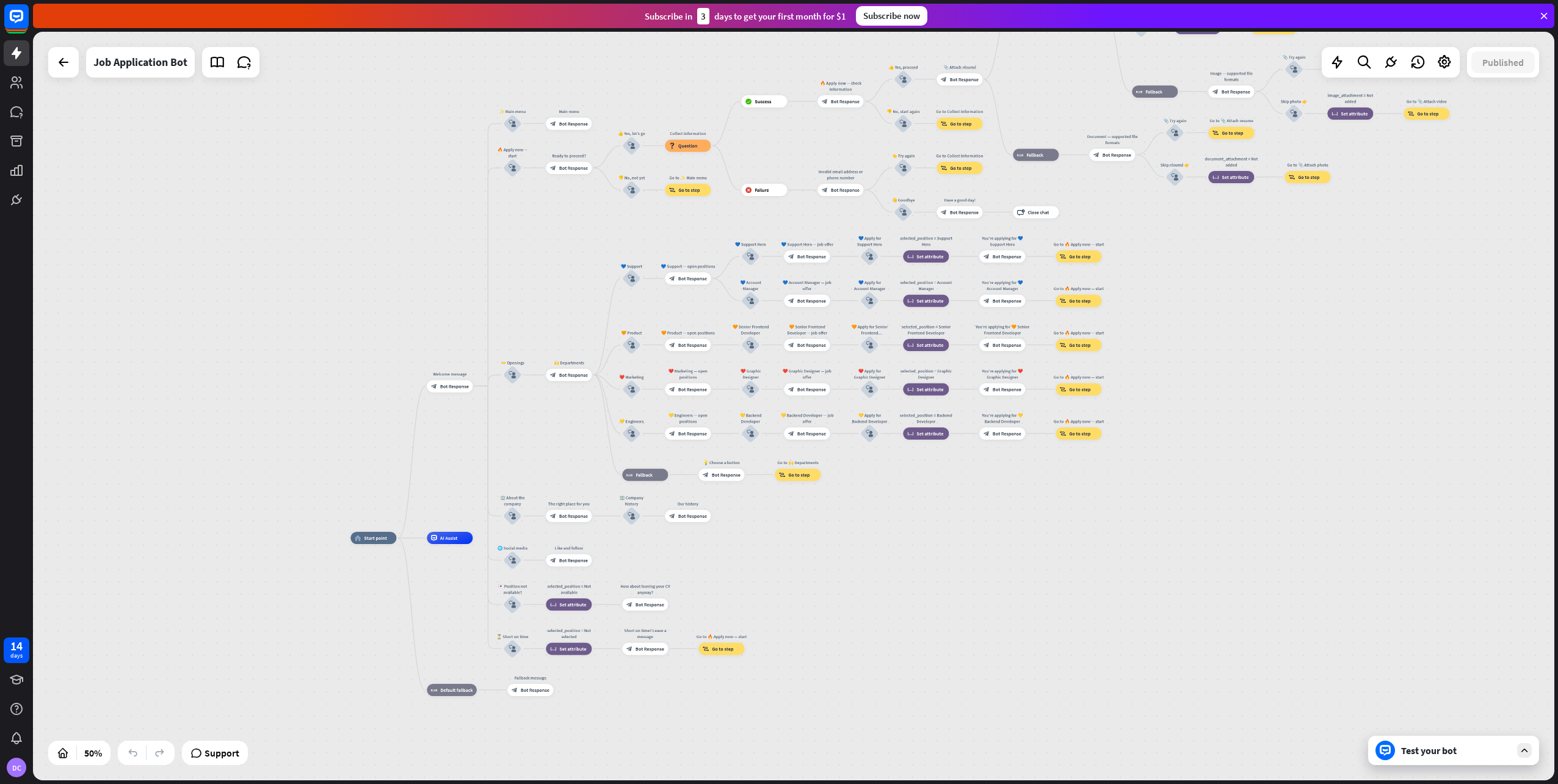
drag, startPoint x: 517, startPoint y: 409, endPoint x: 451, endPoint y: 483, distance: 99.2
click at [451, 483] on div "home_2 Start point Welcome message block_bot_response Bot Response ✨ Main menu …" at bounding box center [793, 406] width 1521 height 748
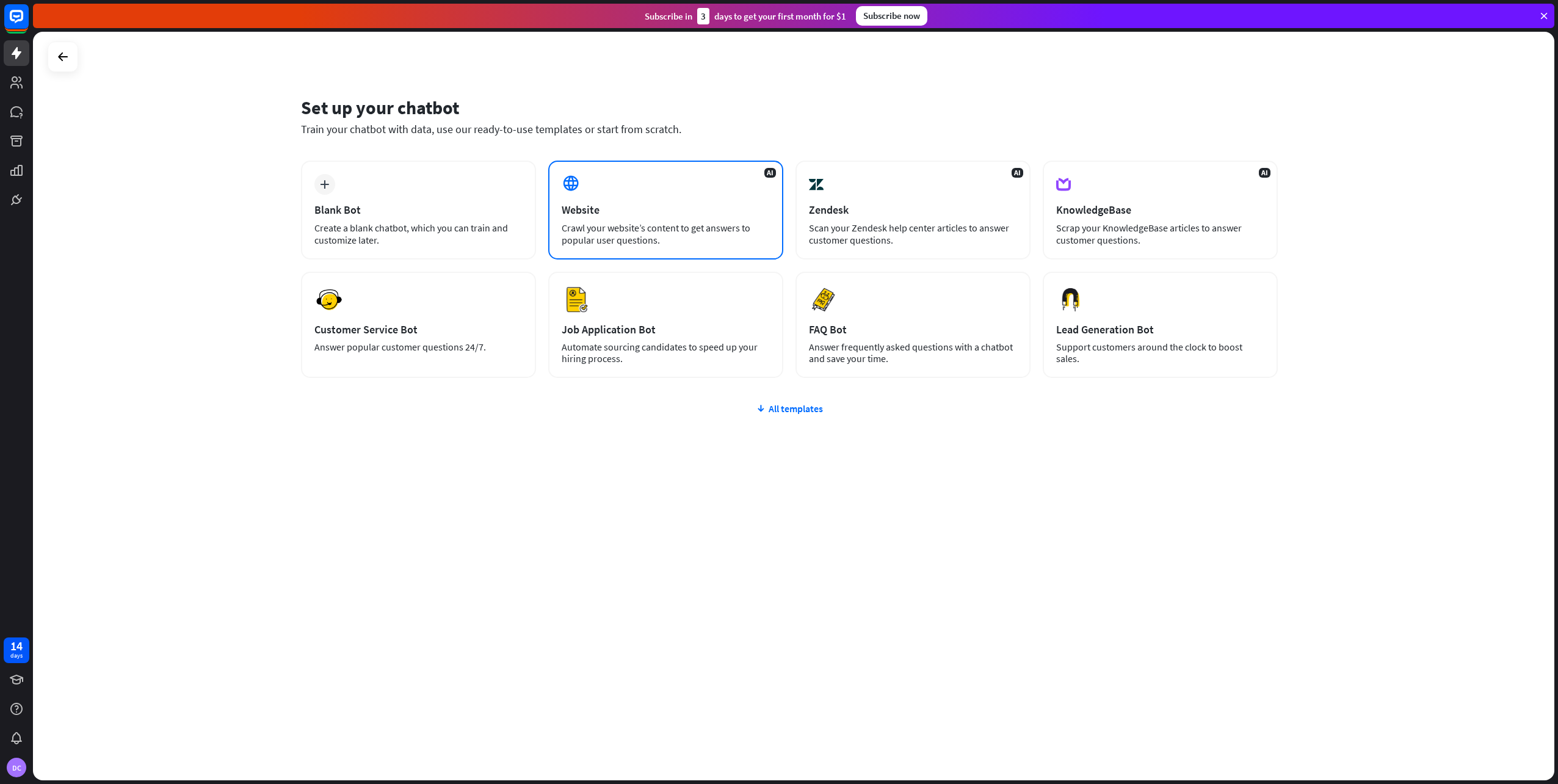
click at [665, 199] on div "AI Website Crawl your website’s content to get answers to popular user question…" at bounding box center [665, 210] width 235 height 99
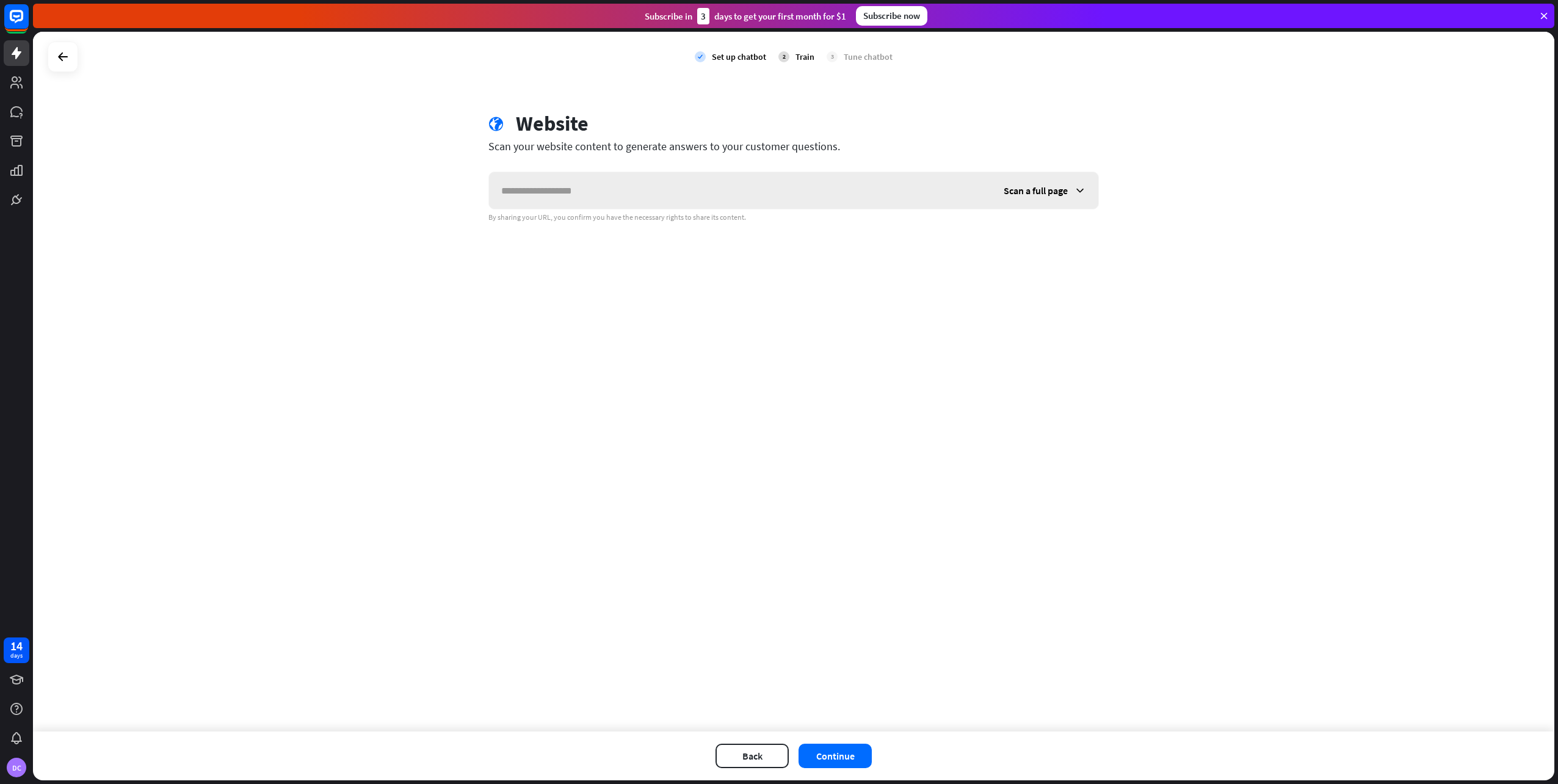
click at [662, 194] on input "text" at bounding box center [741, 190] width 503 height 37
type input "**********"
click at [1024, 190] on span "Scan a full page" at bounding box center [1035, 190] width 64 height 13
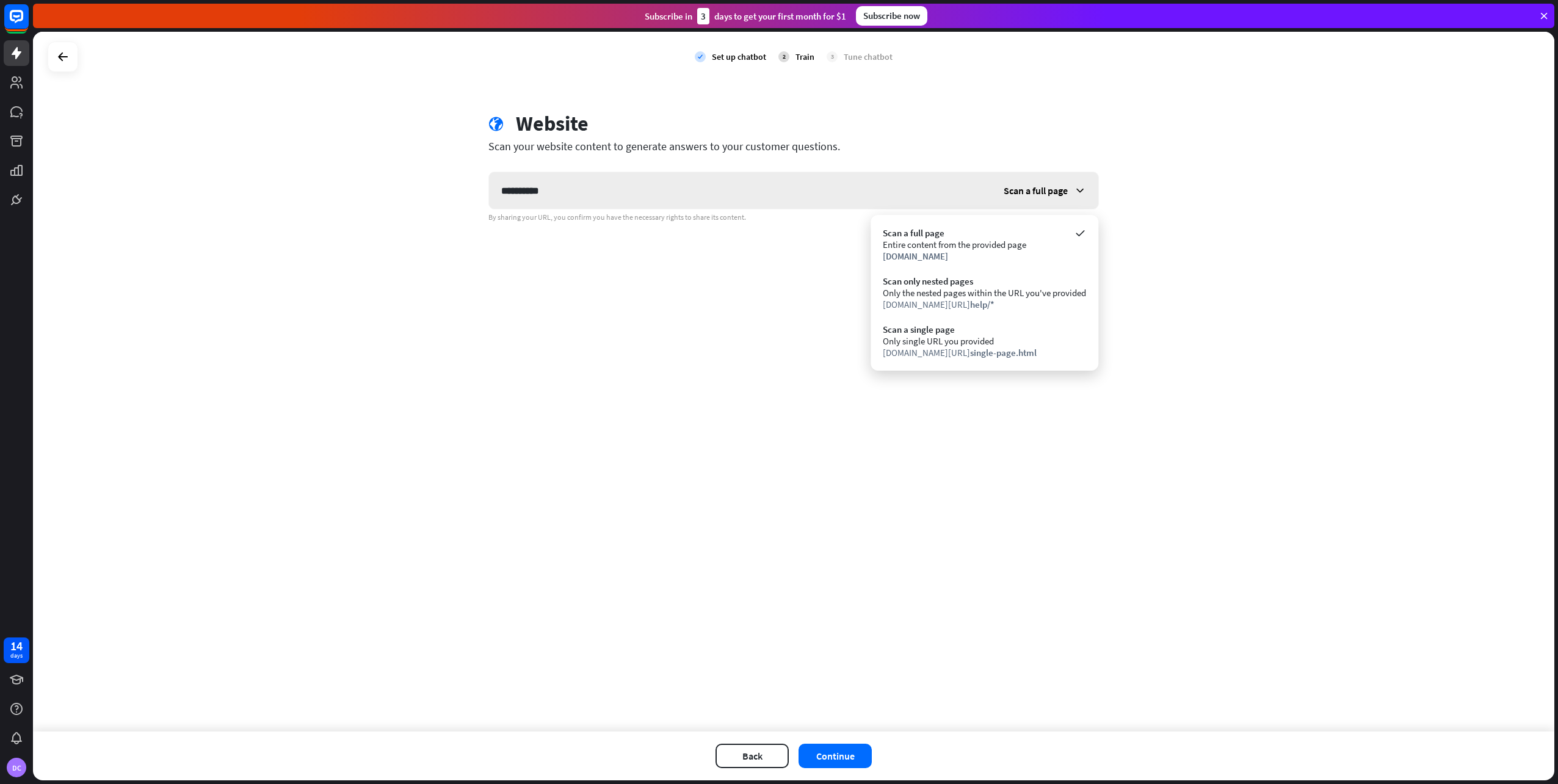
click at [1024, 190] on span "Scan a full page" at bounding box center [1035, 190] width 64 height 13
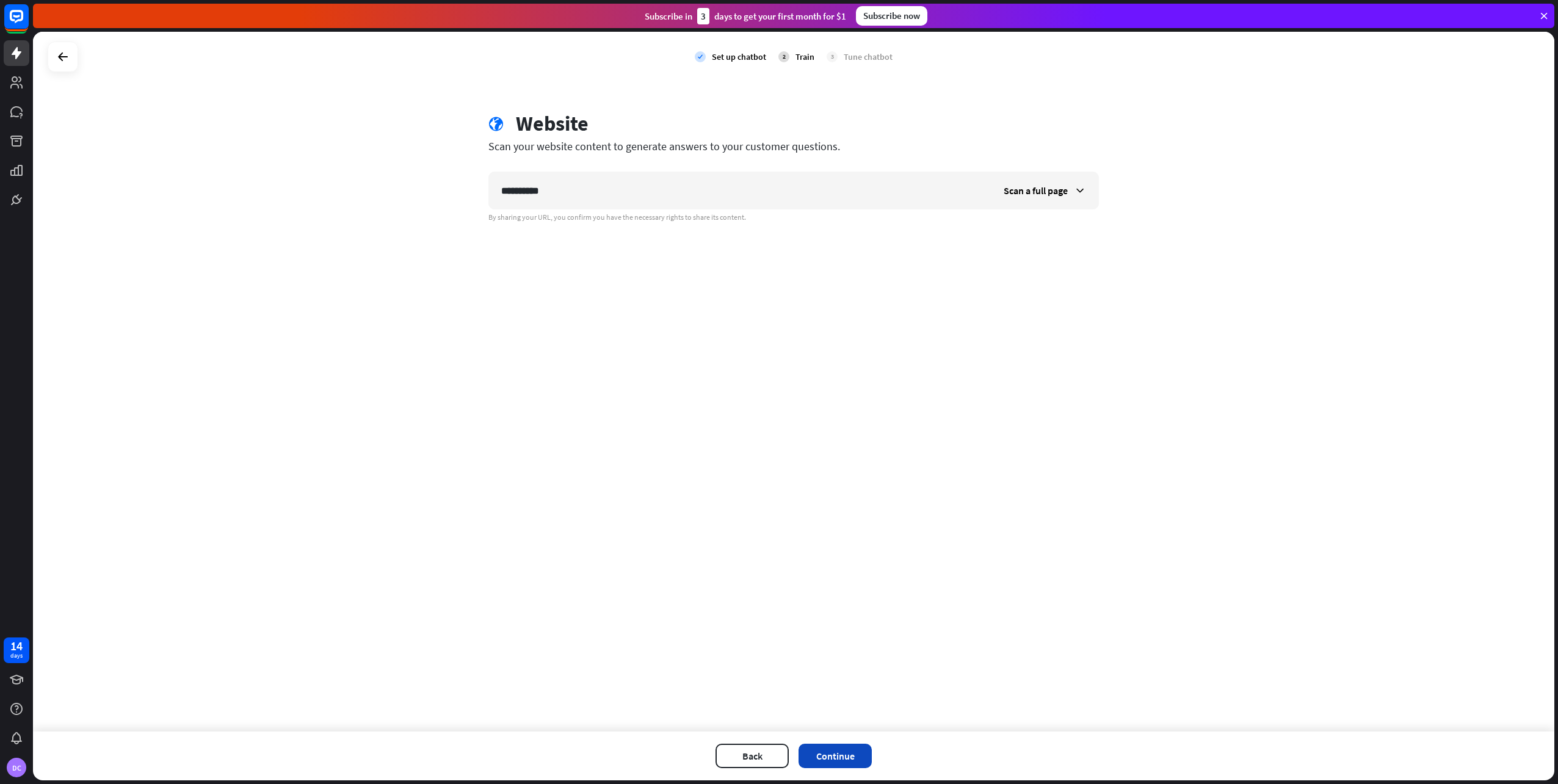
click at [832, 755] on button "Continue" at bounding box center [835, 756] width 73 height 24
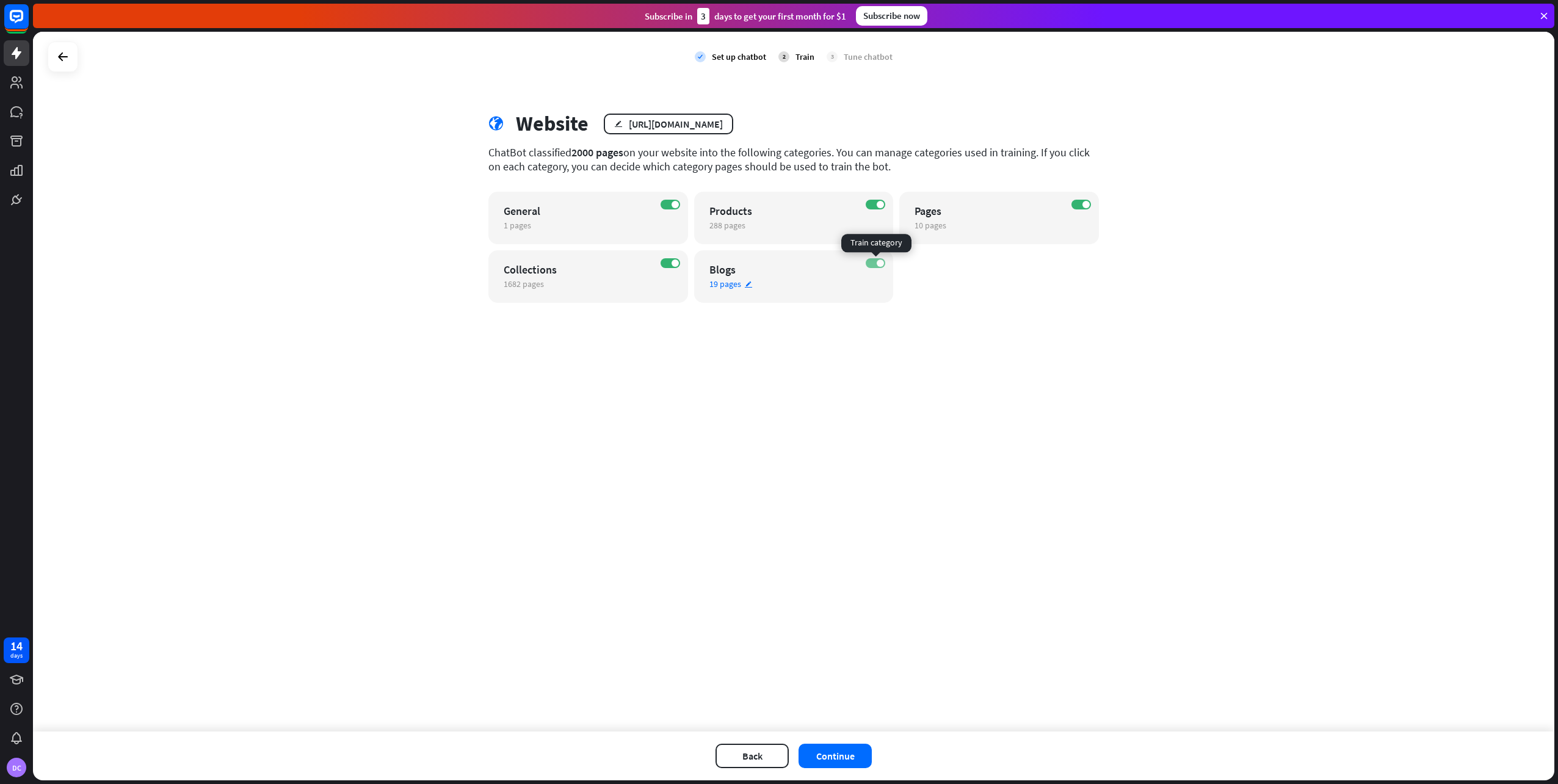
click at [877, 261] on label "ON" at bounding box center [875, 263] width 19 height 10
click at [845, 755] on button "Continue" at bounding box center [835, 756] width 73 height 24
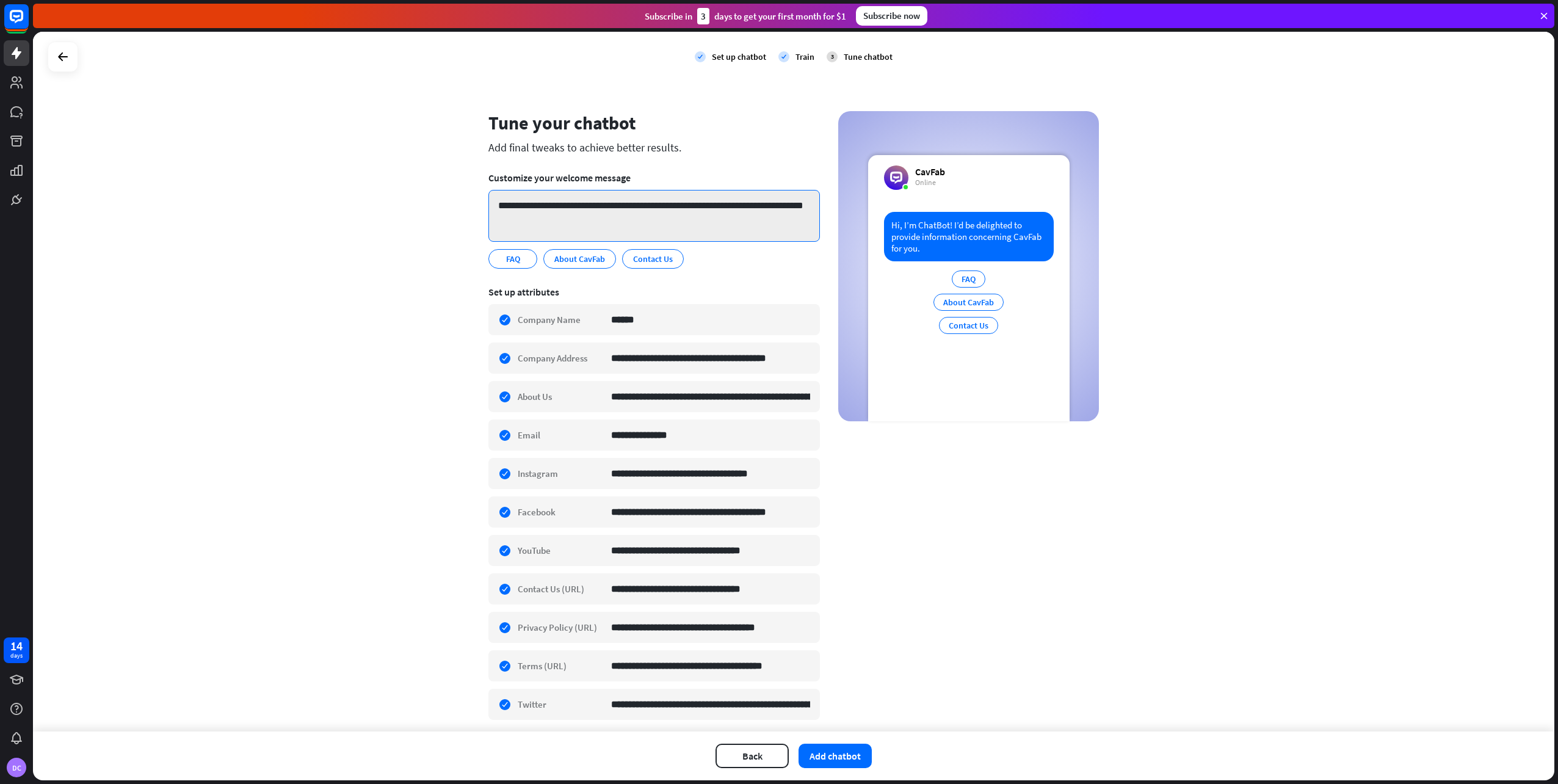
click at [551, 220] on textarea "**********" at bounding box center [654, 215] width 331 height 52
drag, startPoint x: 549, startPoint y: 221, endPoint x: 483, endPoint y: 201, distance: 69.0
click at [483, 201] on div "**********" at bounding box center [793, 423] width 640 height 625
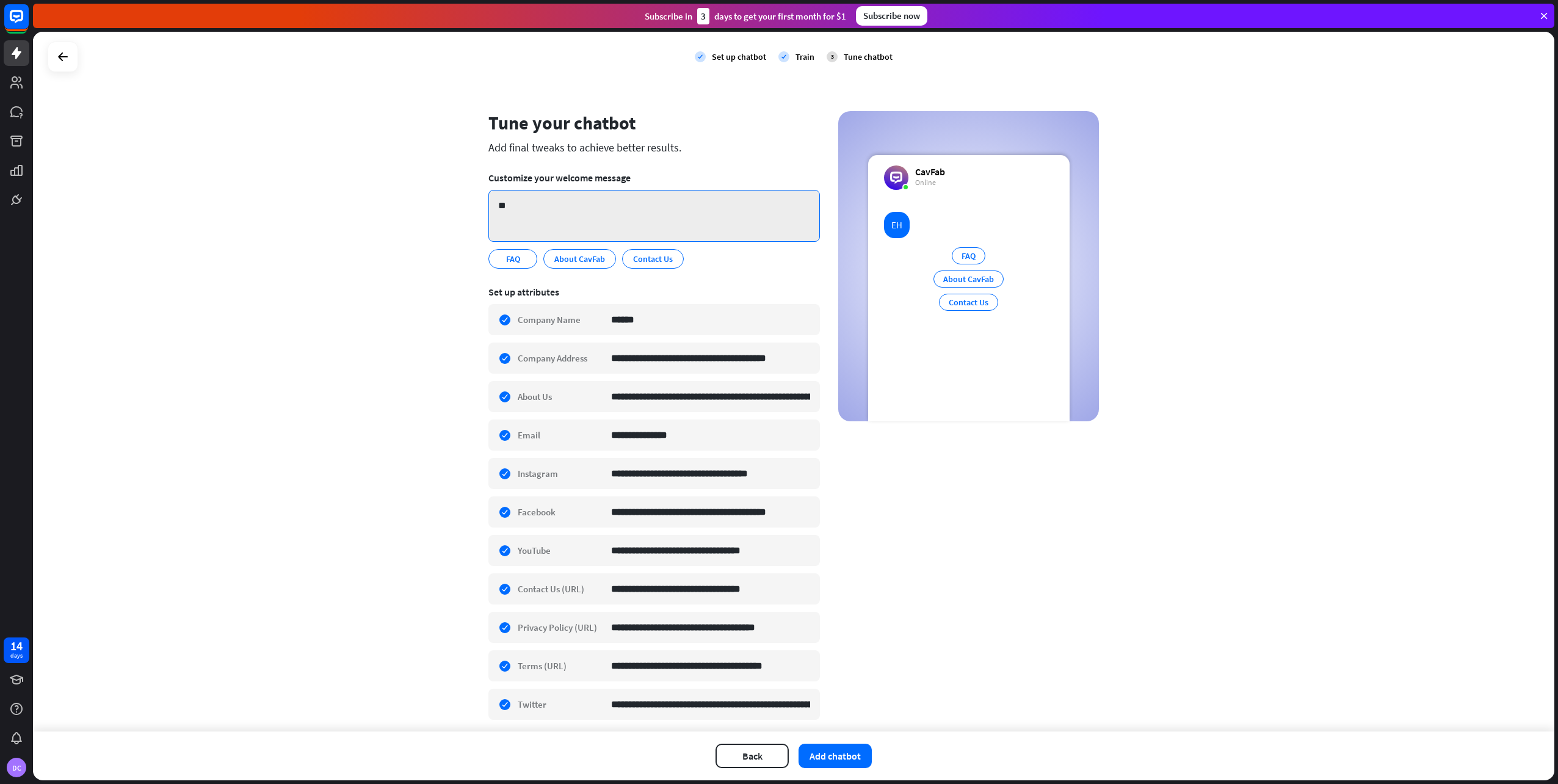
type textarea "*"
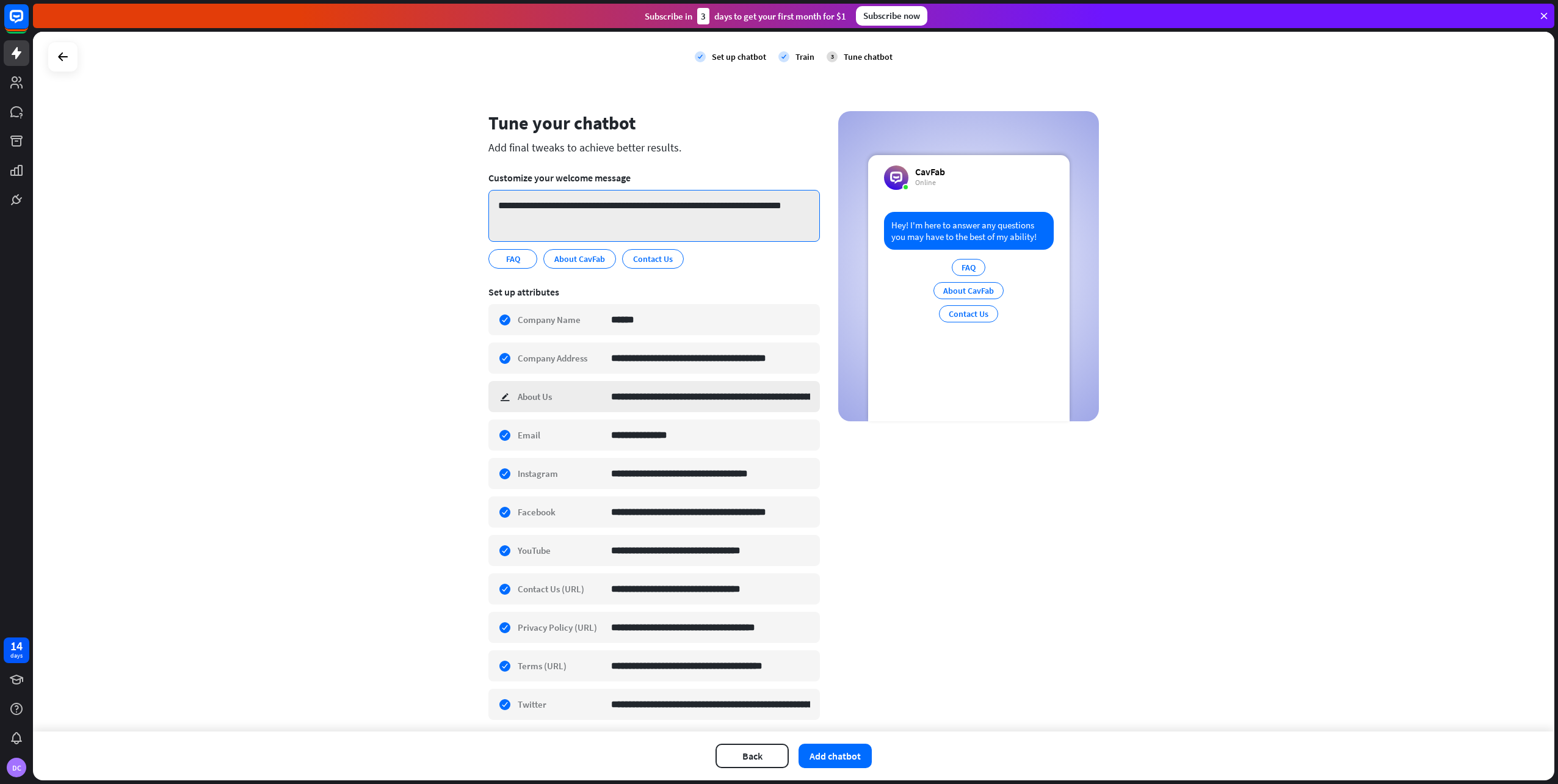
scroll to position [37, 0]
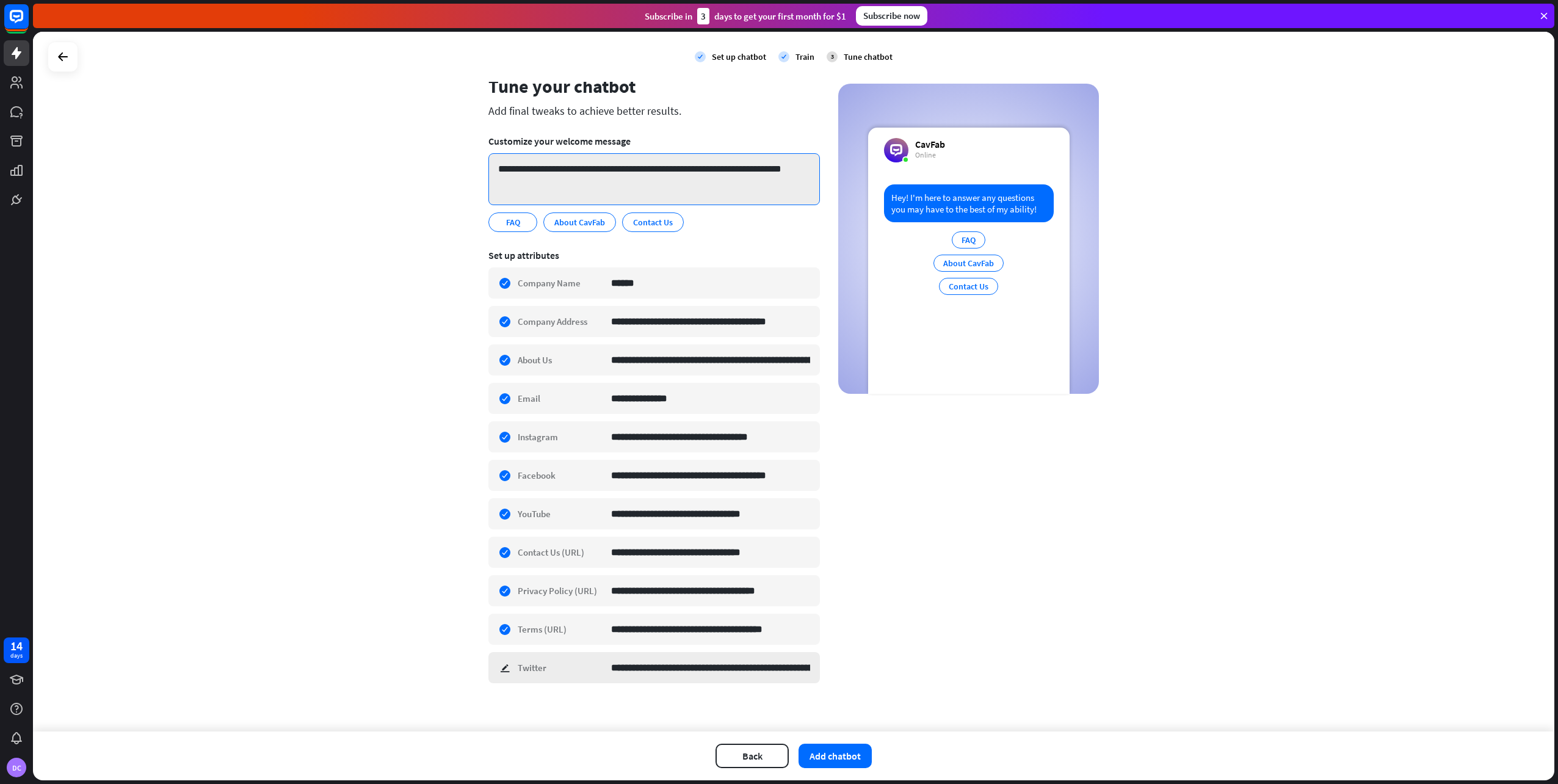
type textarea "**********"
click at [503, 660] on div "**********" at bounding box center [654, 667] width 331 height 31
click at [523, 687] on section "**********" at bounding box center [654, 469] width 331 height 458
click at [503, 665] on div "**********" at bounding box center [654, 667] width 331 height 31
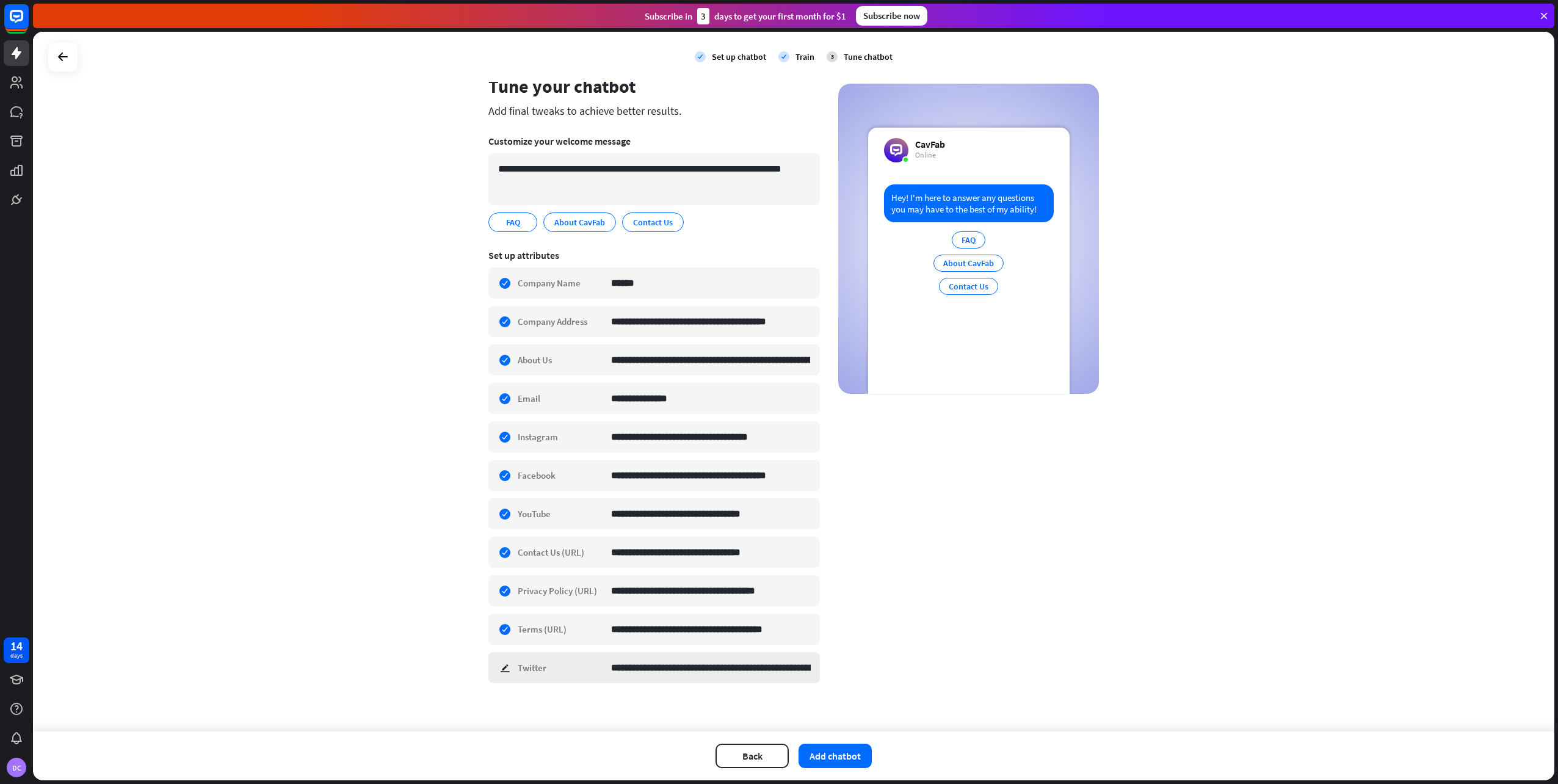
click at [502, 660] on div "**********" at bounding box center [654, 667] width 331 height 31
click at [448, 621] on div "**********" at bounding box center [793, 382] width 1521 height 700
click at [837, 748] on button "Add chatbot" at bounding box center [835, 756] width 73 height 24
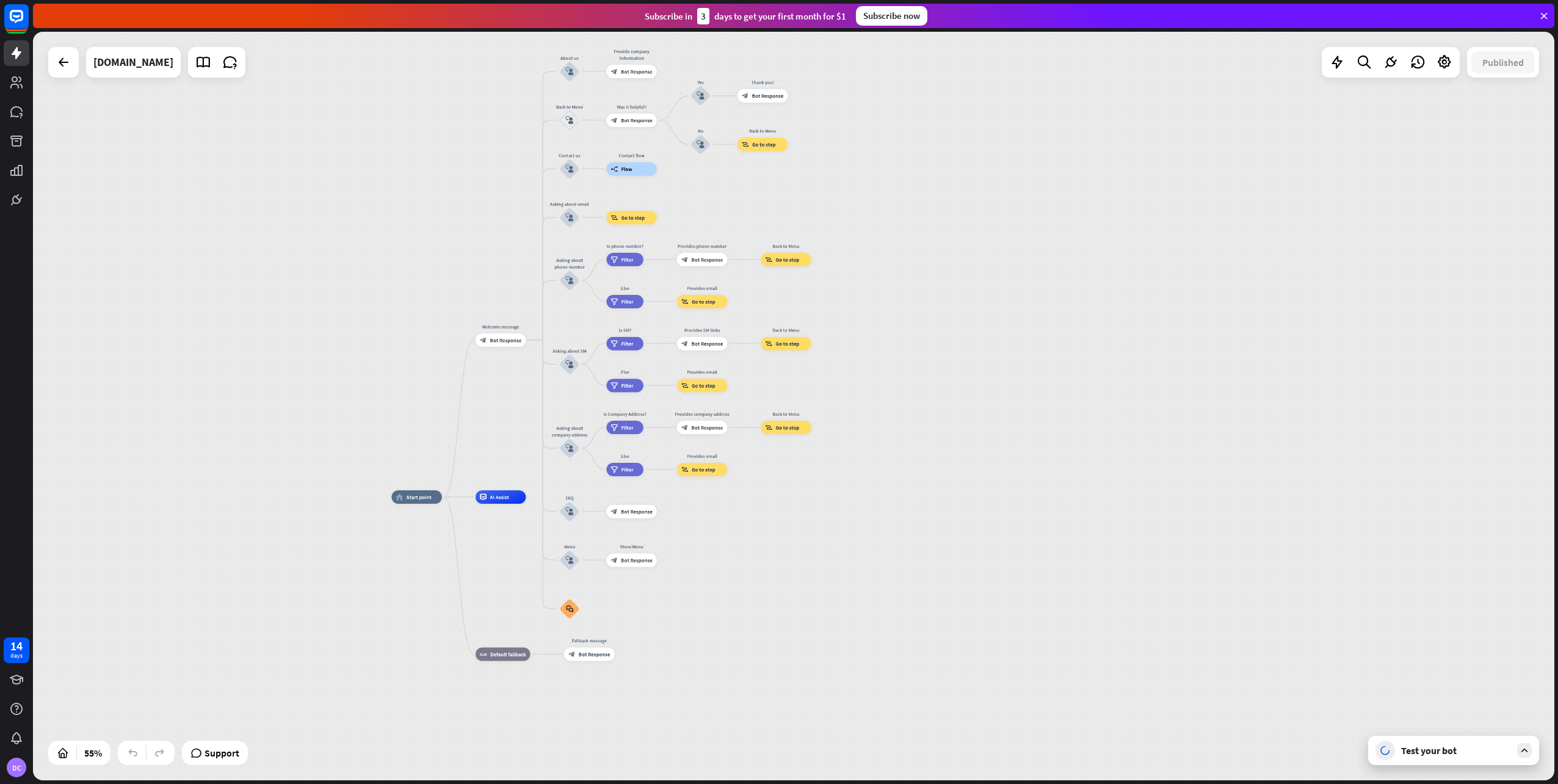
click at [1436, 750] on div "Test your bot" at bounding box center [1456, 750] width 110 height 13
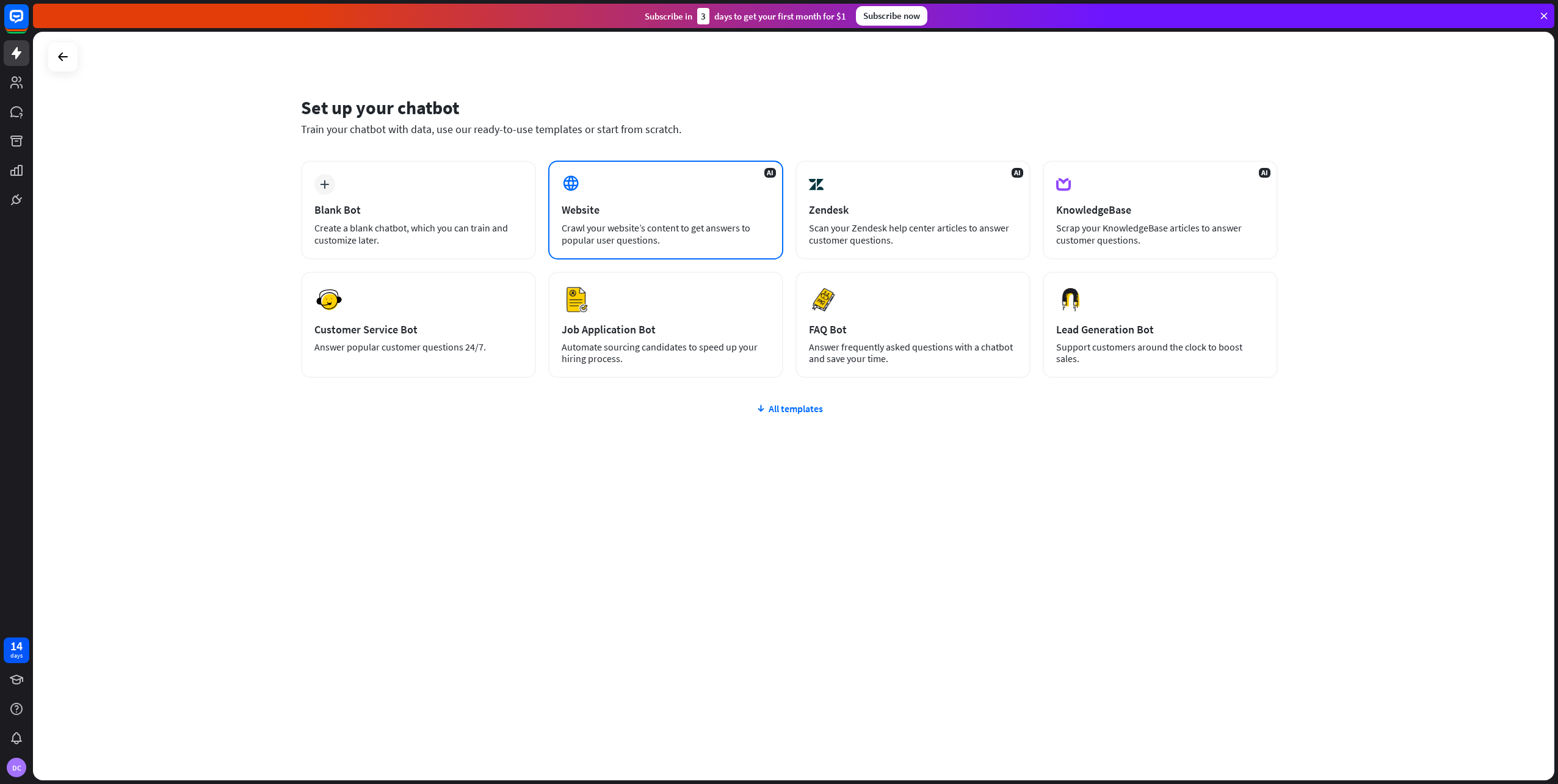
click at [668, 169] on div "AI Website Crawl your website’s content to get answers to popular user question…" at bounding box center [665, 210] width 235 height 99
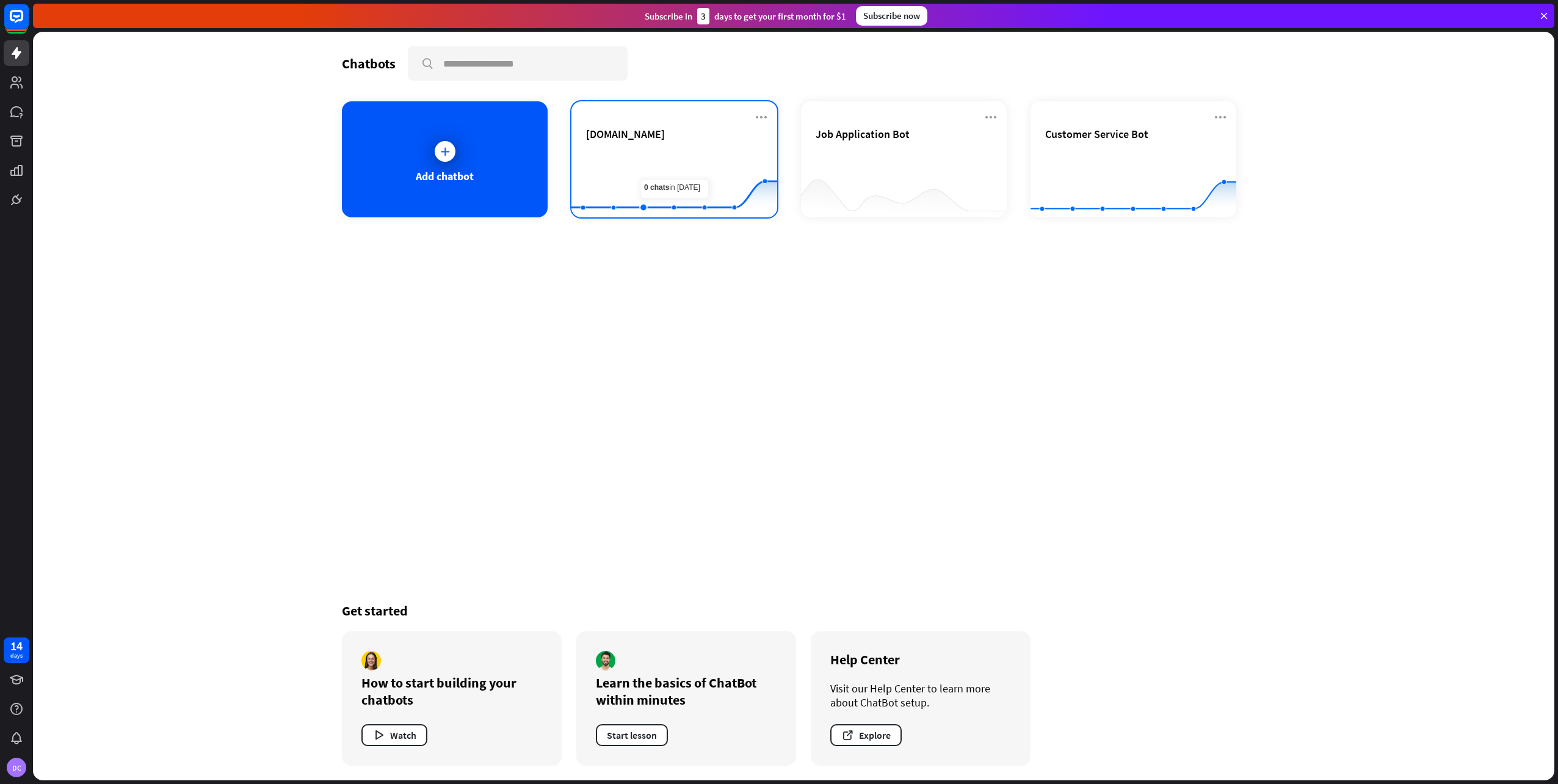
click at [666, 139] on div "[DOMAIN_NAME]" at bounding box center [674, 134] width 176 height 14
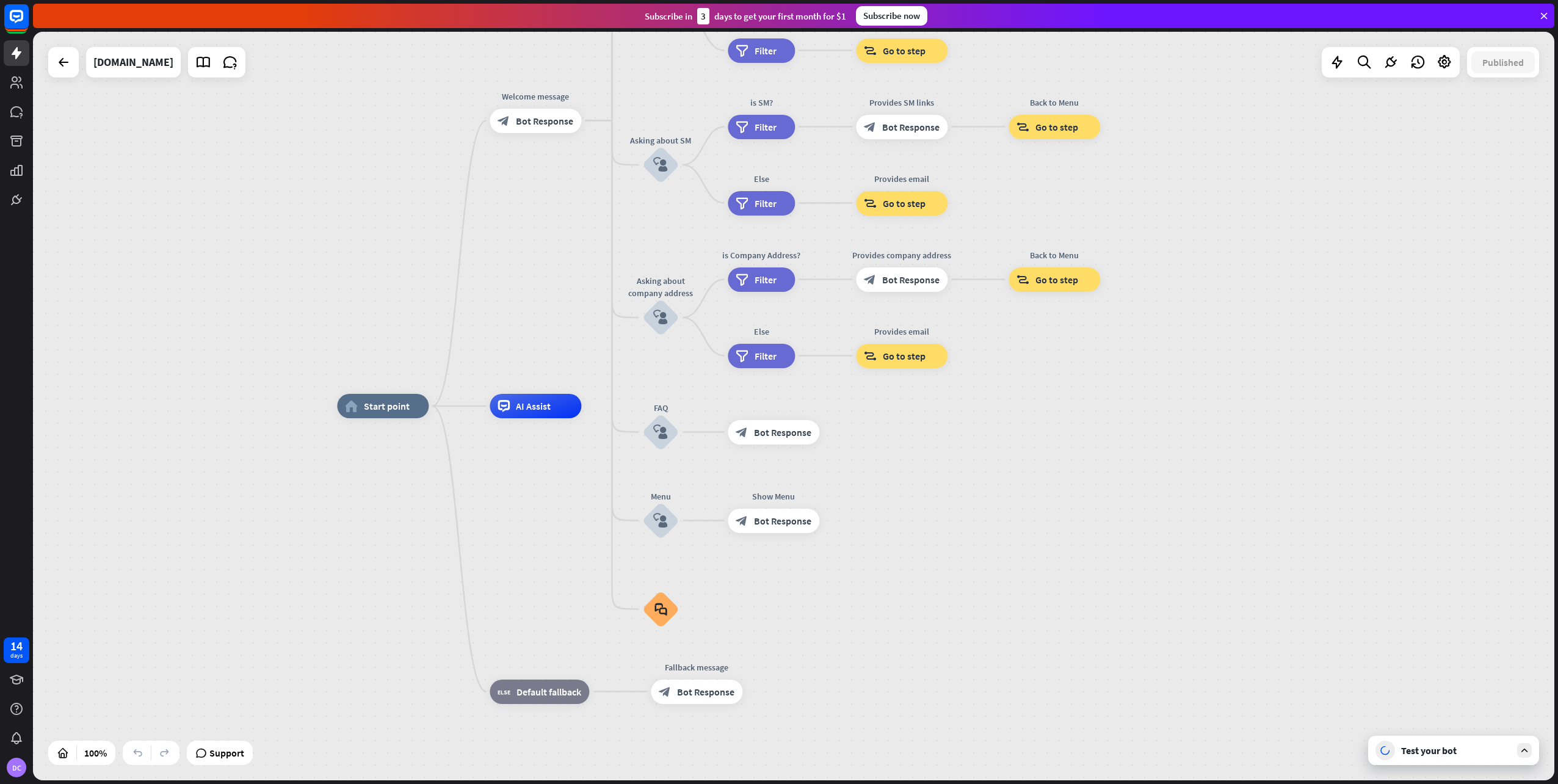
click at [1446, 748] on div "Test your bot" at bounding box center [1456, 750] width 110 height 13
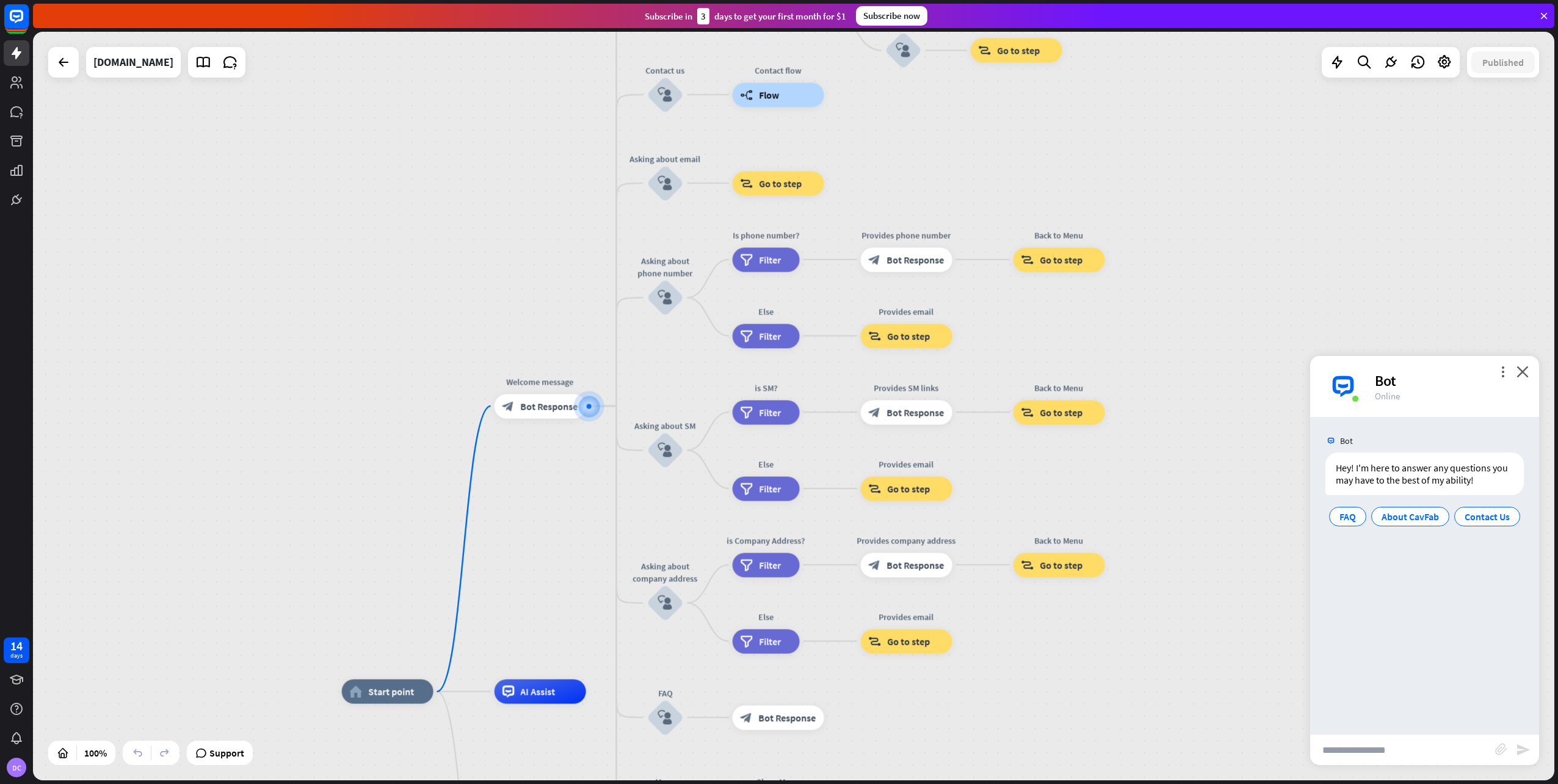
click at [1446, 748] on input "text" at bounding box center [1403, 750] width 185 height 31
type input "***"
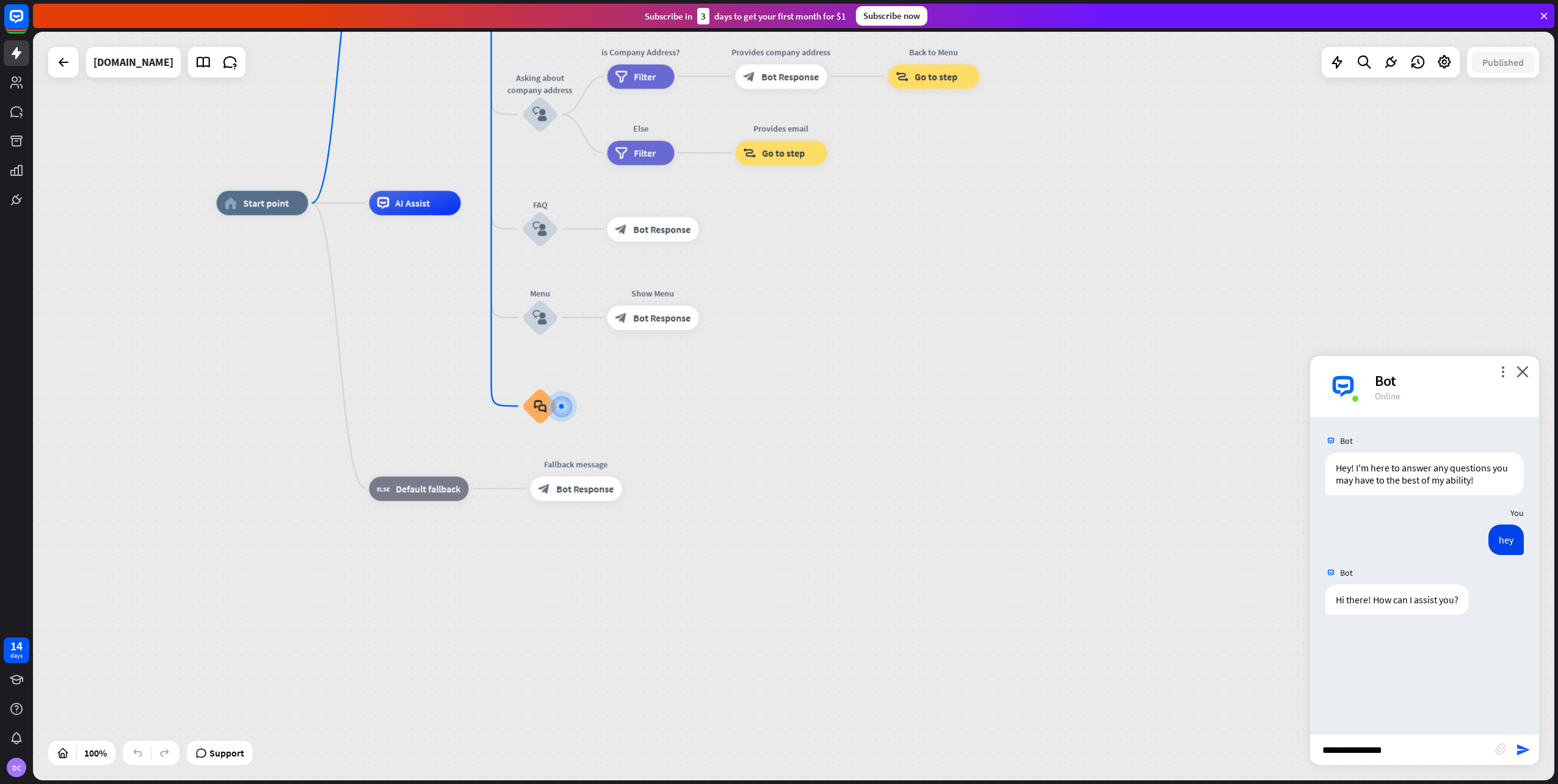
type input "**********"
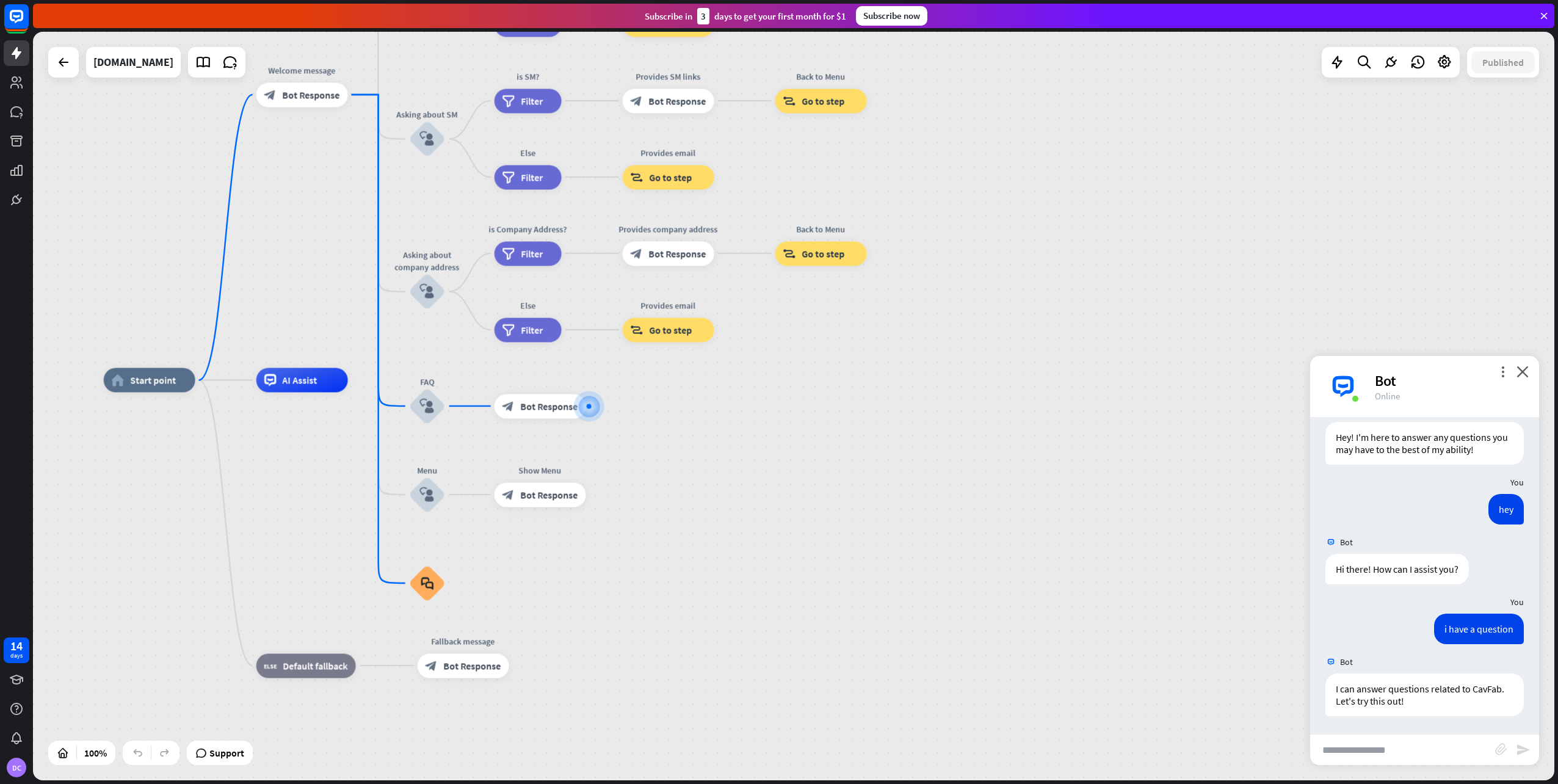
scroll to position [31, 0]
type input "**********"
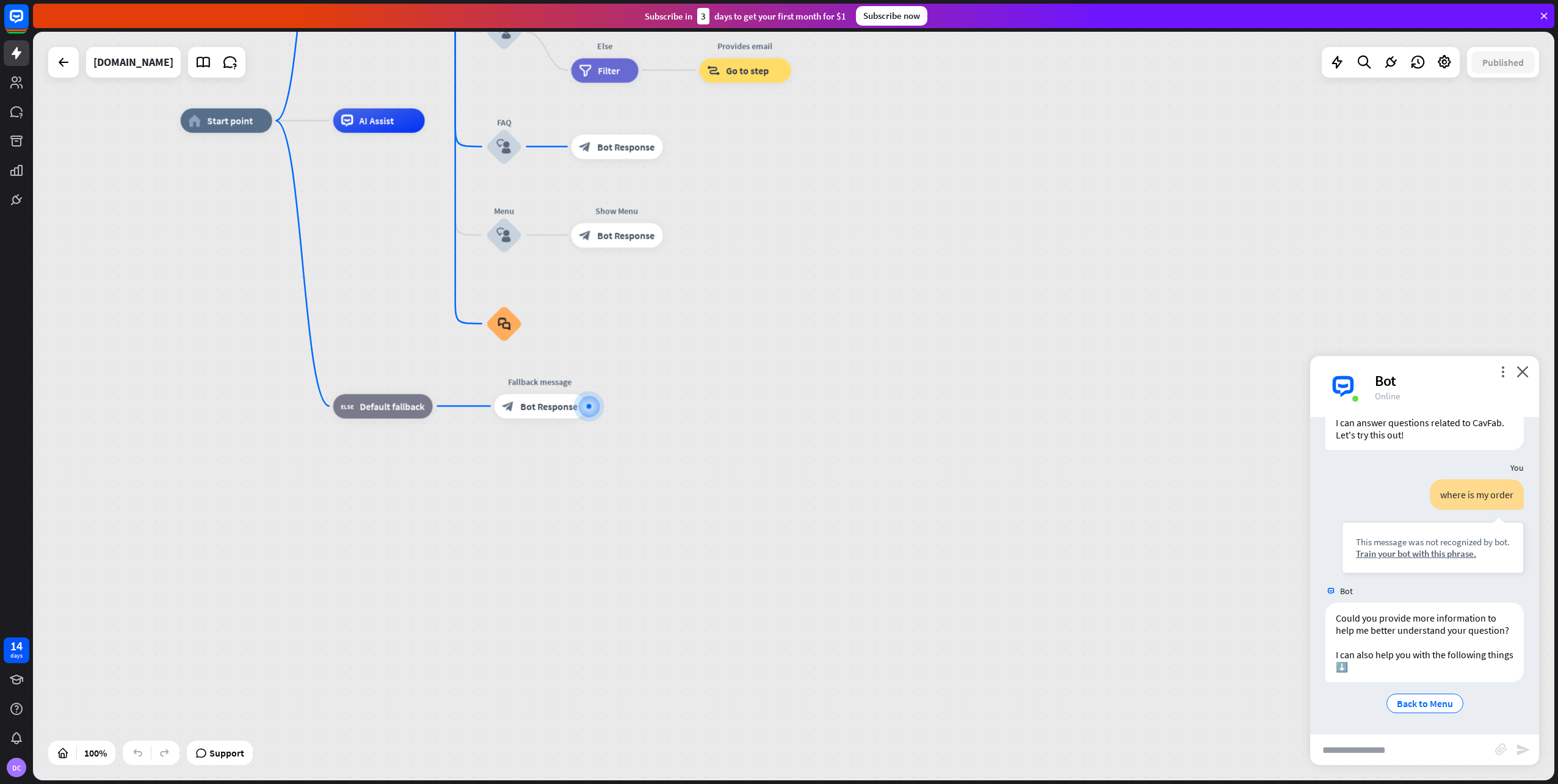
scroll to position [308, 0]
type input "**********"
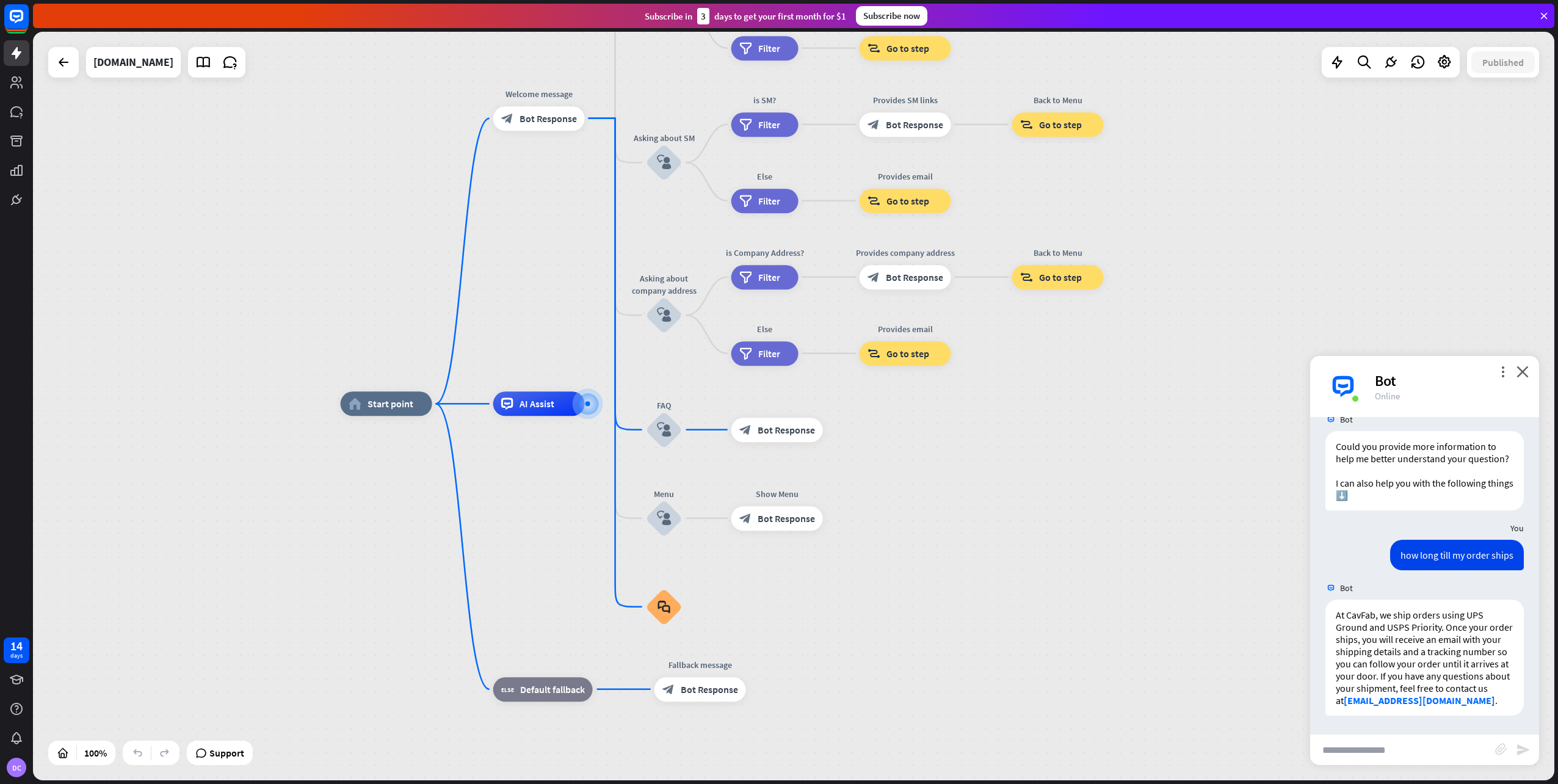
scroll to position [480, 0]
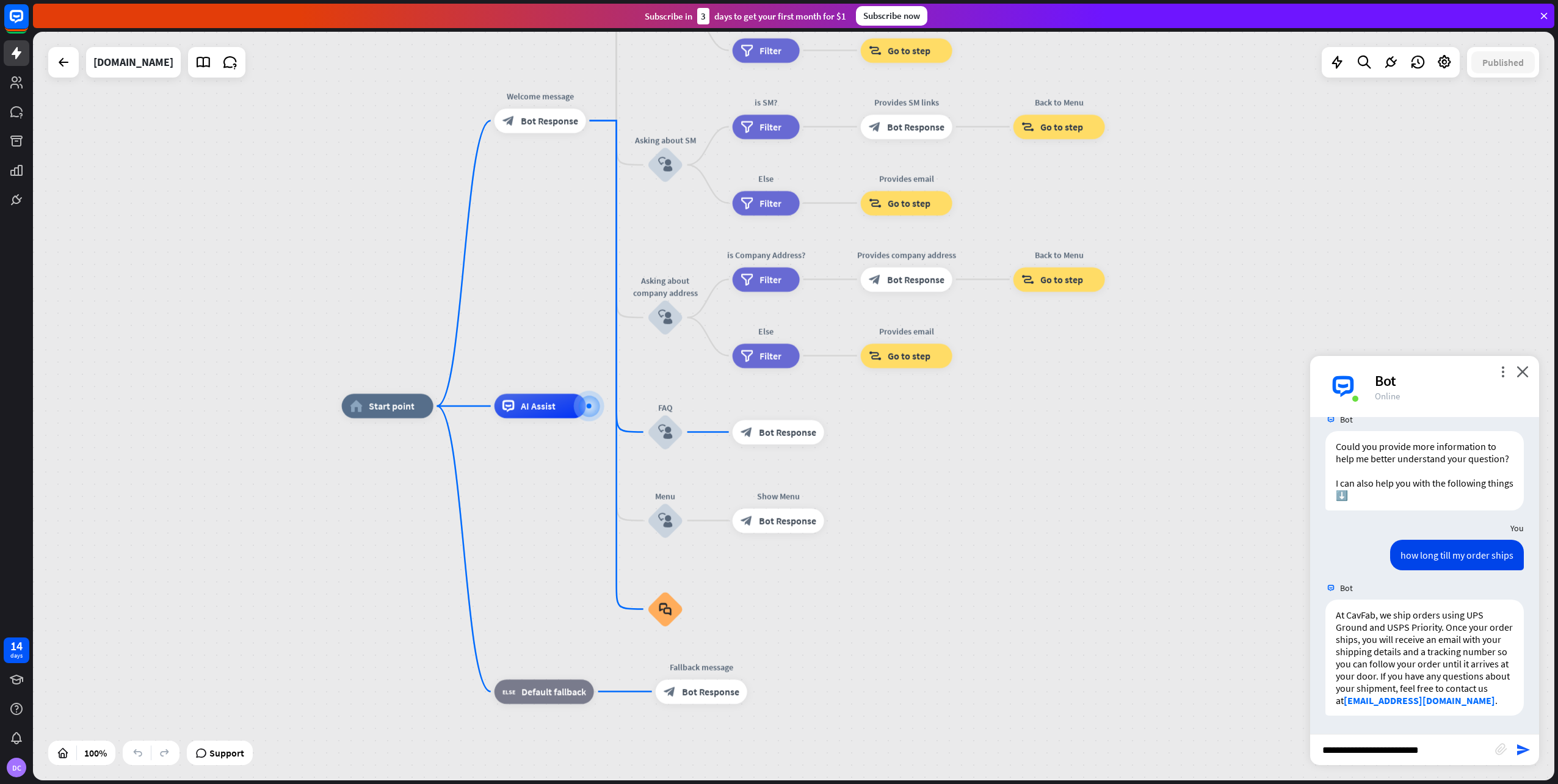
type input "**********"
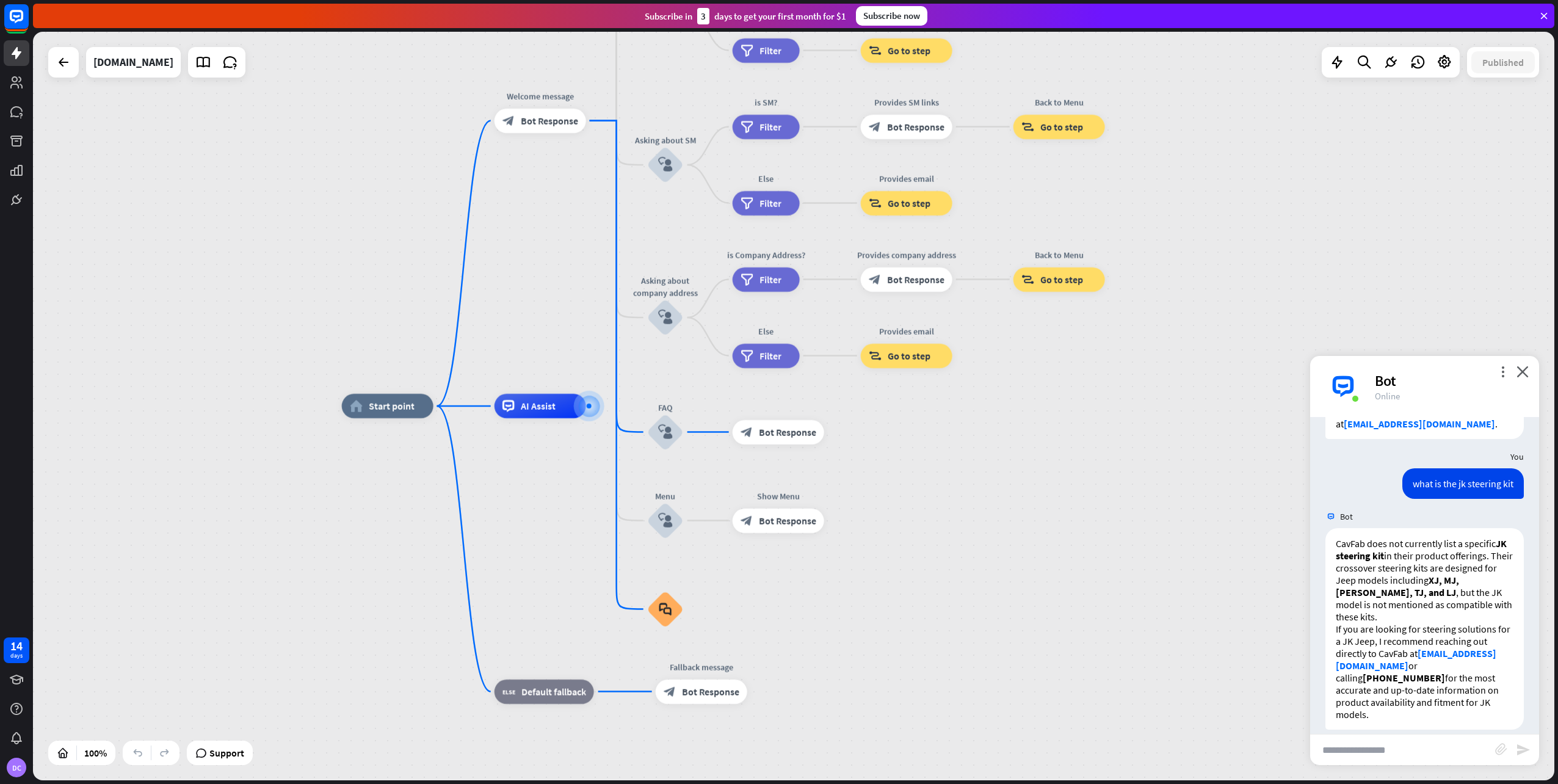
scroll to position [746, 0]
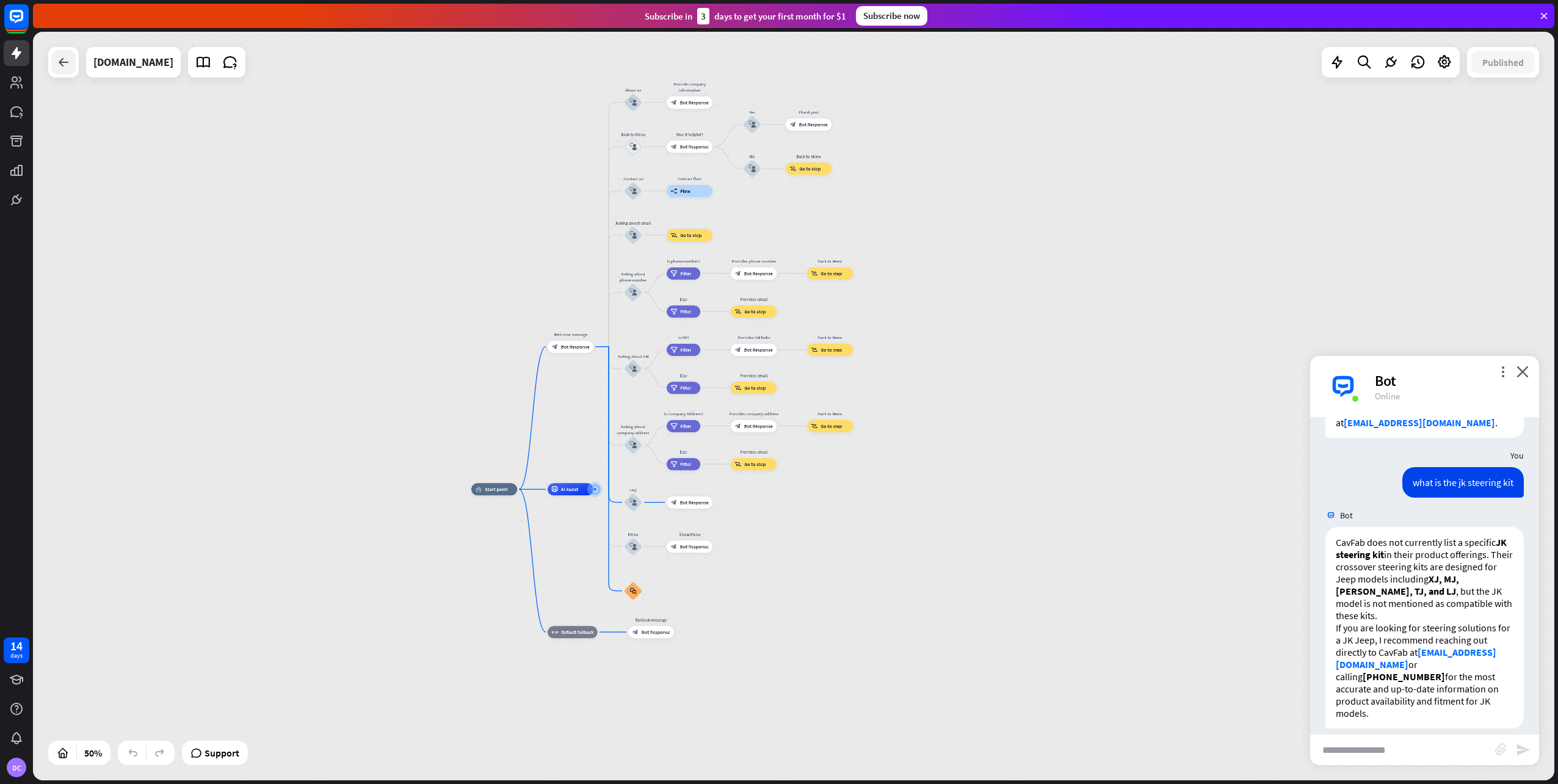
click at [70, 58] on div at bounding box center [63, 62] width 24 height 24
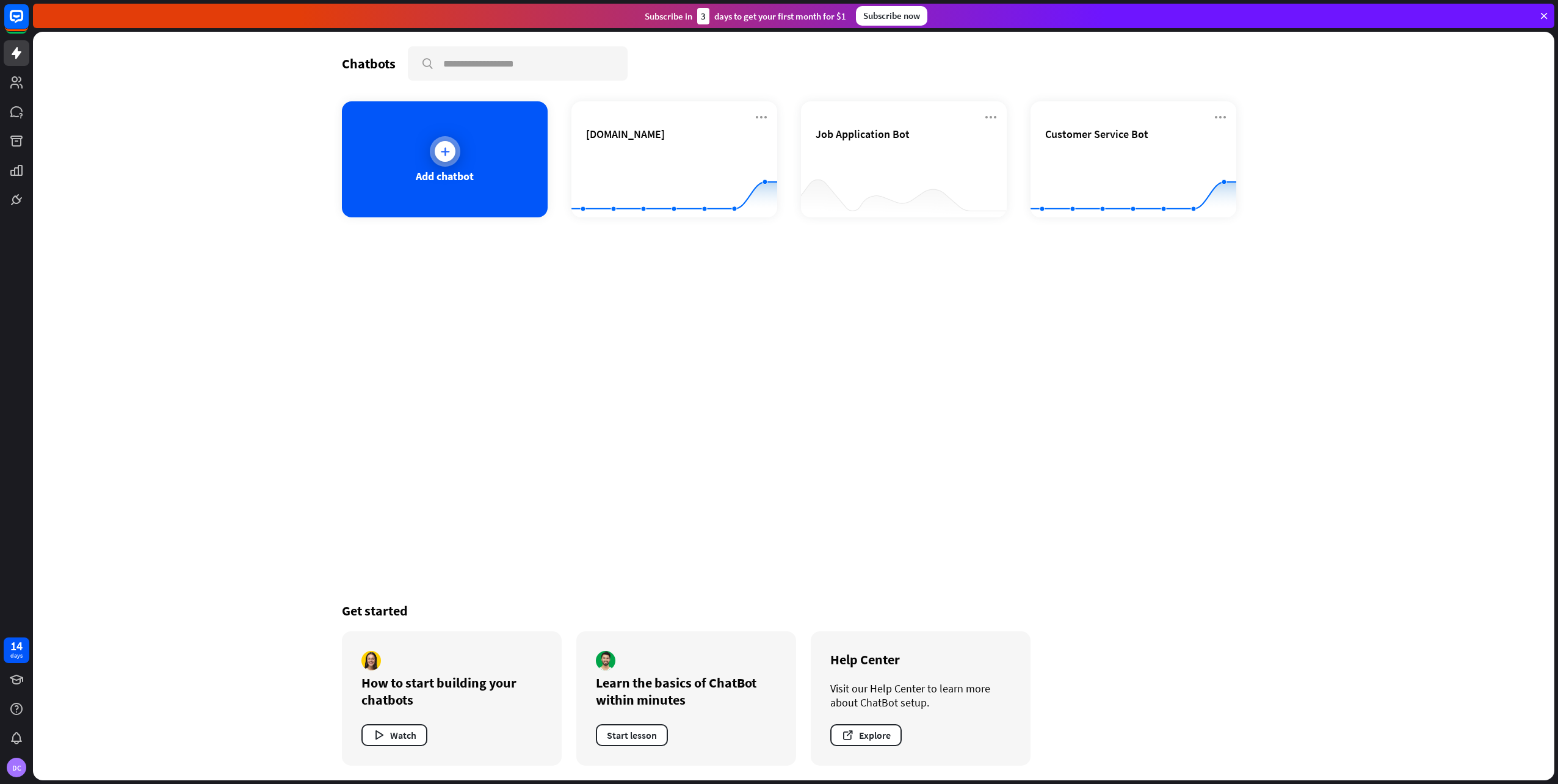
click at [461, 164] on div "Add chatbot" at bounding box center [444, 159] width 205 height 116
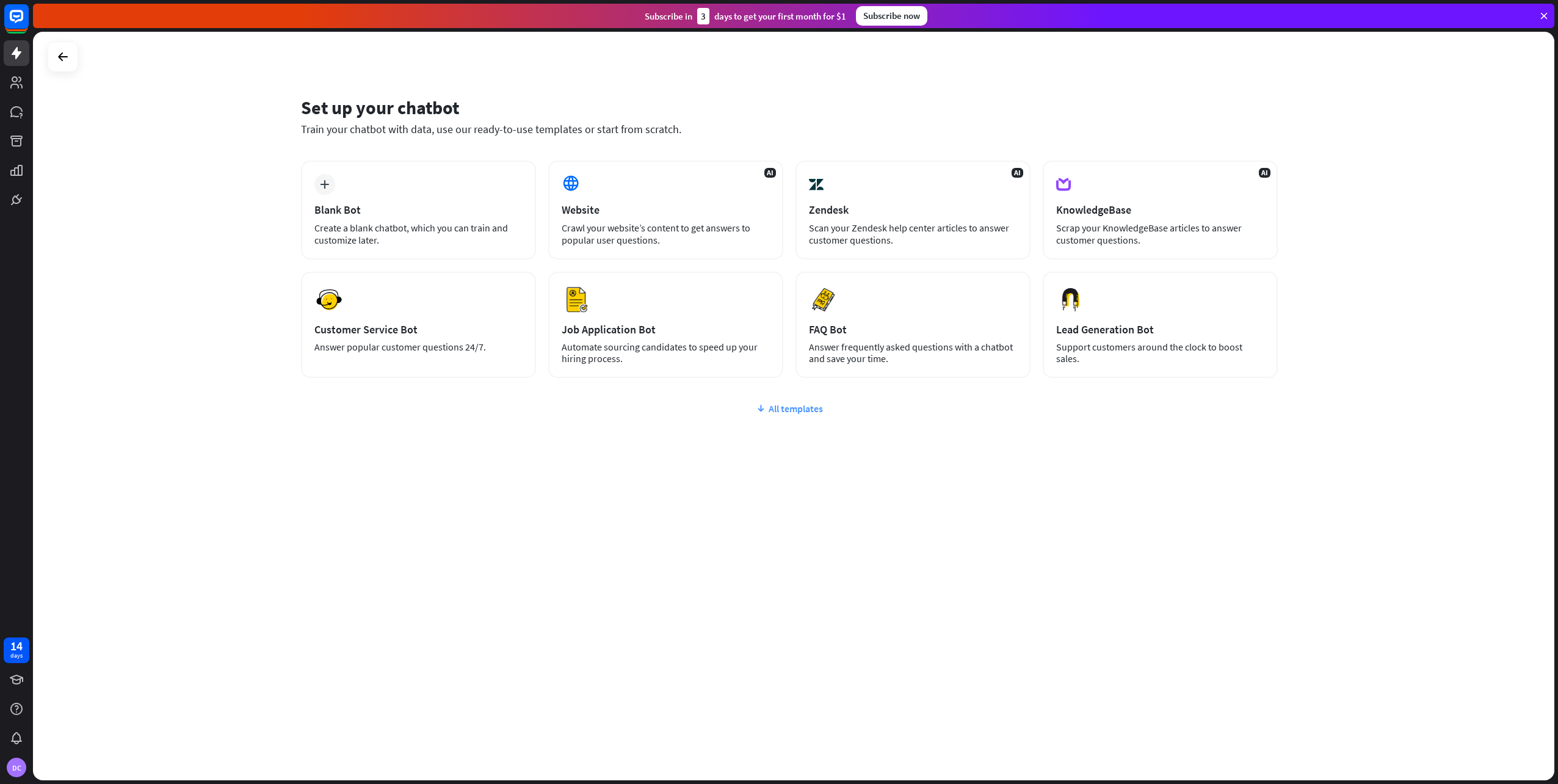
click at [777, 407] on div "All templates" at bounding box center [789, 408] width 977 height 13
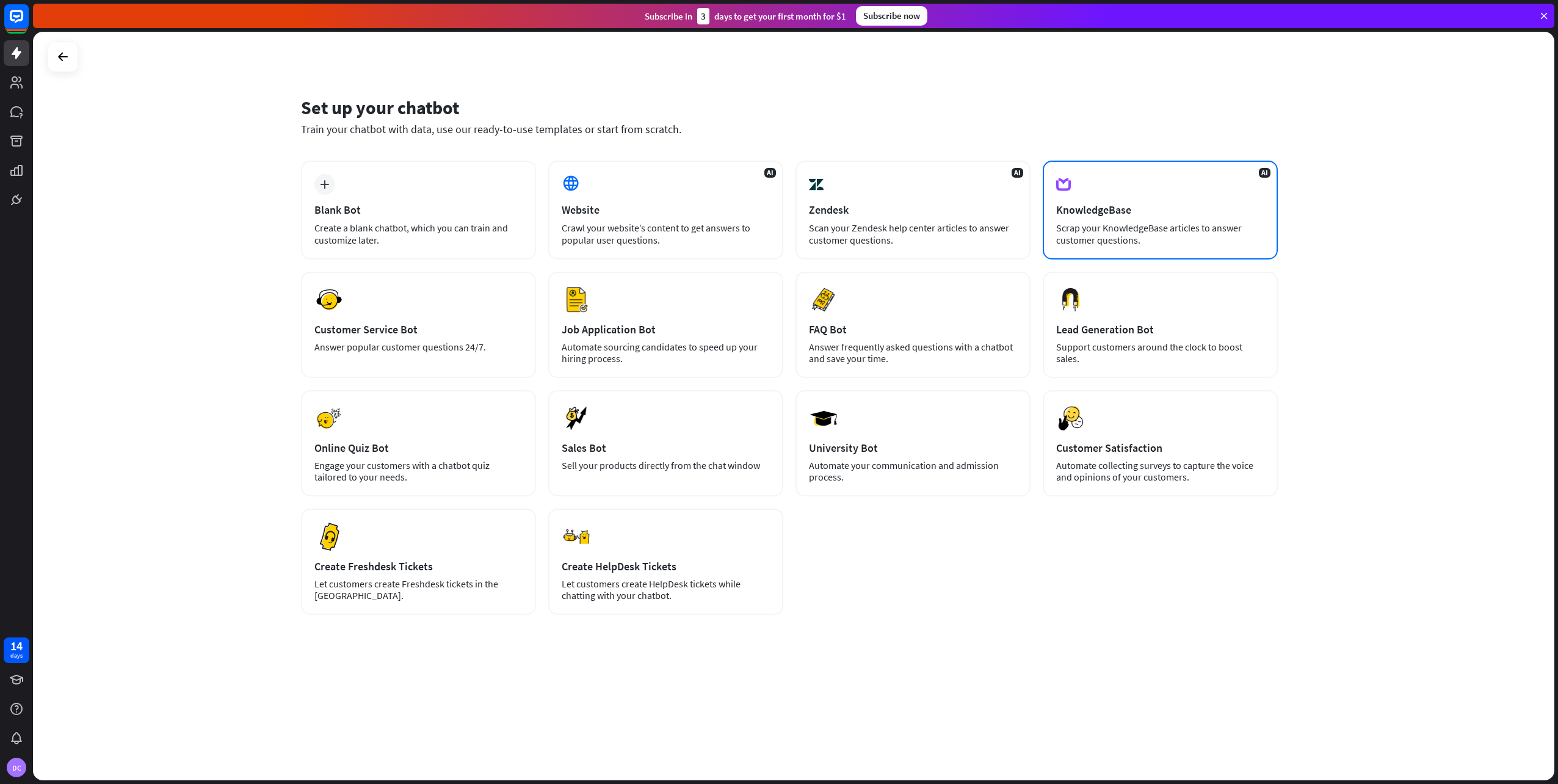
click at [1168, 193] on div "AI KnowledgeBase Scrap your KnowledgeBase articles to answer customer questions." at bounding box center [1160, 210] width 235 height 99
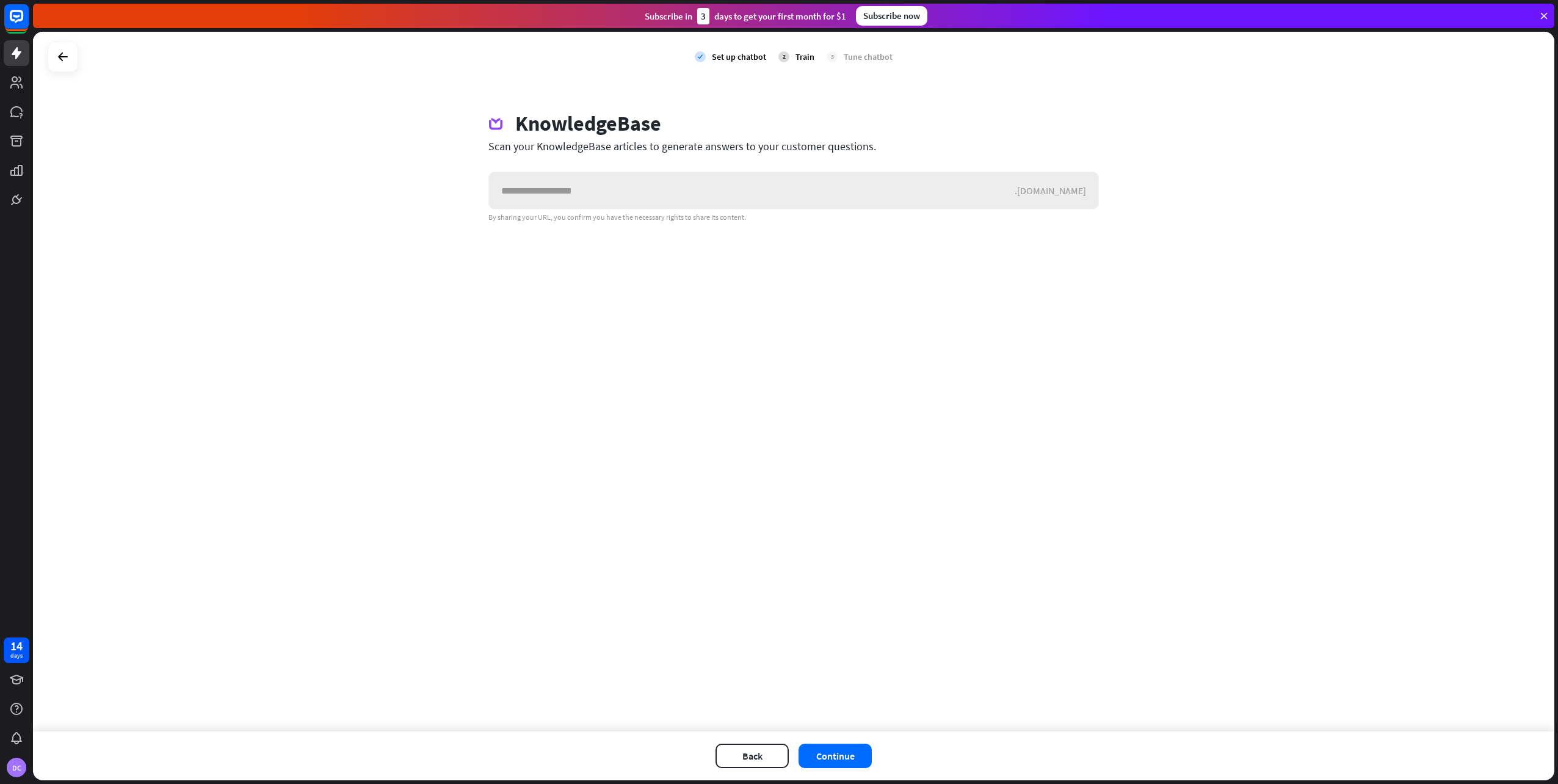
click at [867, 190] on input "text" at bounding box center [752, 190] width 526 height 37
type input "**********"
click at [832, 748] on button "Continue" at bounding box center [835, 756] width 73 height 24
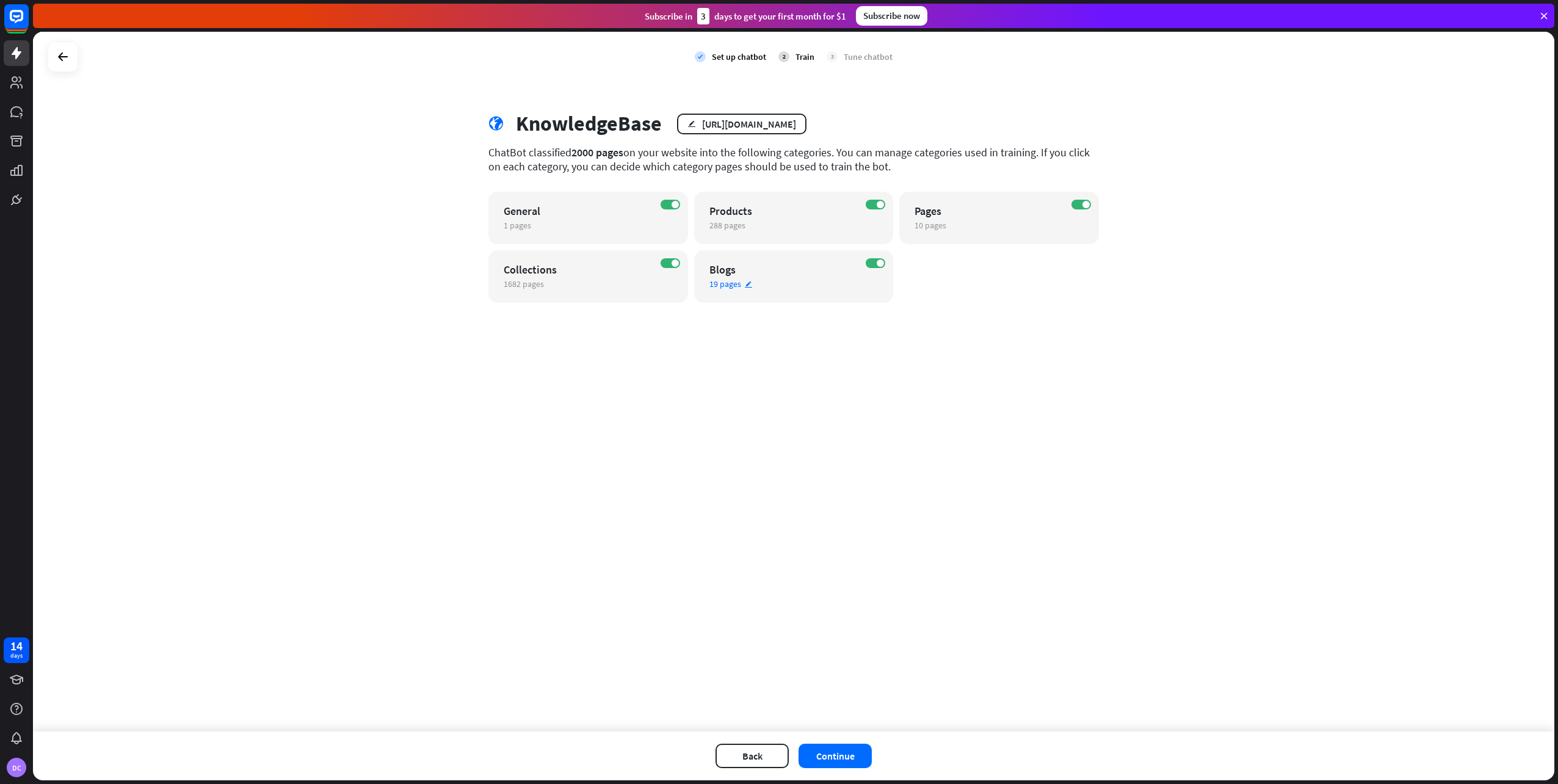
click at [884, 266] on div "ON" at bounding box center [875, 263] width 19 height 10
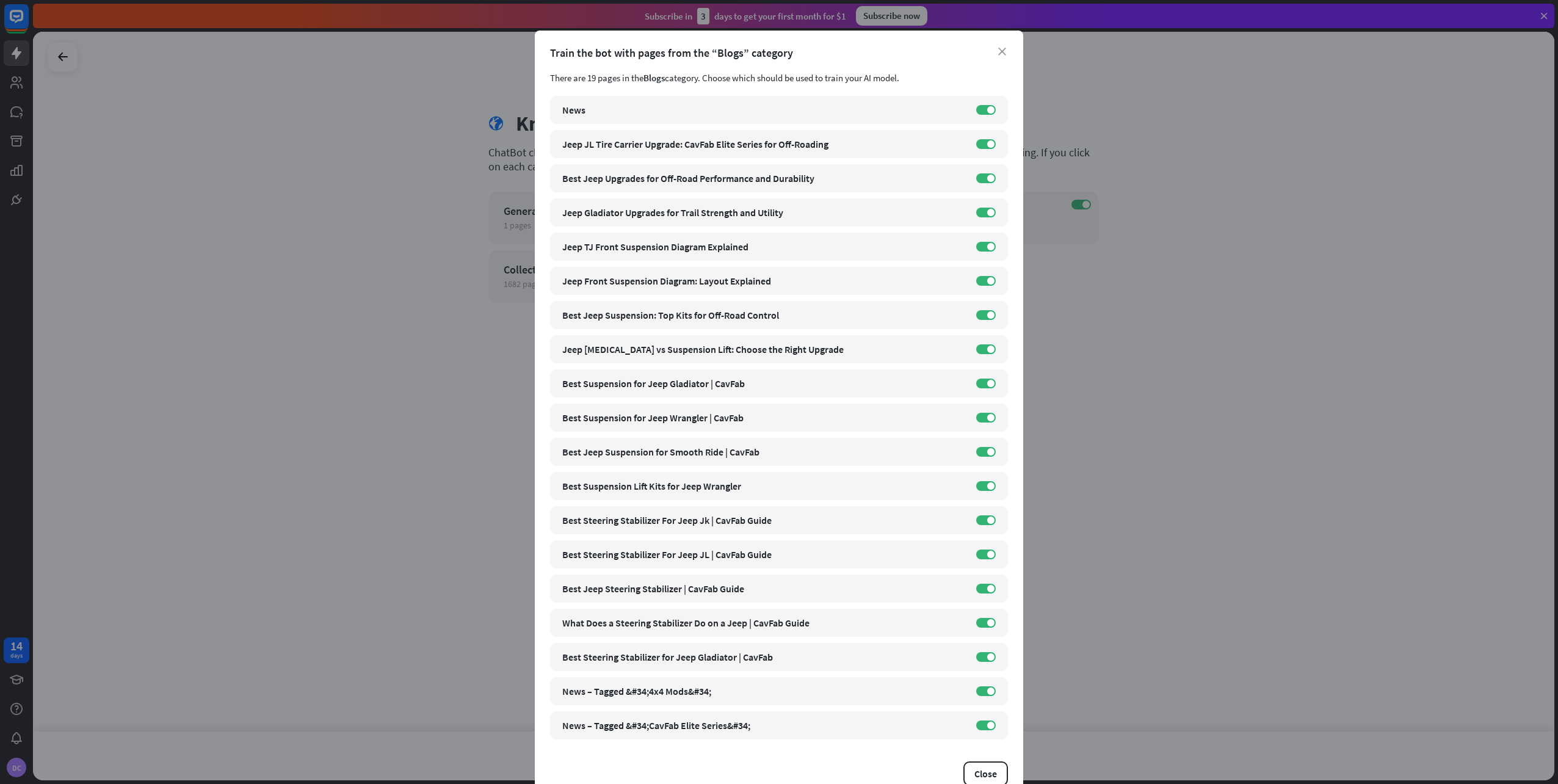
click at [1155, 319] on div "close Train the bot with pages from the “Blogs” category There are 19 pages in …" at bounding box center [779, 392] width 1558 height 784
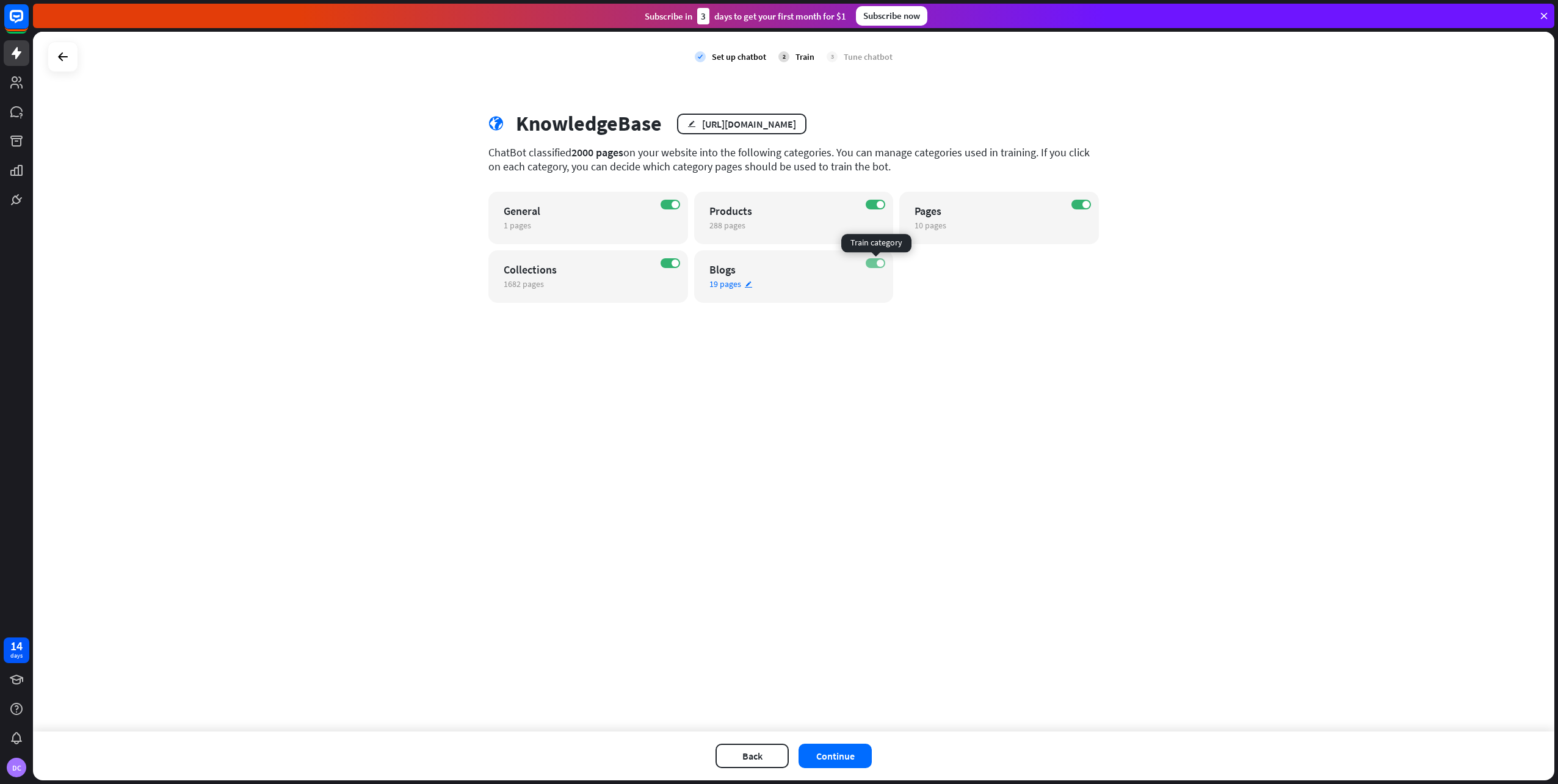
click at [873, 265] on label "ON" at bounding box center [875, 263] width 19 height 10
click at [857, 757] on button "Continue" at bounding box center [835, 756] width 73 height 24
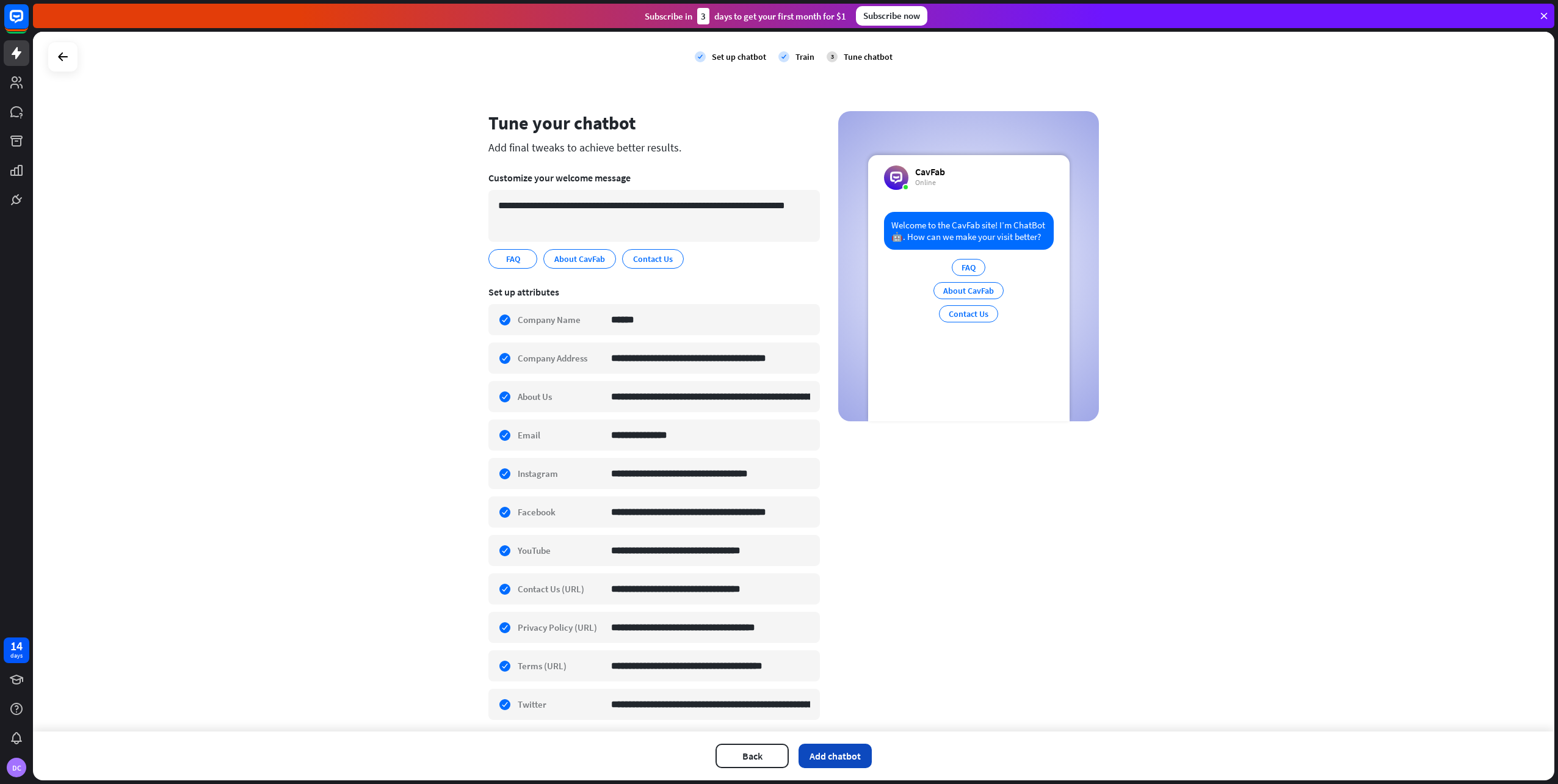
click at [828, 757] on button "Add chatbot" at bounding box center [835, 756] width 73 height 24
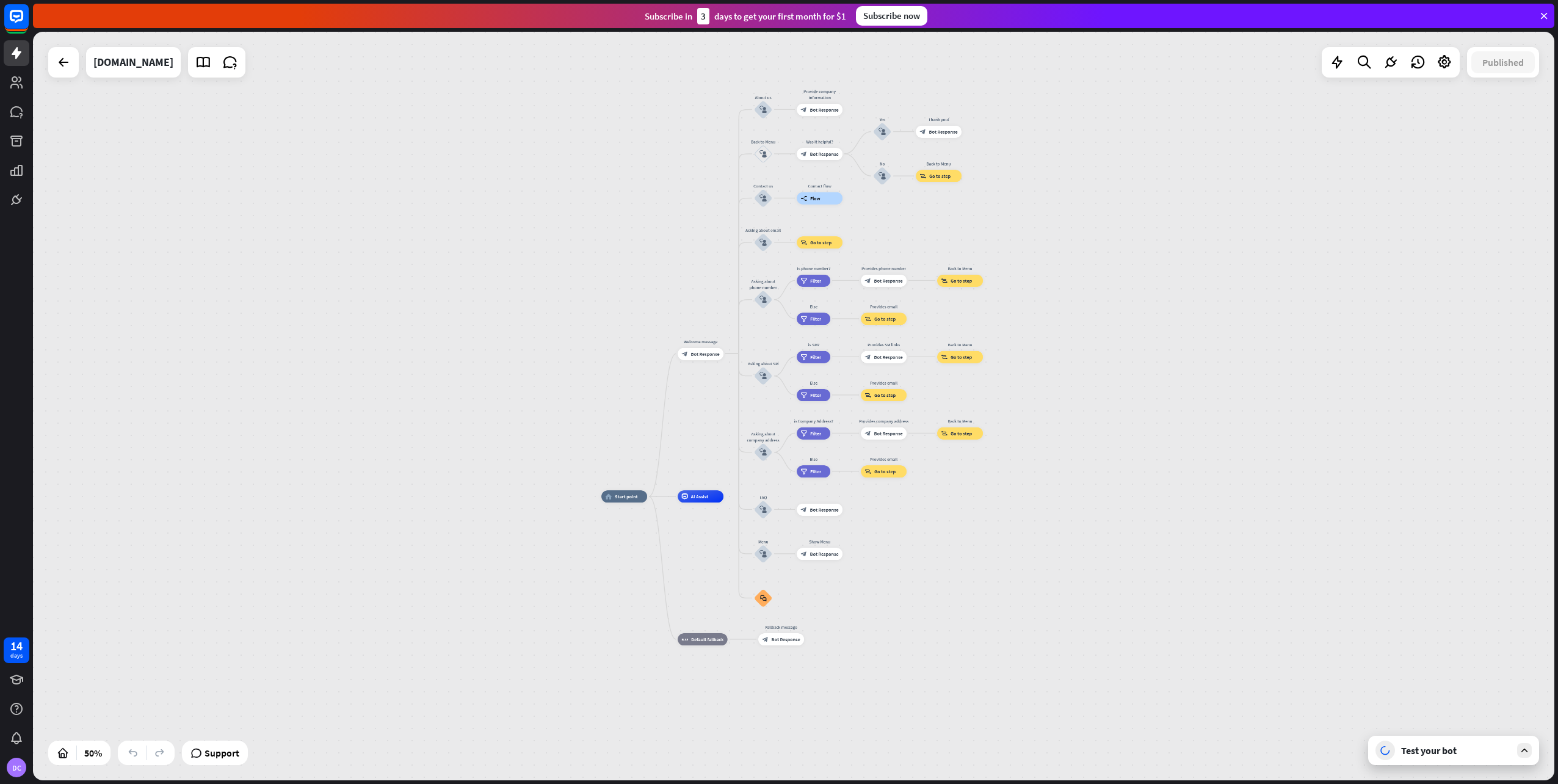
click at [1444, 751] on div "Test your bot" at bounding box center [1456, 750] width 110 height 13
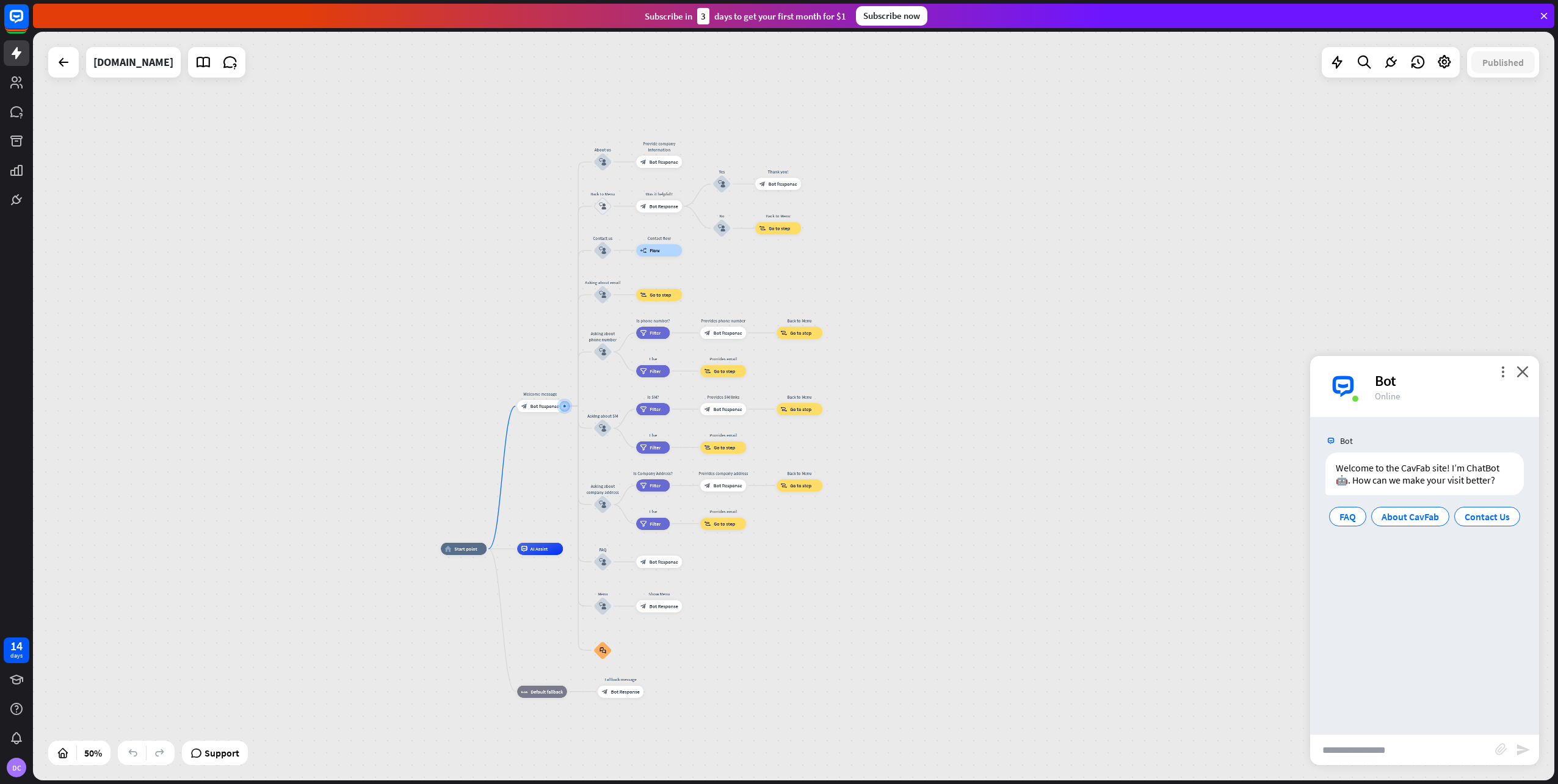
click at [1444, 751] on input "text" at bounding box center [1403, 750] width 185 height 31
type input "**********"
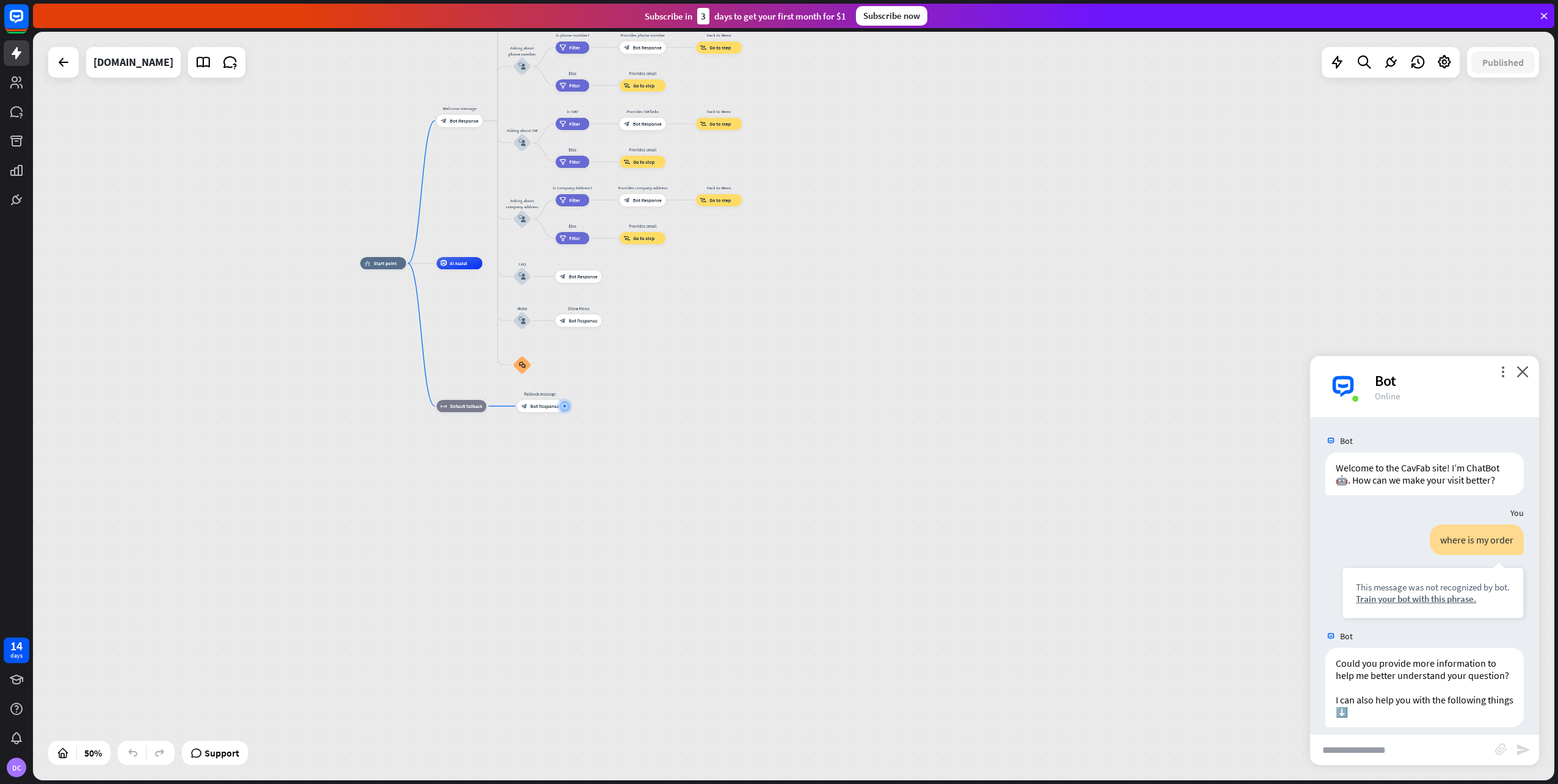
scroll to position [57, 0]
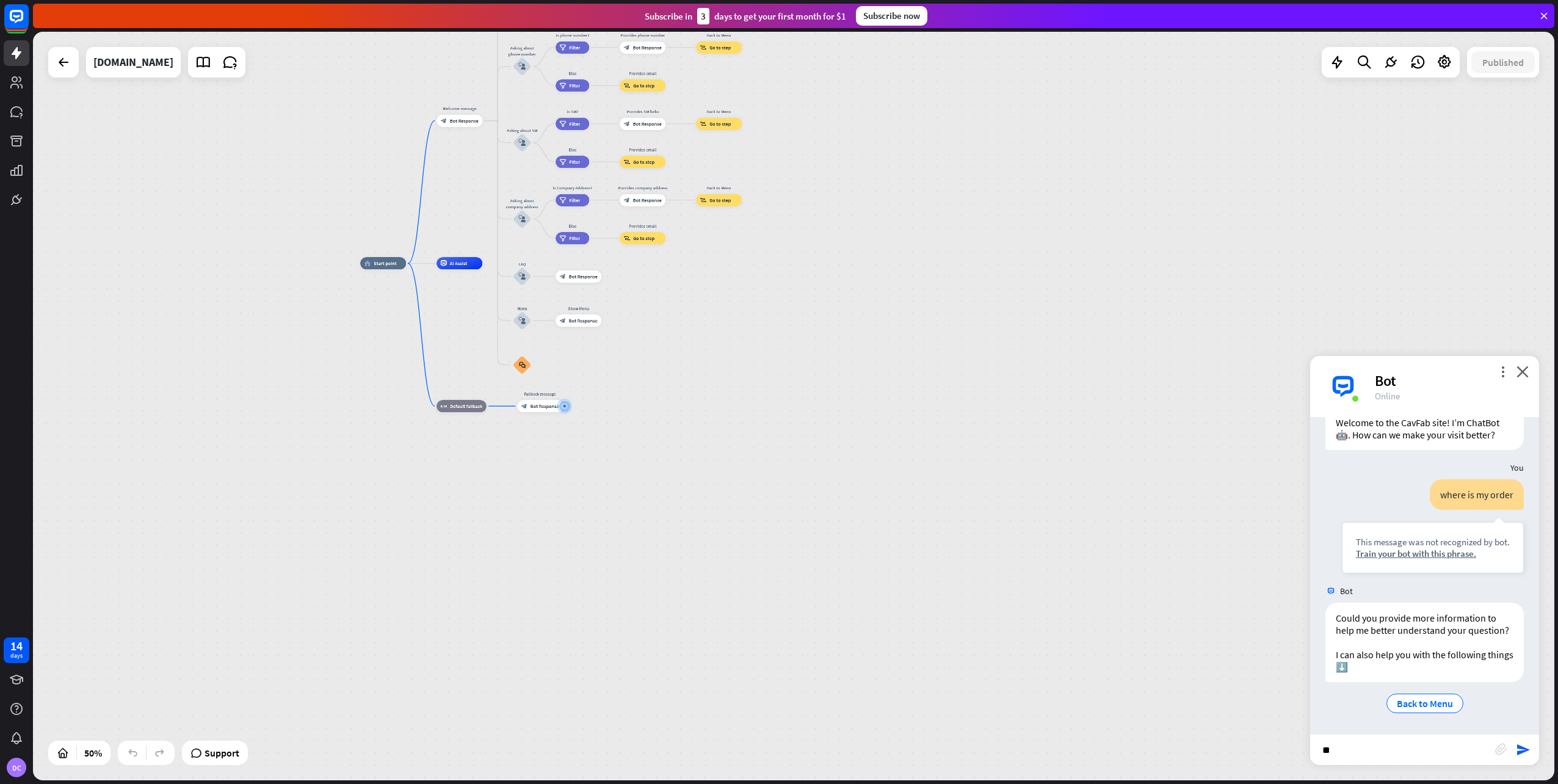
type input "*"
type input "**********"
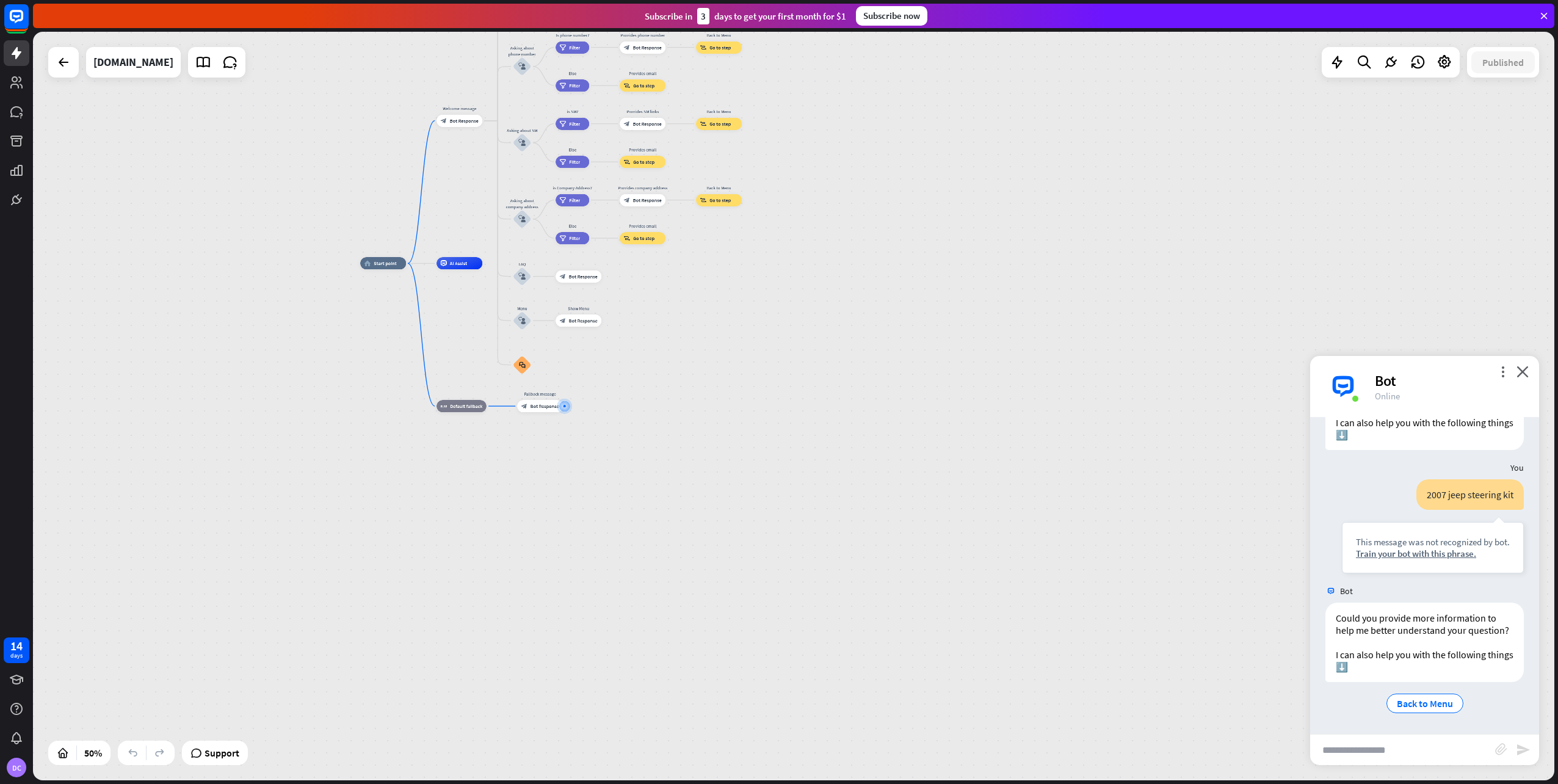
click at [1545, 18] on icon at bounding box center [1544, 15] width 11 height 11
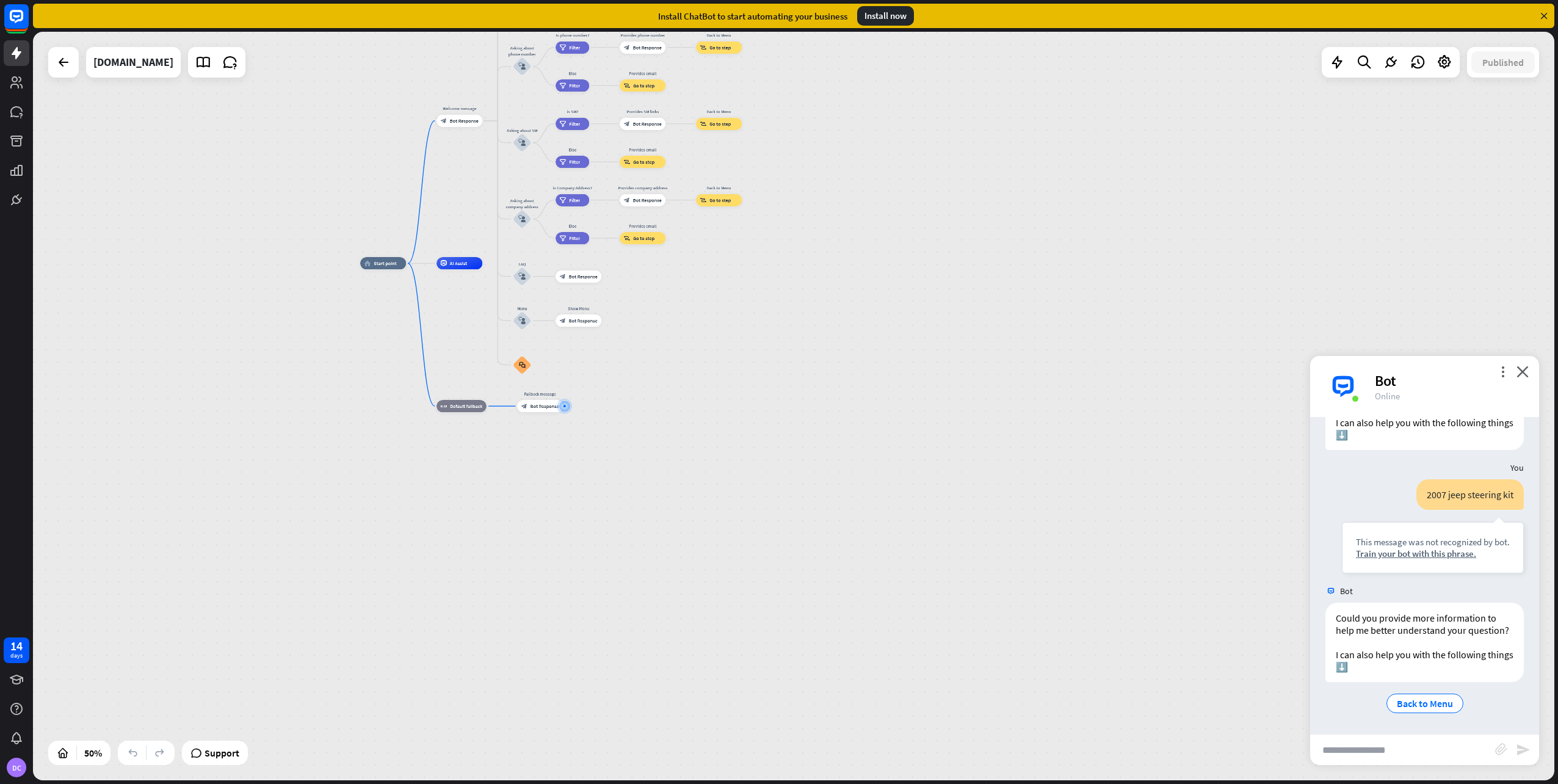
click at [1544, 13] on icon at bounding box center [1544, 15] width 11 height 11
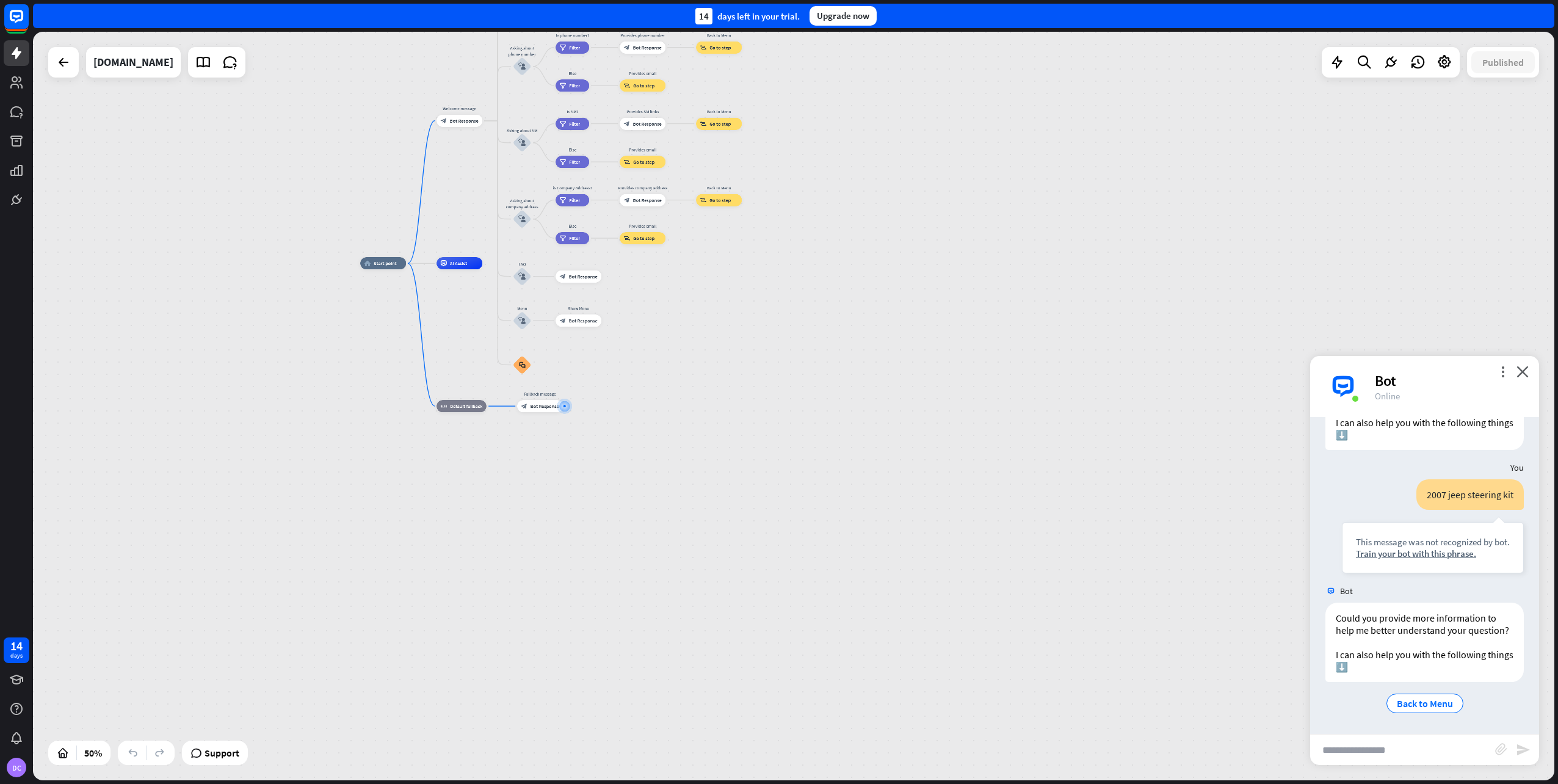
click at [1543, 13] on div "14 days left in your trial. Upgrade now" at bounding box center [793, 15] width 1521 height 24
click at [1525, 375] on icon "close" at bounding box center [1522, 372] width 13 height 12
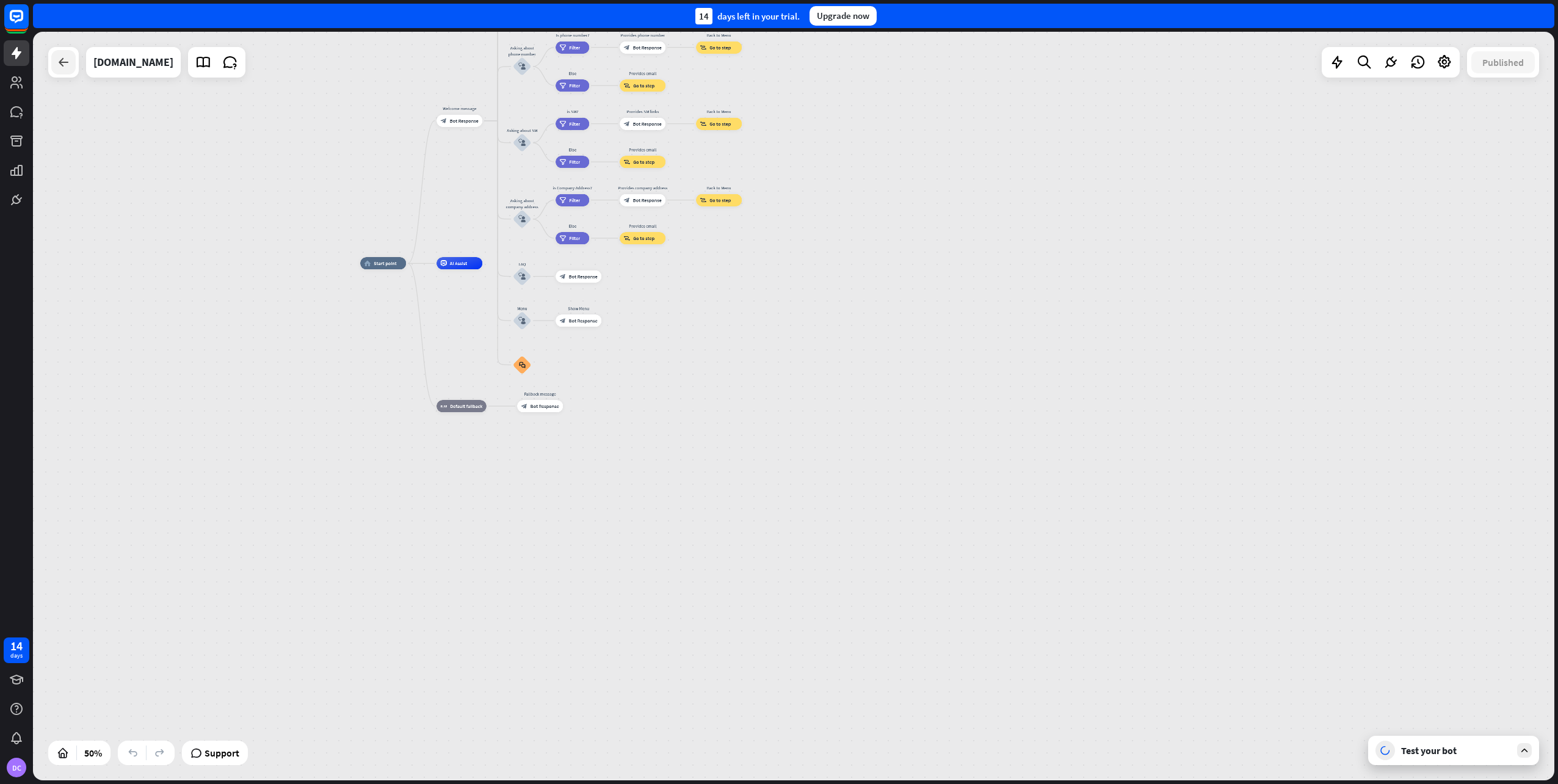
click at [53, 60] on div at bounding box center [63, 62] width 24 height 24
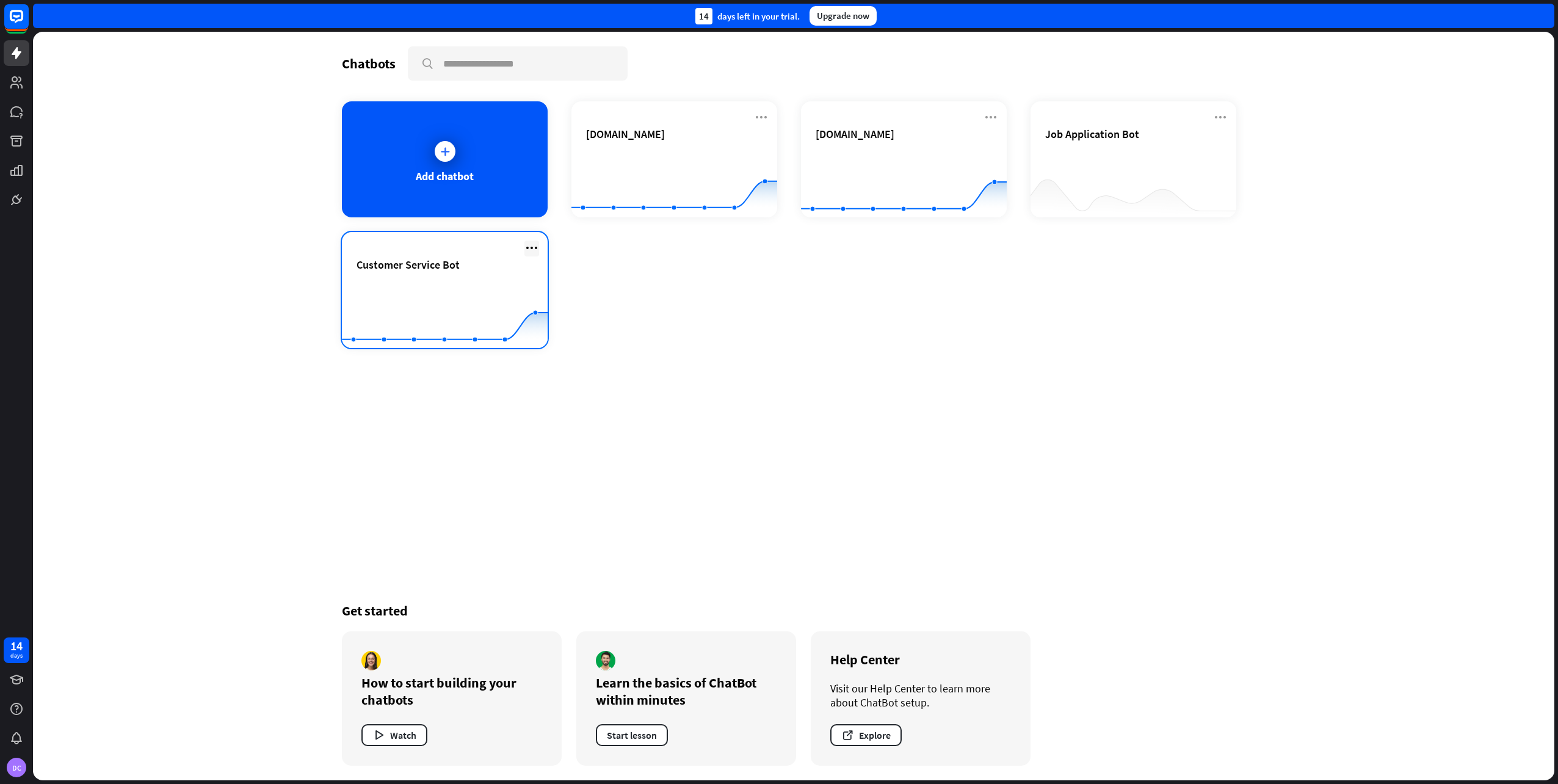
click at [534, 249] on icon at bounding box center [532, 248] width 15 height 15
click at [545, 343] on div "Delete chatbot" at bounding box center [537, 341] width 83 height 22
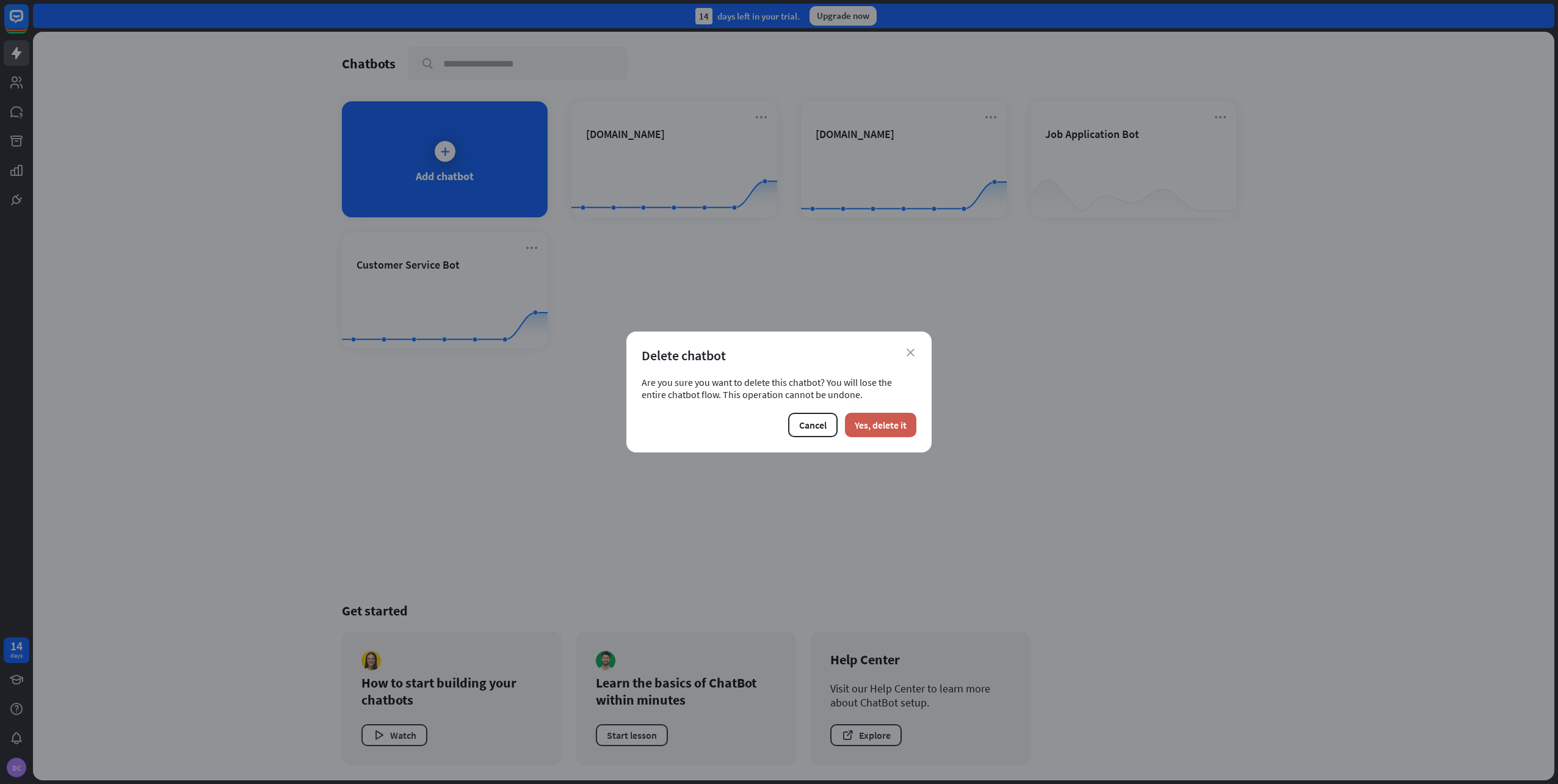
click at [883, 428] on button "Yes, delete it" at bounding box center [881, 424] width 72 height 24
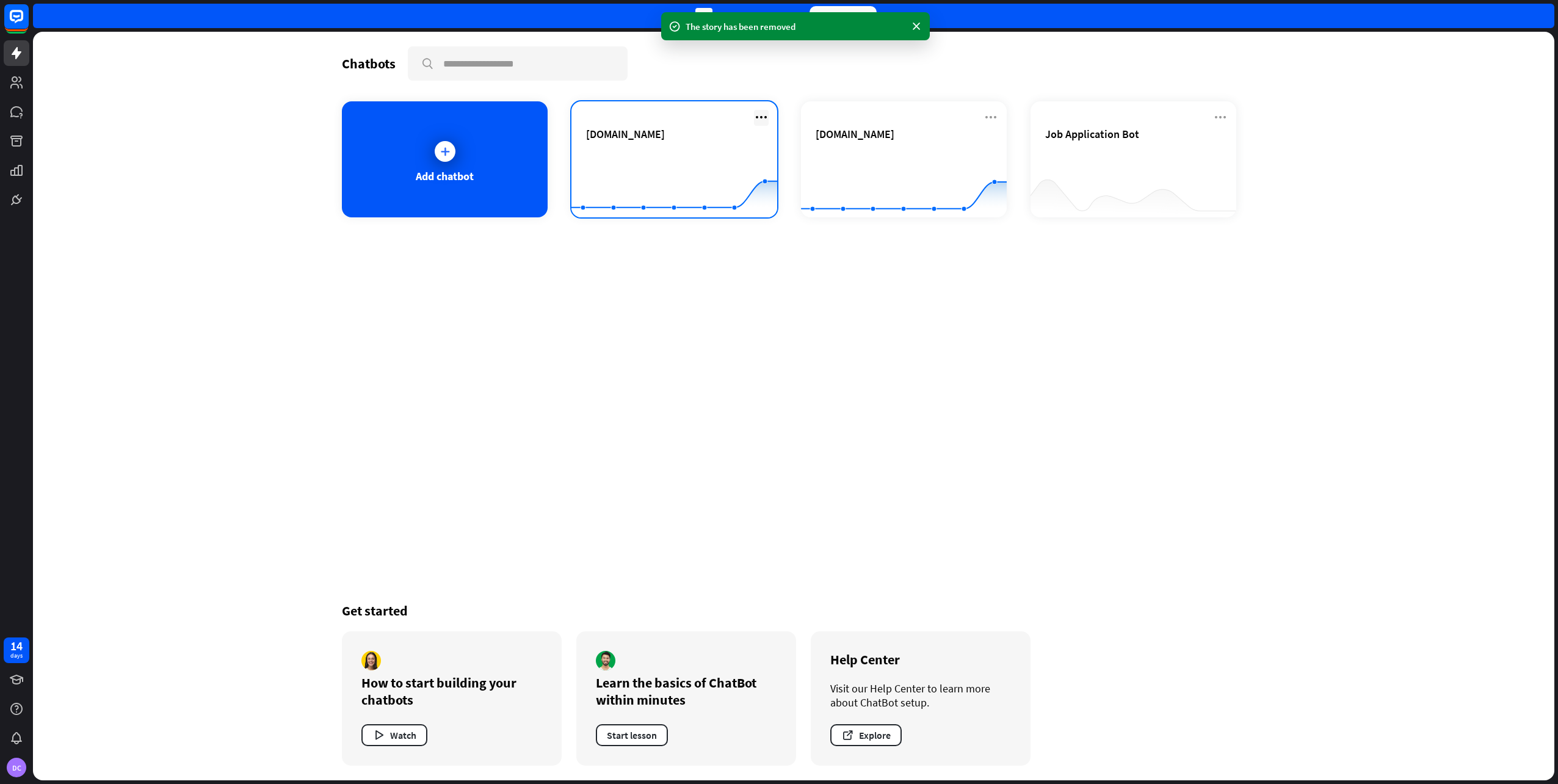
click at [764, 115] on icon at bounding box center [761, 118] width 15 height 15
click at [766, 212] on div "Delete chatbot" at bounding box center [766, 210] width 83 height 22
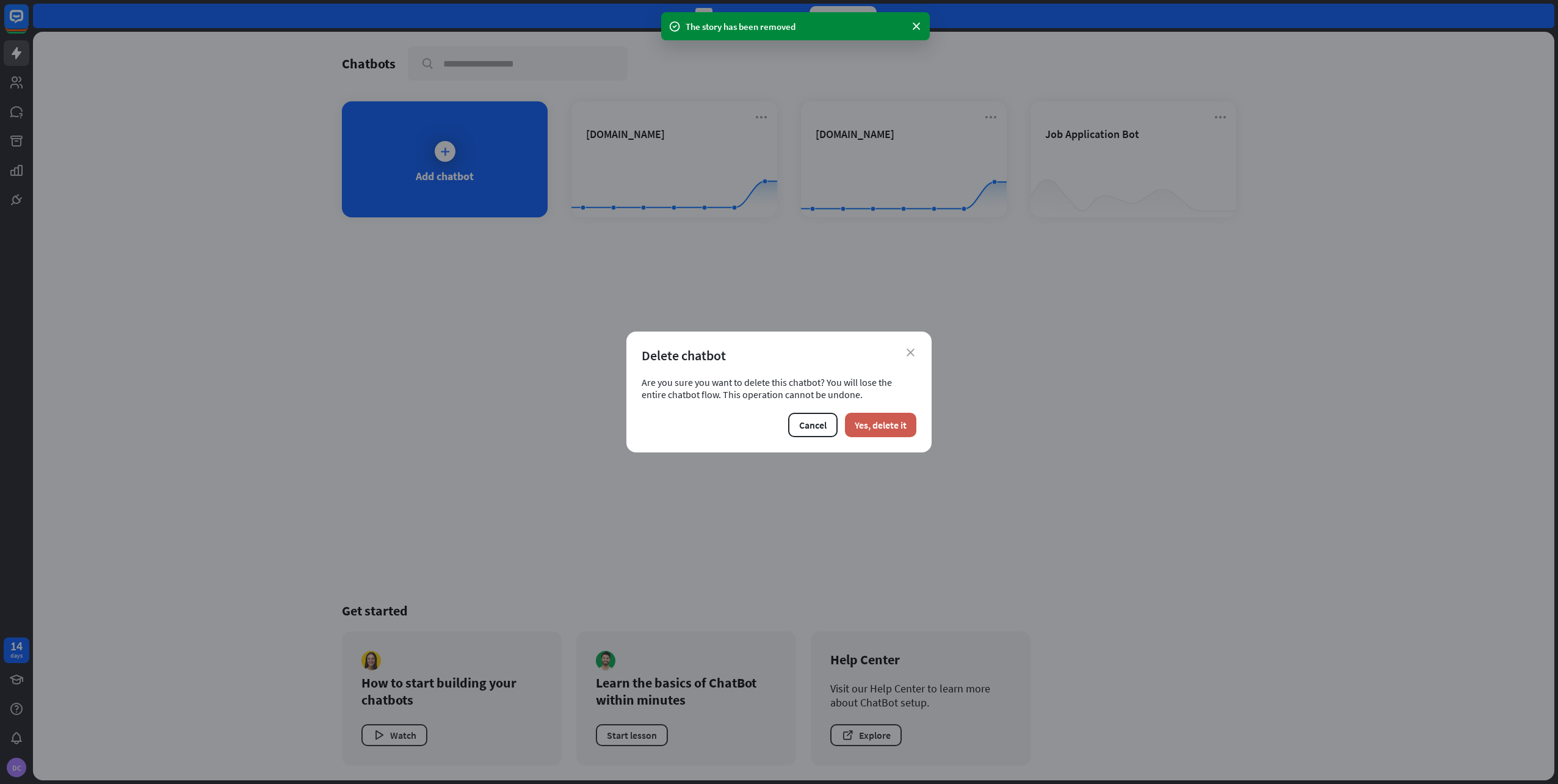
click at [884, 417] on button "Yes, delete it" at bounding box center [881, 424] width 72 height 24
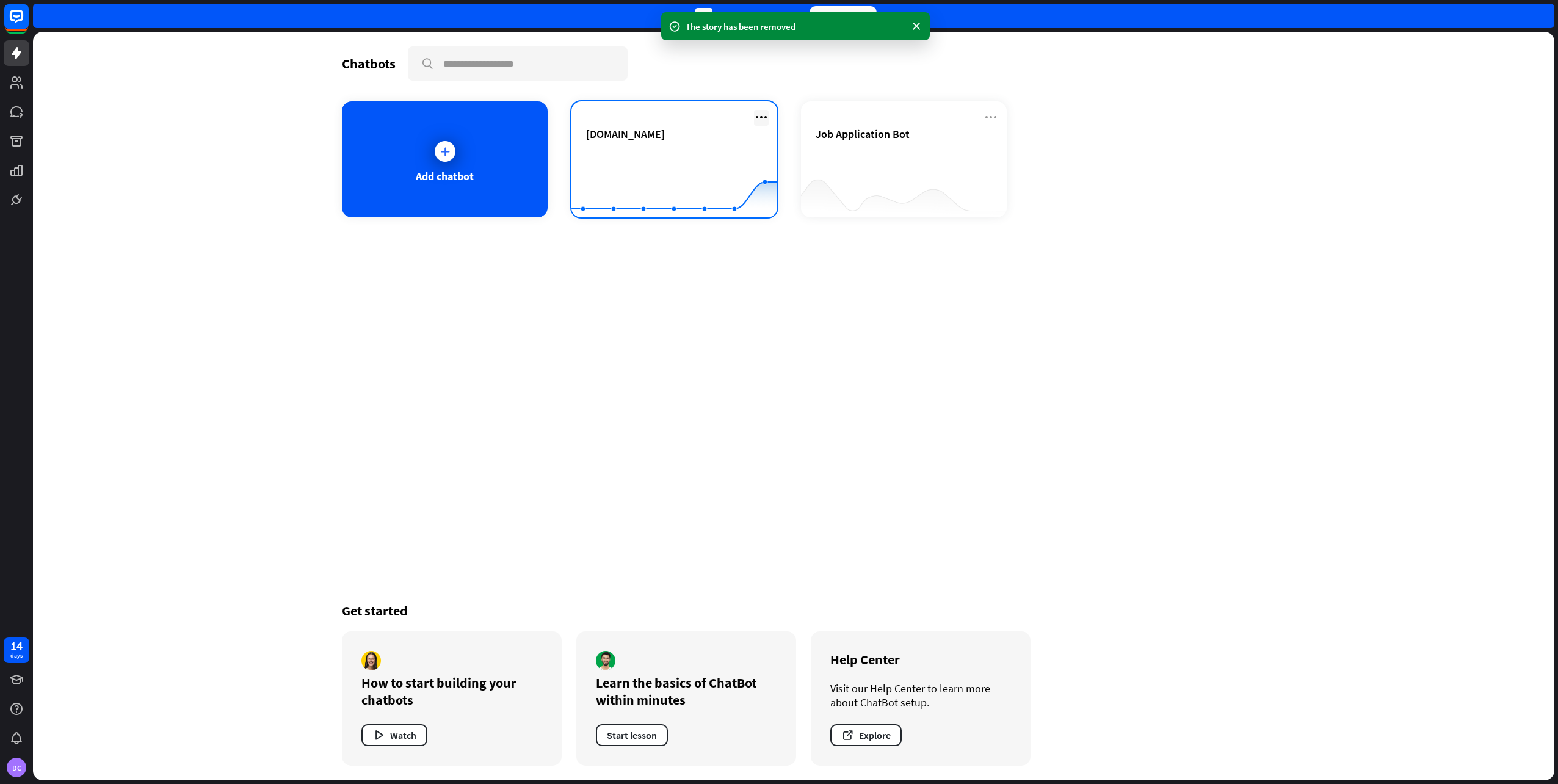
click at [760, 119] on icon at bounding box center [761, 118] width 15 height 15
click at [766, 210] on div "Delete chatbot" at bounding box center [766, 210] width 83 height 22
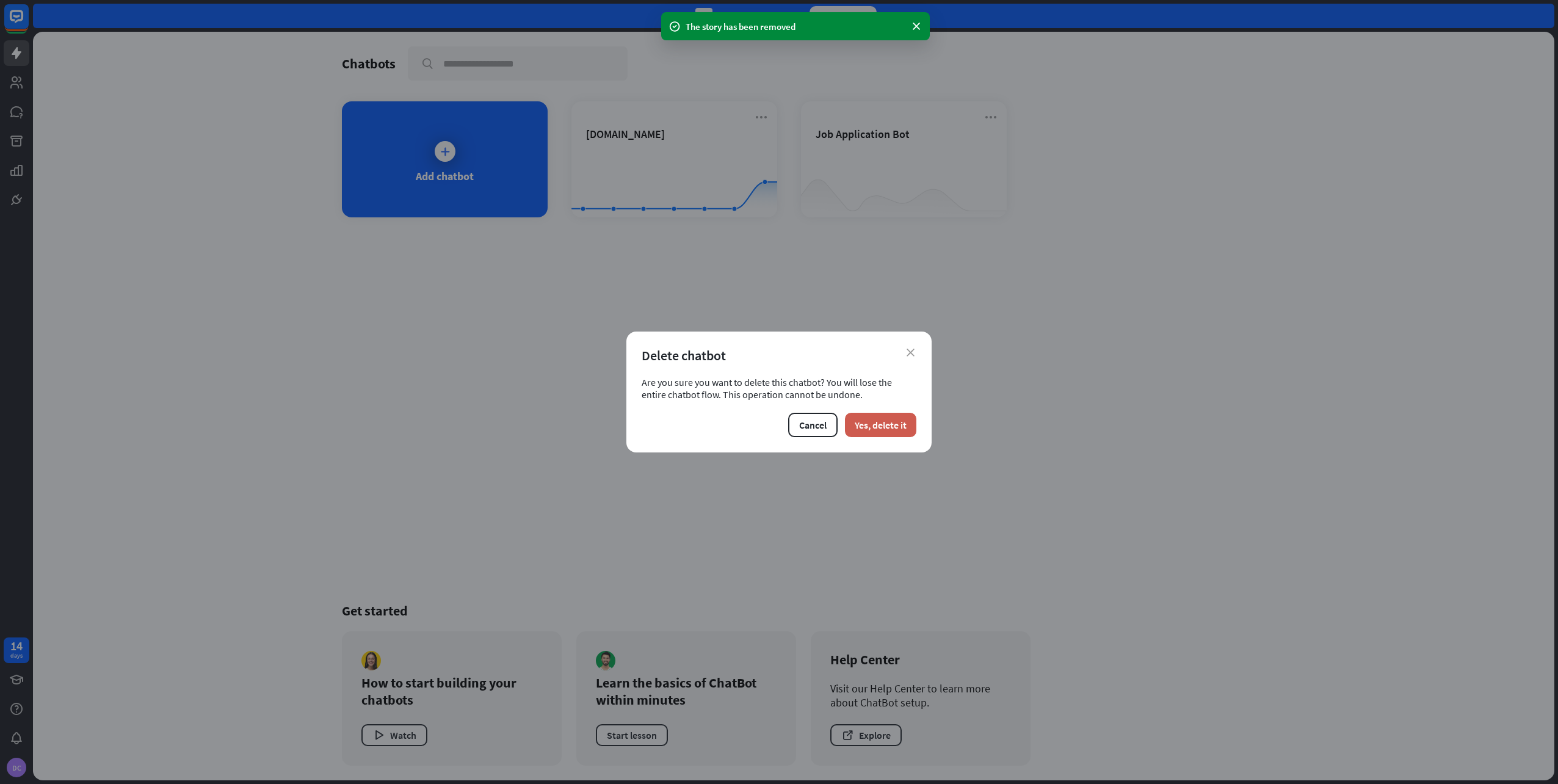
click at [872, 420] on button "Yes, delete it" at bounding box center [881, 424] width 72 height 24
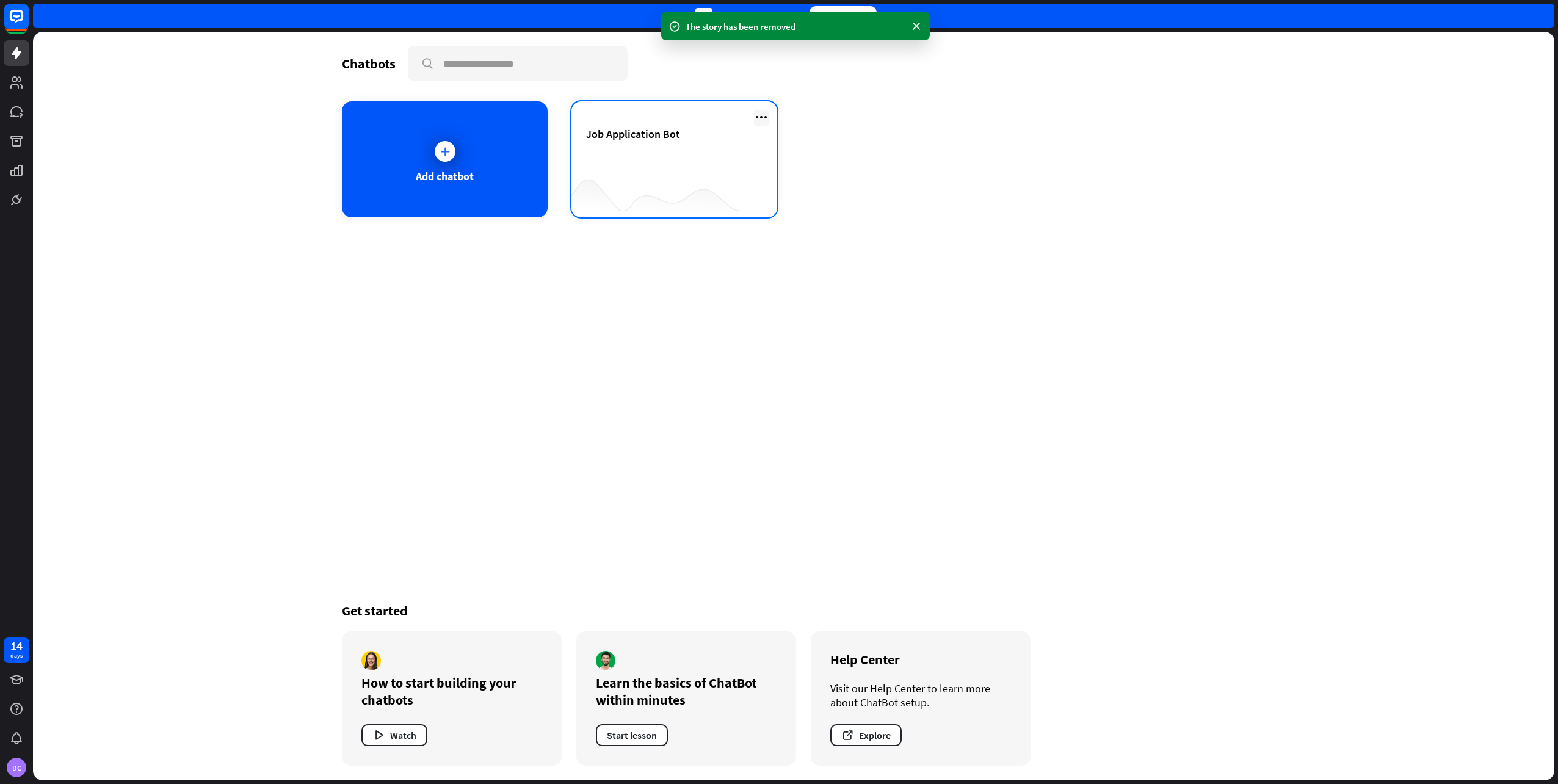
click at [760, 114] on icon at bounding box center [761, 118] width 15 height 15
click at [758, 212] on div "Delete chatbot" at bounding box center [766, 210] width 83 height 22
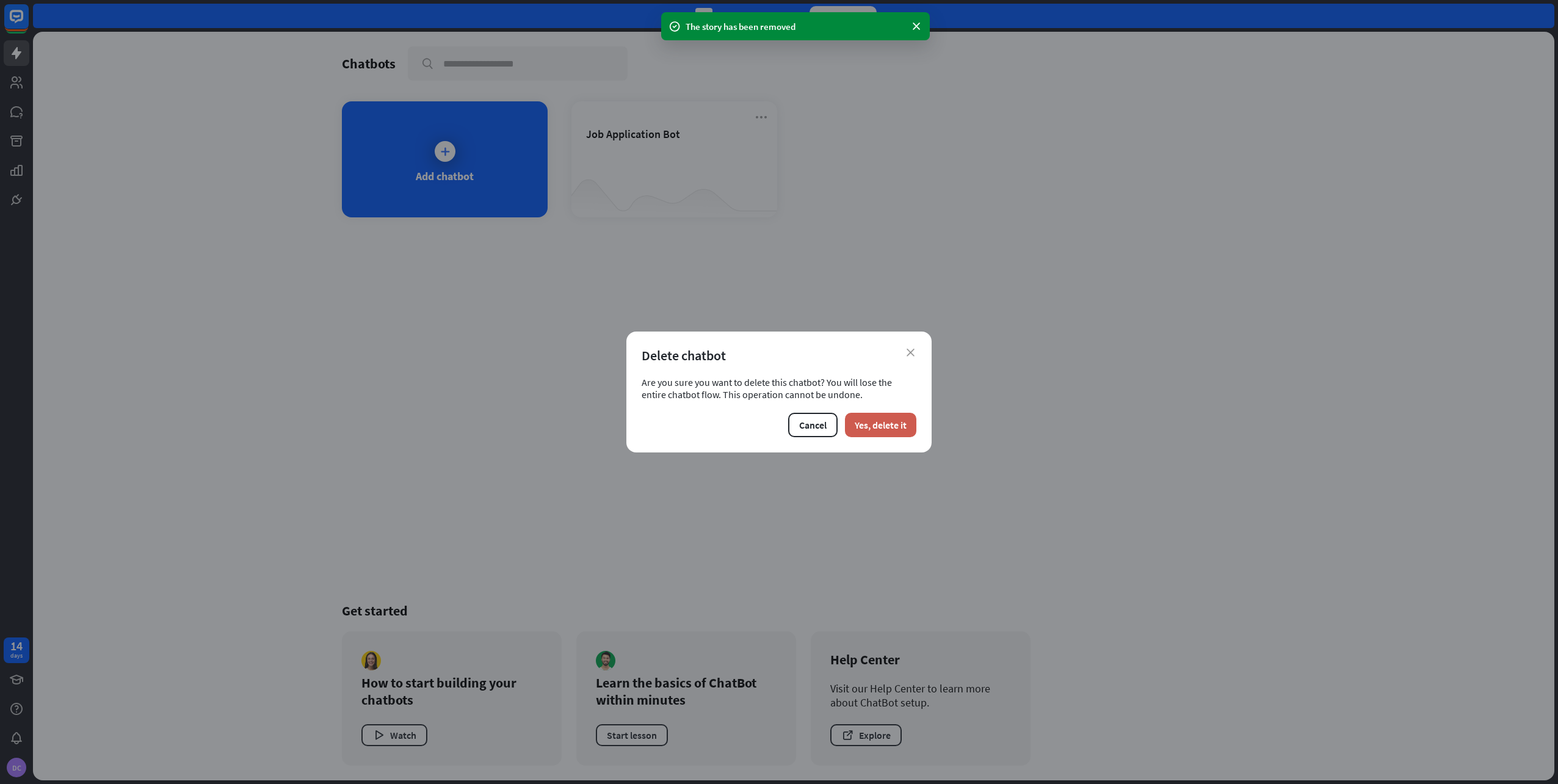
click at [884, 430] on button "Yes, delete it" at bounding box center [881, 424] width 72 height 24
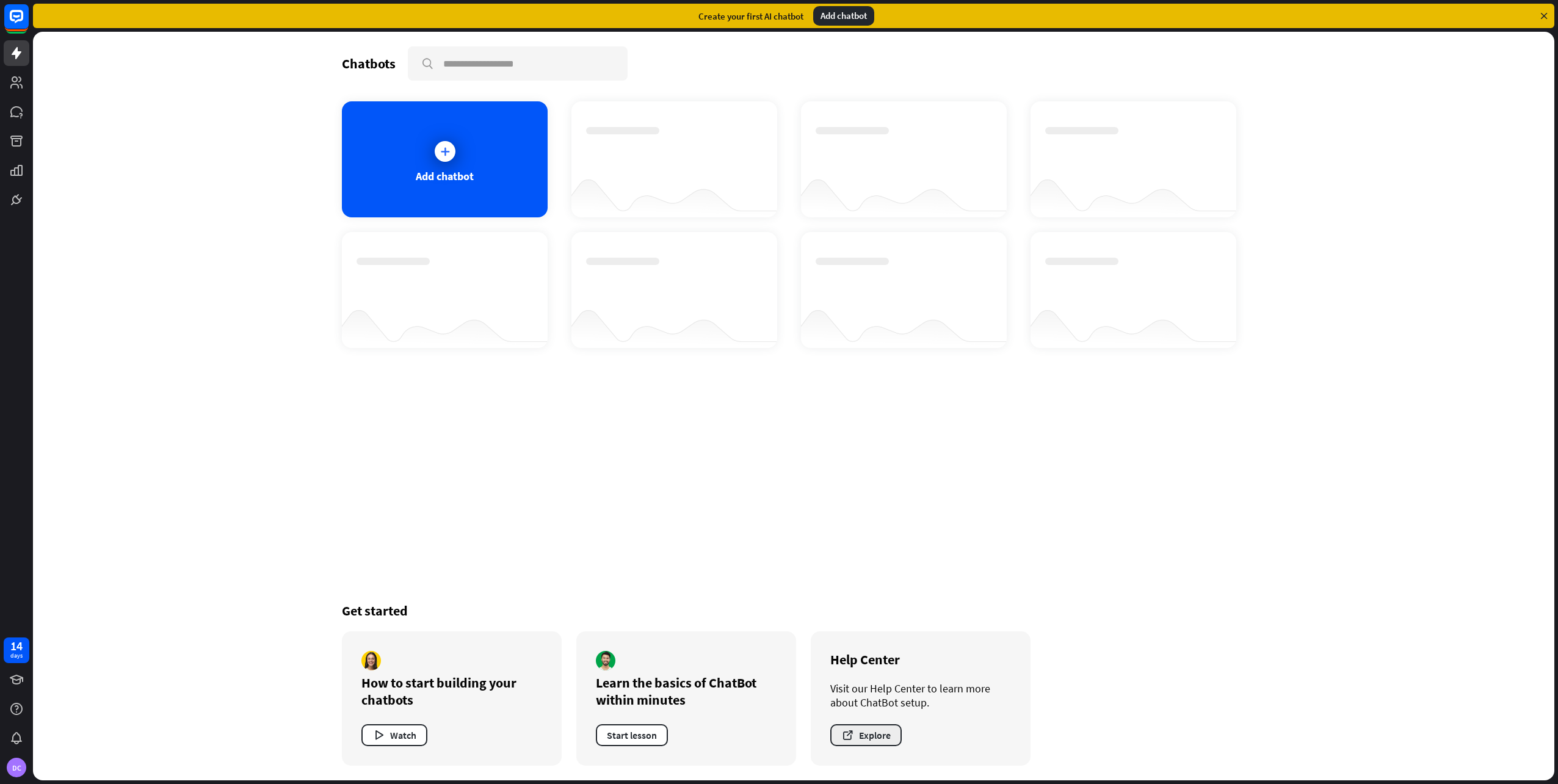
click at [871, 727] on button "Explore" at bounding box center [866, 735] width 72 height 22
